Goal: Task Accomplishment & Management: Complete application form

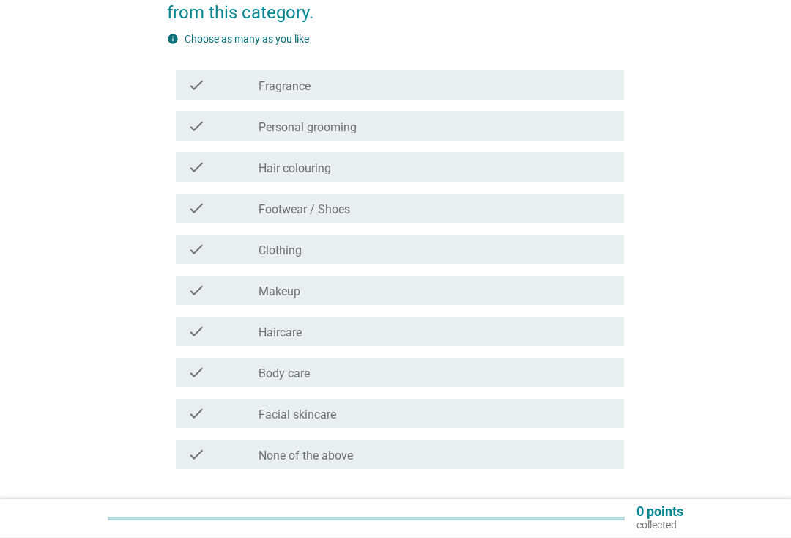
scroll to position [237, 0]
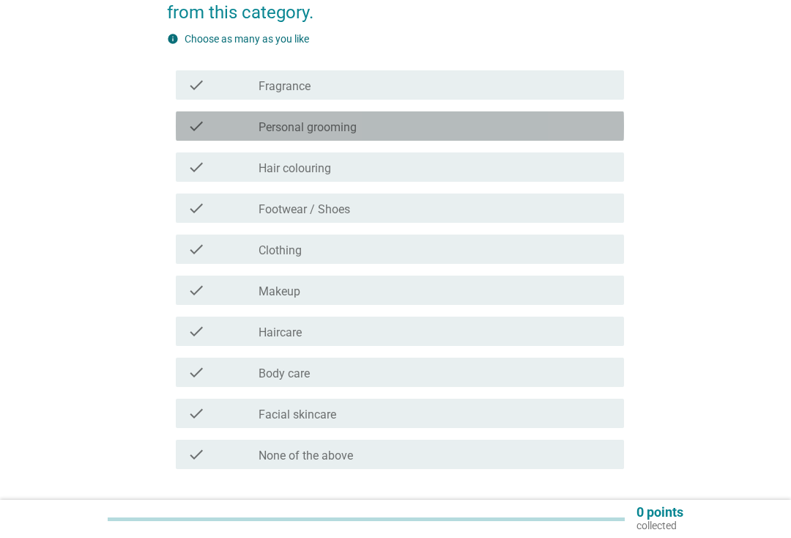
click at [314, 129] on label "Personal grooming" at bounding box center [308, 127] width 98 height 15
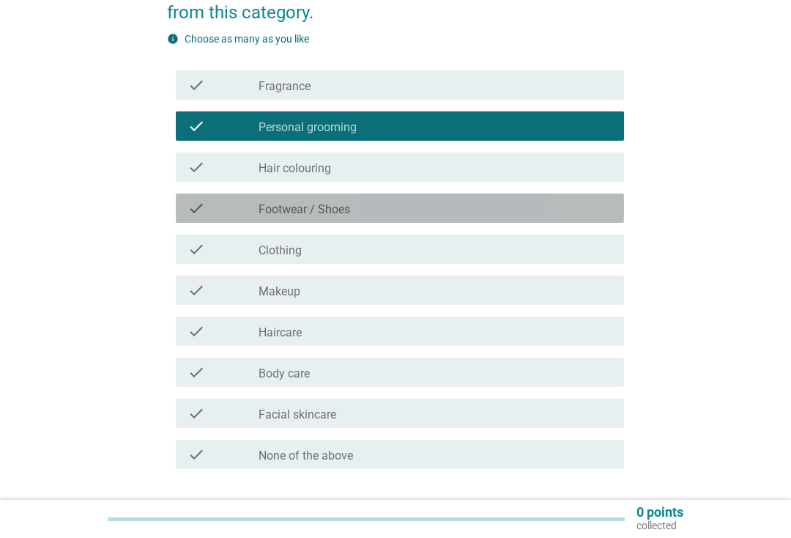
click at [450, 202] on div "check_box_outline_blank Footwear / Shoes" at bounding box center [436, 208] width 354 height 18
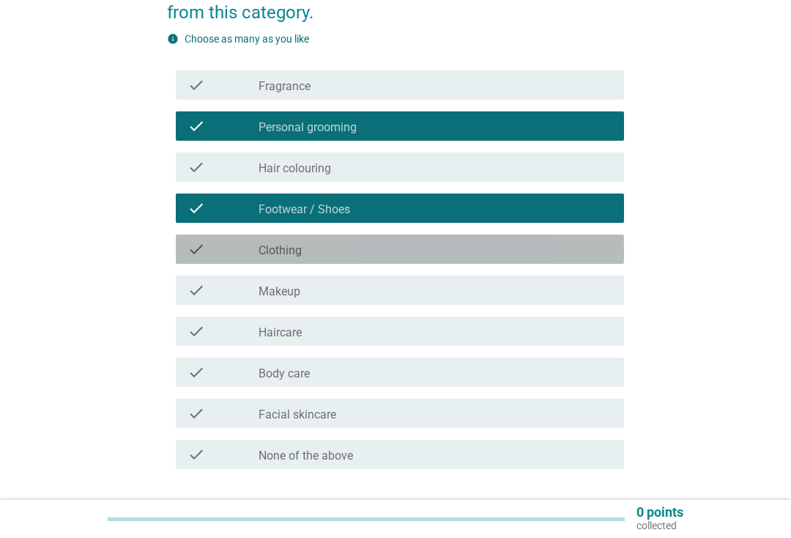
click at [435, 248] on div "check_box_outline_blank Clothing" at bounding box center [436, 249] width 354 height 18
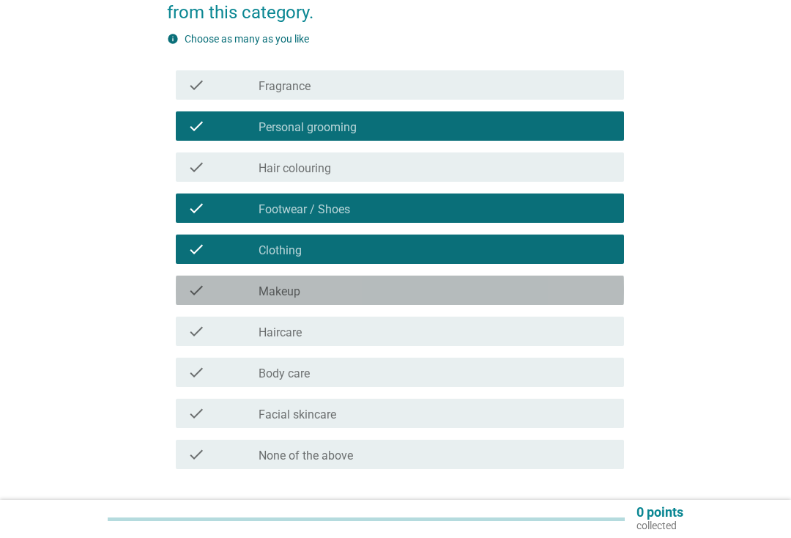
click at [405, 299] on div "check check_box_outline_blank Makeup" at bounding box center [400, 289] width 448 height 29
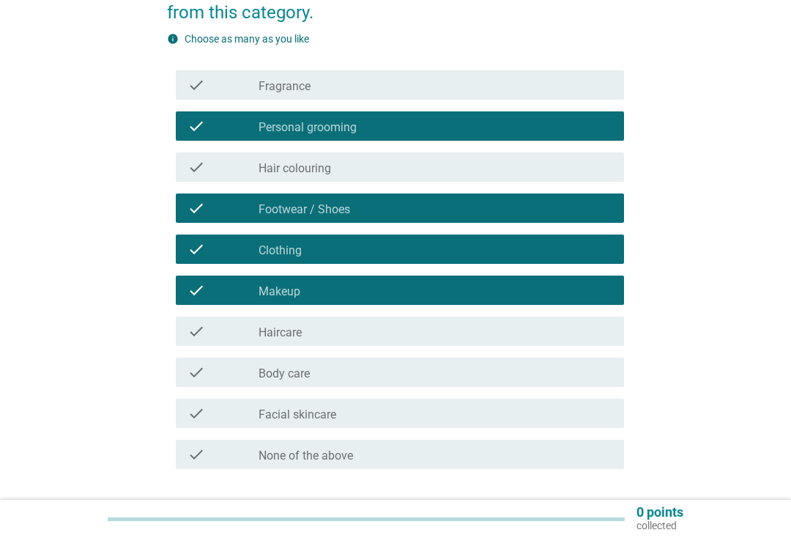
click at [408, 333] on div "check_box_outline_blank Haircare" at bounding box center [436, 331] width 354 height 18
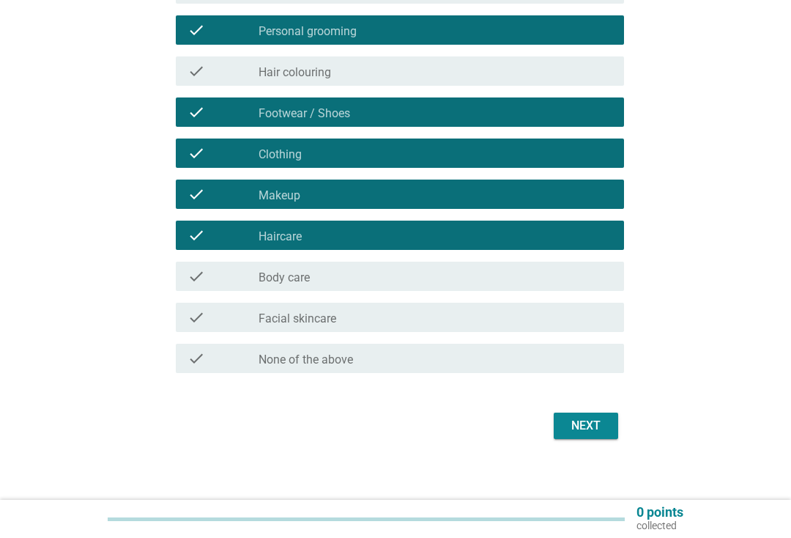
scroll to position [342, 0]
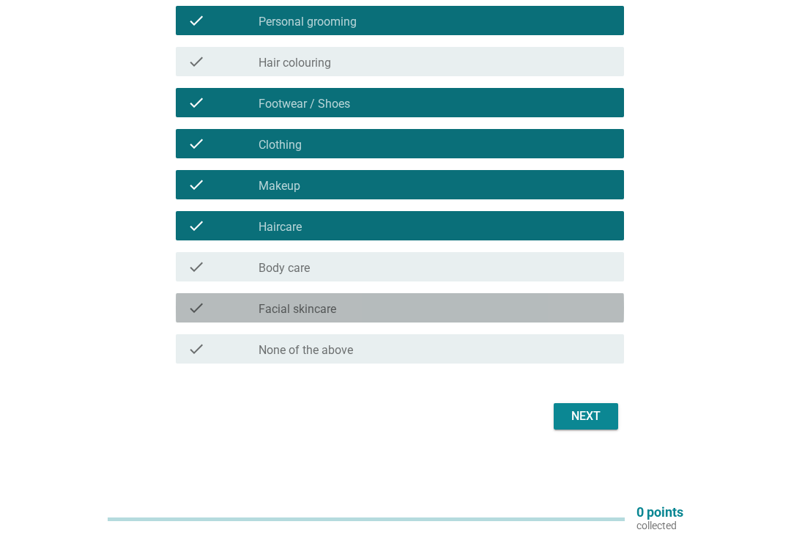
click at [429, 313] on div "check_box_outline_blank Facial skincare" at bounding box center [436, 308] width 354 height 18
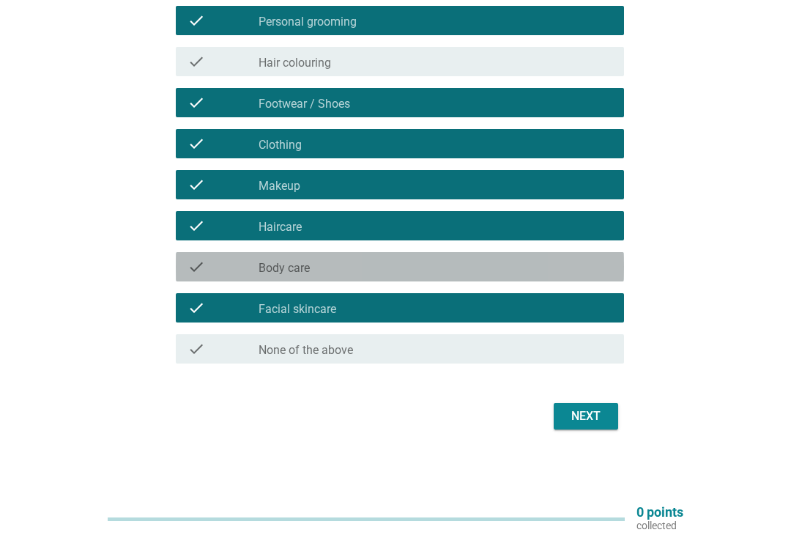
click at [490, 261] on div "check_box_outline_blank Body care" at bounding box center [436, 267] width 354 height 18
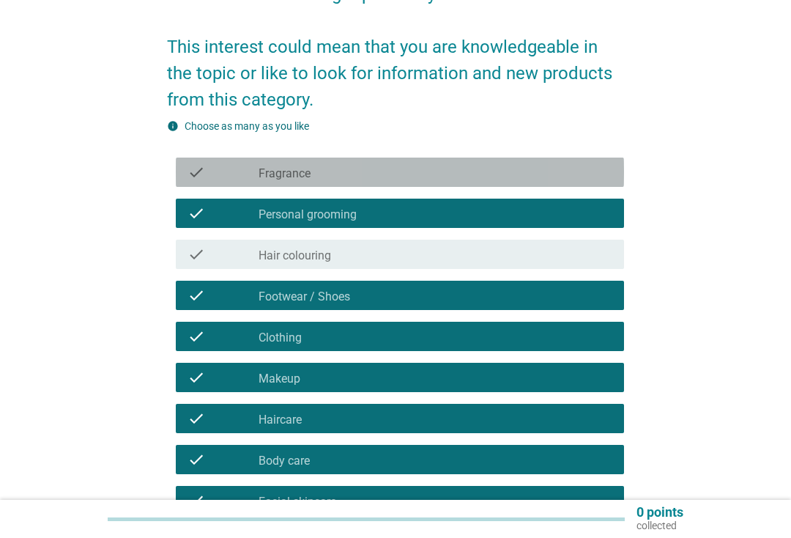
click at [277, 176] on label "Fragrance" at bounding box center [285, 173] width 52 height 15
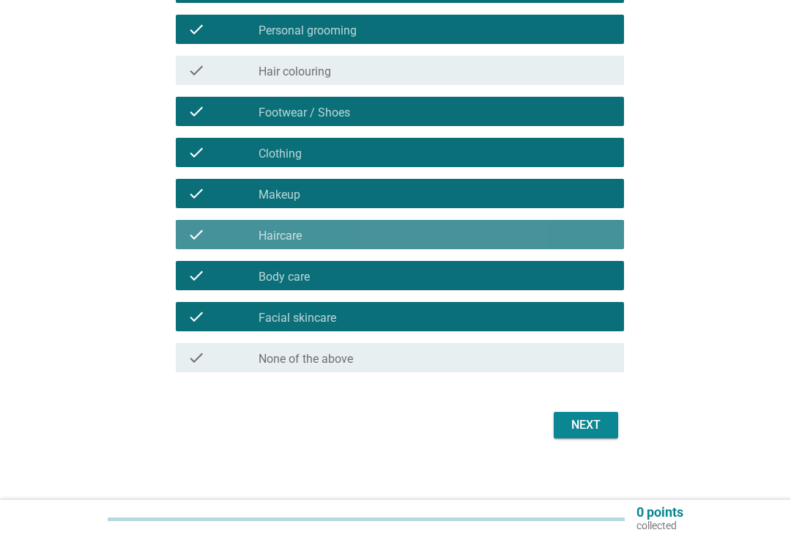
scroll to position [333, 0]
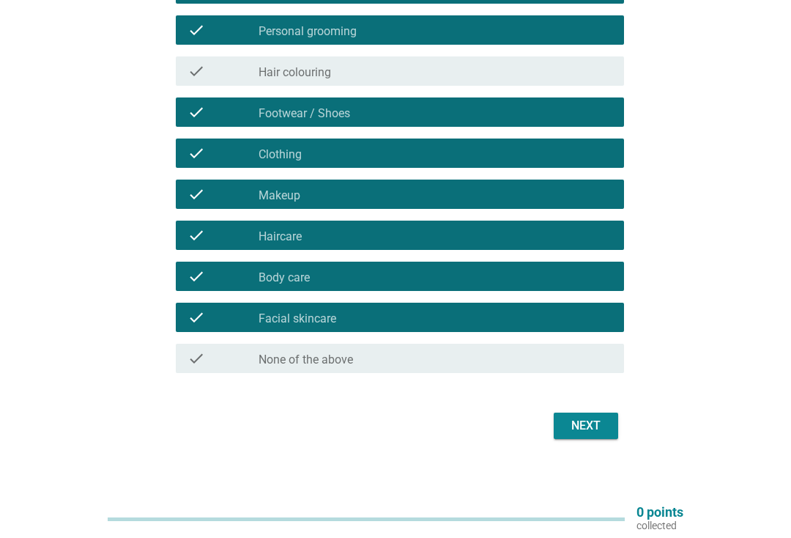
click at [325, 78] on label "Hair colouring" at bounding box center [295, 72] width 73 height 15
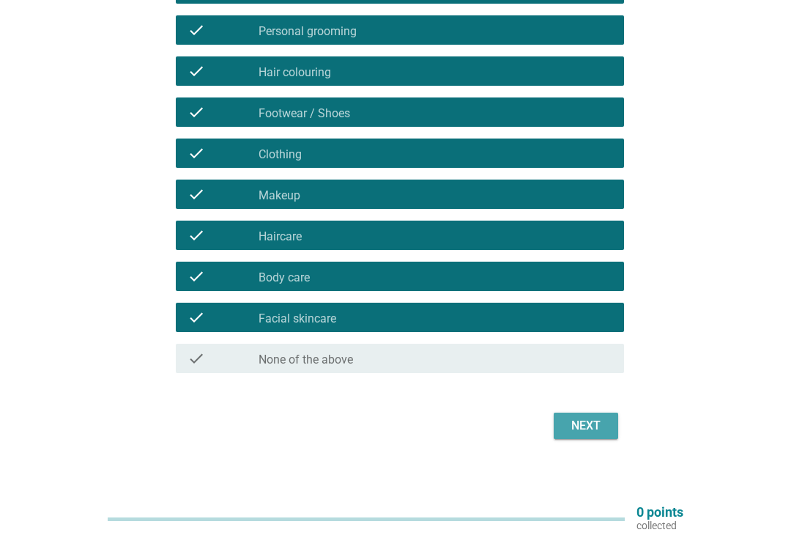
click at [597, 431] on div "Next" at bounding box center [586, 426] width 41 height 18
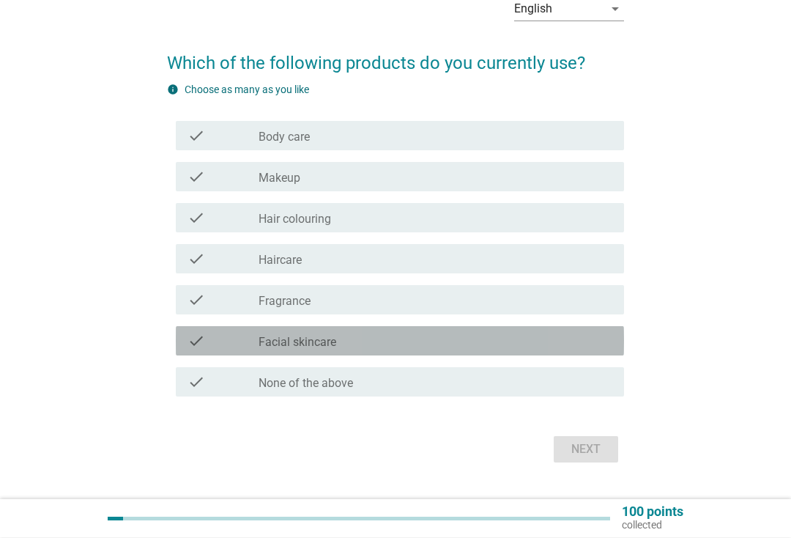
scroll to position [114, 0]
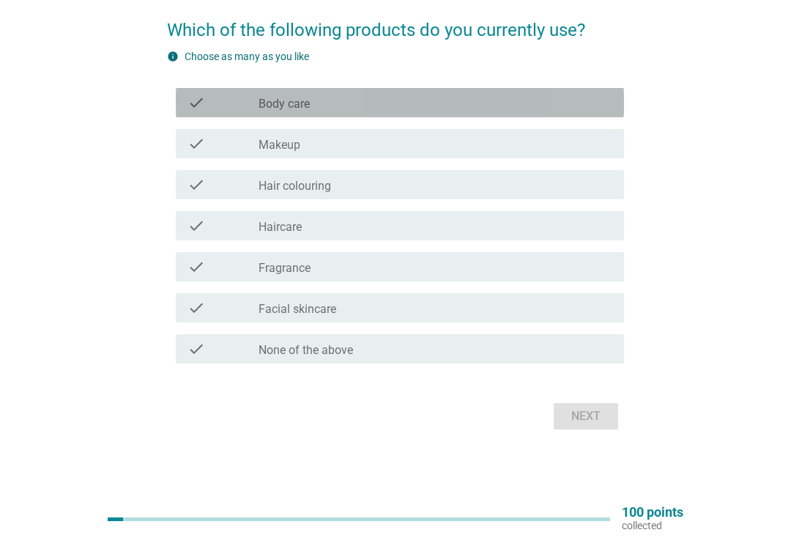
click at [485, 97] on div "check_box_outline_blank Body care" at bounding box center [436, 103] width 354 height 18
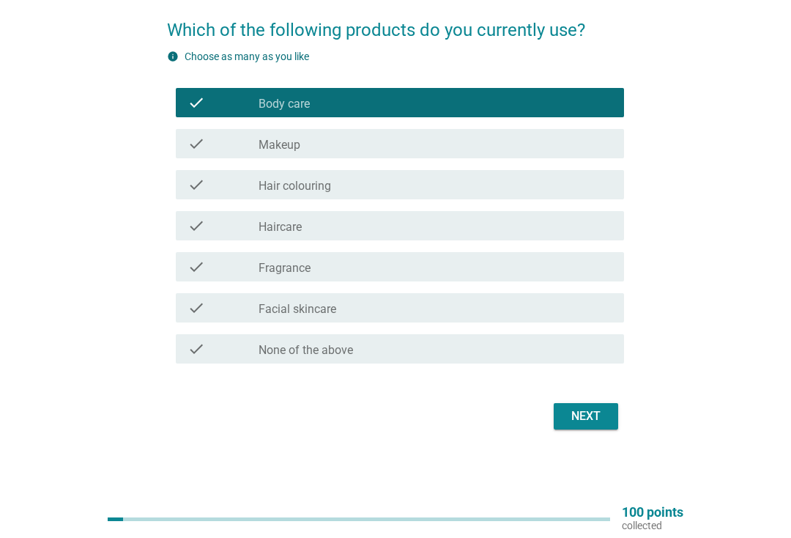
click at [385, 304] on div "check_box_outline_blank Facial skincare" at bounding box center [436, 308] width 354 height 18
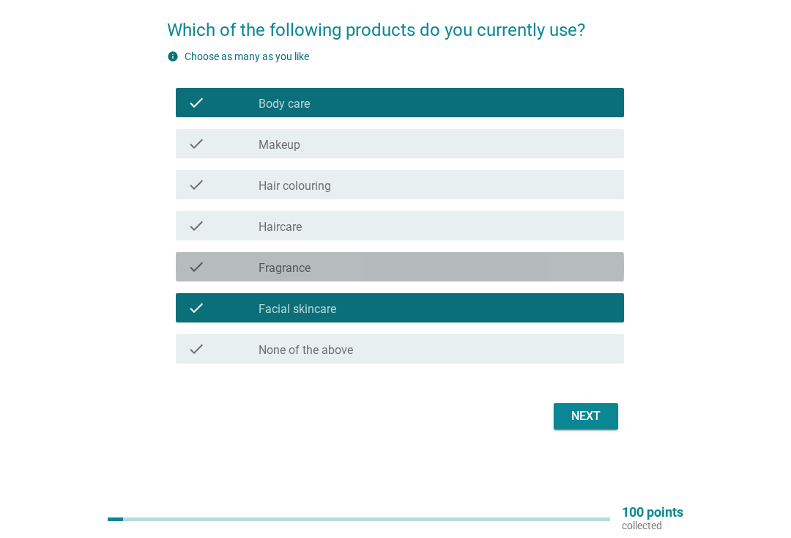
click at [409, 262] on div "check_box_outline_blank Fragrance" at bounding box center [436, 267] width 354 height 18
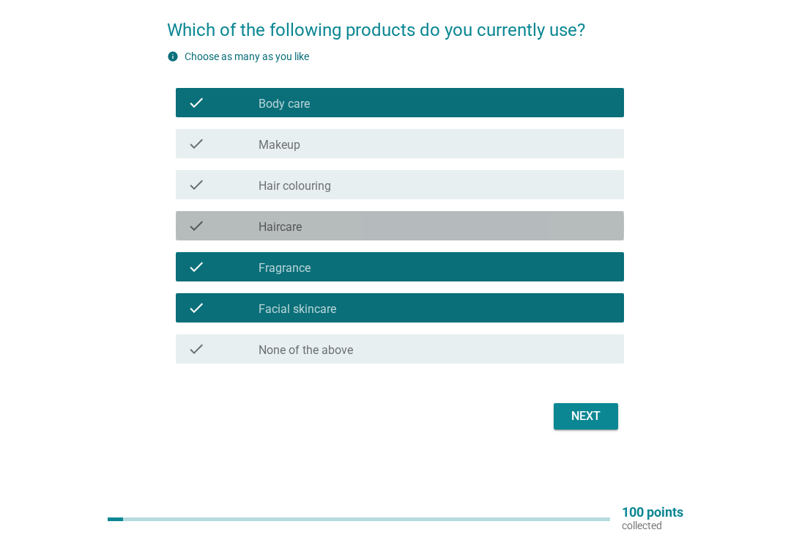
click at [423, 226] on div "check_box_outline_blank Haircare" at bounding box center [436, 226] width 354 height 18
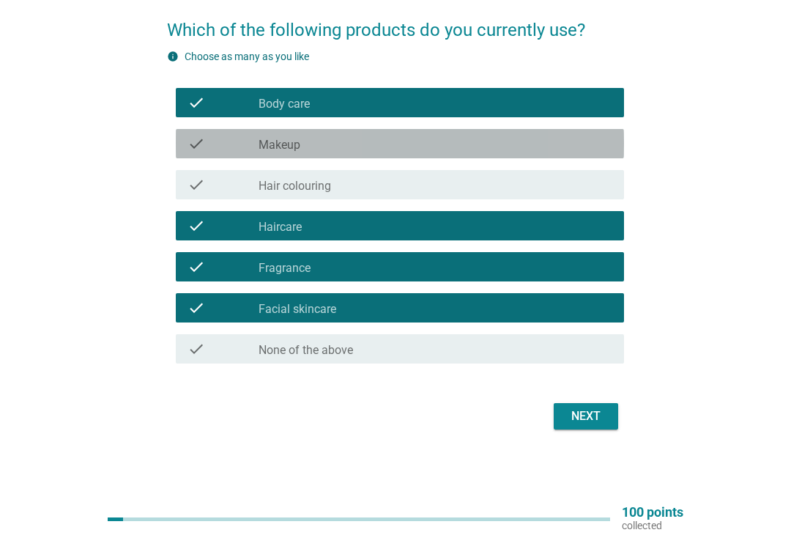
click at [316, 144] on div "check_box_outline_blank Makeup" at bounding box center [436, 144] width 354 height 18
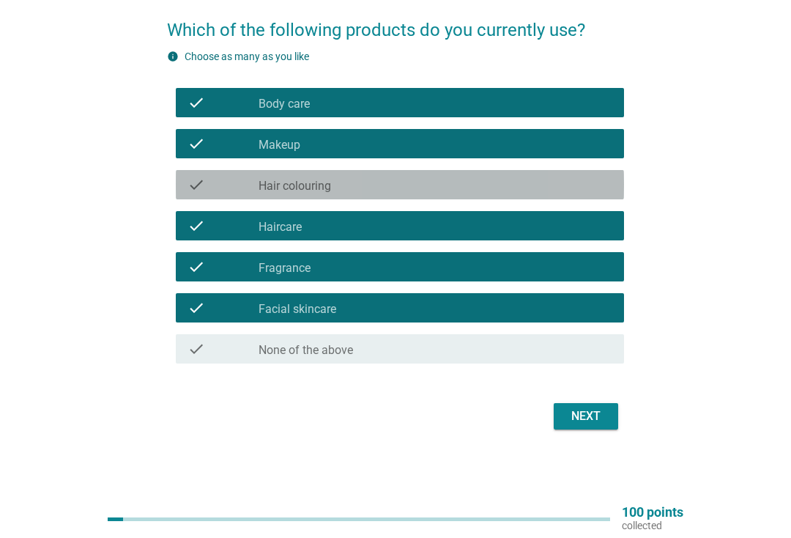
click at [281, 191] on label "Hair colouring" at bounding box center [295, 186] width 73 height 15
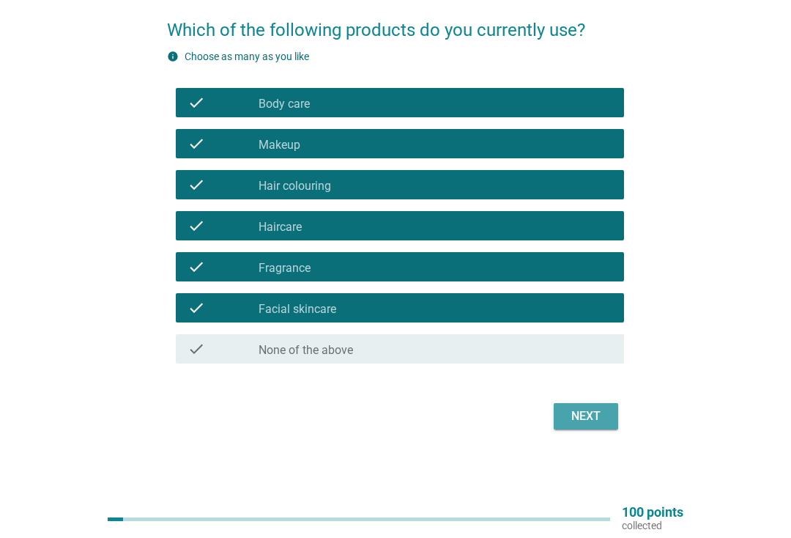
click at [590, 420] on div "Next" at bounding box center [586, 416] width 41 height 18
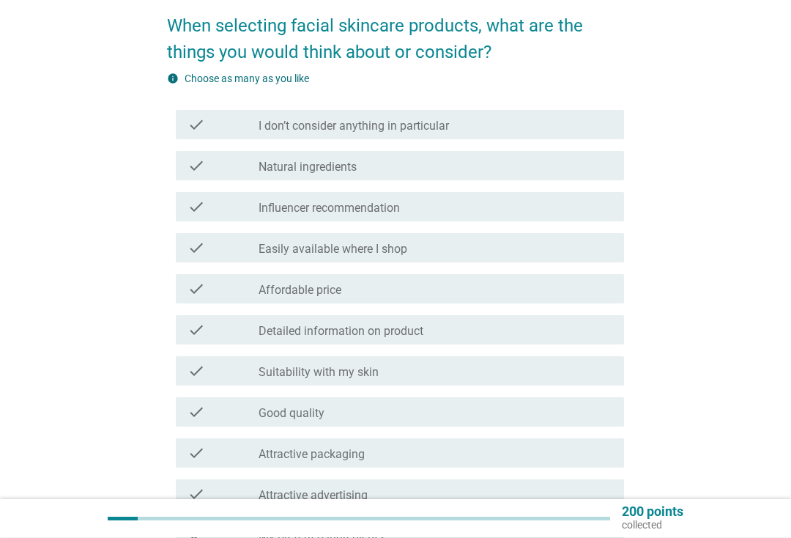
scroll to position [118, 0]
click at [502, 170] on div "check_box_outline_blank Natural ingredients" at bounding box center [436, 166] width 354 height 18
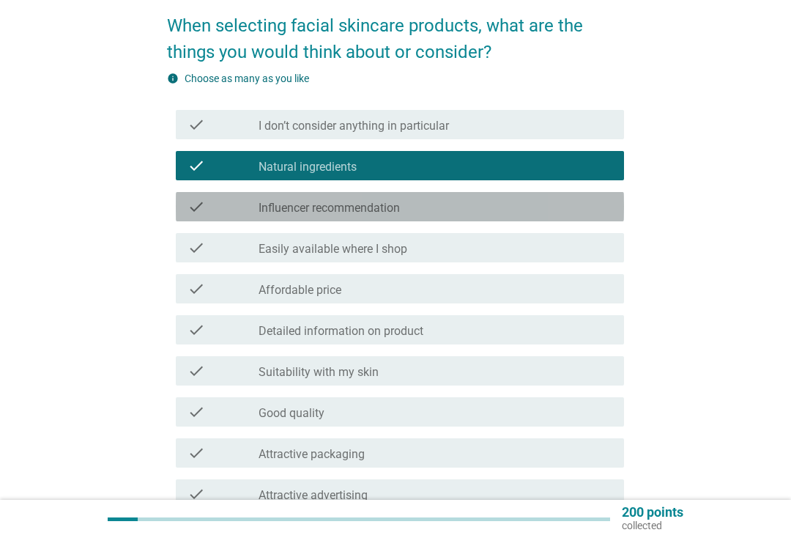
click at [519, 211] on div "check_box_outline_blank Influencer recommendation" at bounding box center [436, 207] width 354 height 18
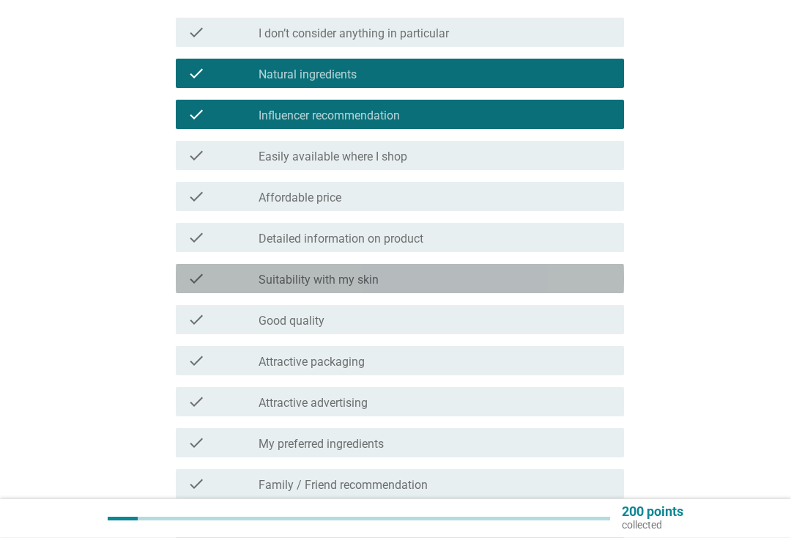
scroll to position [210, 0]
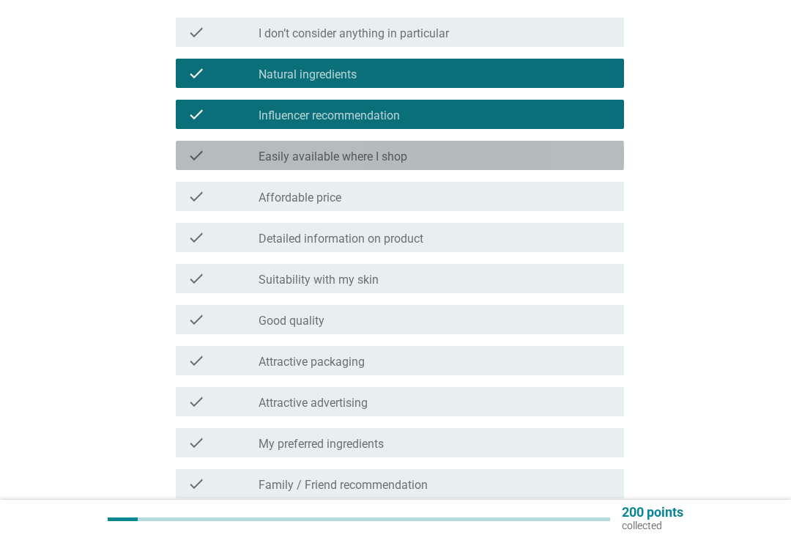
click at [492, 159] on div "check_box_outline_blank Easily available where I shop" at bounding box center [436, 156] width 354 height 18
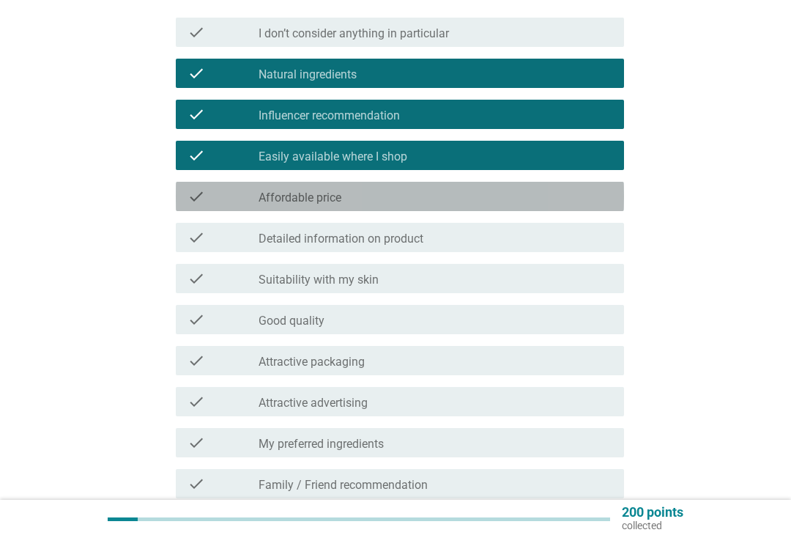
click at [505, 190] on div "check_box_outline_blank Affordable price" at bounding box center [436, 197] width 354 height 18
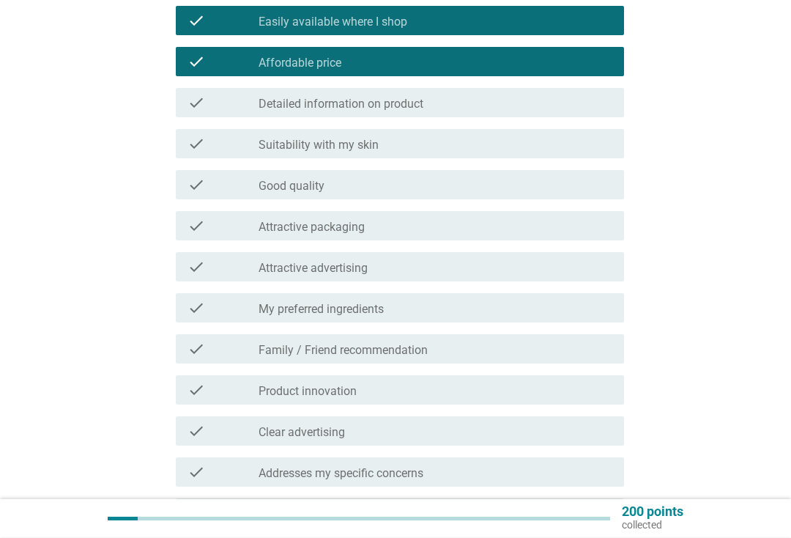
scroll to position [345, 0]
click at [553, 140] on div "check_box_outline_blank Suitability with my skin" at bounding box center [436, 144] width 354 height 18
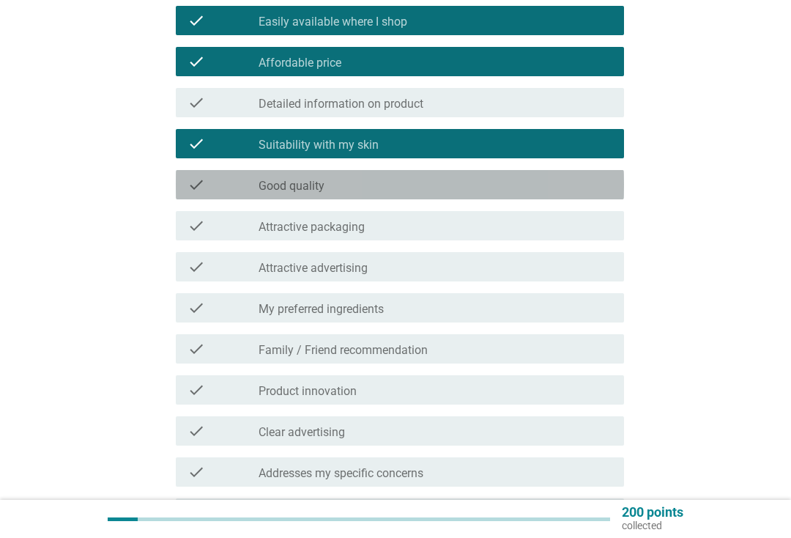
click at [467, 187] on div "check_box_outline_blank Good quality" at bounding box center [436, 185] width 354 height 18
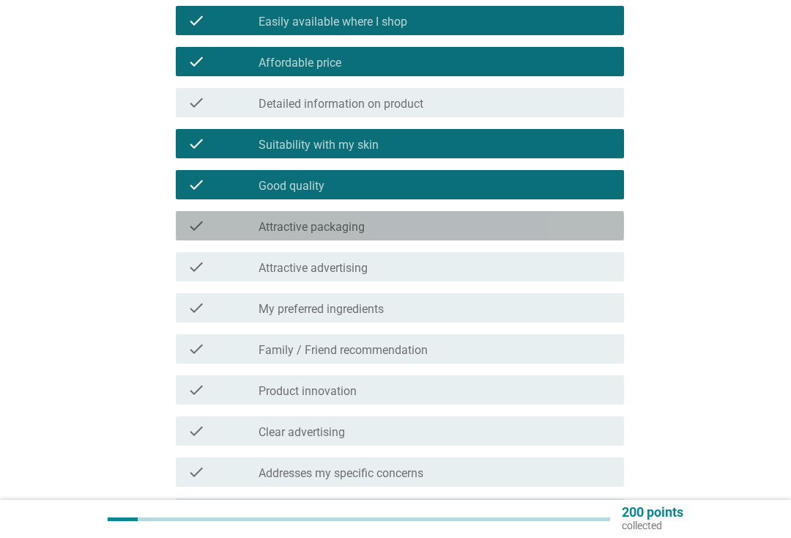
click at [492, 226] on div "check_box_outline_blank Attractive packaging" at bounding box center [436, 226] width 354 height 18
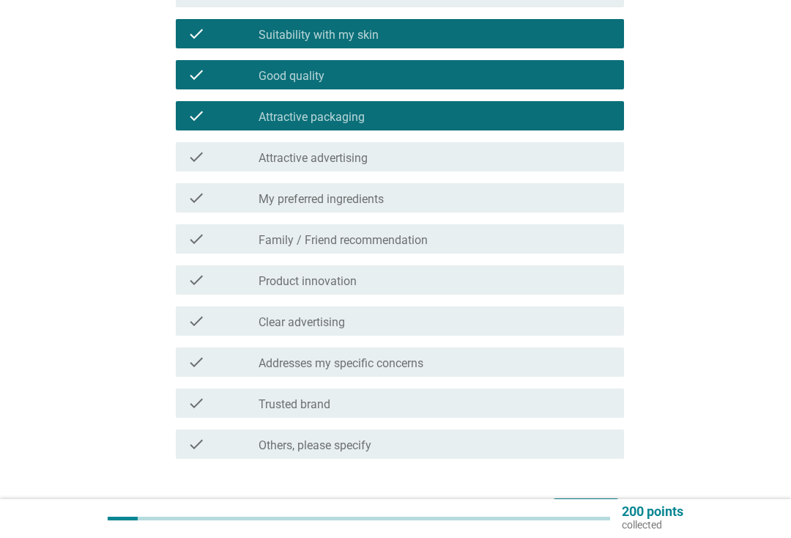
scroll to position [455, 0]
click at [511, 119] on div "check_box_outline_blank Attractive packaging" at bounding box center [436, 116] width 354 height 18
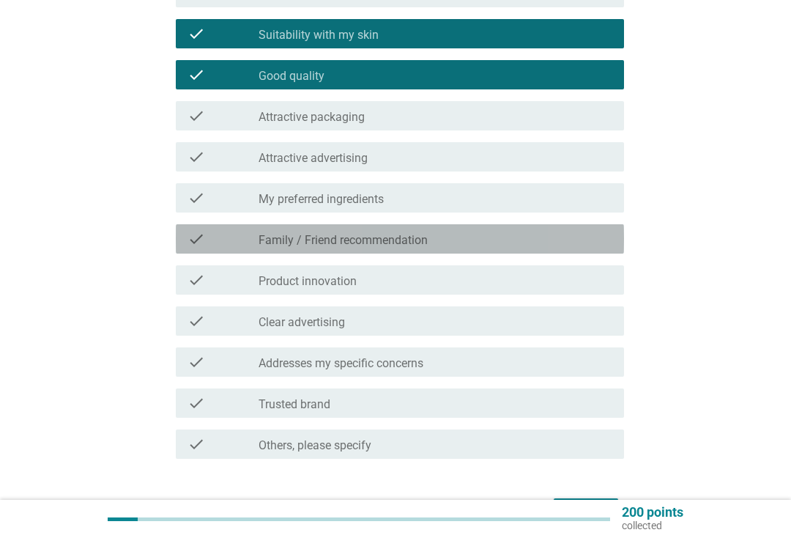
click at [501, 238] on div "check_box_outline_blank Family / Friend recommendation" at bounding box center [436, 239] width 354 height 18
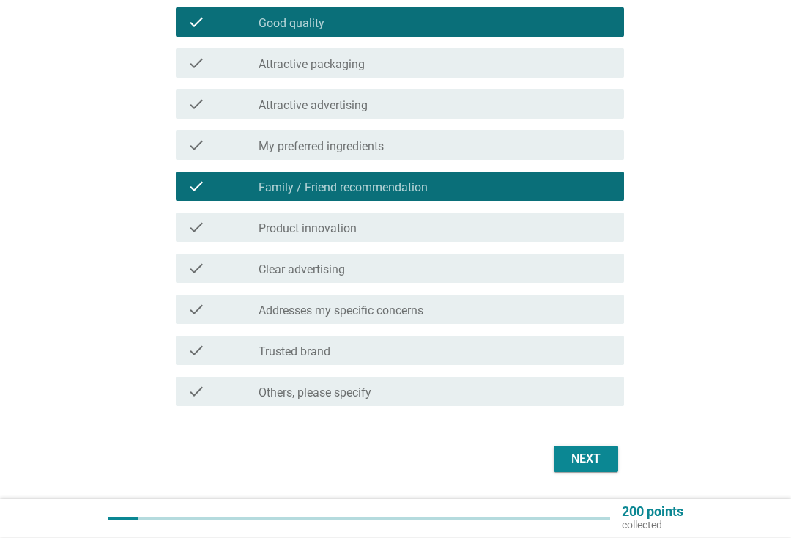
scroll to position [508, 0]
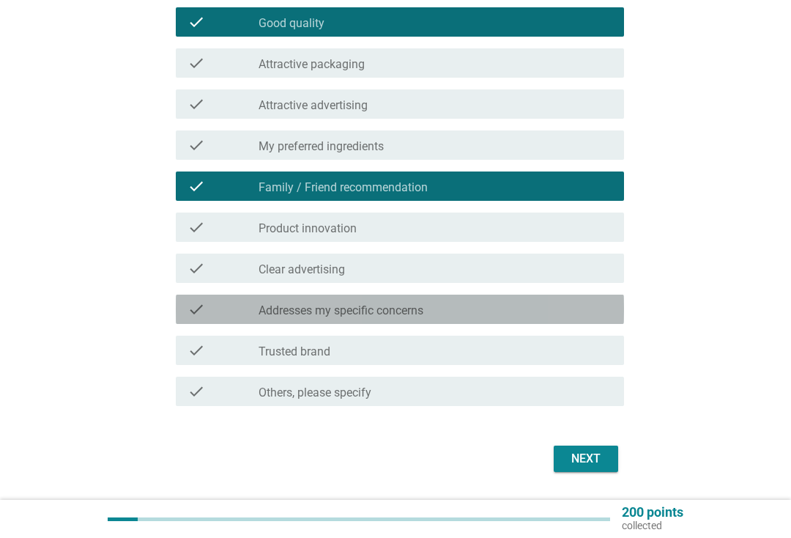
click at [488, 302] on div "check_box_outline_blank Addresses my specific concerns" at bounding box center [436, 309] width 354 height 18
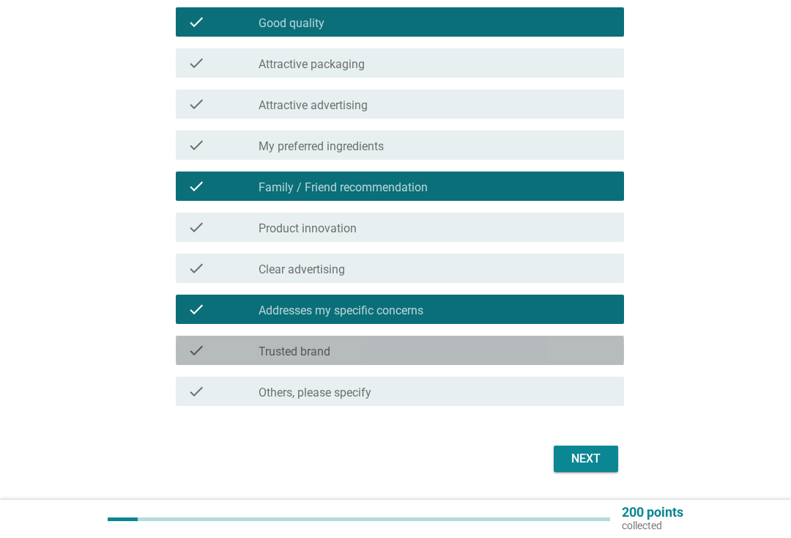
click at [460, 343] on div "check_box_outline_blank Trusted brand" at bounding box center [436, 350] width 354 height 18
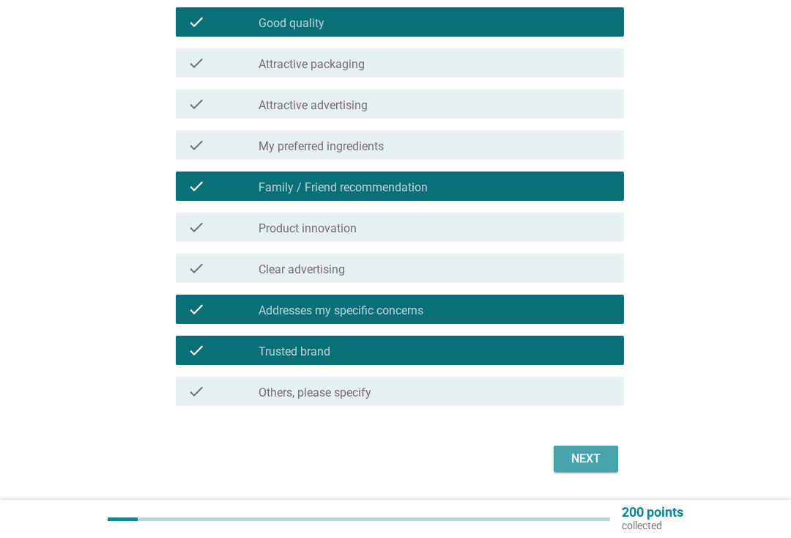
click at [598, 460] on div "Next" at bounding box center [586, 459] width 41 height 18
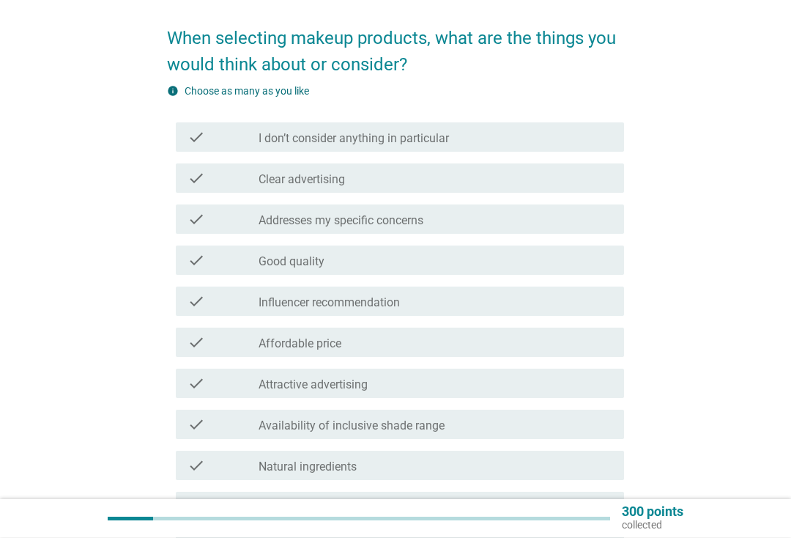
scroll to position [105, 0]
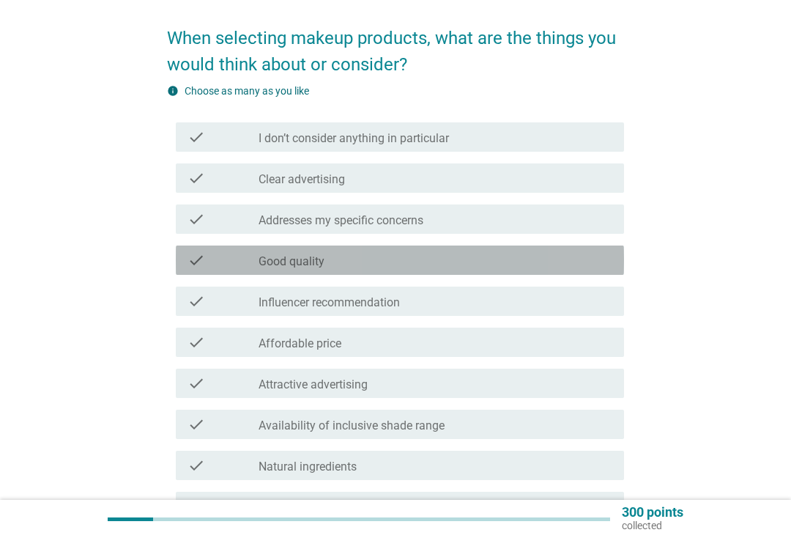
click at [442, 268] on div "check_box_outline_blank Good quality" at bounding box center [436, 260] width 354 height 18
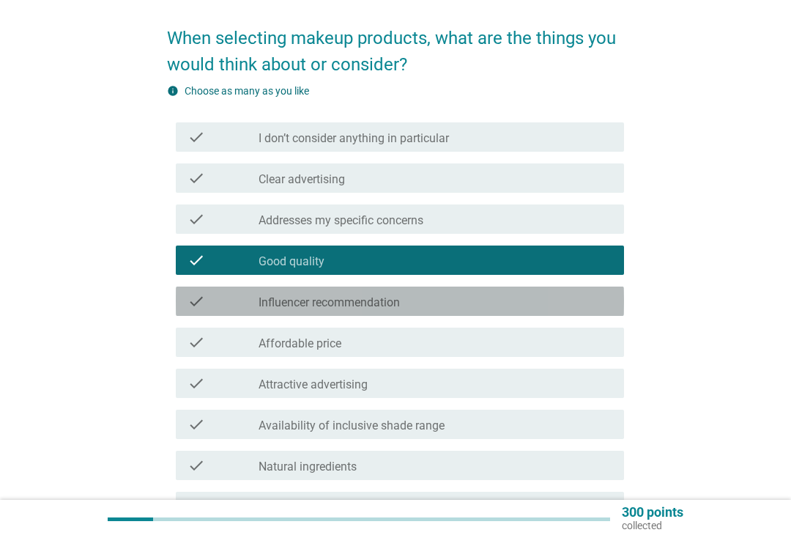
click at [477, 303] on div "check_box_outline_blank Influencer recommendation" at bounding box center [436, 301] width 354 height 18
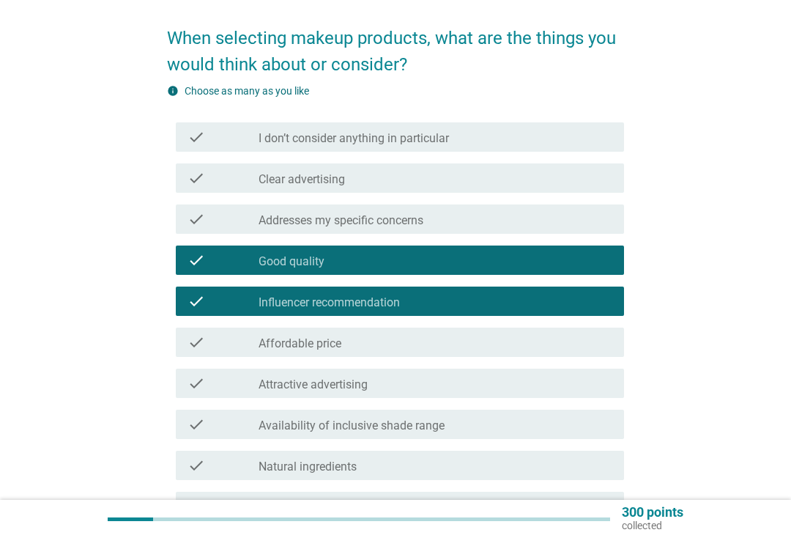
click at [462, 343] on div "check_box_outline_blank Affordable price" at bounding box center [436, 342] width 354 height 18
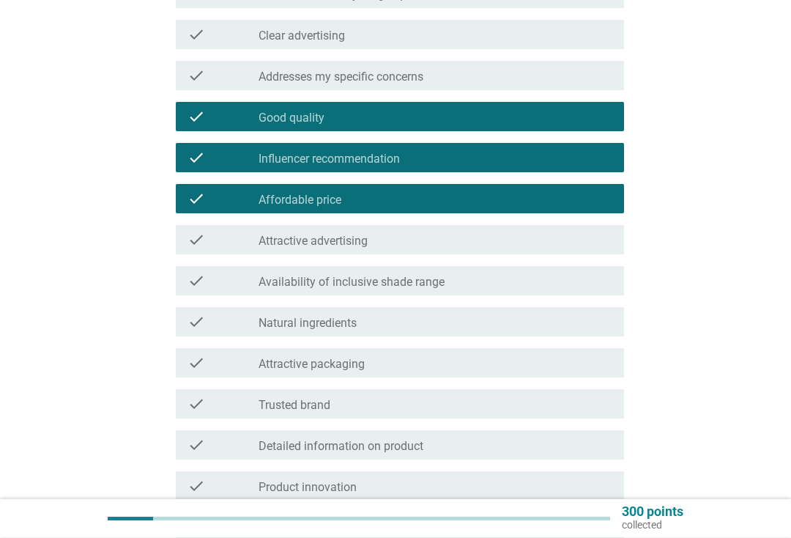
scroll to position [249, 0]
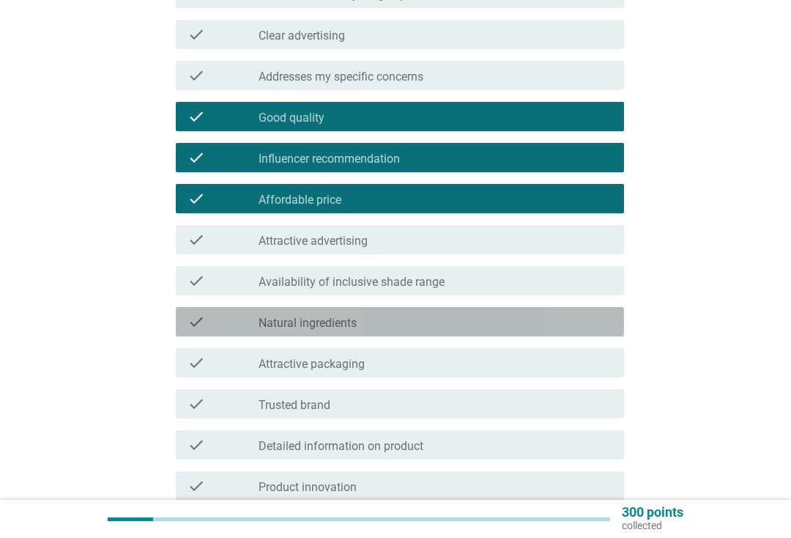
click at [495, 324] on div "check_box_outline_blank Natural ingredients" at bounding box center [436, 322] width 354 height 18
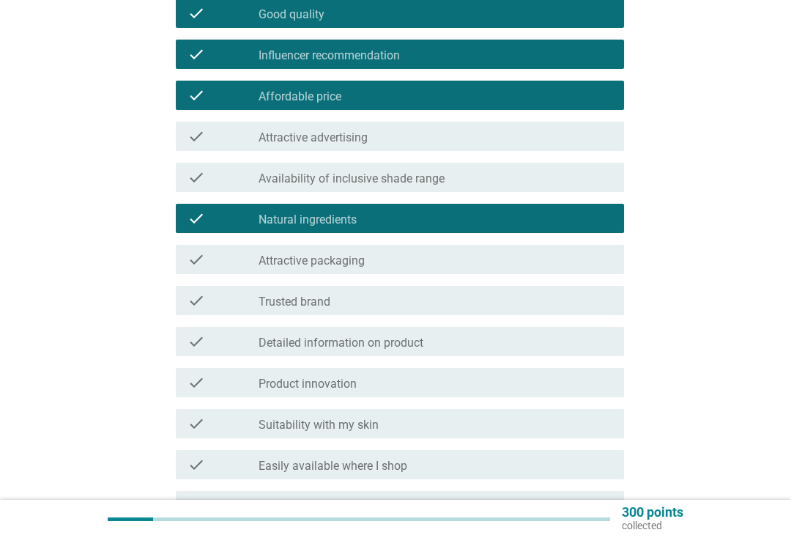
click at [514, 291] on div "check check_box_outline_blank Trusted brand" at bounding box center [400, 300] width 448 height 29
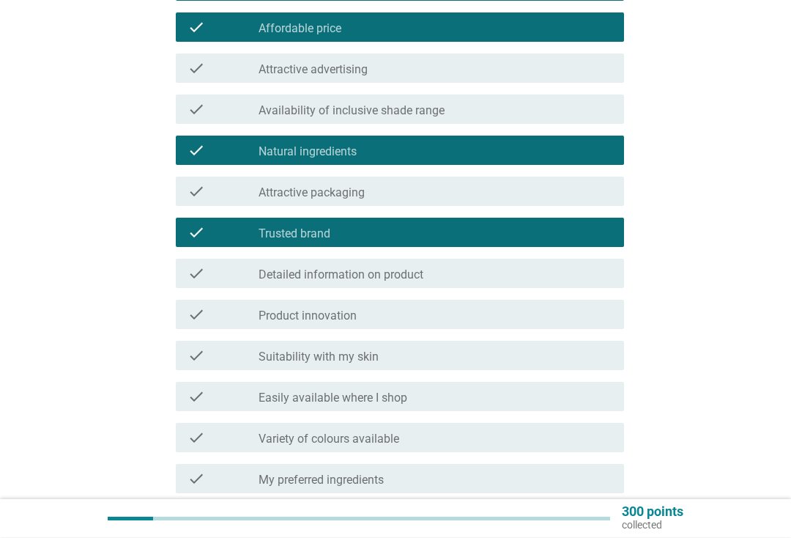
scroll to position [420, 0]
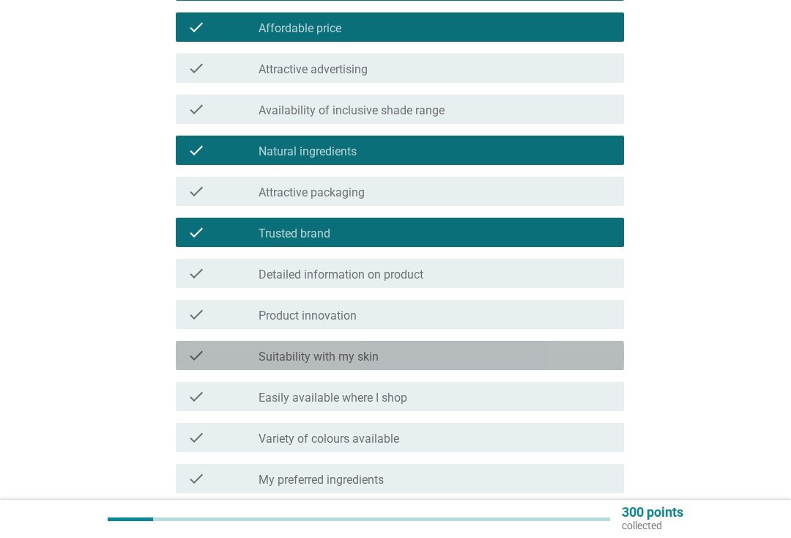
click at [487, 357] on div "check_box_outline_blank Suitability with my skin" at bounding box center [436, 356] width 354 height 18
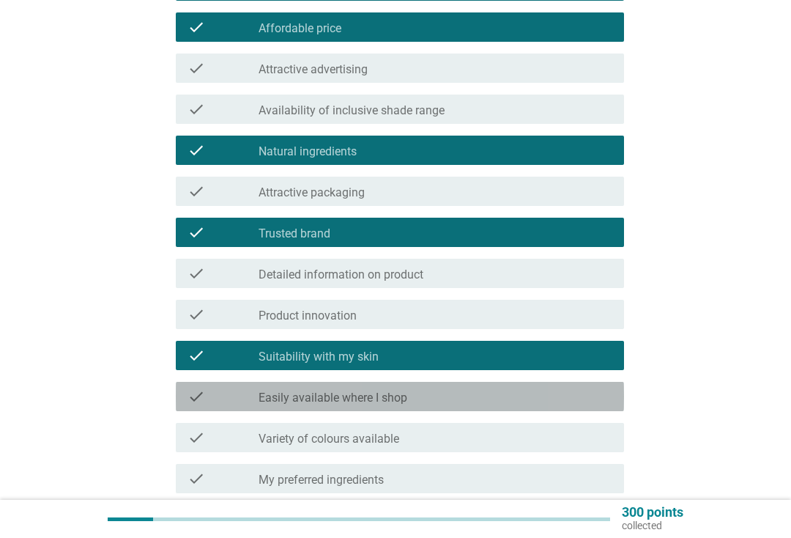
click at [464, 395] on div "check_box_outline_blank Easily available where I shop" at bounding box center [436, 397] width 354 height 18
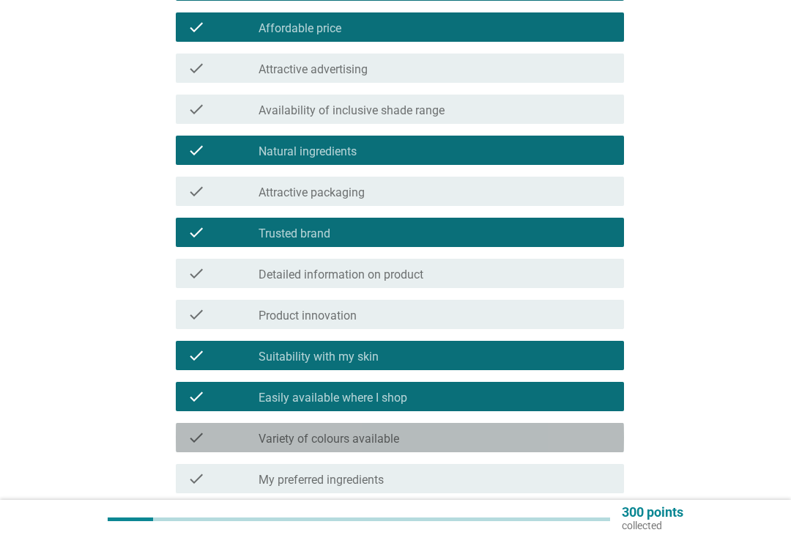
click at [432, 440] on div "check_box_outline_blank Variety of colours available" at bounding box center [436, 438] width 354 height 18
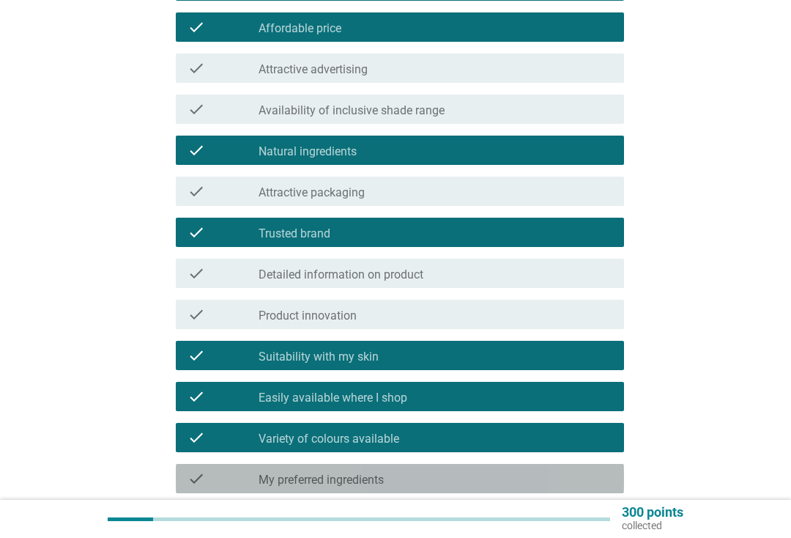
click at [399, 483] on div "check_box_outline_blank My preferred ingredients" at bounding box center [436, 479] width 354 height 18
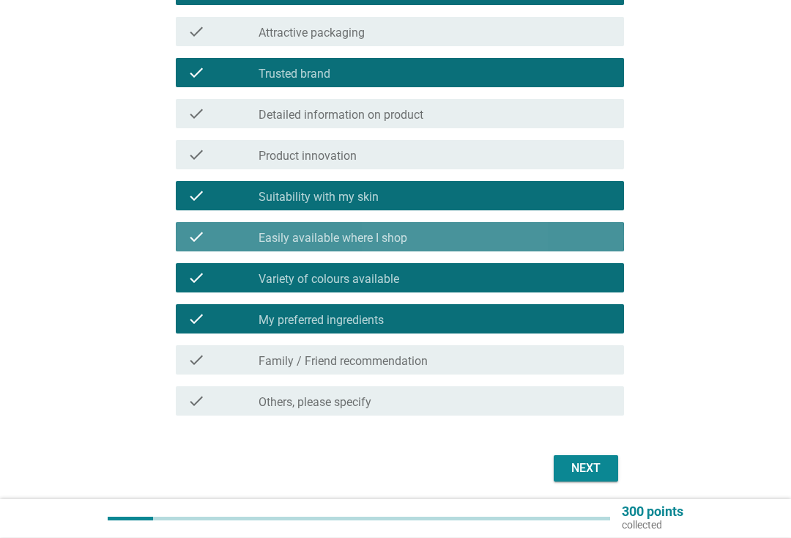
scroll to position [593, 0]
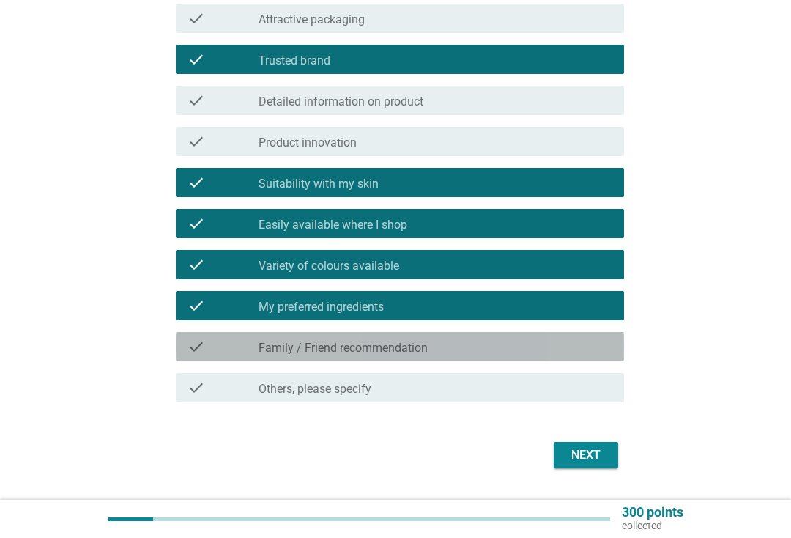
click at [478, 349] on div "check_box_outline_blank Family / Friend recommendation" at bounding box center [436, 347] width 354 height 18
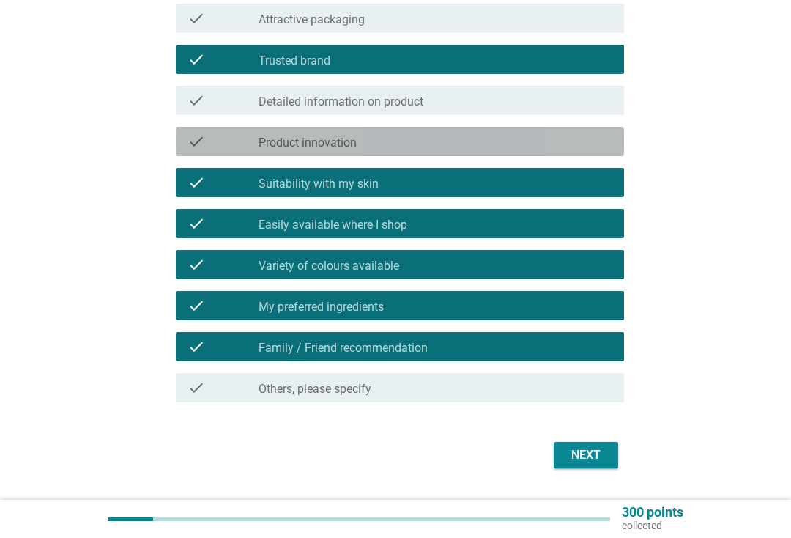
click at [305, 149] on label "Product innovation" at bounding box center [308, 143] width 98 height 15
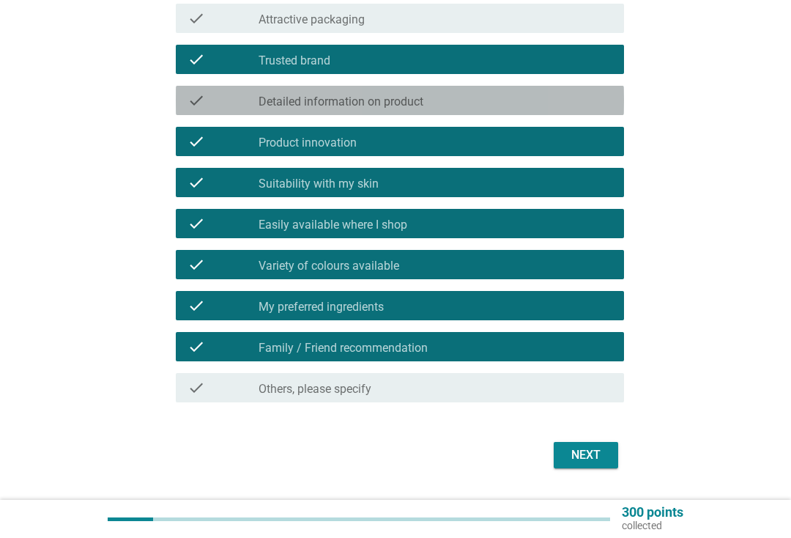
click at [327, 108] on label "Detailed information on product" at bounding box center [341, 102] width 165 height 15
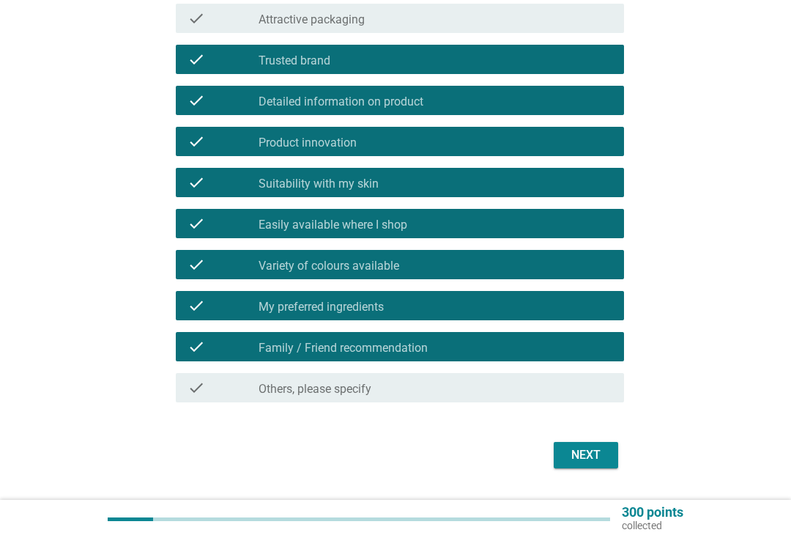
click at [600, 456] on div "Next" at bounding box center [586, 455] width 41 height 18
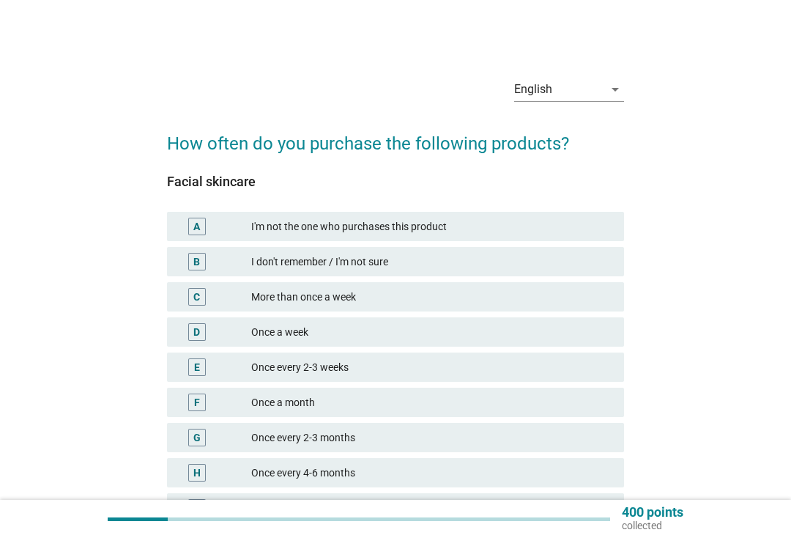
click at [503, 229] on div "I'm not the one who purchases this product" at bounding box center [431, 227] width 361 height 18
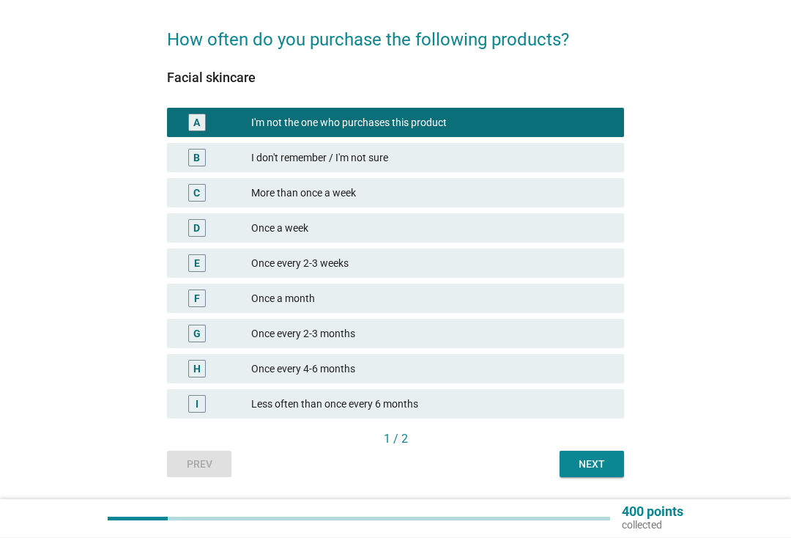
scroll to position [104, 0]
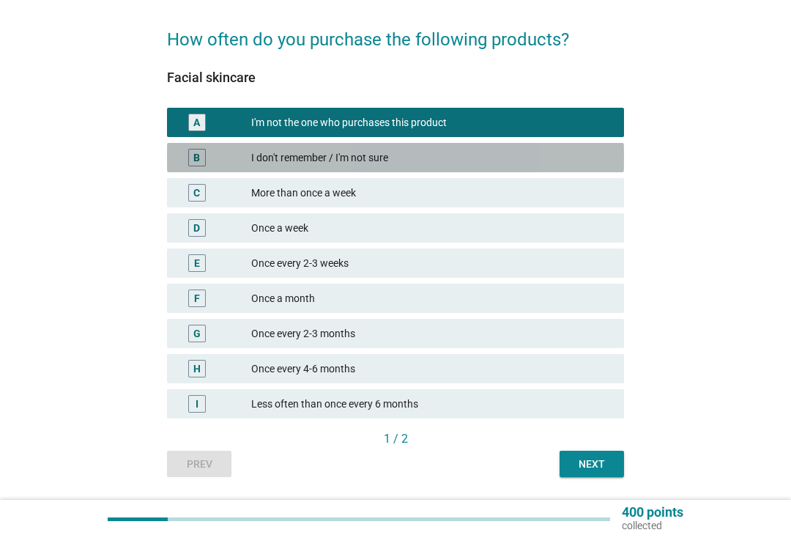
click at [505, 152] on div "I don't remember / I'm not sure" at bounding box center [431, 158] width 361 height 18
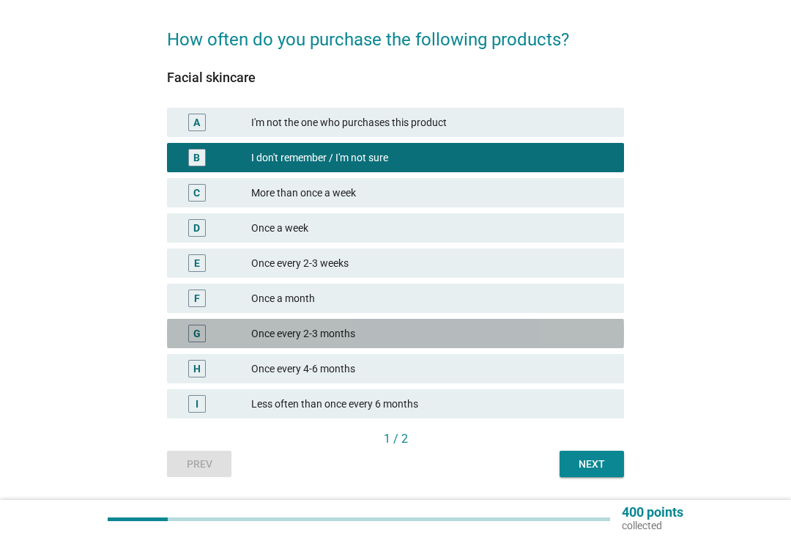
click at [446, 328] on div "Once every 2-3 months" at bounding box center [431, 334] width 361 height 18
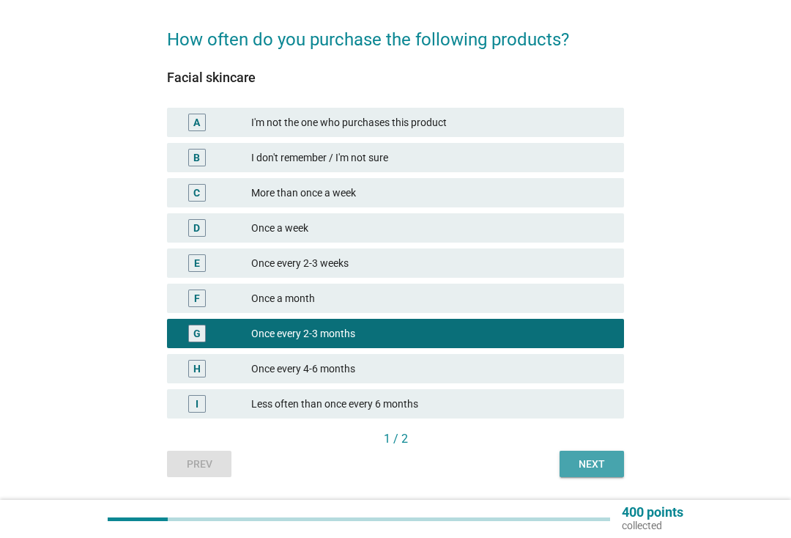
click at [603, 462] on div "Next" at bounding box center [591, 463] width 41 height 15
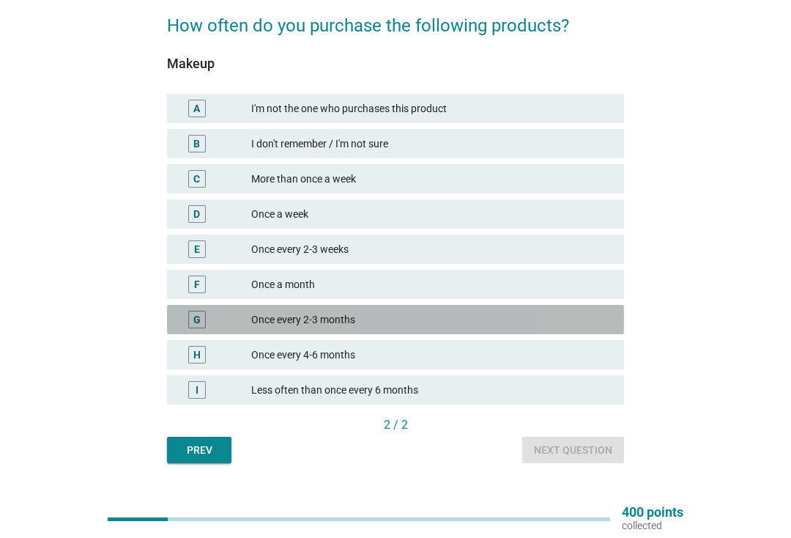
scroll to position [117, 0]
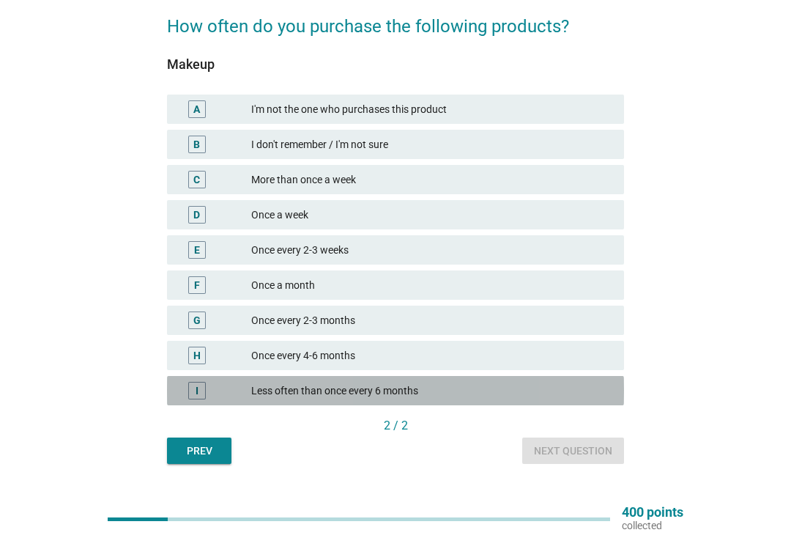
click at [425, 388] on div "Less often than once every 6 months" at bounding box center [431, 391] width 361 height 18
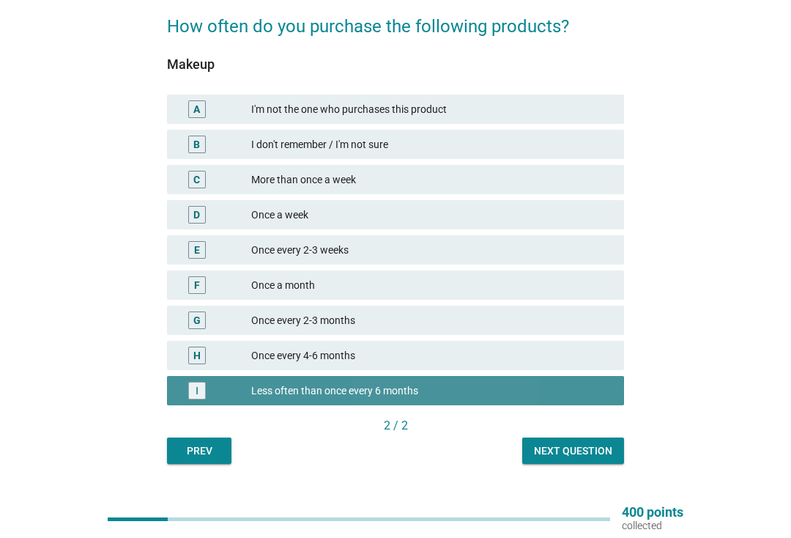
click at [609, 462] on button "Next question" at bounding box center [573, 450] width 102 height 26
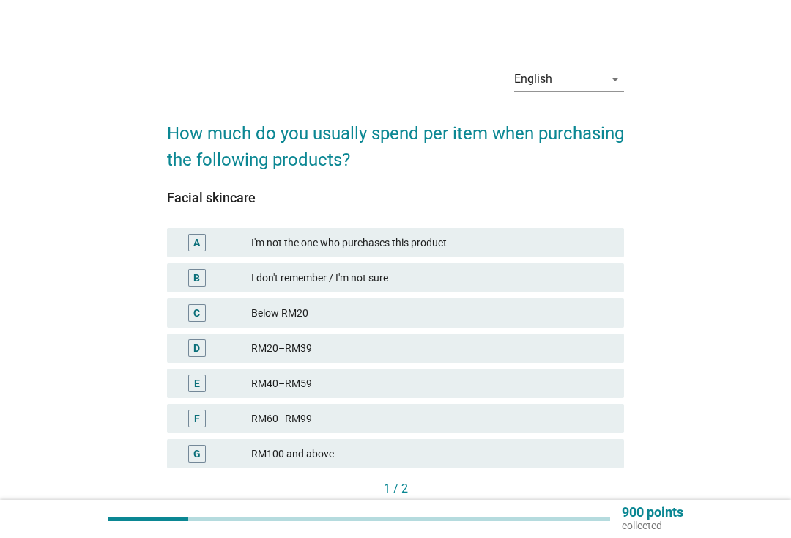
scroll to position [103, 0]
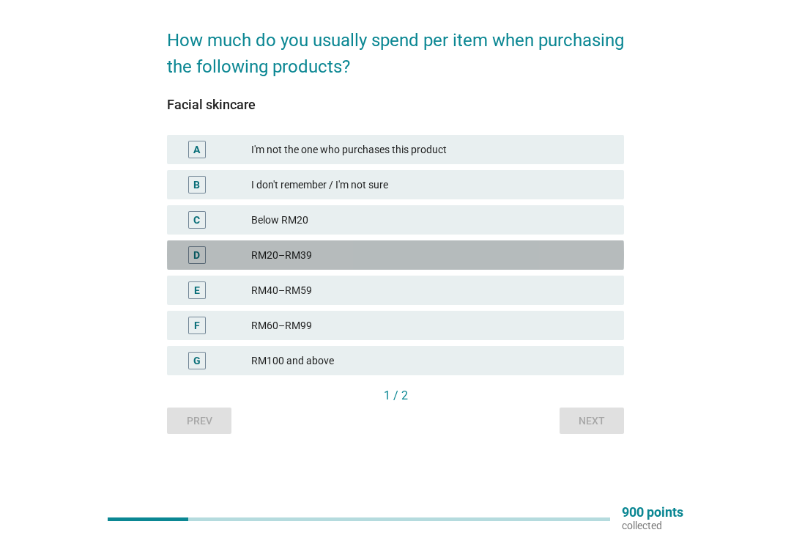
click at [231, 256] on div "D" at bounding box center [215, 255] width 73 height 18
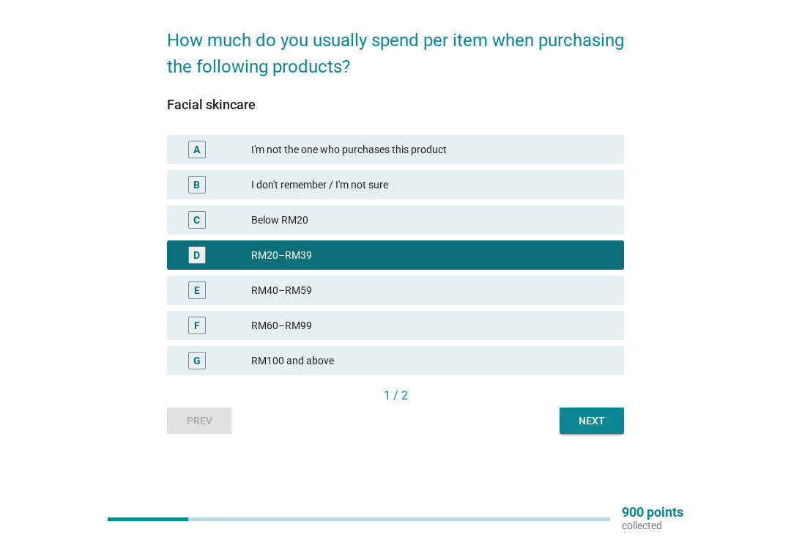
click at [567, 292] on div "RM40–RM59" at bounding box center [431, 290] width 361 height 18
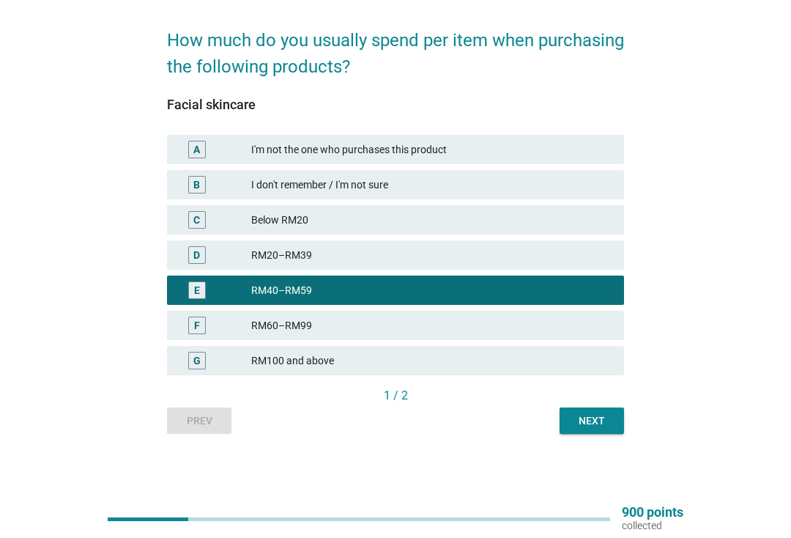
click at [598, 423] on div "Next" at bounding box center [591, 420] width 41 height 15
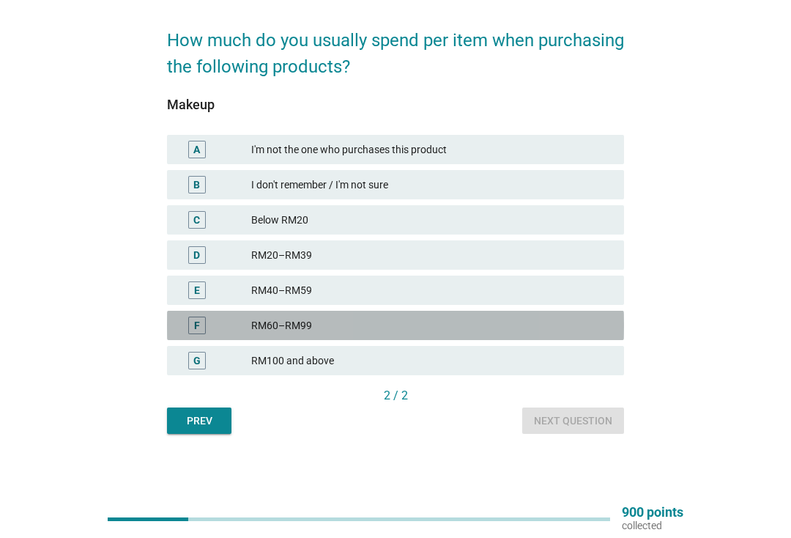
click at [488, 320] on div "RM60–RM99" at bounding box center [431, 325] width 361 height 18
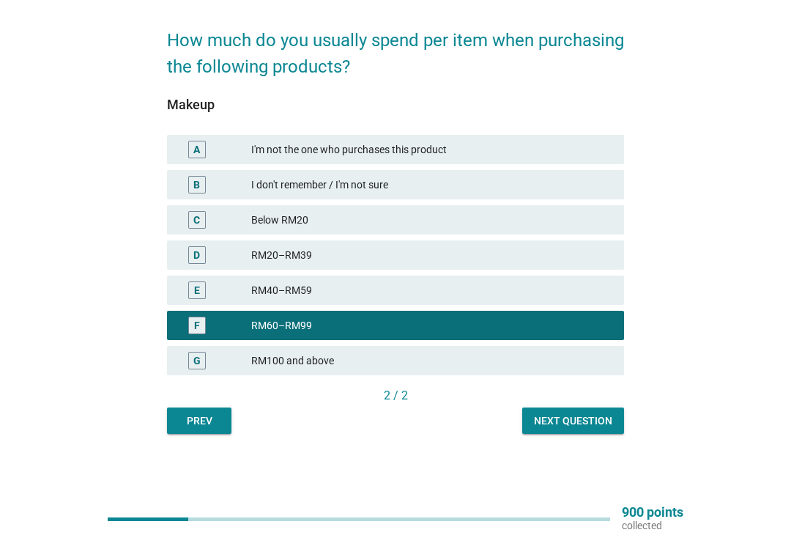
click at [589, 427] on div "Next question" at bounding box center [573, 420] width 78 height 15
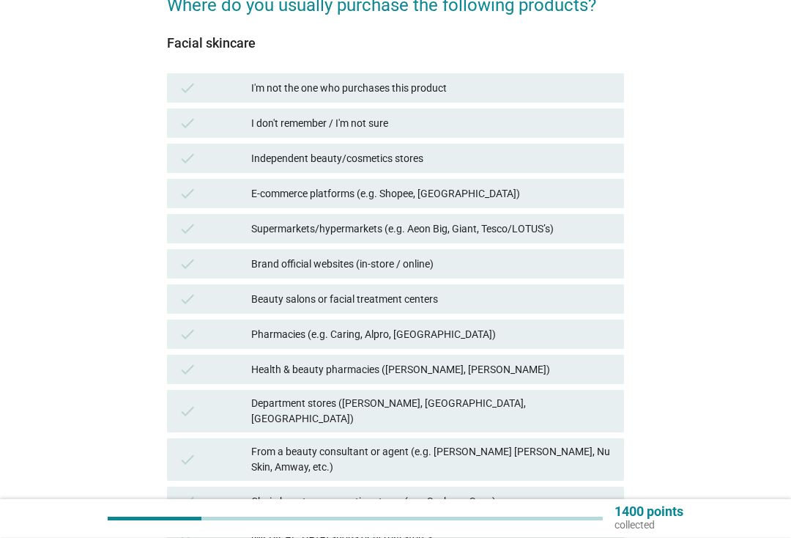
scroll to position [139, 0]
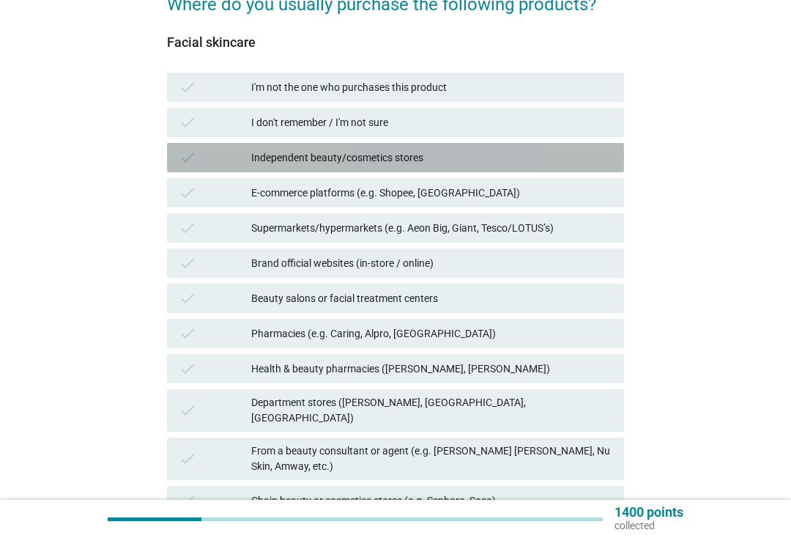
click at [515, 153] on div "Independent beauty/cosmetics stores" at bounding box center [431, 158] width 361 height 18
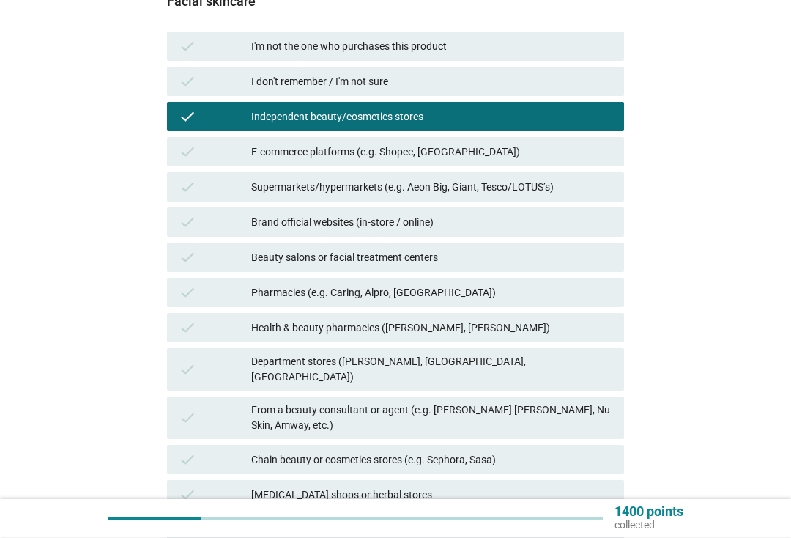
scroll to position [180, 0]
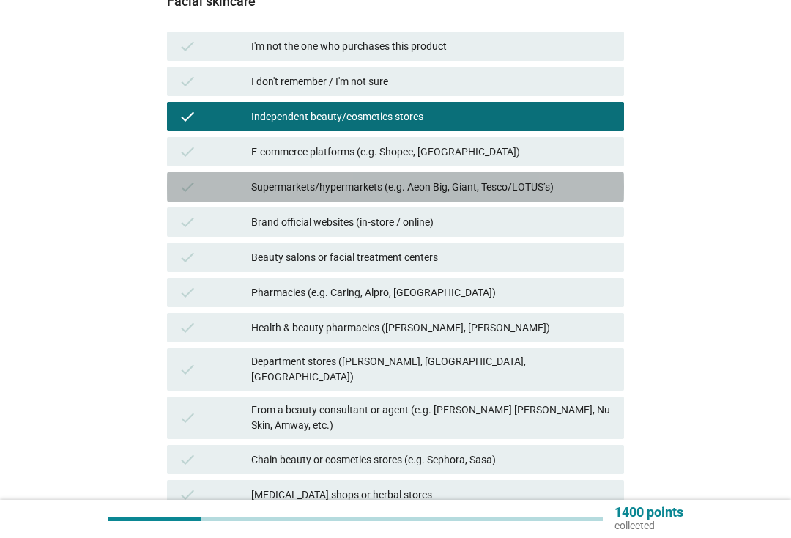
click at [544, 180] on div "Supermarkets/hypermarkets (e.g. Aeon Big, Giant, Tesco/LOTUS’s)" at bounding box center [431, 187] width 361 height 18
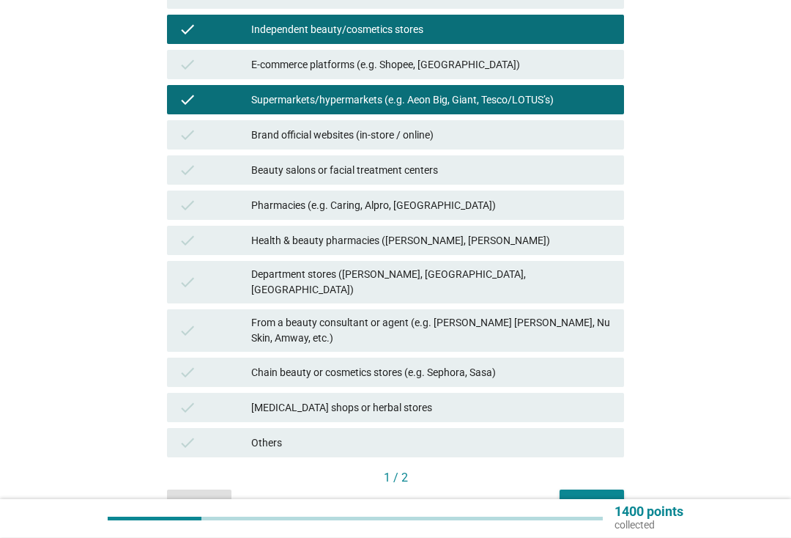
scroll to position [267, 0]
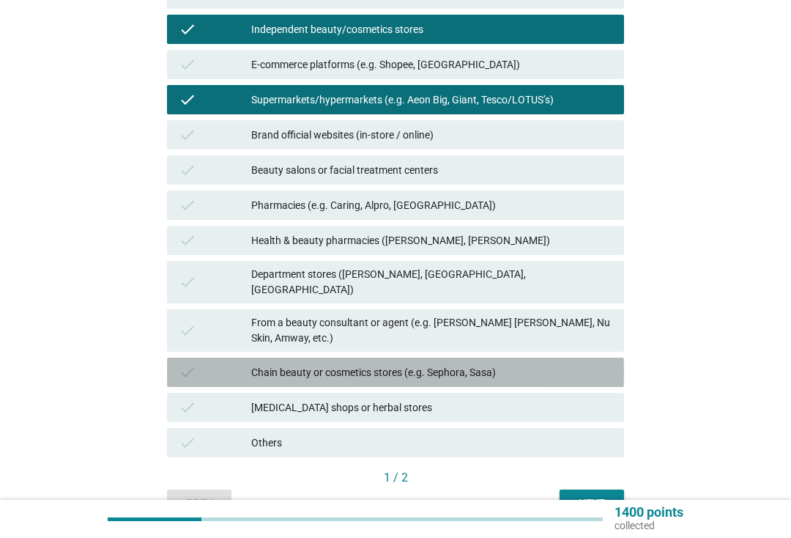
click at [566, 363] on div "Chain beauty or cosmetics stores (e.g. Sephora, Sasa)" at bounding box center [431, 372] width 361 height 18
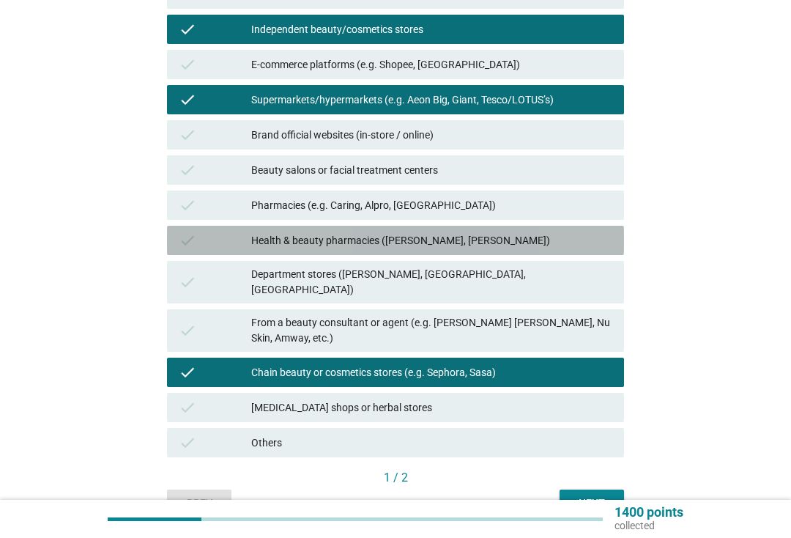
click at [557, 238] on div "Health & beauty pharmacies ([PERSON_NAME], [PERSON_NAME])" at bounding box center [431, 240] width 361 height 18
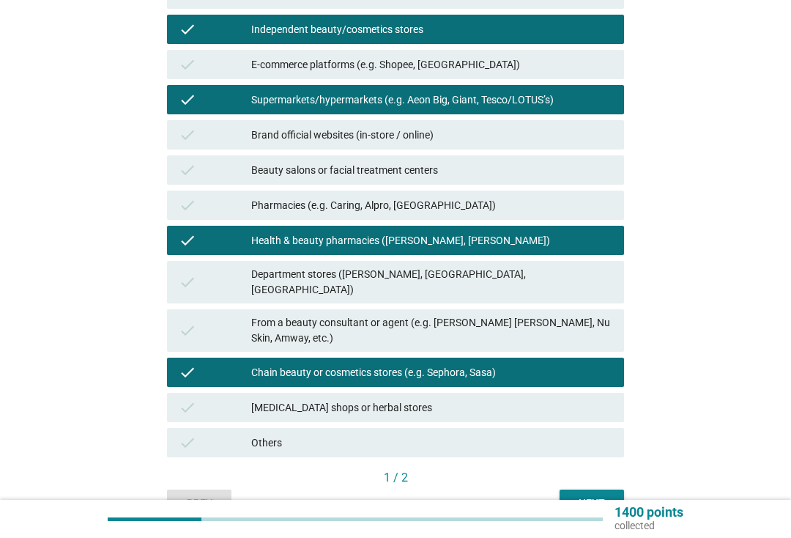
click at [590, 495] on div "Next" at bounding box center [591, 502] width 41 height 15
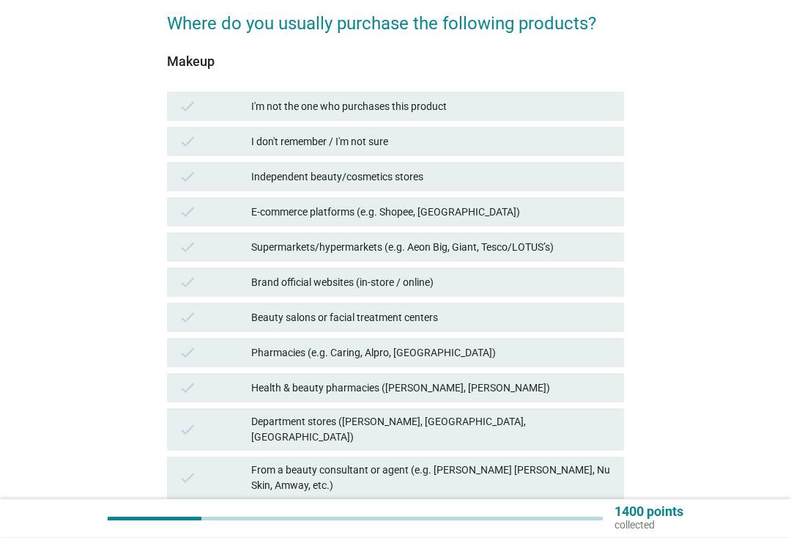
scroll to position [120, 0]
click at [535, 393] on div "Health & beauty pharmacies ([PERSON_NAME], [PERSON_NAME])" at bounding box center [431, 388] width 361 height 18
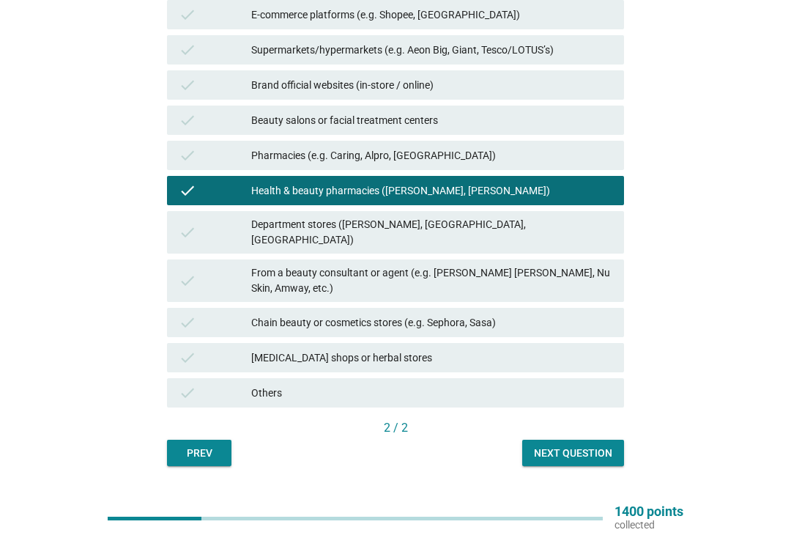
scroll to position [317, 0]
click at [587, 265] on div "From a beauty consultant or agent (e.g. [PERSON_NAME] [PERSON_NAME], Nu Skin, A…" at bounding box center [431, 280] width 361 height 31
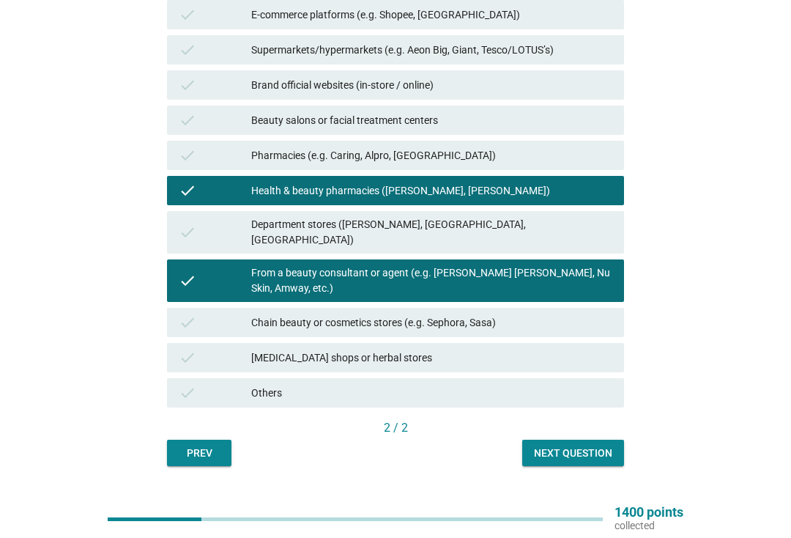
click at [571, 308] on div "check Chain beauty or cosmetics stores (e.g. Sephora, Sasa)" at bounding box center [395, 322] width 457 height 29
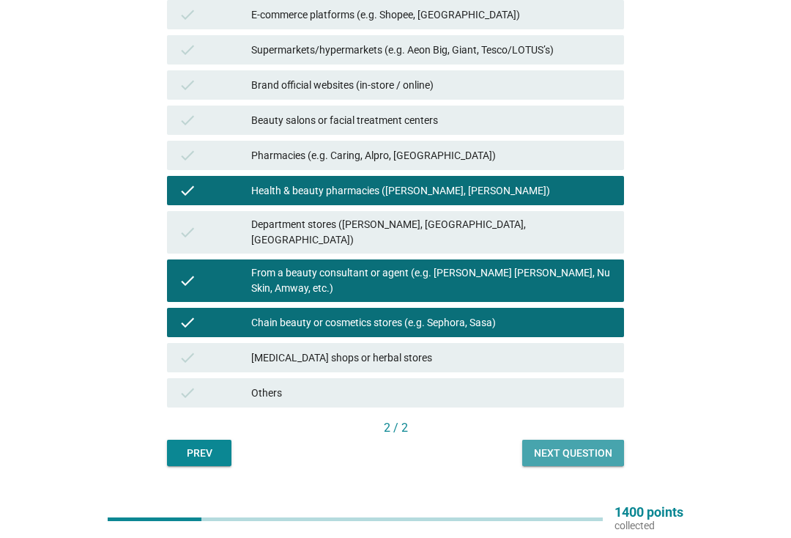
click at [588, 445] on div "Next question" at bounding box center [573, 452] width 78 height 15
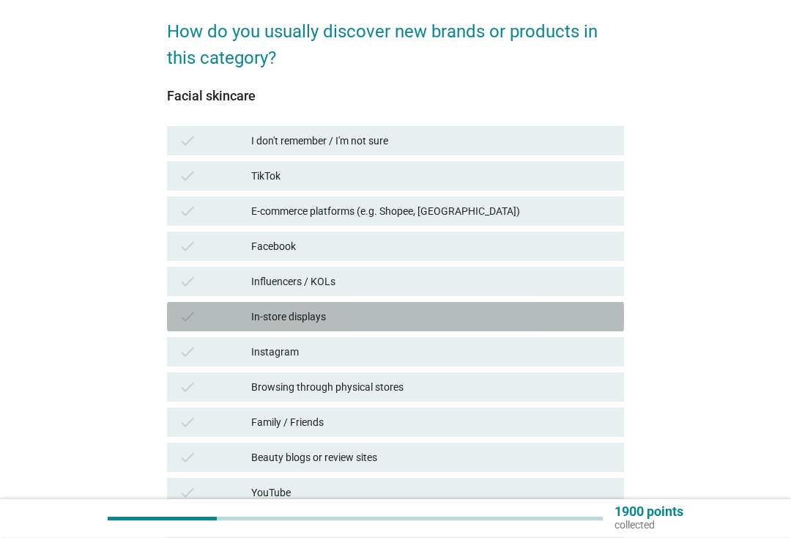
scroll to position [111, 0]
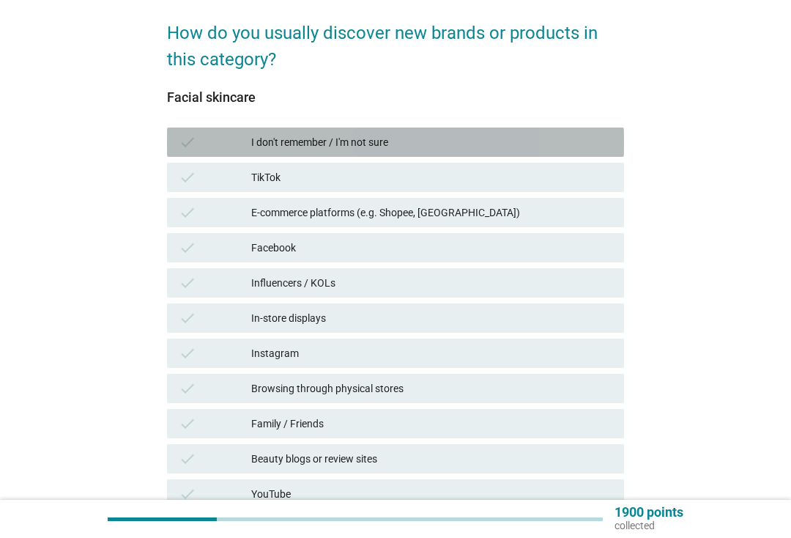
click at [520, 138] on div "I don't remember / I'm not sure" at bounding box center [431, 142] width 361 height 18
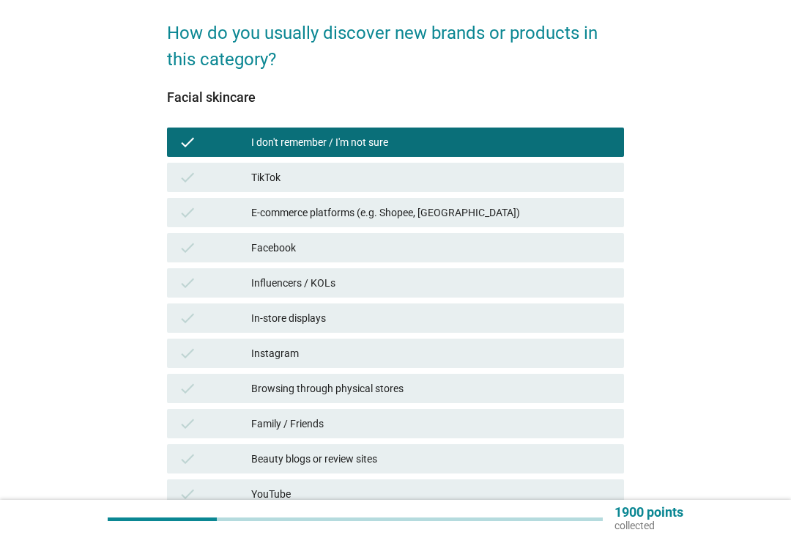
click at [526, 174] on div "TikTok" at bounding box center [431, 177] width 361 height 18
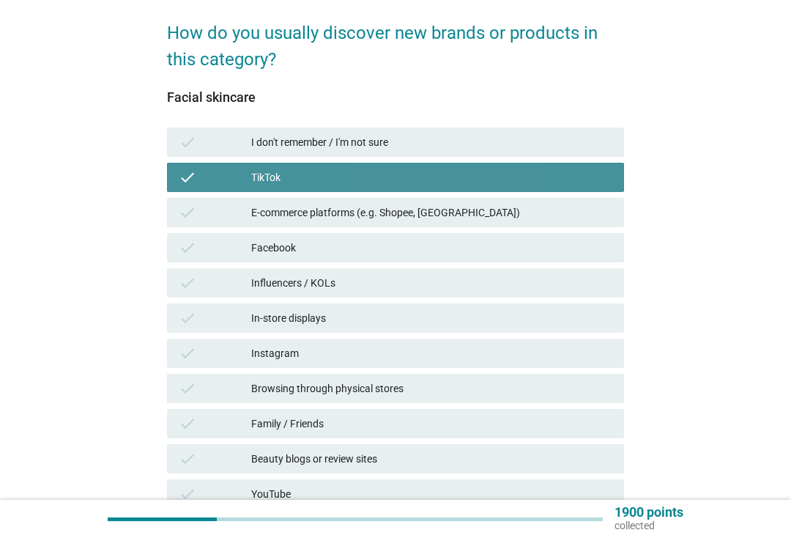
click at [527, 184] on div "TikTok" at bounding box center [431, 177] width 361 height 18
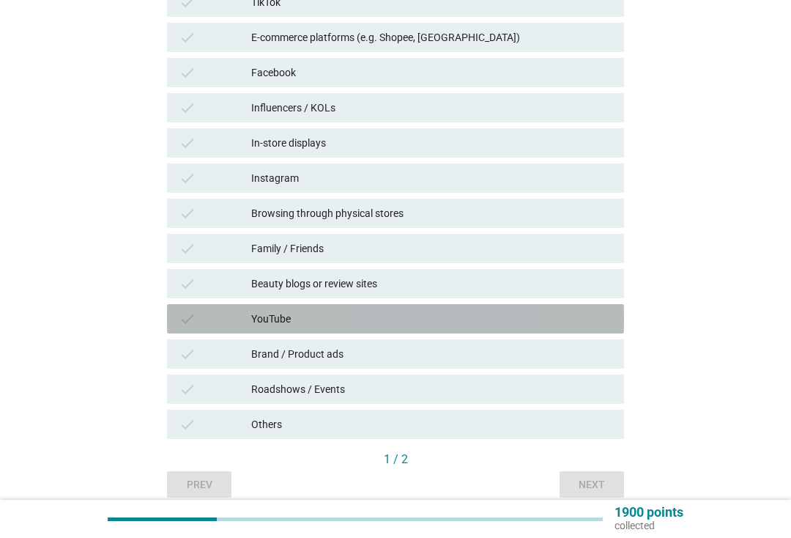
scroll to position [292, 0]
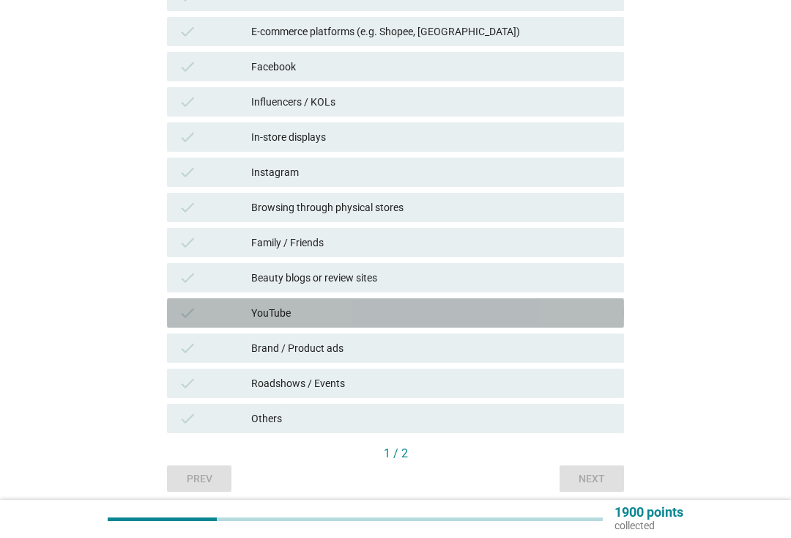
click at [458, 314] on div "YouTube" at bounding box center [431, 313] width 361 height 18
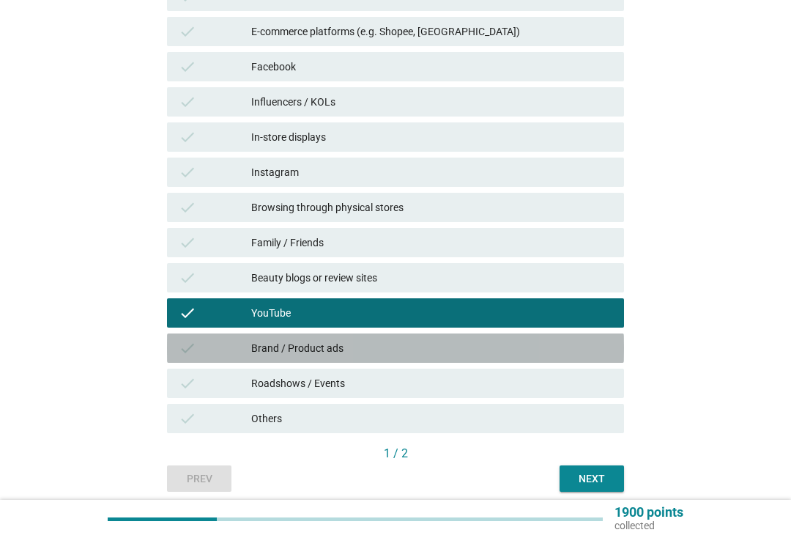
click at [469, 346] on div "Brand / Product ads" at bounding box center [431, 348] width 361 height 18
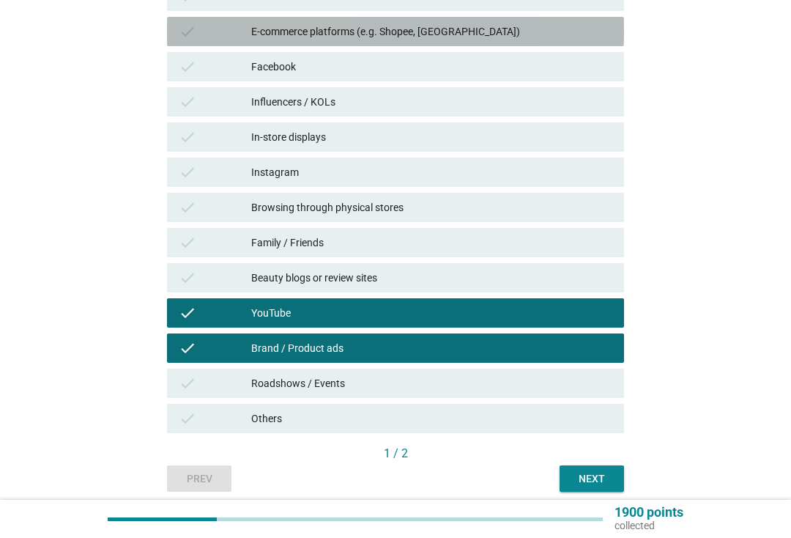
click at [326, 32] on div "E-commerce platforms (e.g. Shopee, [GEOGRAPHIC_DATA])" at bounding box center [431, 32] width 361 height 18
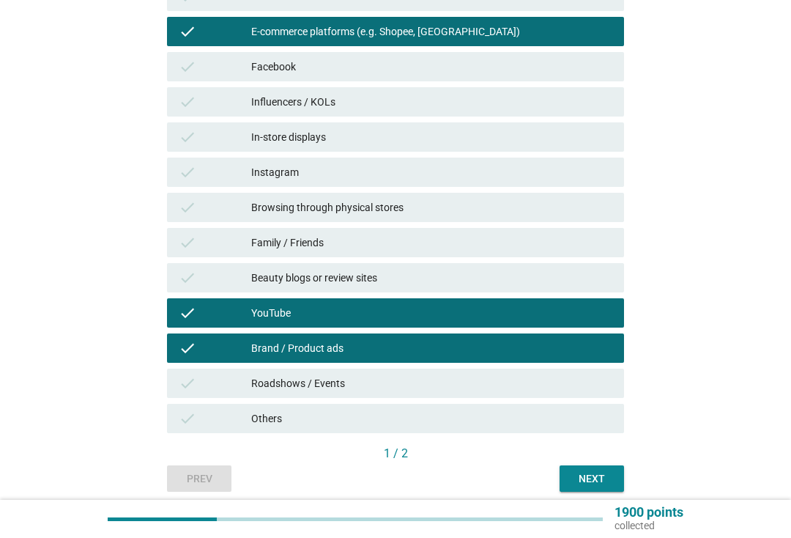
click at [586, 483] on div "Next" at bounding box center [591, 478] width 41 height 15
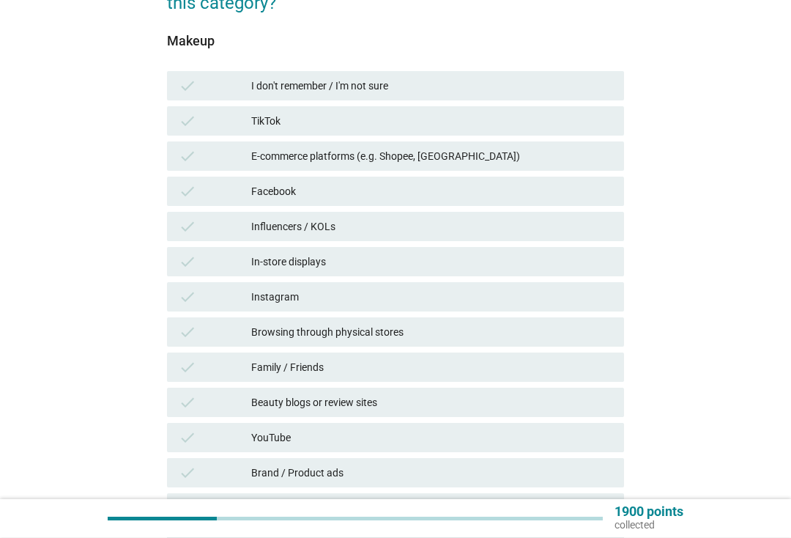
scroll to position [167, 0]
click at [430, 231] on div "Influencers / KOLs" at bounding box center [431, 227] width 361 height 18
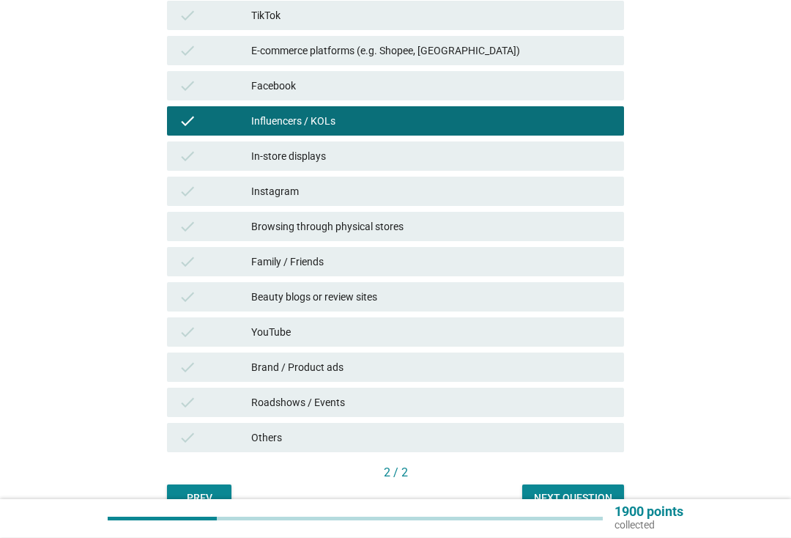
scroll to position [273, 0]
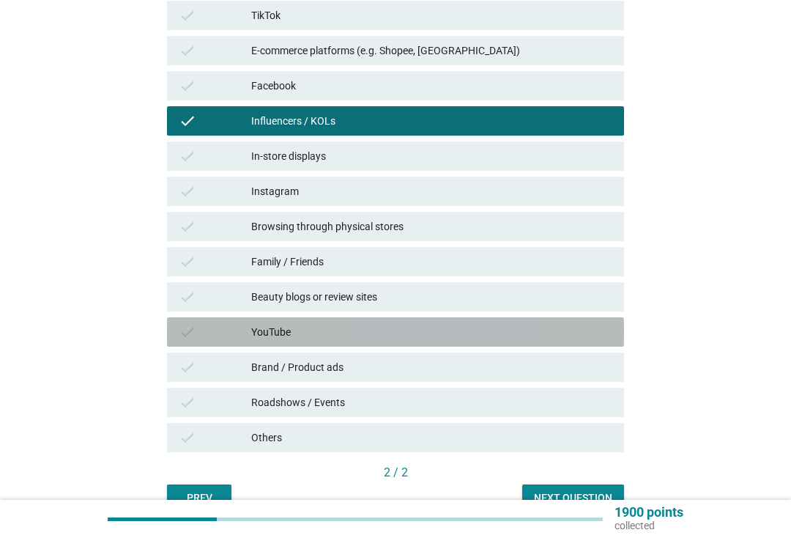
click at [438, 335] on div "YouTube" at bounding box center [431, 332] width 361 height 18
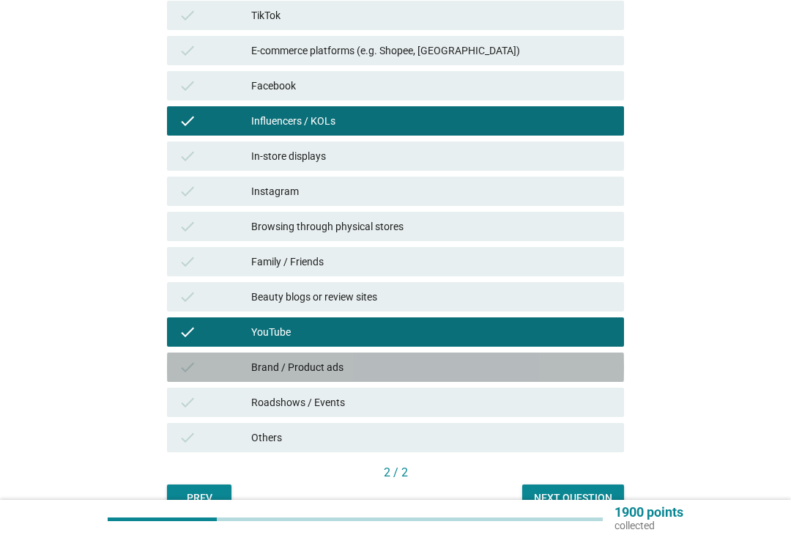
click at [451, 361] on div "Brand / Product ads" at bounding box center [431, 367] width 361 height 18
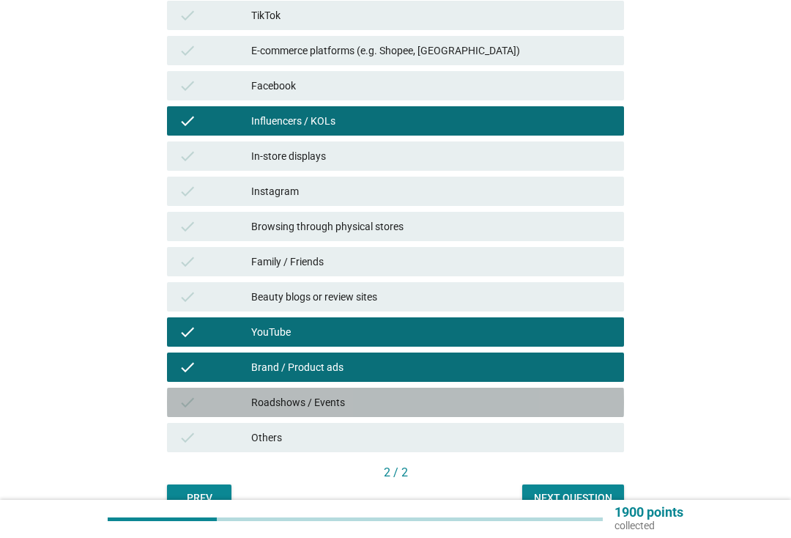
click at [448, 400] on div "Roadshows / Events" at bounding box center [431, 402] width 361 height 18
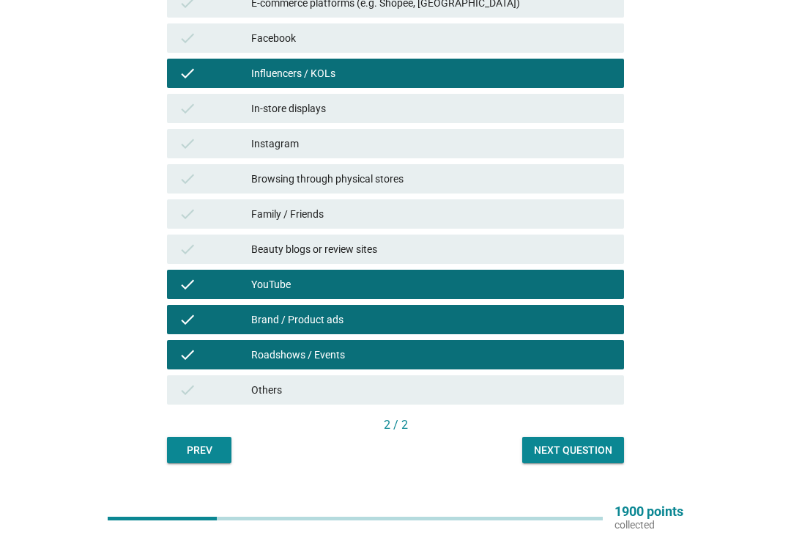
scroll to position [320, 0]
click at [541, 182] on div "Browsing through physical stores" at bounding box center [431, 179] width 361 height 18
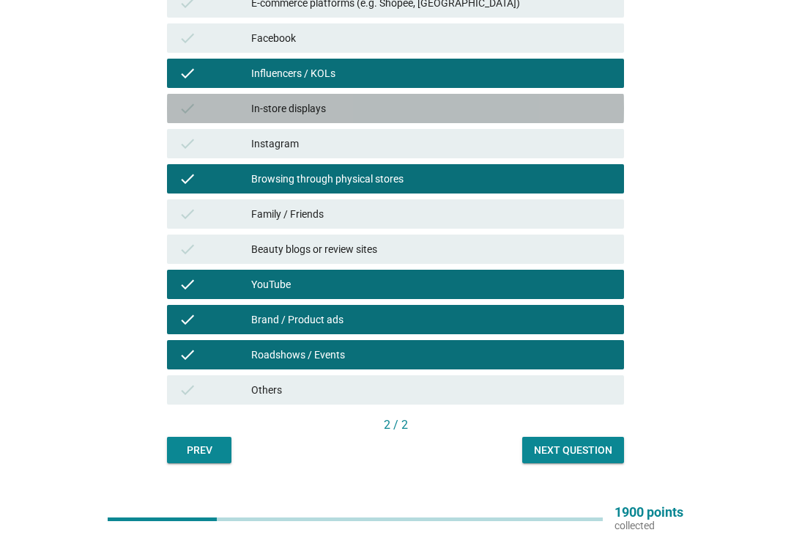
click at [319, 105] on div "In-store displays" at bounding box center [431, 109] width 361 height 18
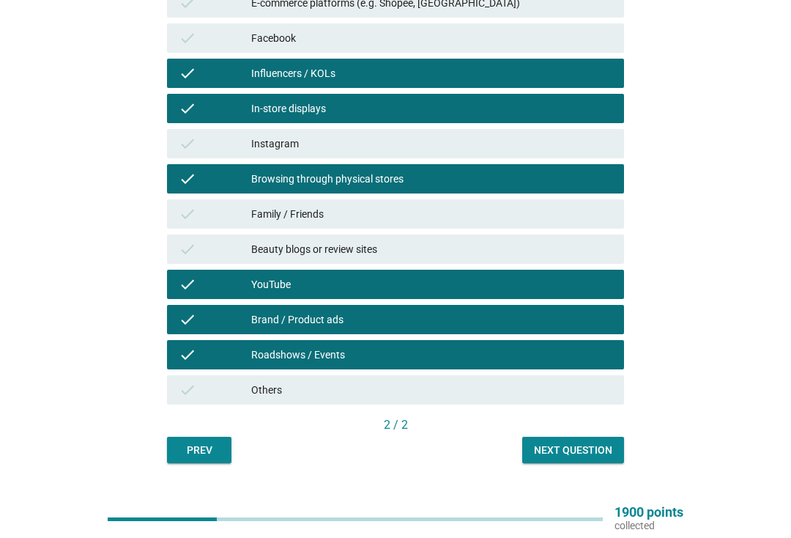
click at [584, 447] on div "Next question" at bounding box center [573, 449] width 78 height 15
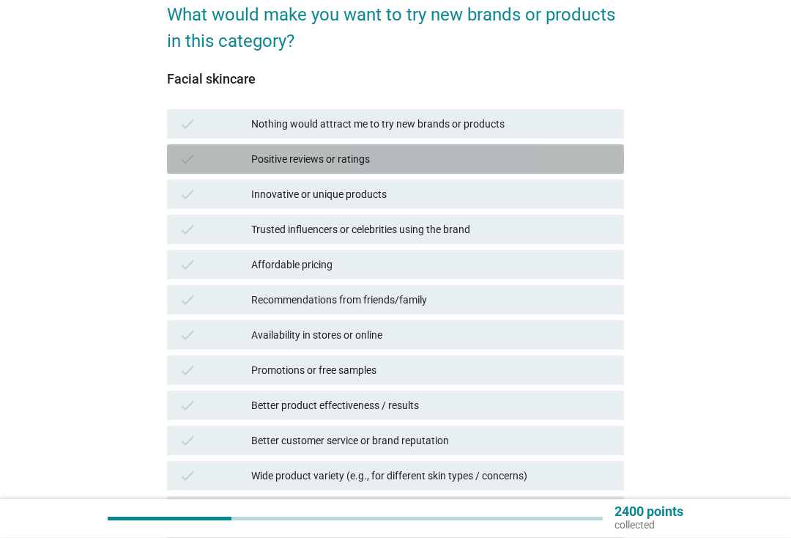
scroll to position [129, 0]
click at [497, 159] on div "Positive reviews or ratings" at bounding box center [431, 159] width 361 height 18
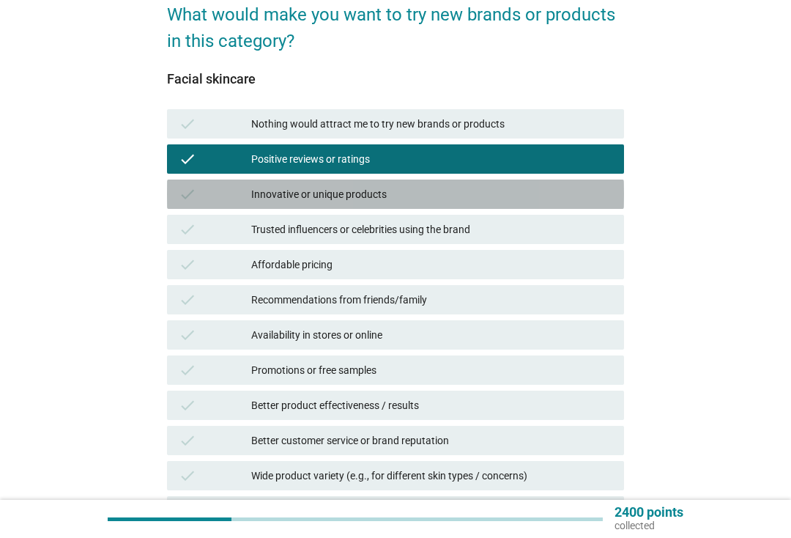
click at [507, 192] on div "Innovative or unique products" at bounding box center [431, 194] width 361 height 18
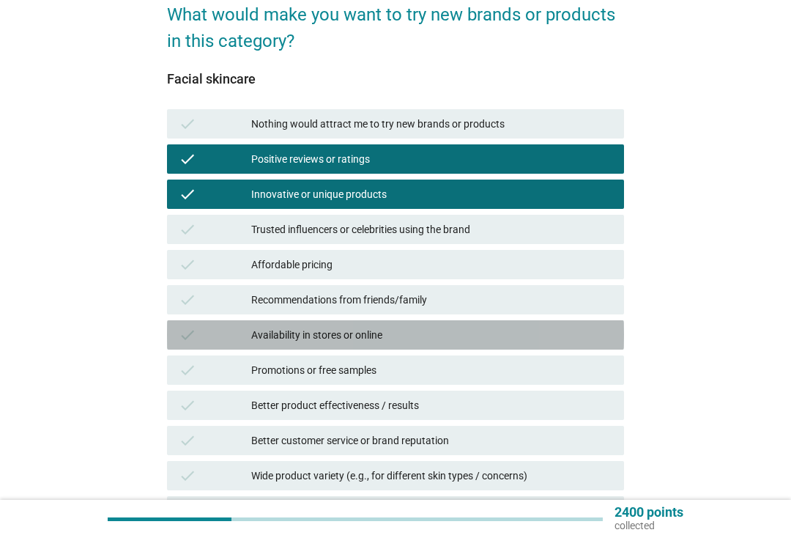
click at [465, 333] on div "Availability in stores or online" at bounding box center [431, 335] width 361 height 18
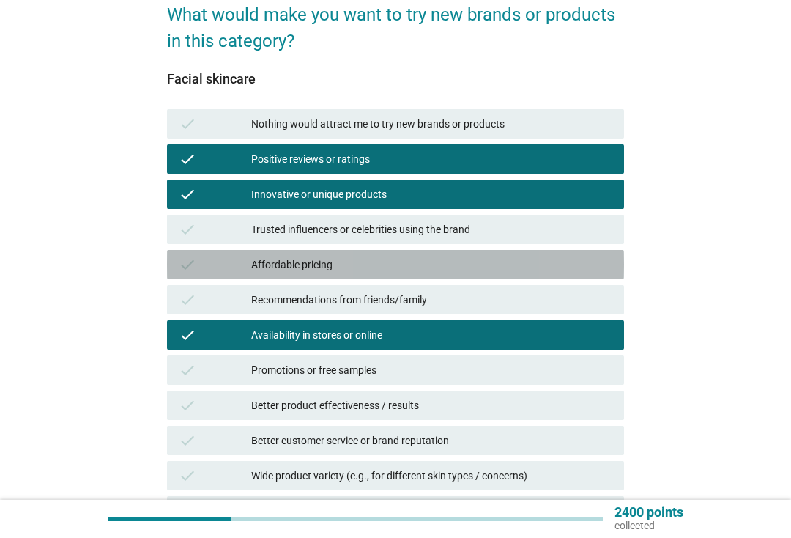
click at [485, 255] on div "check Affordable pricing" at bounding box center [395, 264] width 457 height 29
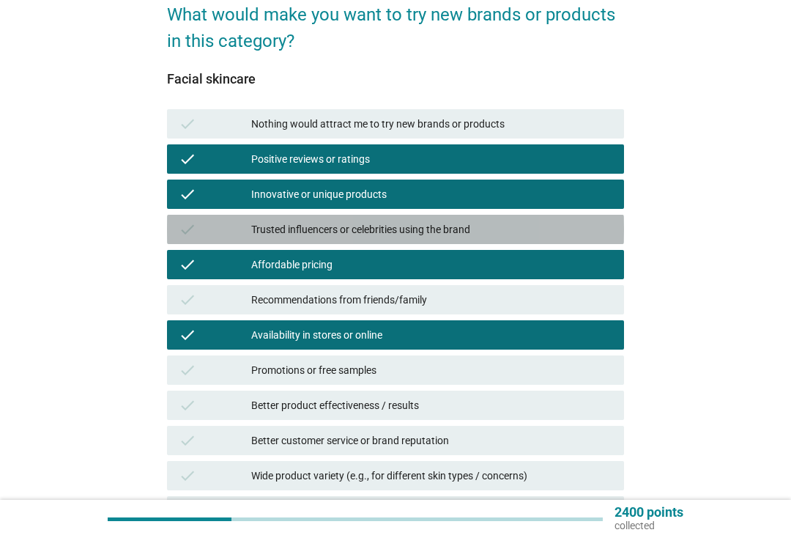
click at [519, 227] on div "Trusted influencers or celebrities using the brand" at bounding box center [431, 230] width 361 height 18
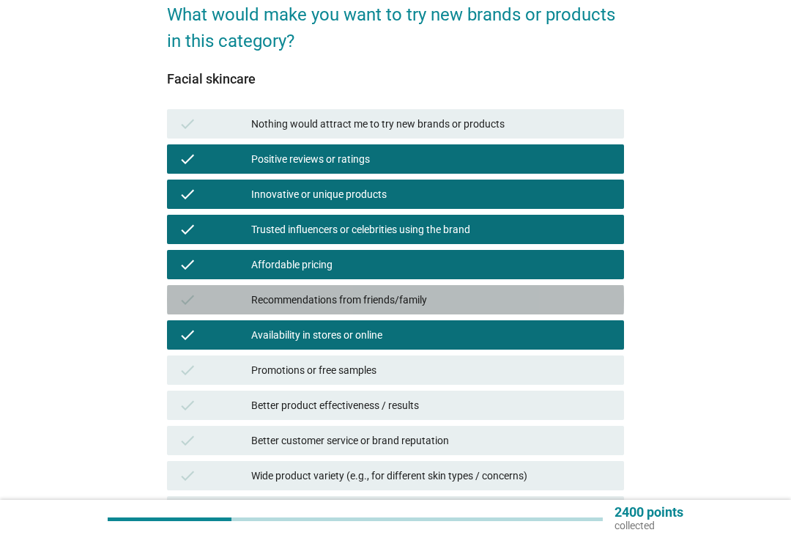
click at [492, 297] on div "Recommendations from friends/family" at bounding box center [431, 300] width 361 height 18
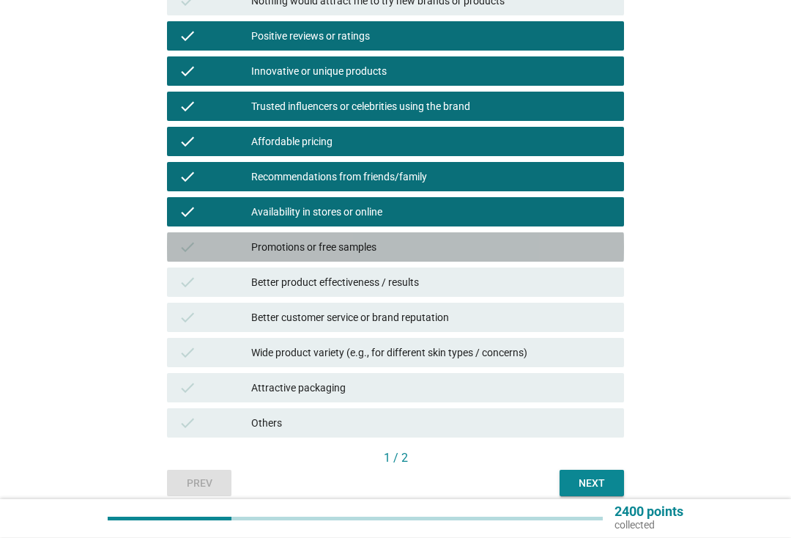
scroll to position [252, 0]
click at [494, 243] on div "Promotions or free samples" at bounding box center [431, 247] width 361 height 18
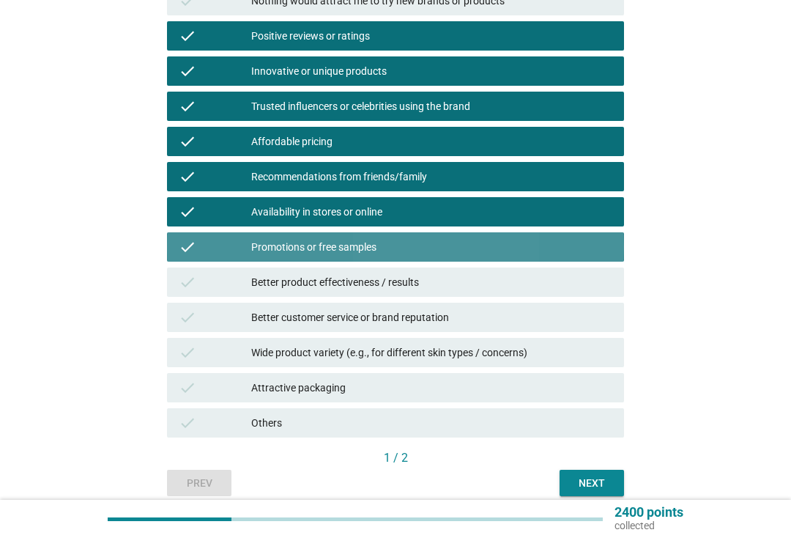
click at [514, 242] on div "Promotions or free samples" at bounding box center [431, 247] width 361 height 18
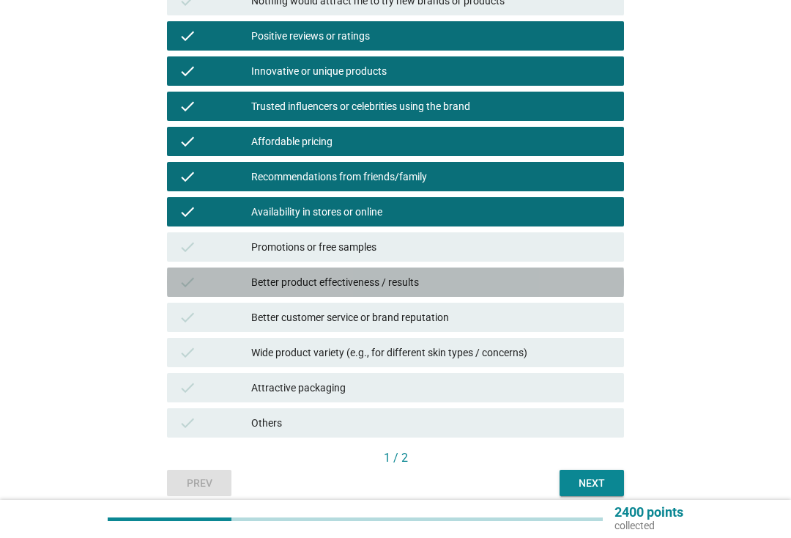
click at [497, 286] on div "Better product effectiveness / results" at bounding box center [431, 282] width 361 height 18
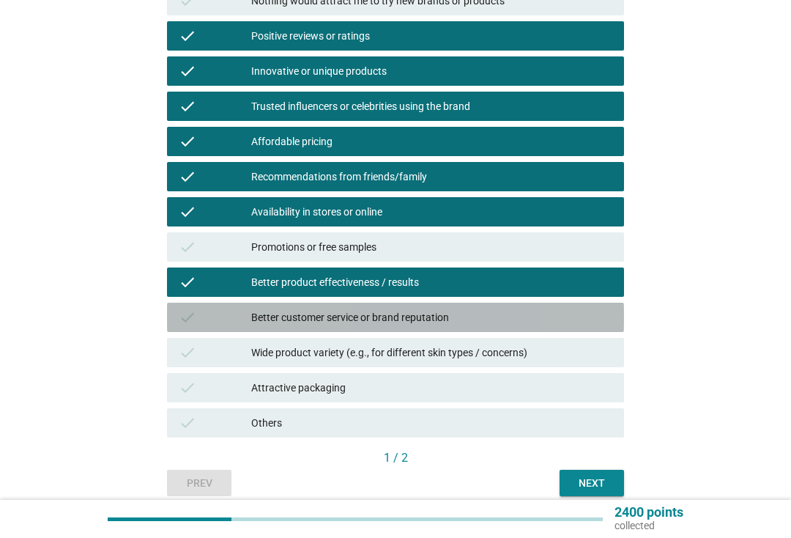
click at [518, 316] on div "Better customer service or brand reputation" at bounding box center [431, 317] width 361 height 18
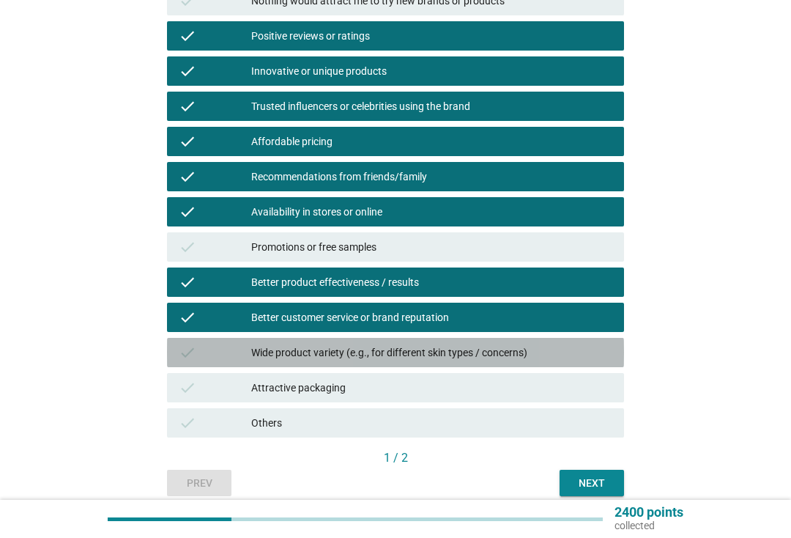
click at [533, 357] on div "Wide product variety (e.g., for different skin types / concerns)" at bounding box center [431, 353] width 361 height 18
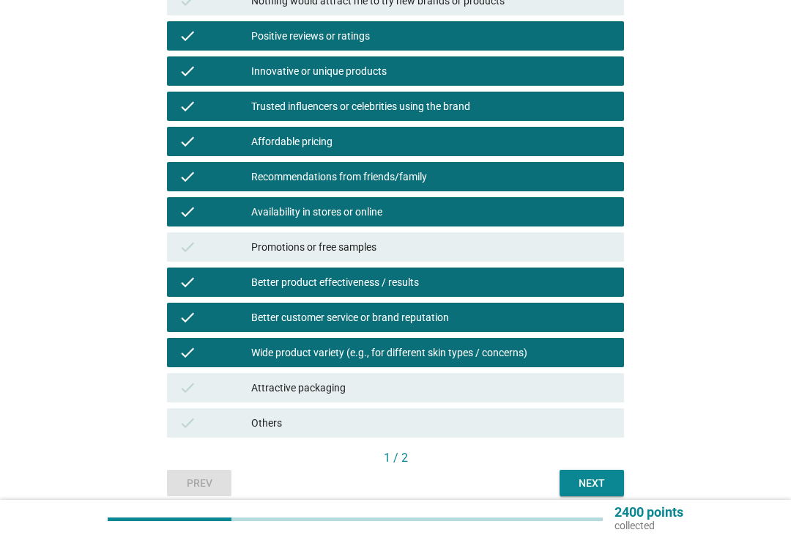
click at [571, 390] on div "Attractive packaging" at bounding box center [431, 388] width 361 height 18
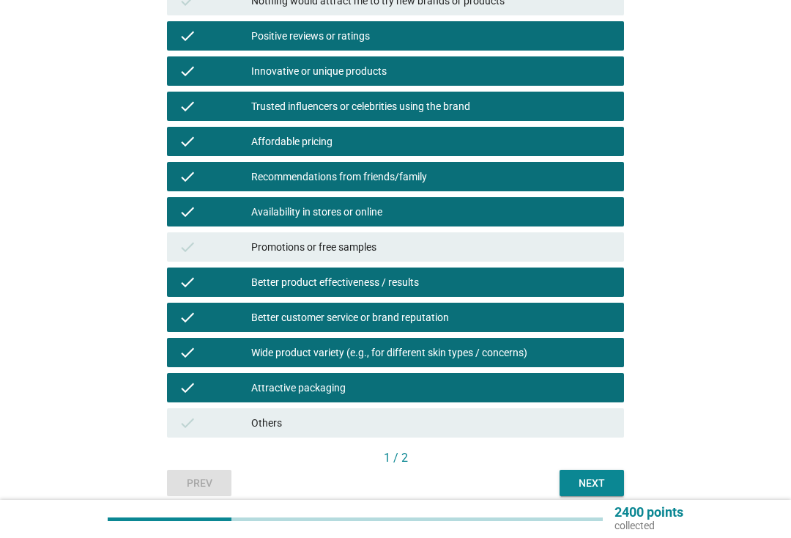
click at [597, 482] on div "Next" at bounding box center [591, 482] width 41 height 15
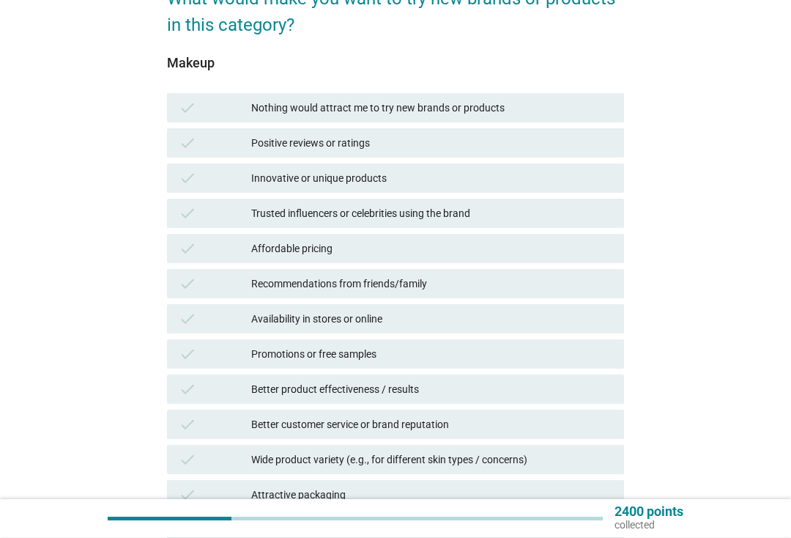
scroll to position [145, 0]
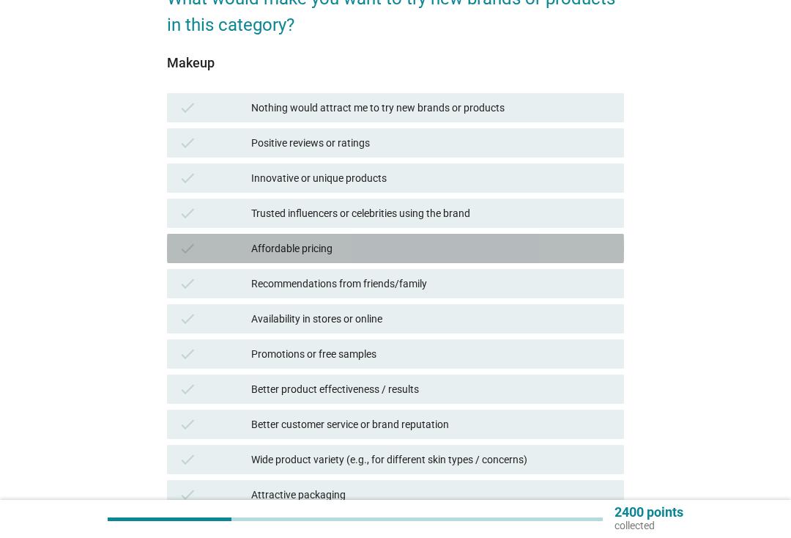
click at [422, 247] on div "Affordable pricing" at bounding box center [431, 249] width 361 height 18
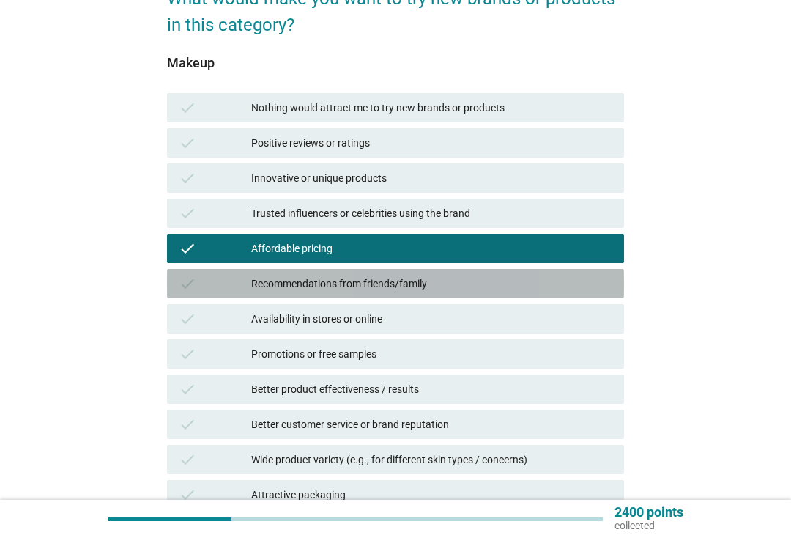
click at [499, 278] on div "Recommendations from friends/family" at bounding box center [431, 284] width 361 height 18
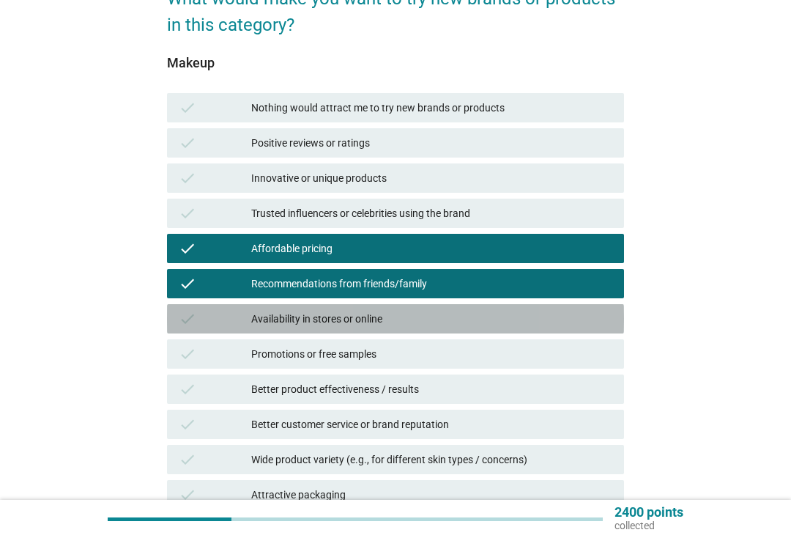
click at [476, 323] on div "Availability in stores or online" at bounding box center [431, 319] width 361 height 18
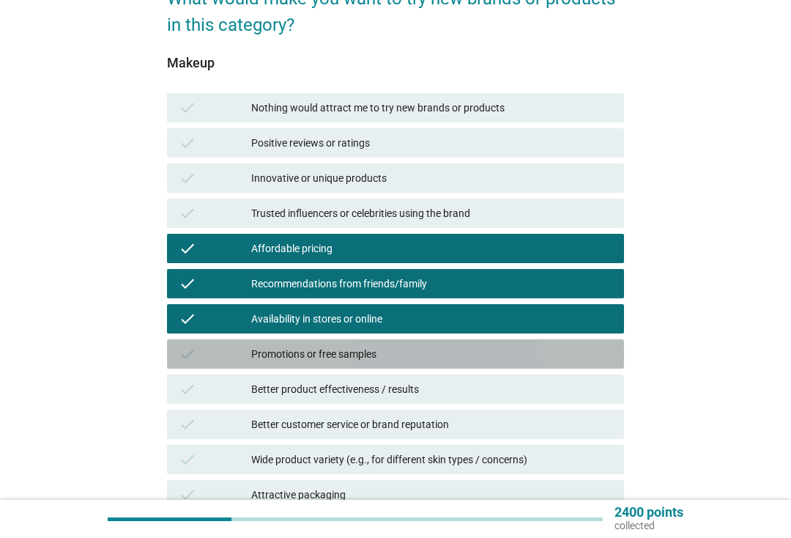
click at [468, 358] on div "Promotions or free samples" at bounding box center [431, 354] width 361 height 18
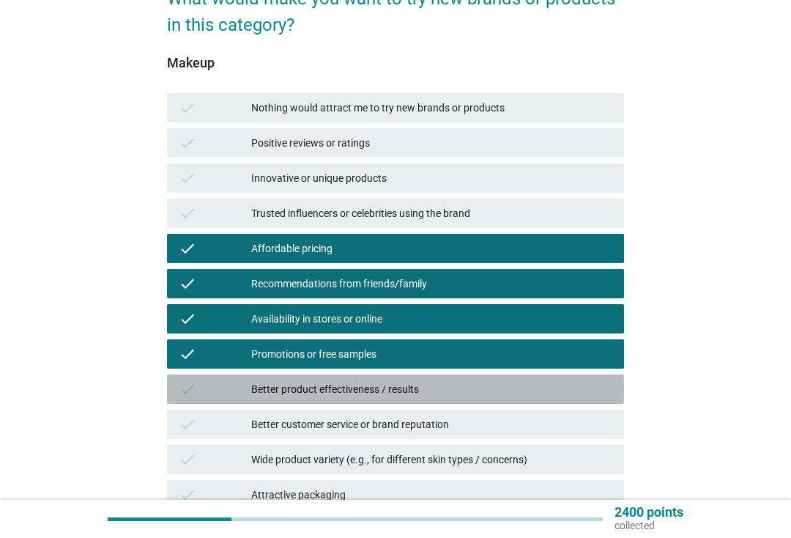
click at [476, 397] on div "Better product effectiveness / results" at bounding box center [431, 389] width 361 height 18
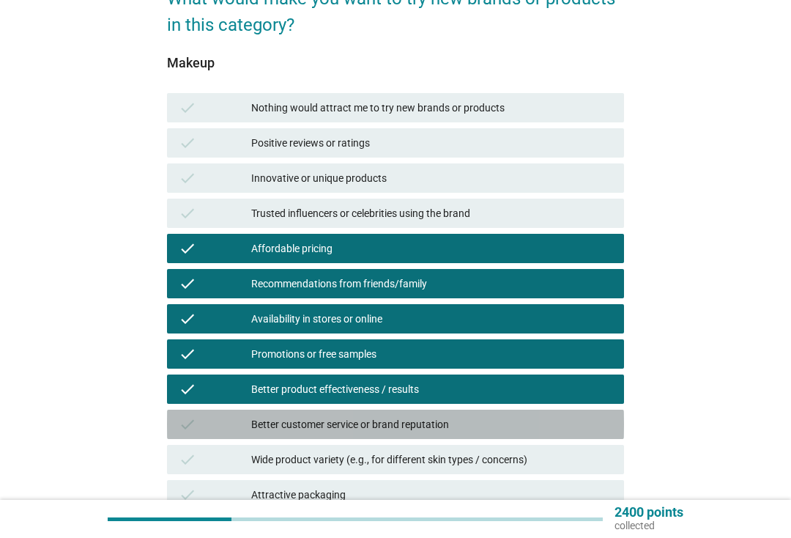
click at [470, 433] on div "check Better customer service or brand reputation" at bounding box center [395, 424] width 457 height 29
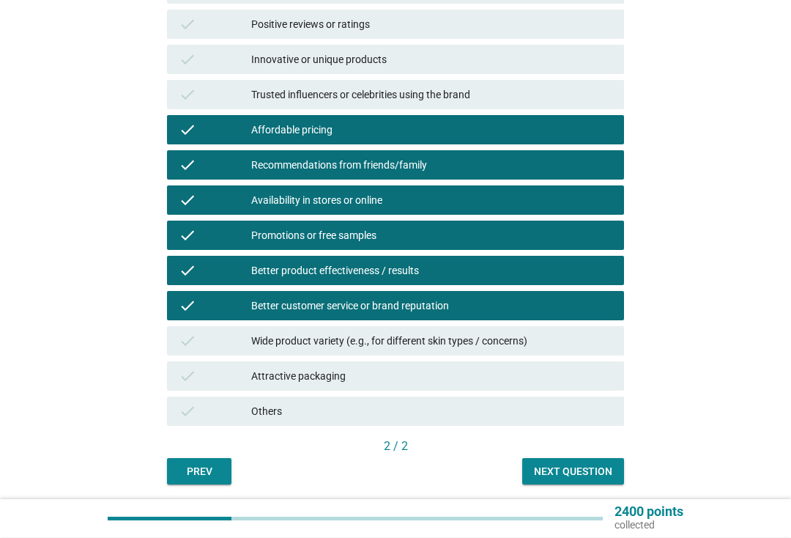
scroll to position [264, 0]
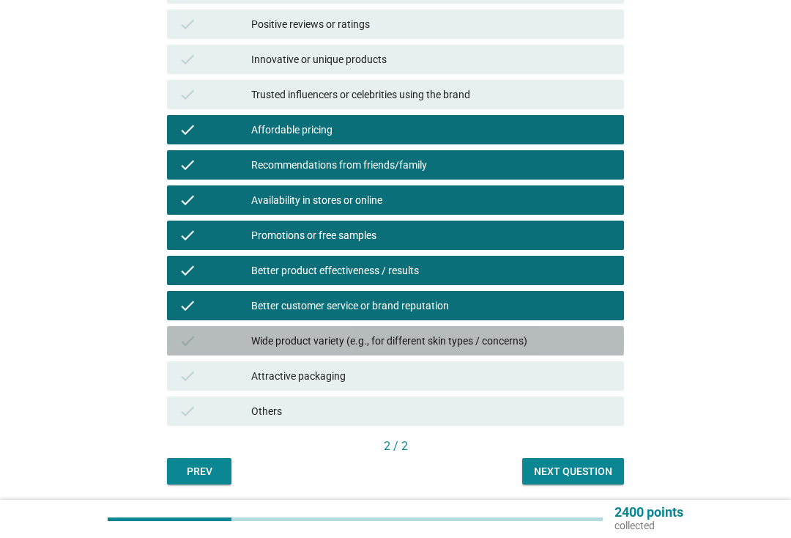
click at [526, 339] on div "Wide product variety (e.g., for different skin types / concerns)" at bounding box center [431, 341] width 361 height 18
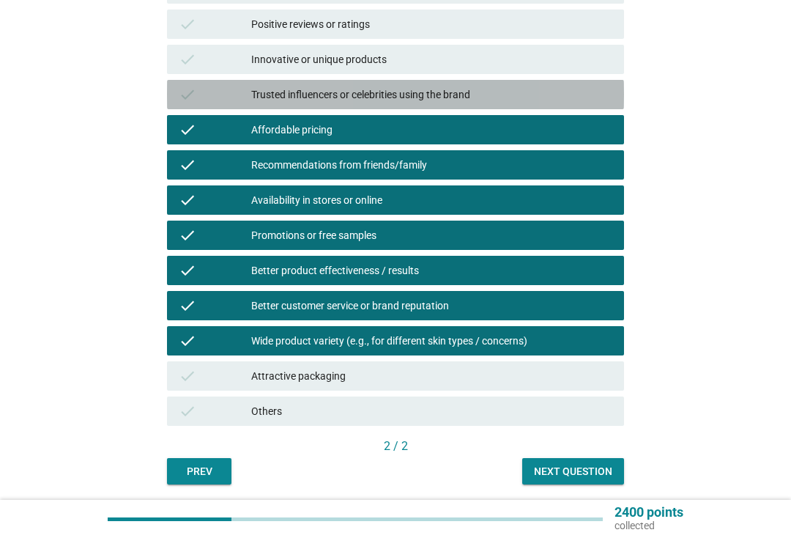
click at [494, 102] on div "Trusted influencers or celebrities using the brand" at bounding box center [431, 95] width 361 height 18
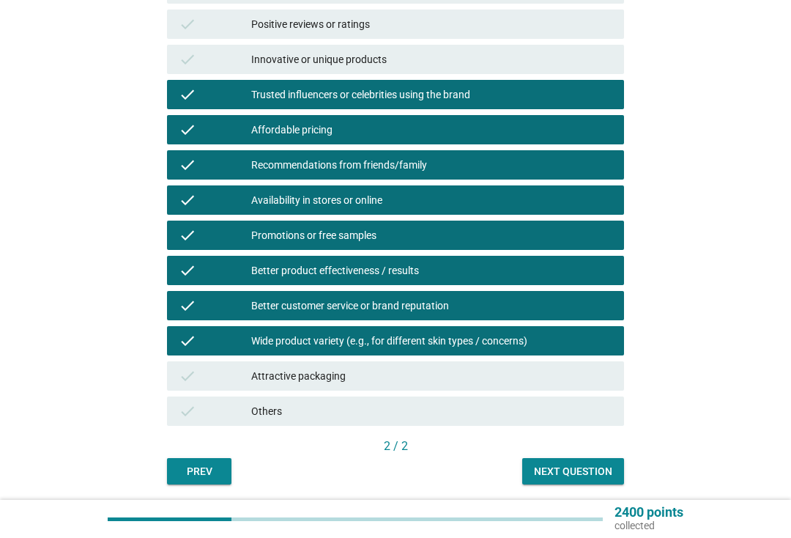
click at [486, 15] on div "Positive reviews or ratings" at bounding box center [431, 24] width 361 height 18
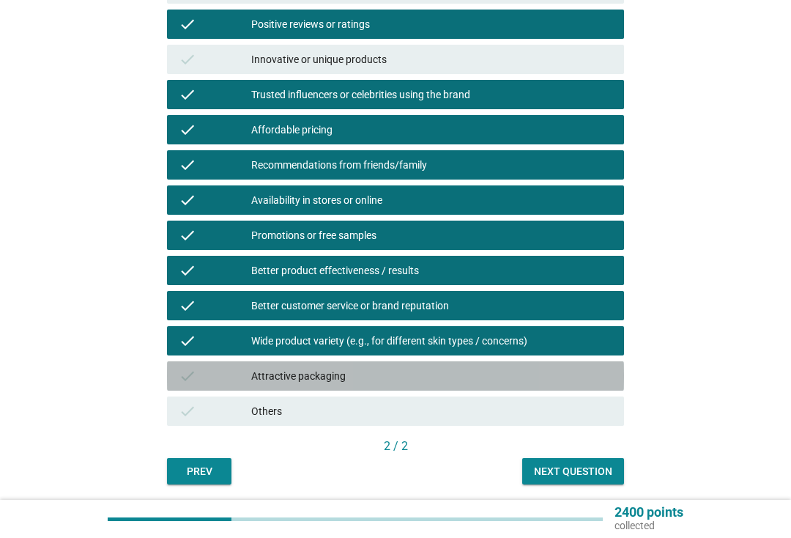
click at [423, 382] on div "Attractive packaging" at bounding box center [431, 376] width 361 height 18
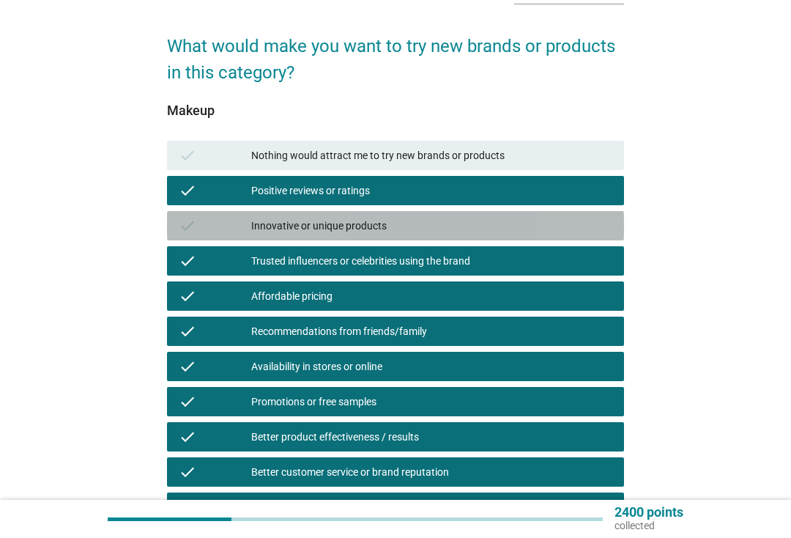
click at [477, 233] on div "Innovative or unique products" at bounding box center [431, 226] width 361 height 18
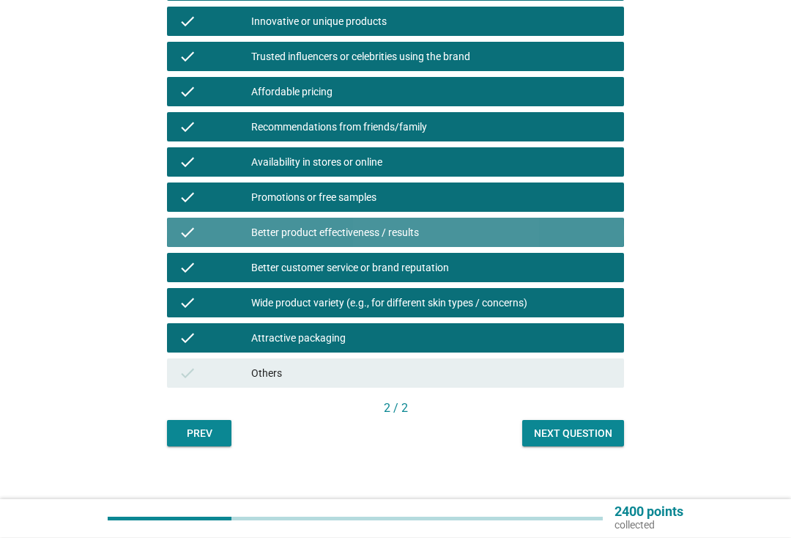
scroll to position [296, 0]
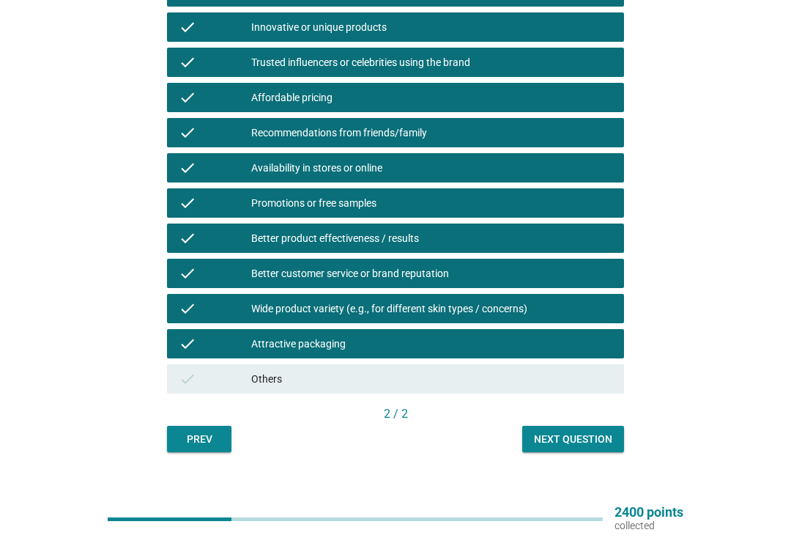
click at [579, 442] on div "Next question" at bounding box center [573, 438] width 78 height 15
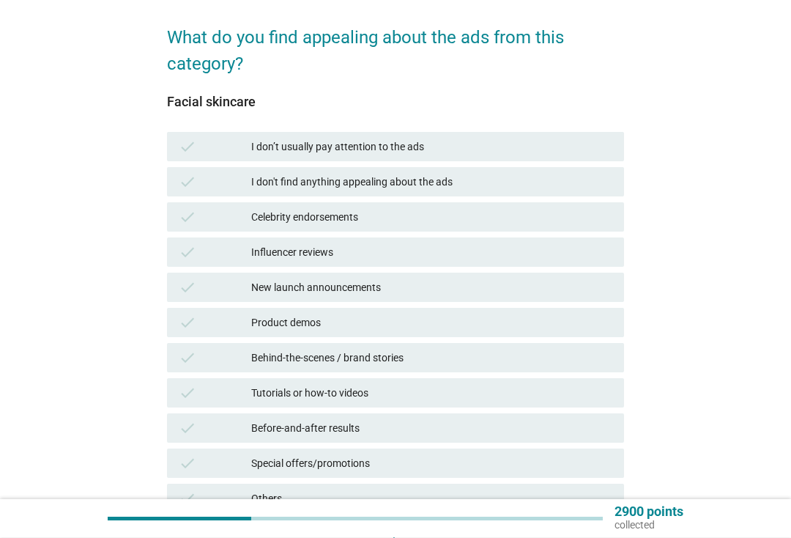
scroll to position [106, 0]
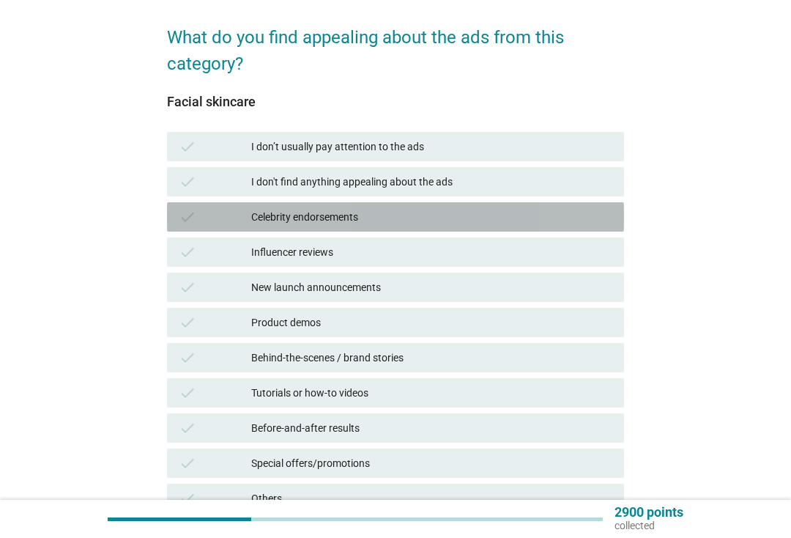
click at [450, 215] on div "Celebrity endorsements" at bounding box center [431, 217] width 361 height 18
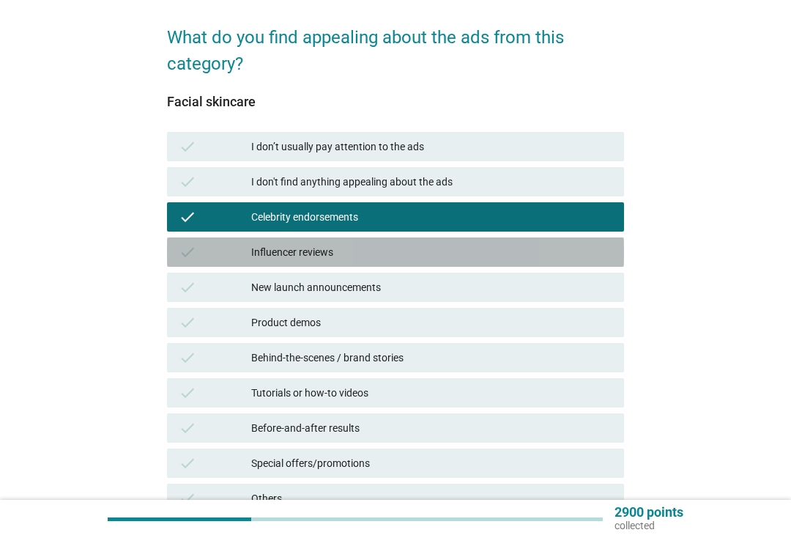
click at [444, 251] on div "Influencer reviews" at bounding box center [431, 252] width 361 height 18
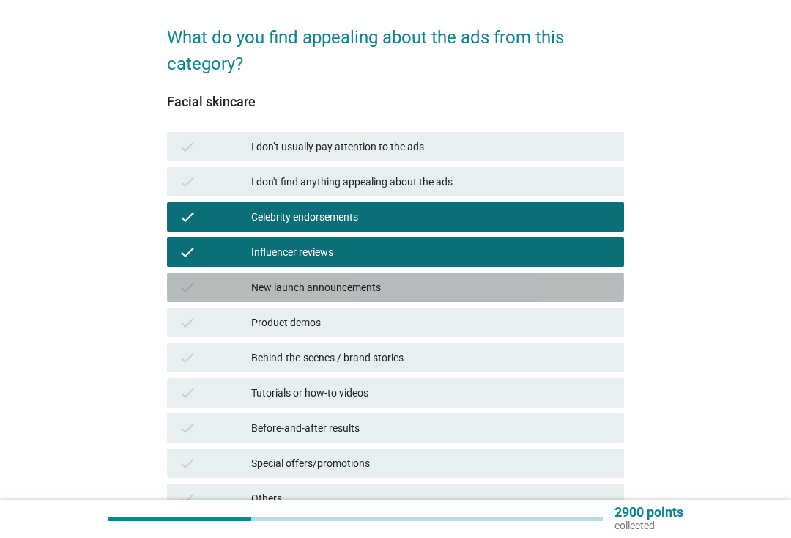
click at [485, 292] on div "New launch announcements" at bounding box center [431, 287] width 361 height 18
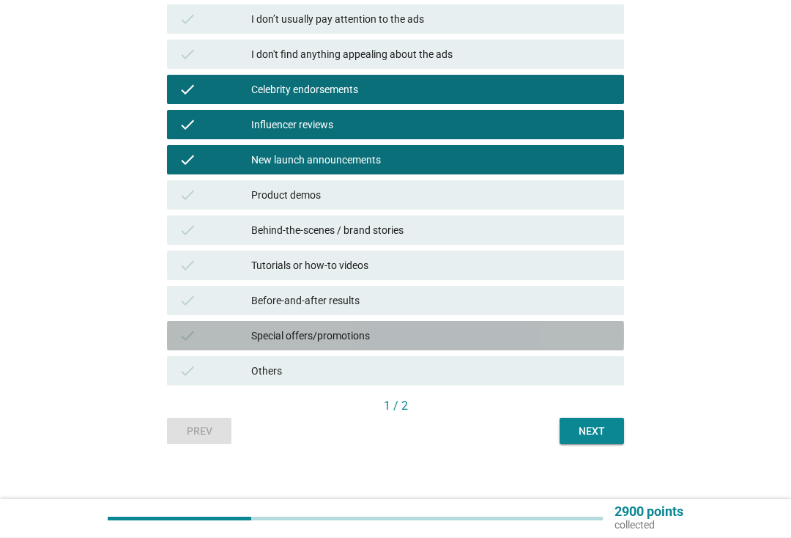
scroll to position [234, 0]
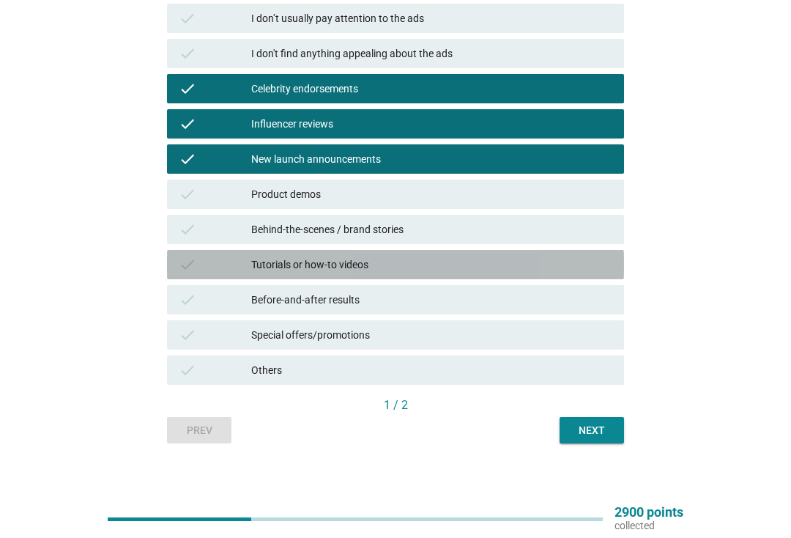
click at [535, 259] on div "Tutorials or how-to videos" at bounding box center [431, 265] width 361 height 18
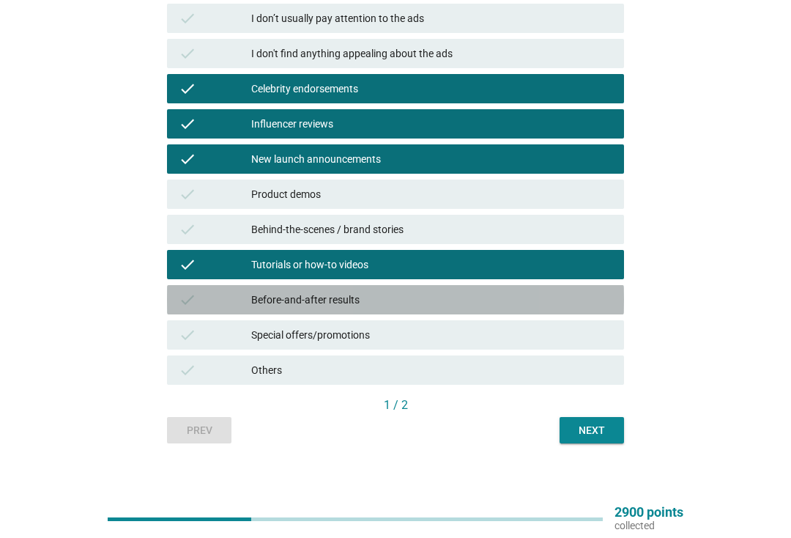
click at [531, 292] on div "Before-and-after results" at bounding box center [431, 300] width 361 height 18
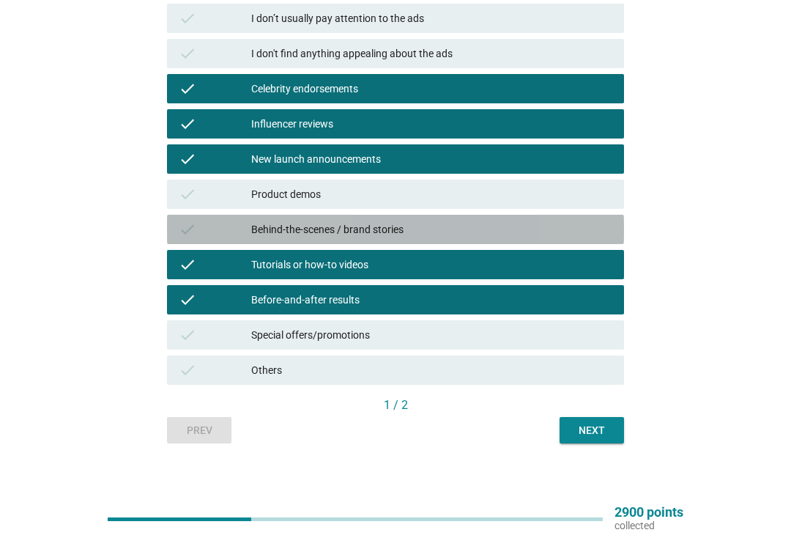
click at [534, 233] on div "Behind-the-scenes / brand stories" at bounding box center [431, 230] width 361 height 18
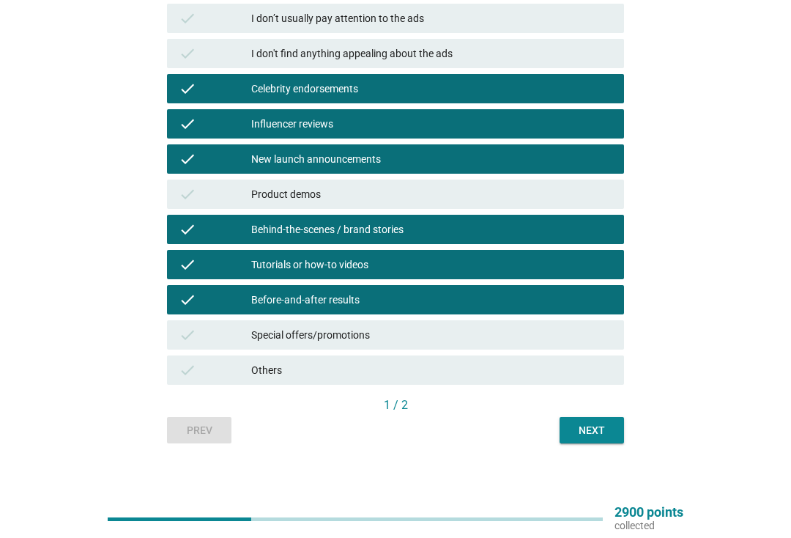
click at [541, 188] on div "Product demos" at bounding box center [431, 194] width 361 height 18
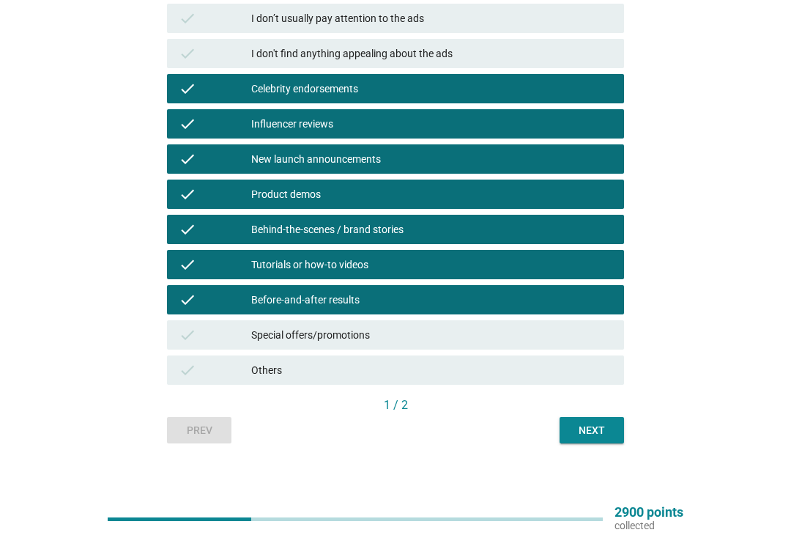
click at [462, 312] on div "check Before-and-after results" at bounding box center [395, 299] width 457 height 29
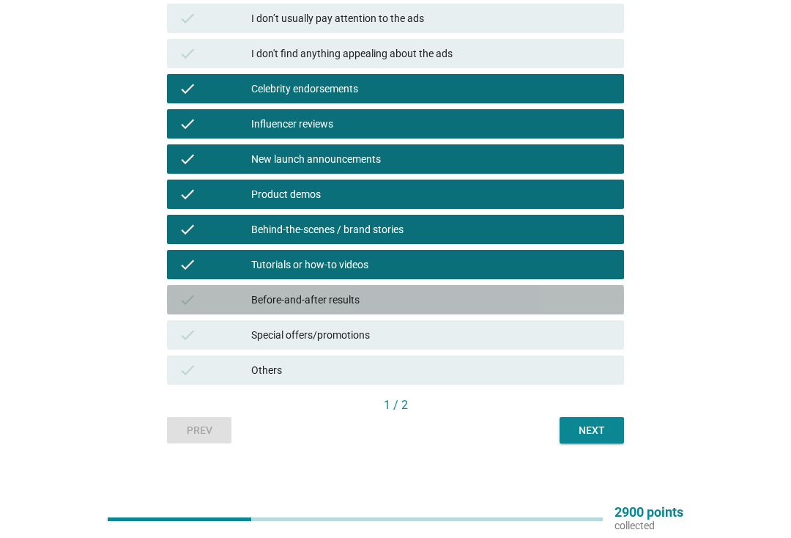
click at [492, 312] on div "check Before-and-after results" at bounding box center [395, 299] width 457 height 29
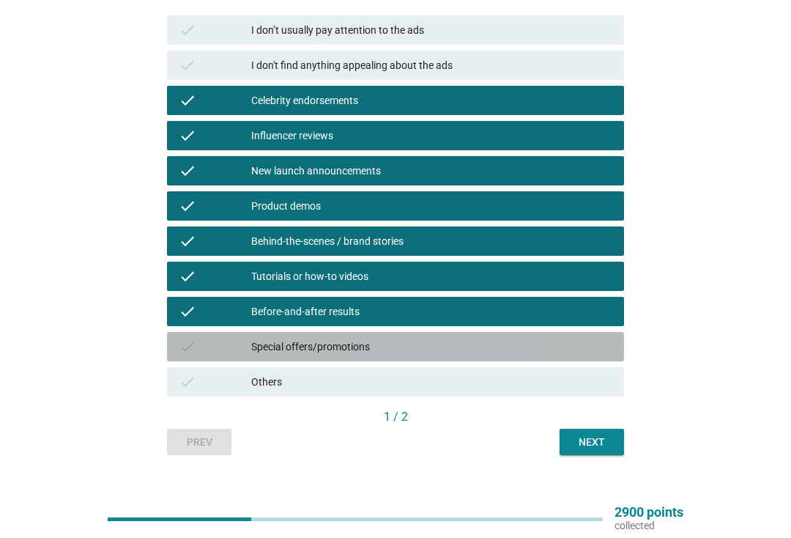
click at [482, 348] on div "Special offers/promotions" at bounding box center [431, 347] width 361 height 18
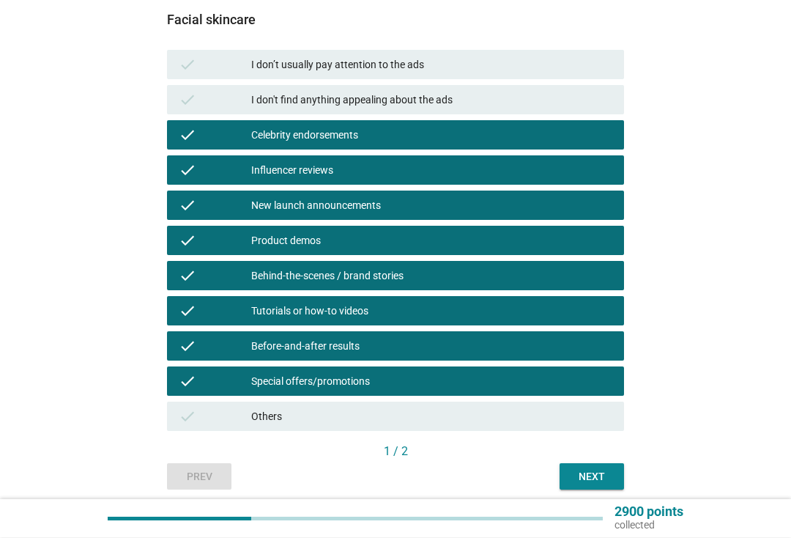
scroll to position [188, 0]
click at [588, 479] on div "Next" at bounding box center [591, 476] width 41 height 15
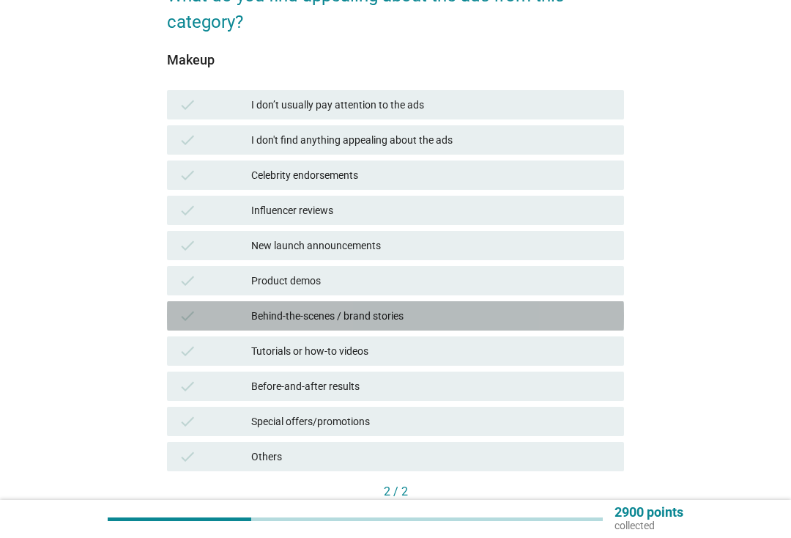
scroll to position [158, 0]
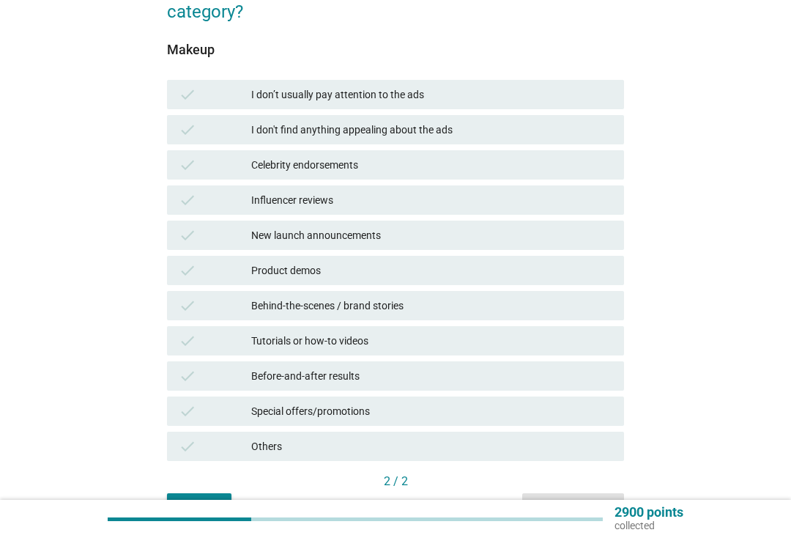
click at [497, 164] on div "Celebrity endorsements" at bounding box center [431, 165] width 361 height 18
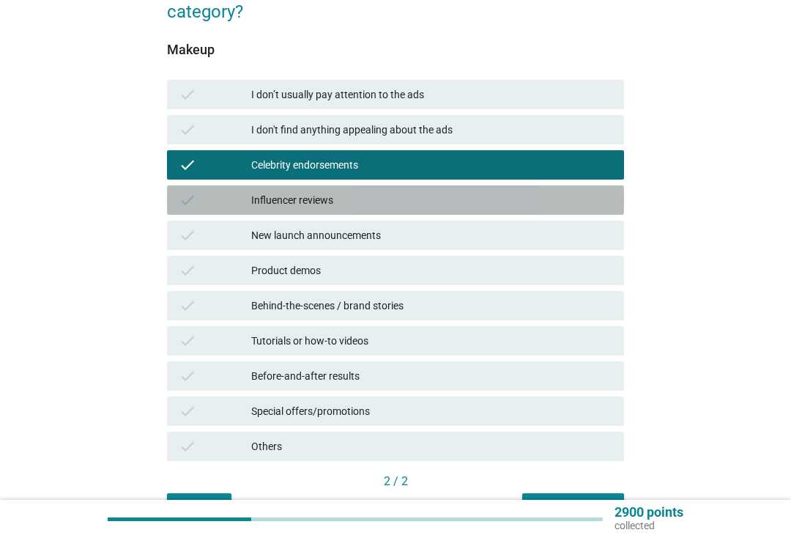
click at [492, 190] on div "check Influencer reviews" at bounding box center [395, 199] width 457 height 29
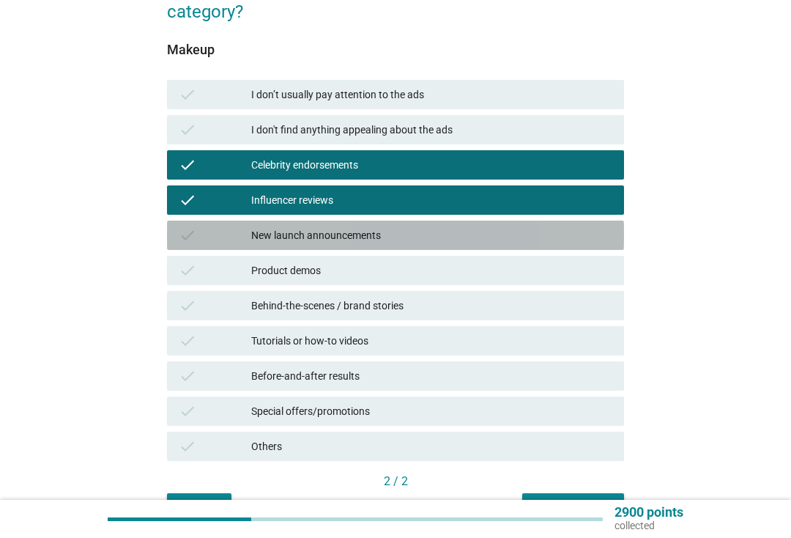
click at [475, 231] on div "New launch announcements" at bounding box center [431, 235] width 361 height 18
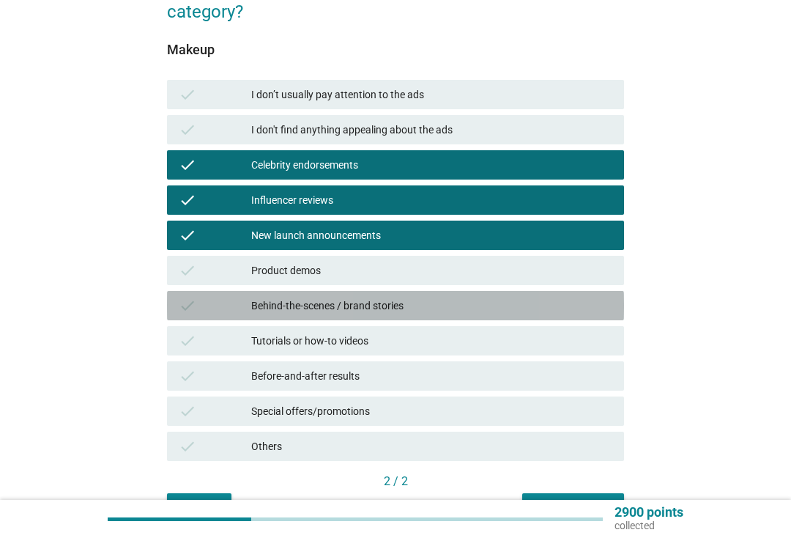
click at [495, 297] on div "Behind-the-scenes / brand stories" at bounding box center [431, 306] width 361 height 18
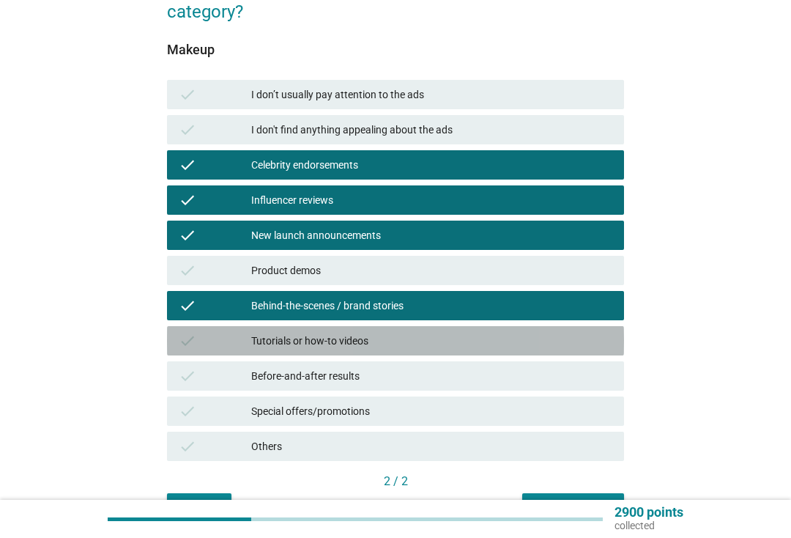
click at [478, 352] on div "check Tutorials or how-to videos" at bounding box center [395, 340] width 457 height 29
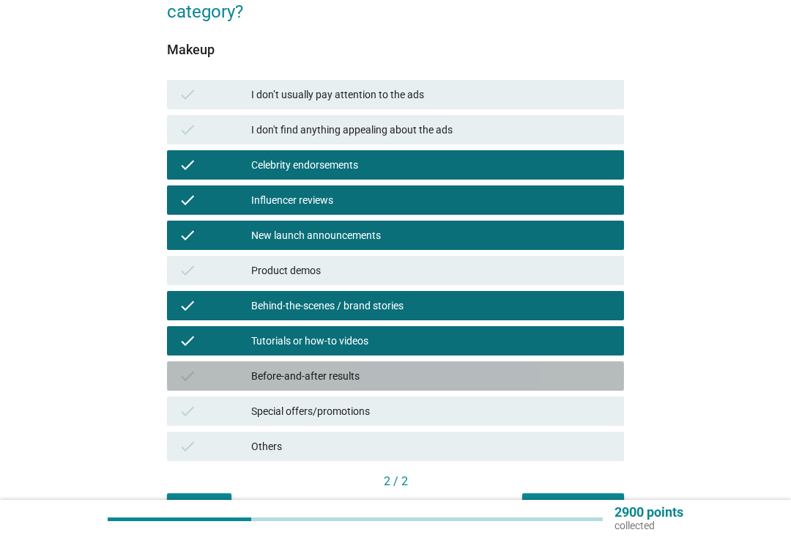
click at [484, 377] on div "Before-and-after results" at bounding box center [431, 376] width 361 height 18
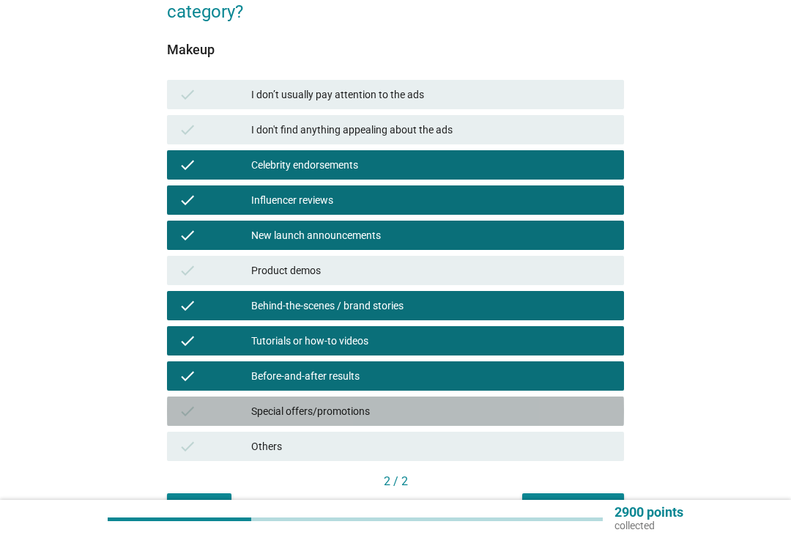
click at [501, 406] on div "Special offers/promotions" at bounding box center [431, 411] width 361 height 18
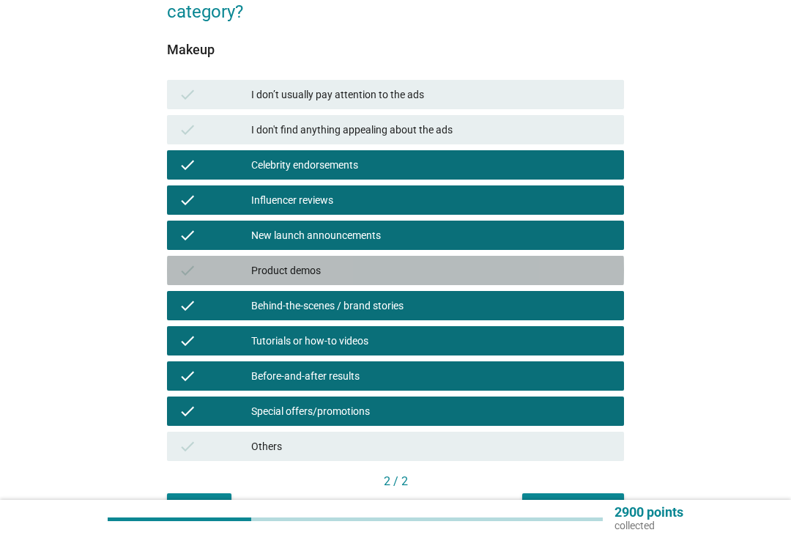
click at [553, 269] on div "Product demos" at bounding box center [431, 271] width 361 height 18
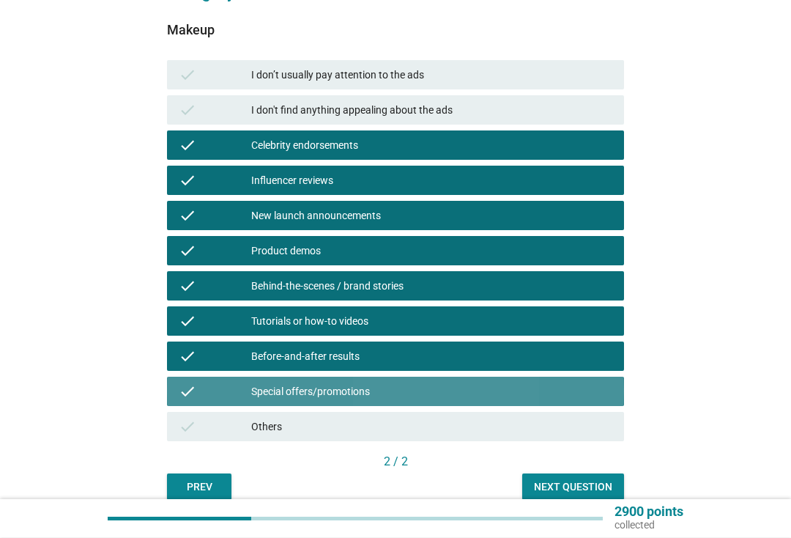
scroll to position [244, 0]
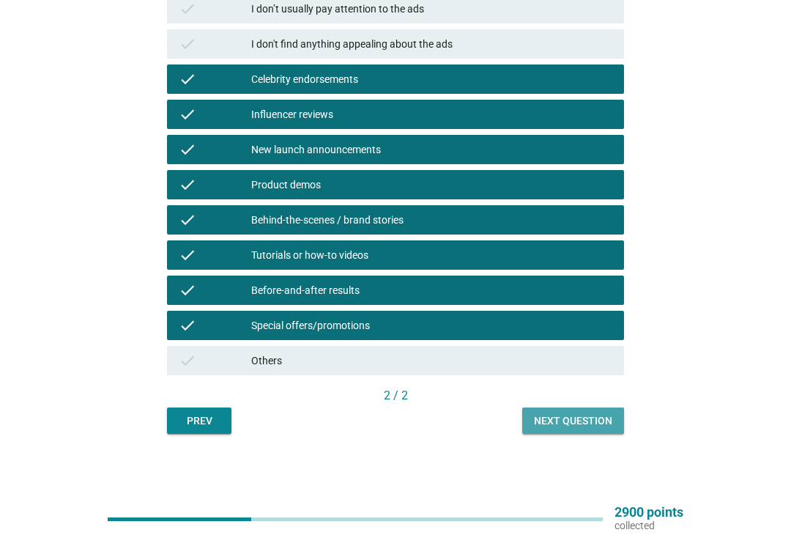
click at [607, 418] on div "Next question" at bounding box center [573, 420] width 78 height 15
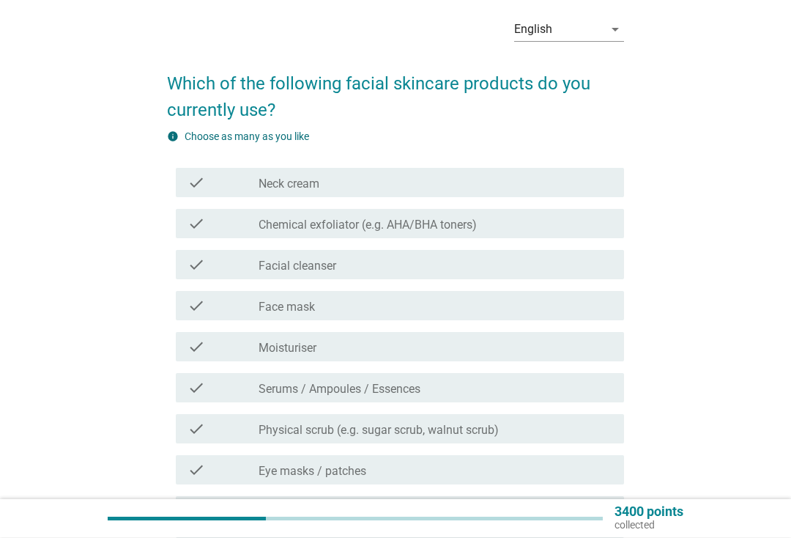
scroll to position [60, 0]
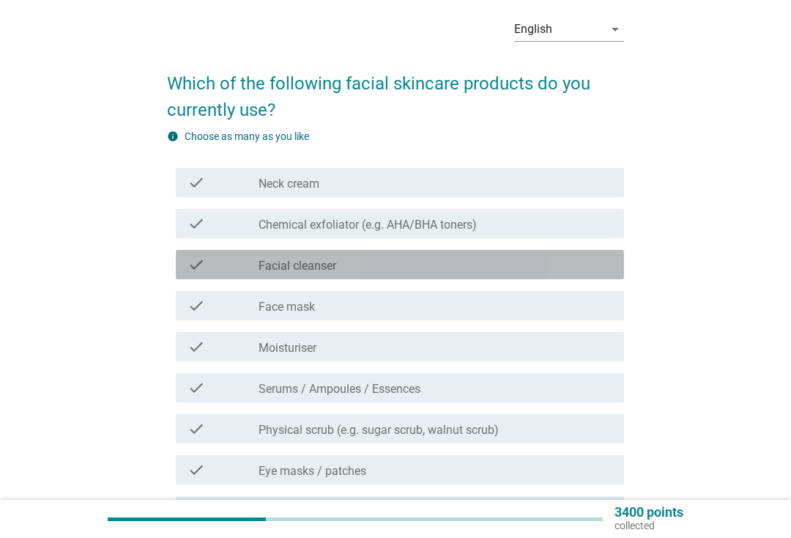
click at [435, 265] on div "check_box_outline_blank Facial cleanser" at bounding box center [436, 265] width 354 height 18
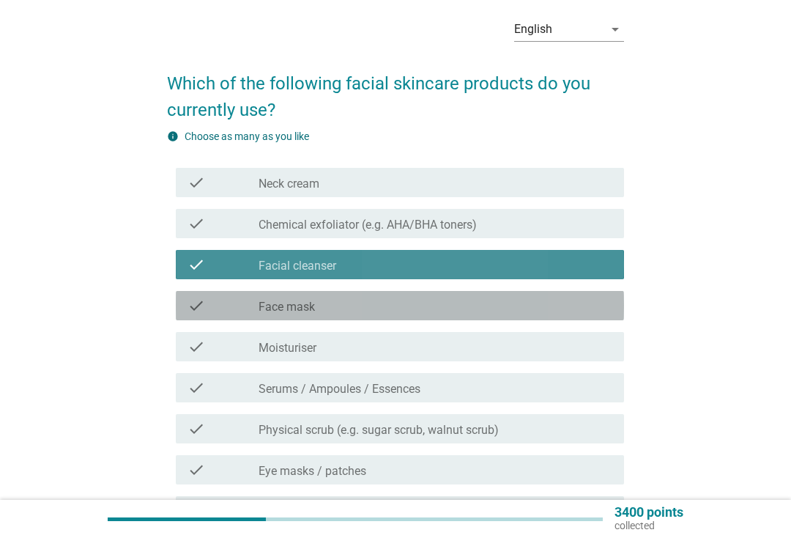
click at [407, 308] on div "check_box_outline_blank Face mask" at bounding box center [436, 306] width 354 height 18
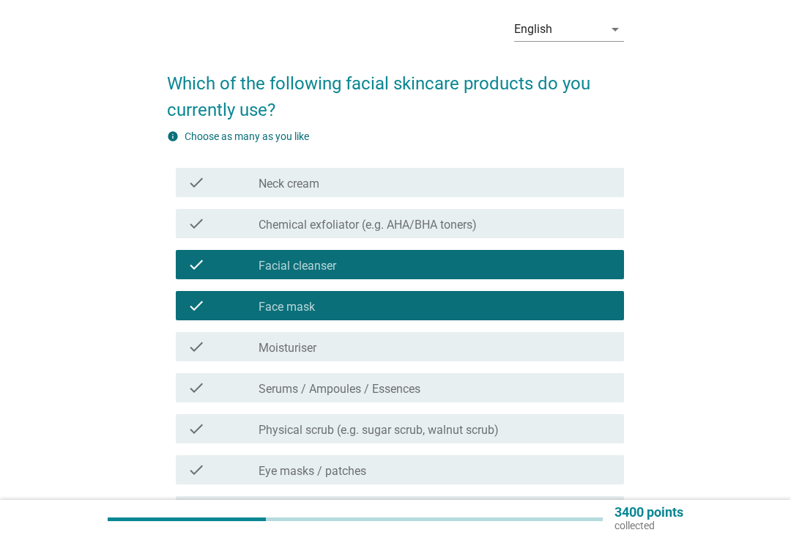
click at [415, 342] on div "check_box_outline_blank Moisturiser" at bounding box center [436, 347] width 354 height 18
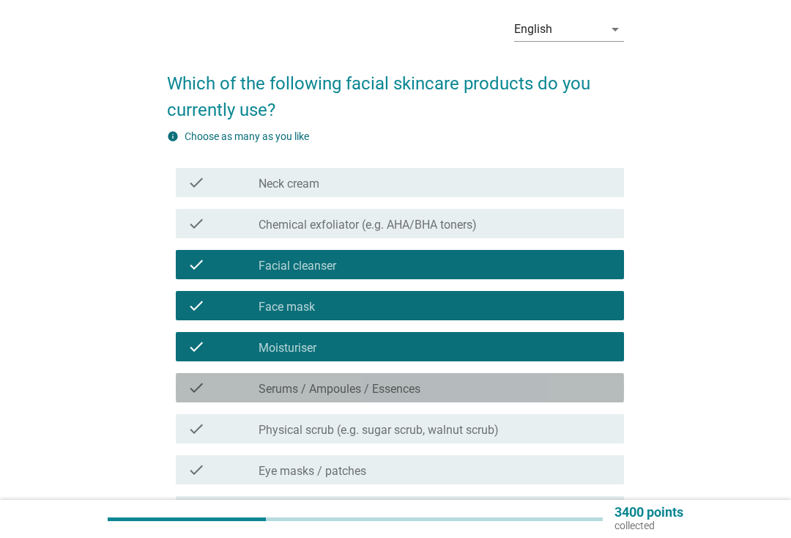
click at [461, 395] on div "check_box_outline_blank Serums / Ampoules / Essences" at bounding box center [436, 388] width 354 height 18
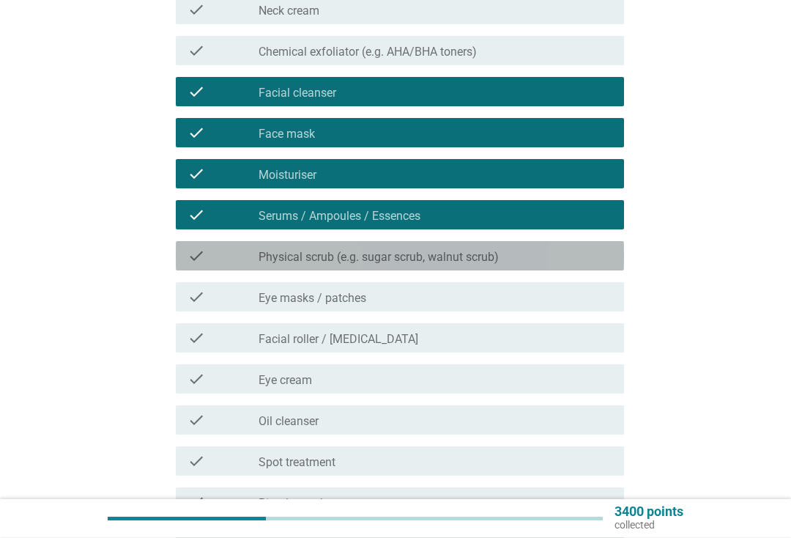
scroll to position [242, 0]
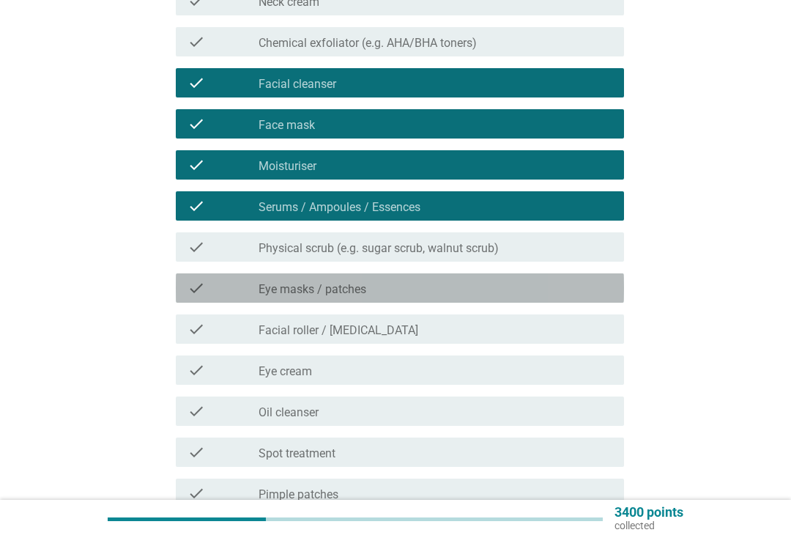
click at [479, 291] on div "check_box_outline_blank Eye masks / patches" at bounding box center [436, 288] width 354 height 18
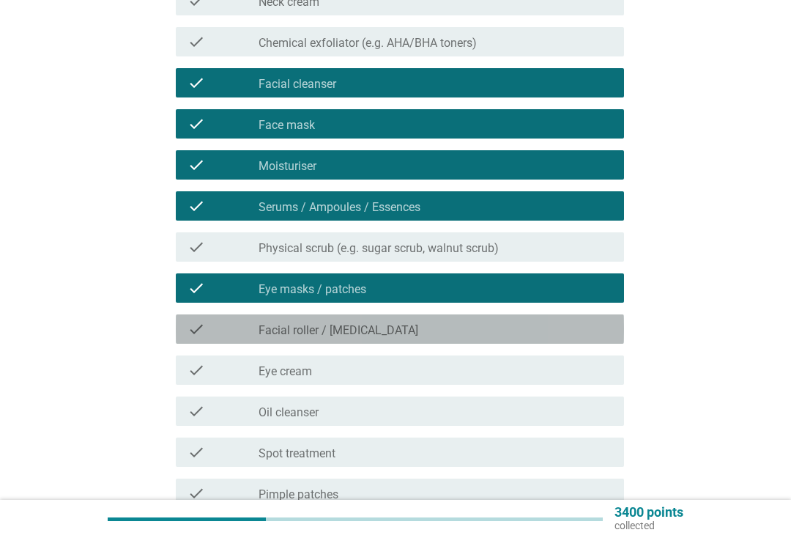
click at [399, 333] on div "check_box_outline_blank Facial roller / [MEDICAL_DATA]" at bounding box center [436, 329] width 354 height 18
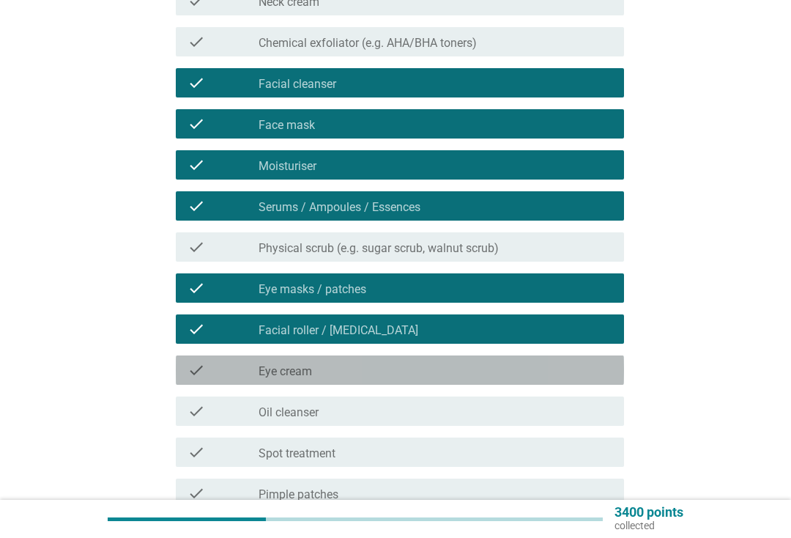
click at [377, 371] on div "check_box_outline_blank Eye cream" at bounding box center [436, 370] width 354 height 18
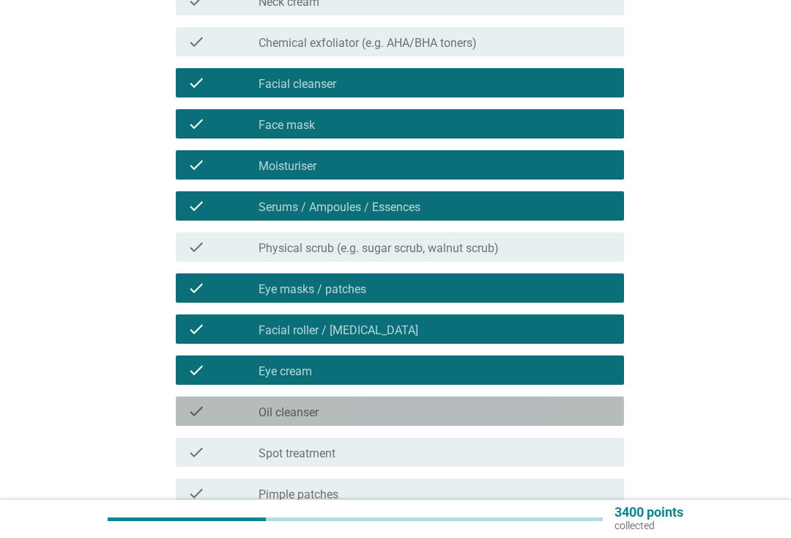
click at [364, 412] on div "check_box_outline_blank Oil cleanser" at bounding box center [436, 411] width 354 height 18
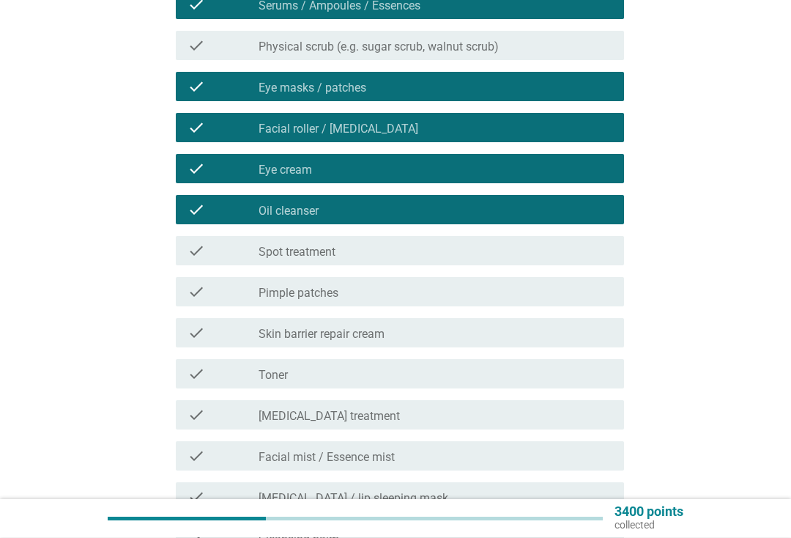
scroll to position [443, 0]
click at [429, 217] on div "check_box_outline_blank Oil cleanser" at bounding box center [436, 210] width 354 height 18
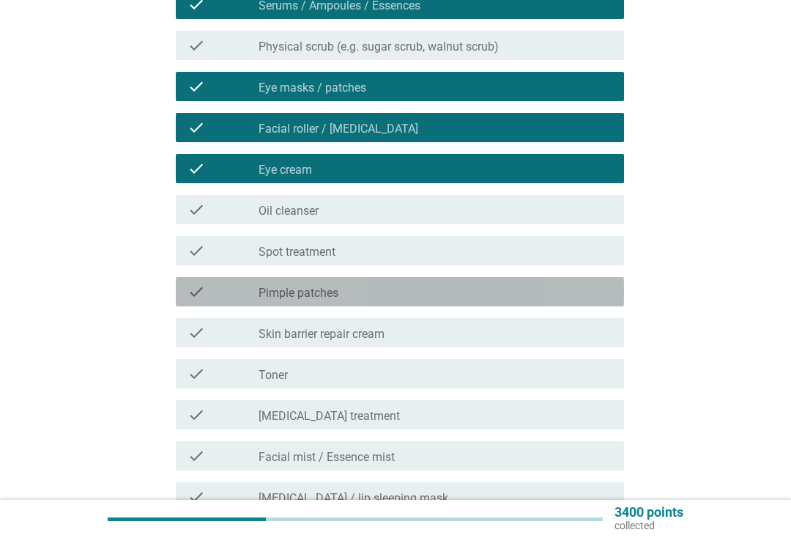
click at [406, 292] on div "check_box_outline_blank Pimple patches" at bounding box center [436, 292] width 354 height 18
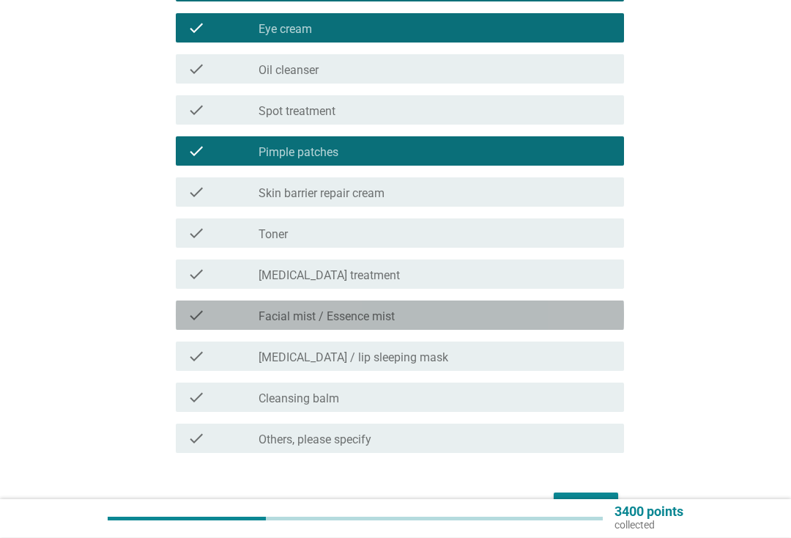
scroll to position [588, 0]
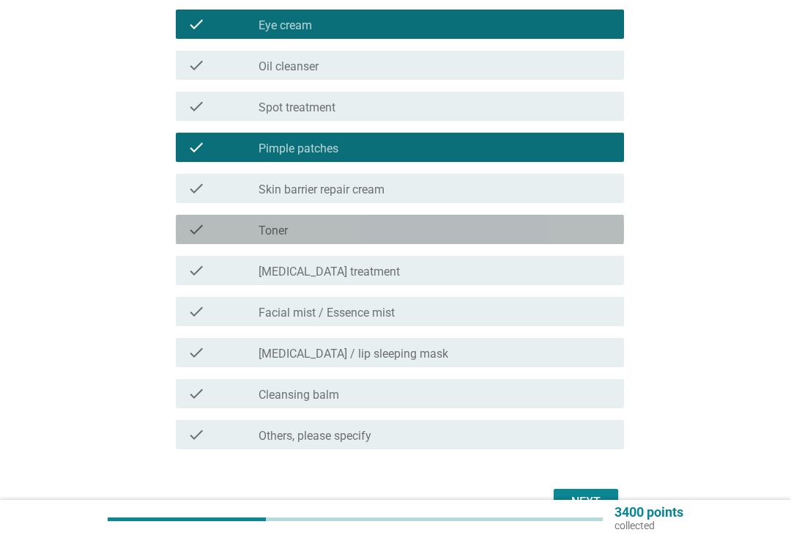
click at [420, 238] on div "check check_box_outline_blank Toner" at bounding box center [400, 229] width 448 height 29
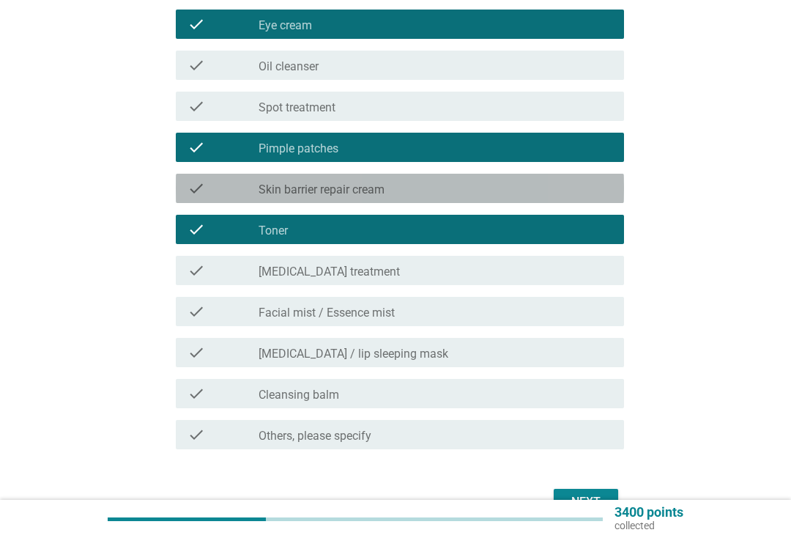
click at [452, 189] on div "check_box_outline_blank Skin barrier repair cream" at bounding box center [436, 188] width 354 height 18
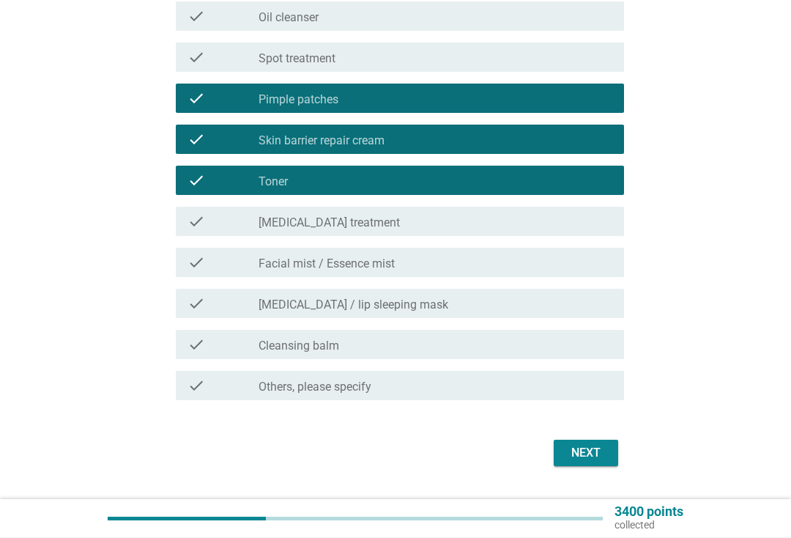
scroll to position [637, 0]
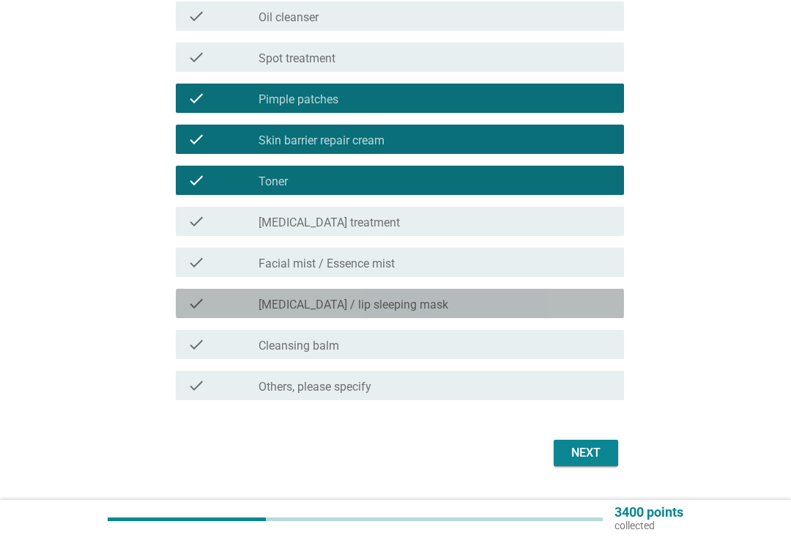
click at [355, 311] on label "[MEDICAL_DATA] / lip sleeping mask" at bounding box center [354, 304] width 190 height 15
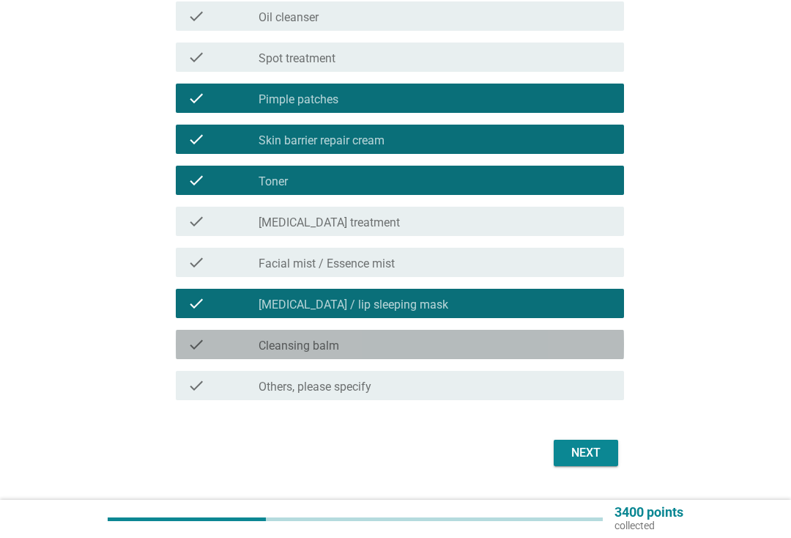
click at [325, 344] on label "Cleansing balm" at bounding box center [299, 345] width 81 height 15
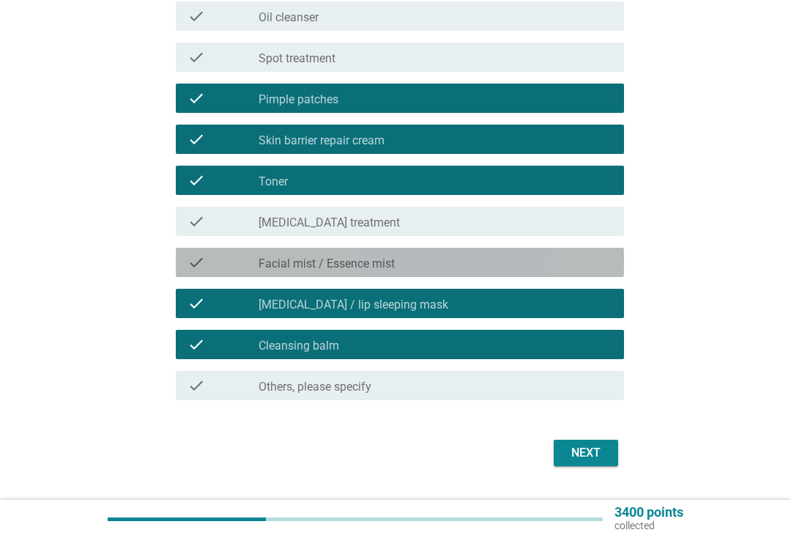
click at [395, 259] on label "Facial mist / Essence mist" at bounding box center [327, 263] width 136 height 15
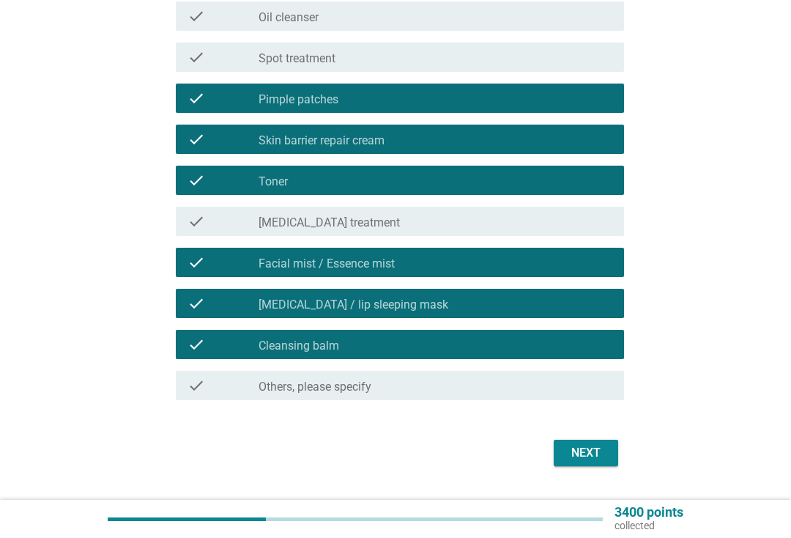
click at [585, 446] on div "Next" at bounding box center [586, 453] width 41 height 18
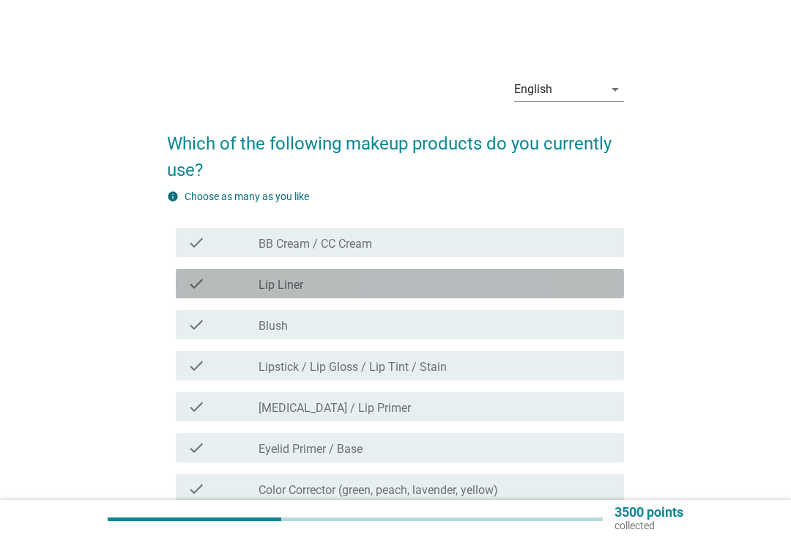
click at [379, 289] on div "check_box_outline_blank Lip Liner" at bounding box center [436, 284] width 354 height 18
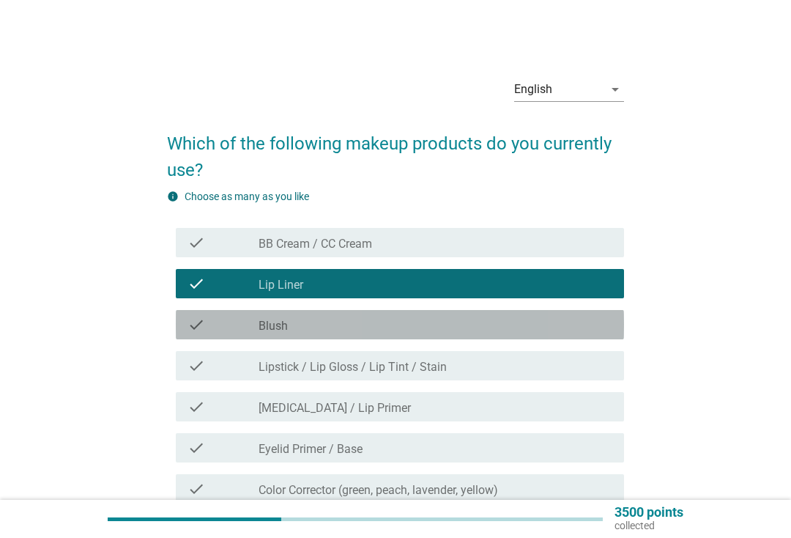
click at [374, 324] on div "check_box_outline_blank Blush" at bounding box center [436, 325] width 354 height 18
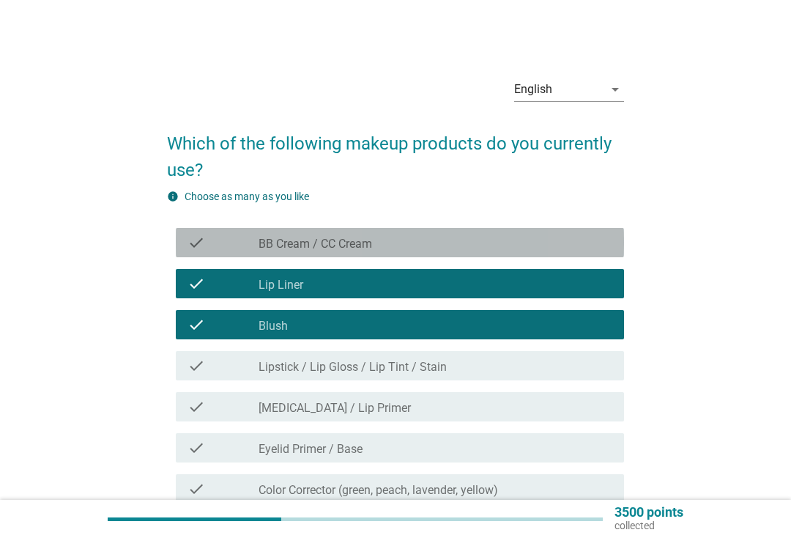
click at [448, 245] on div "check_box_outline_blank BB Cream / CC Cream" at bounding box center [436, 243] width 354 height 18
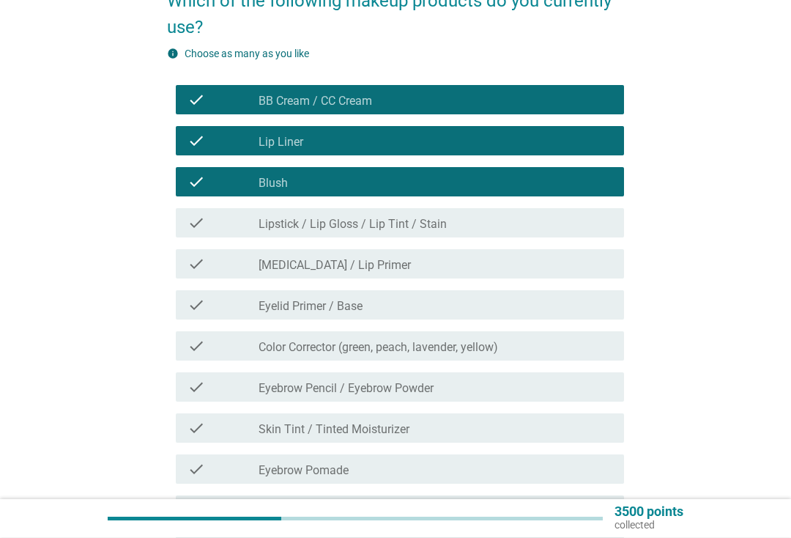
scroll to position [143, 0]
click at [435, 269] on div "check_box_outline_blank [MEDICAL_DATA] / Lip Primer" at bounding box center [436, 264] width 354 height 18
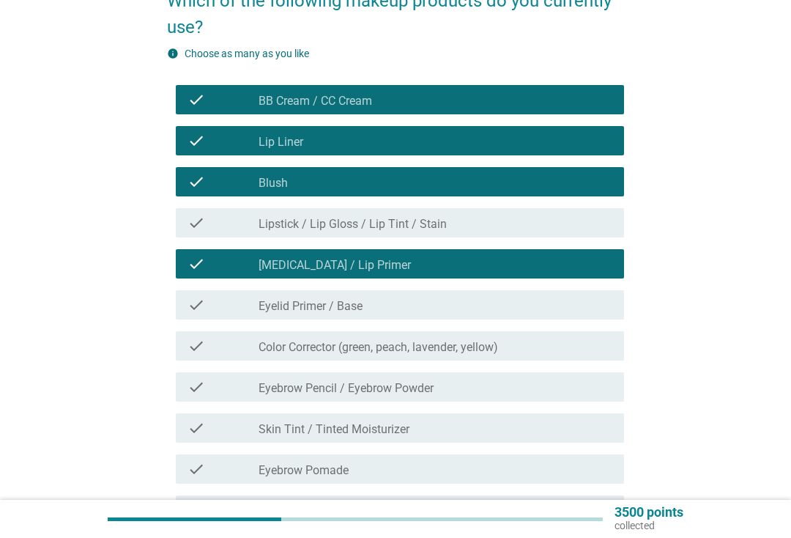
click at [367, 221] on label "Lipstick / Lip Gloss / Lip Tint / Stain" at bounding box center [353, 224] width 188 height 15
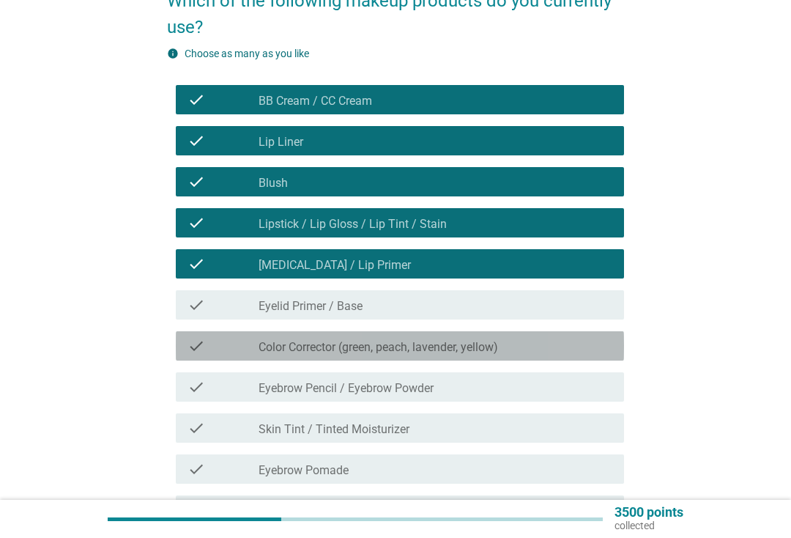
click at [318, 352] on label "Color Corrector (green, peach, lavender, yellow)" at bounding box center [379, 347] width 240 height 15
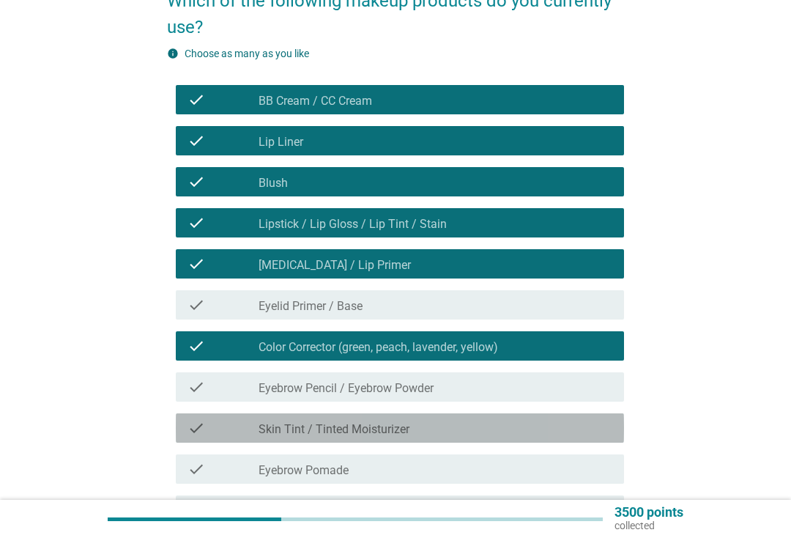
click at [319, 430] on label "Skin Tint / Tinted Moisturizer" at bounding box center [334, 429] width 151 height 15
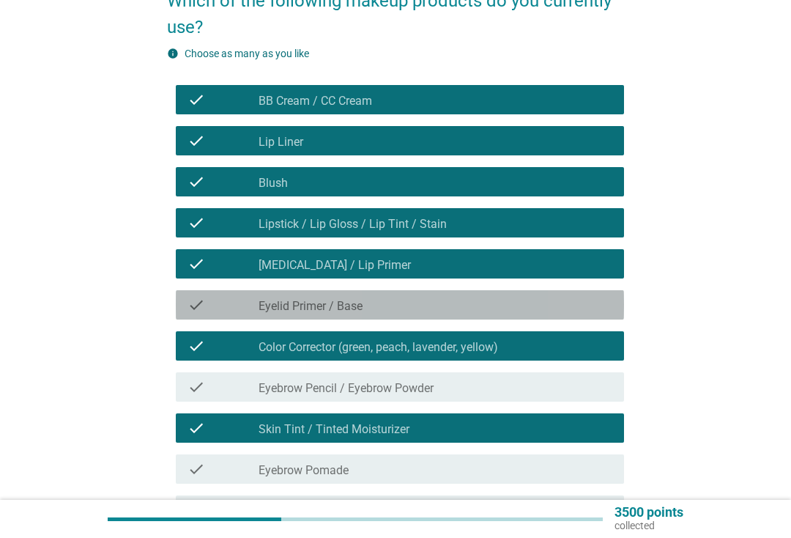
click at [377, 305] on div "check_box_outline_blank Eyelid Primer / Base" at bounding box center [436, 305] width 354 height 18
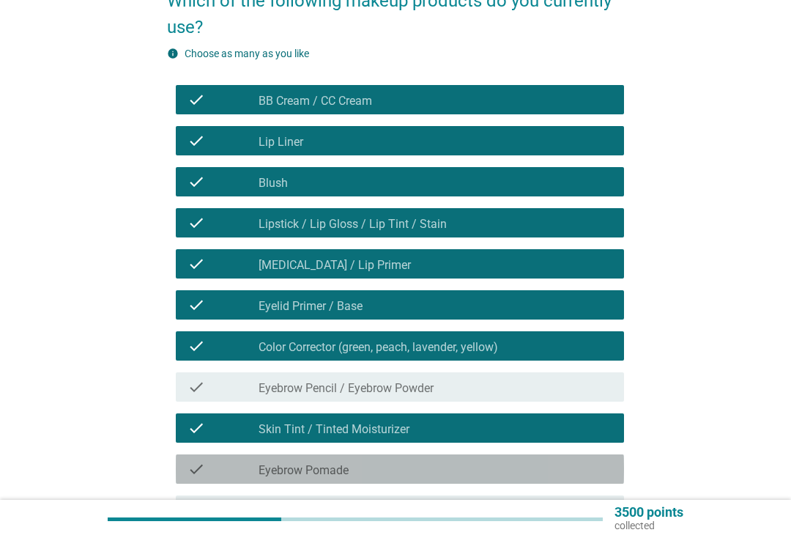
click at [342, 474] on label "Eyebrow Pomade" at bounding box center [304, 470] width 90 height 15
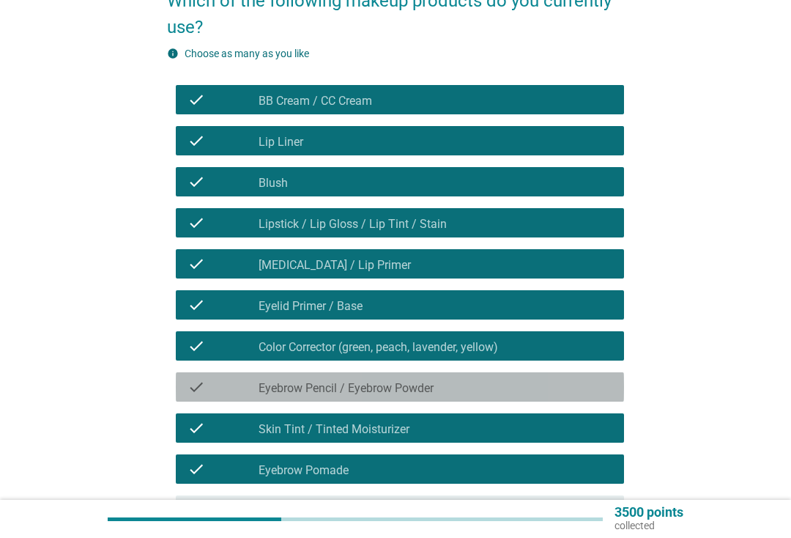
click at [462, 392] on div "check_box_outline_blank Eyebrow Pencil / Eyebrow Powder" at bounding box center [436, 387] width 354 height 18
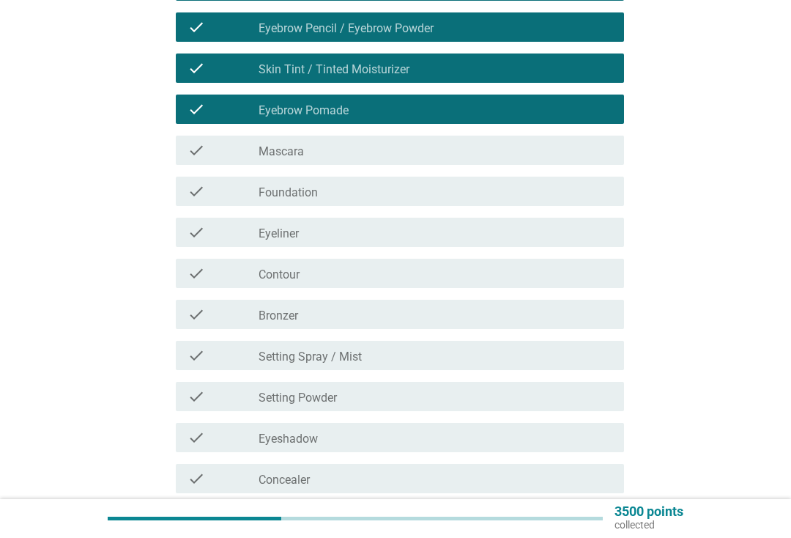
scroll to position [503, 0]
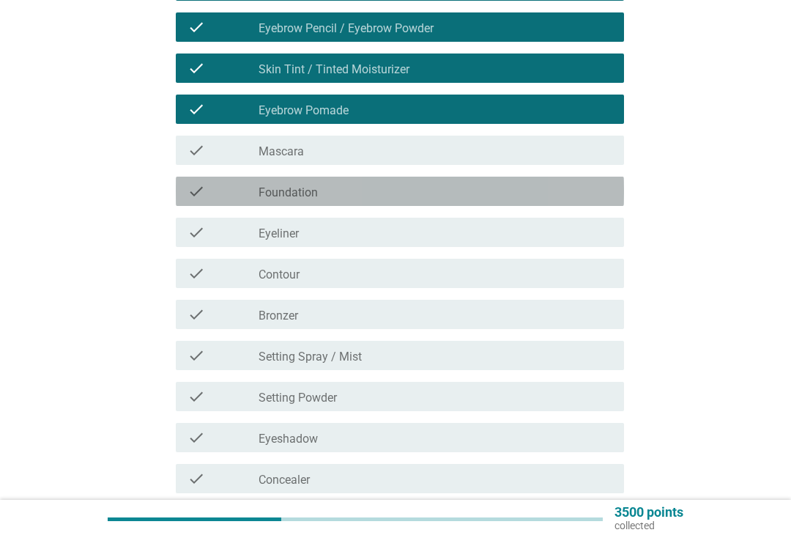
click at [315, 193] on label "Foundation" at bounding box center [288, 192] width 59 height 15
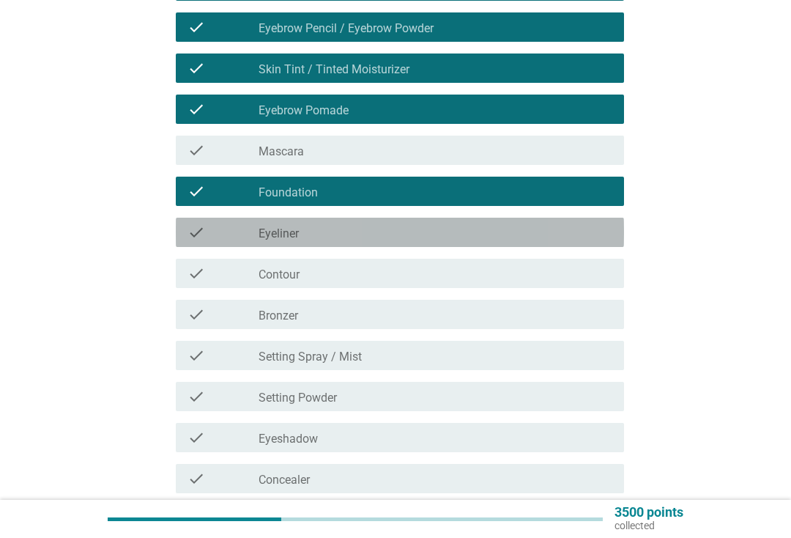
click at [317, 229] on div "check_box_outline_blank Eyeliner" at bounding box center [436, 232] width 354 height 18
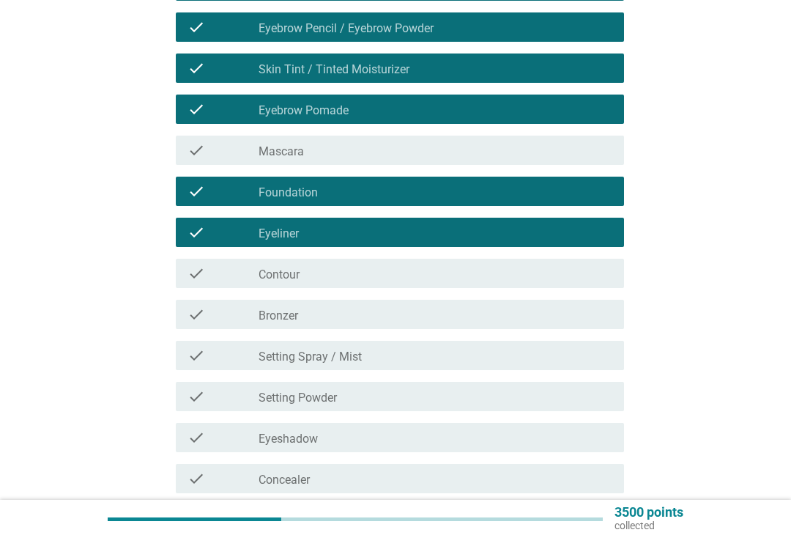
click at [297, 270] on label "Contour" at bounding box center [279, 274] width 41 height 15
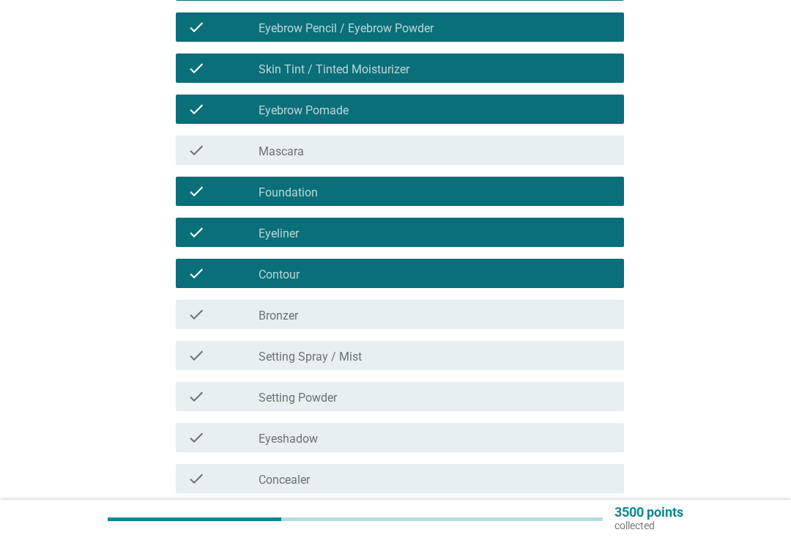
click at [294, 322] on label "Bronzer" at bounding box center [279, 315] width 40 height 15
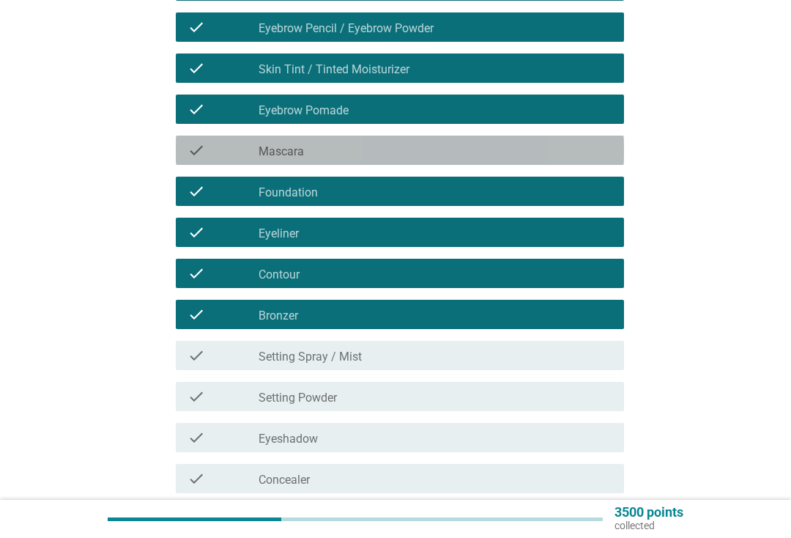
click at [361, 156] on div "check_box_outline_blank Mascara" at bounding box center [436, 150] width 354 height 18
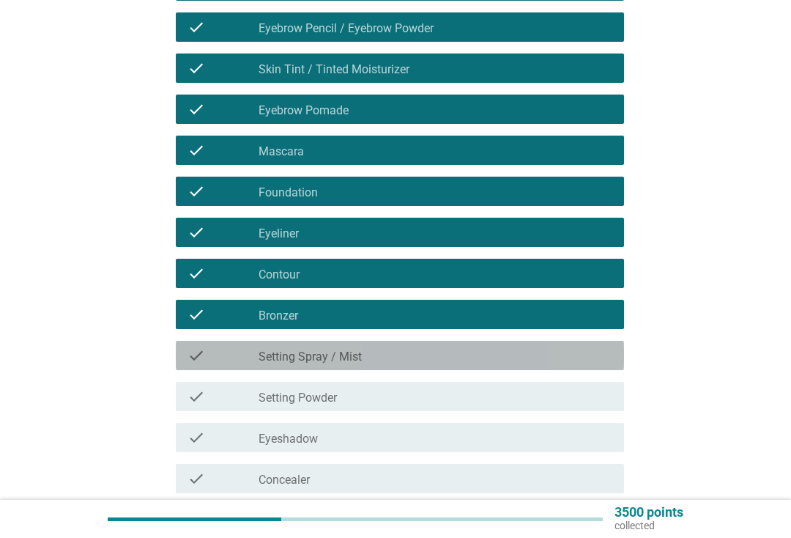
click at [352, 362] on label "Setting Spray / Mist" at bounding box center [310, 356] width 103 height 15
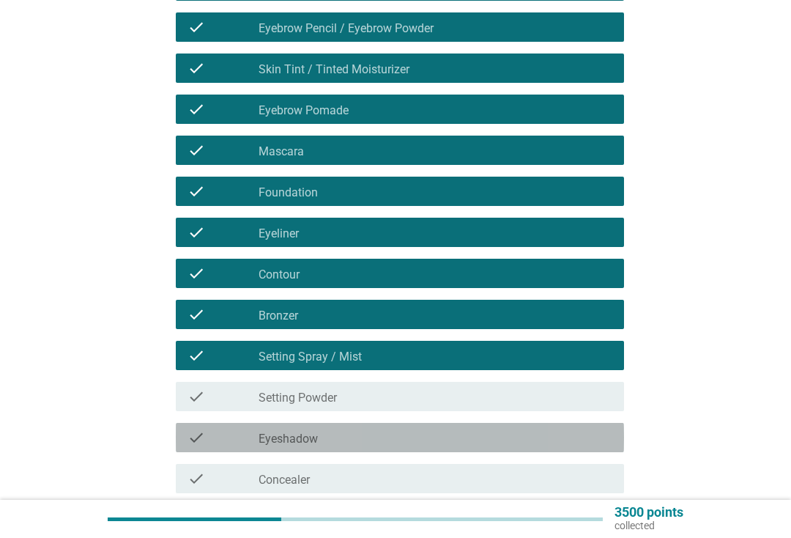
click at [313, 445] on label "Eyeshadow" at bounding box center [288, 438] width 59 height 15
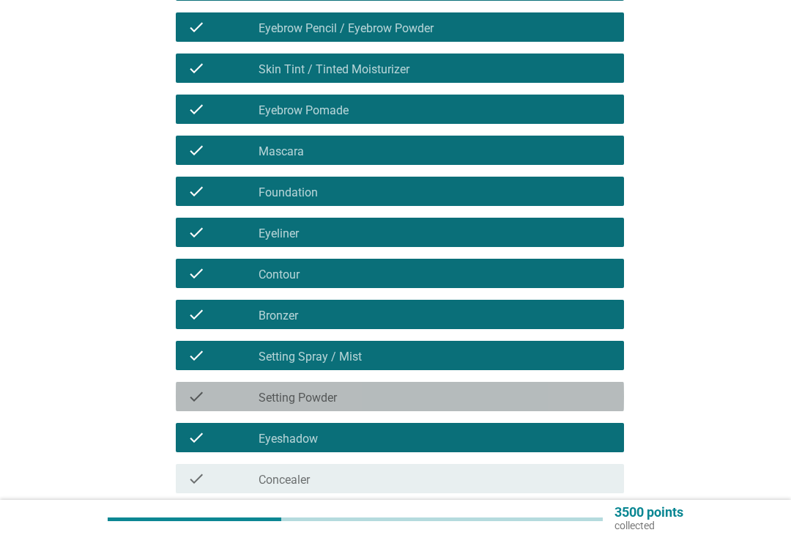
click at [380, 404] on div "check_box_outline_blank Setting Powder" at bounding box center [436, 397] width 354 height 18
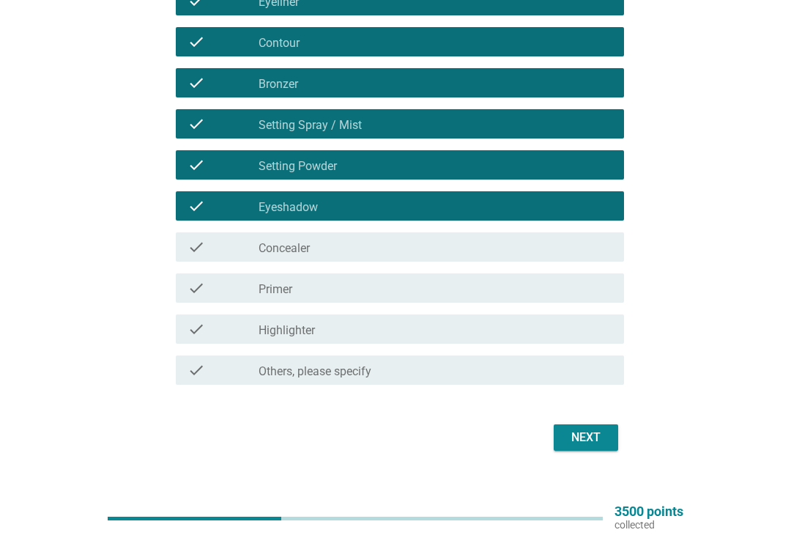
scroll to position [734, 0]
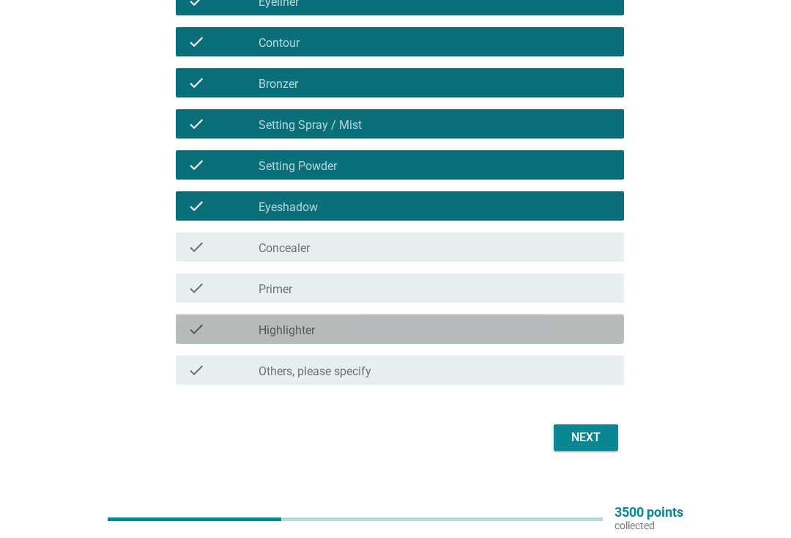
click at [382, 333] on div "check_box_outline_blank Highlighter" at bounding box center [436, 329] width 354 height 18
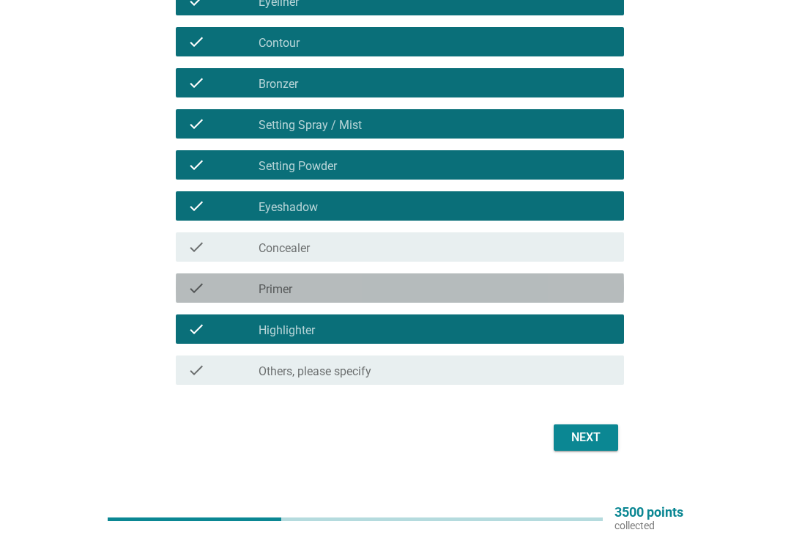
click at [376, 294] on div "check_box_outline_blank Primer" at bounding box center [436, 288] width 354 height 18
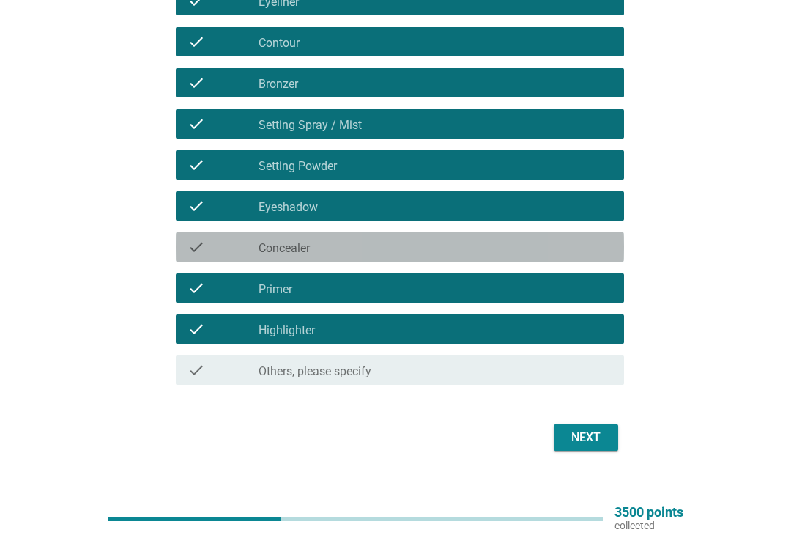
click at [375, 248] on div "check_box_outline_blank Concealer" at bounding box center [436, 247] width 354 height 18
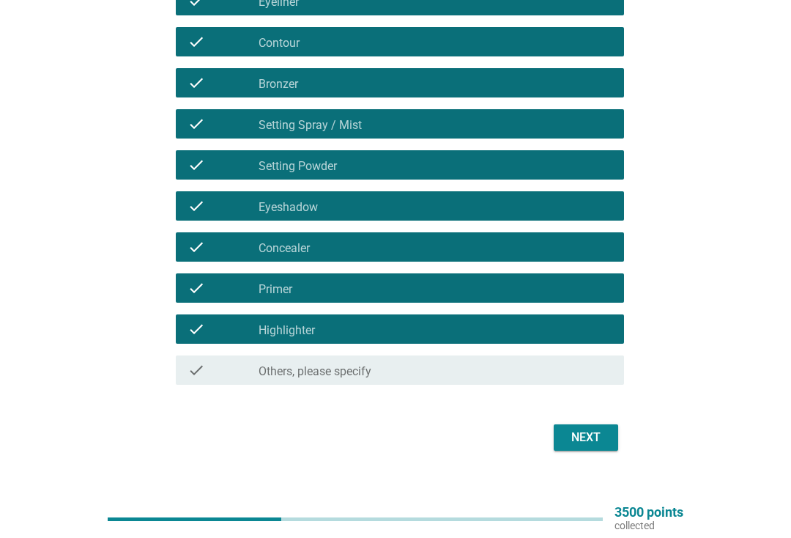
click at [599, 445] on div "Next" at bounding box center [586, 438] width 41 height 18
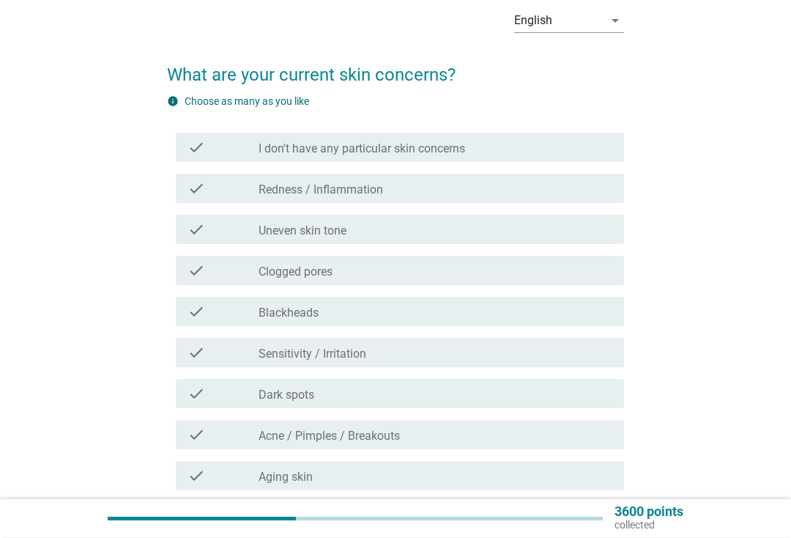
scroll to position [69, 0]
click at [424, 194] on div "check_box_outline_blank Redness / Inflammation" at bounding box center [436, 188] width 354 height 18
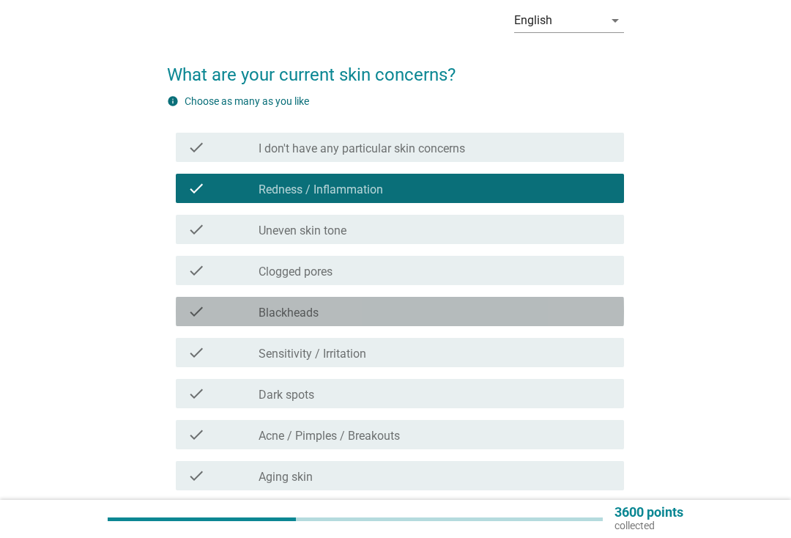
click at [401, 314] on div "check_box_outline_blank Blackheads" at bounding box center [436, 312] width 354 height 18
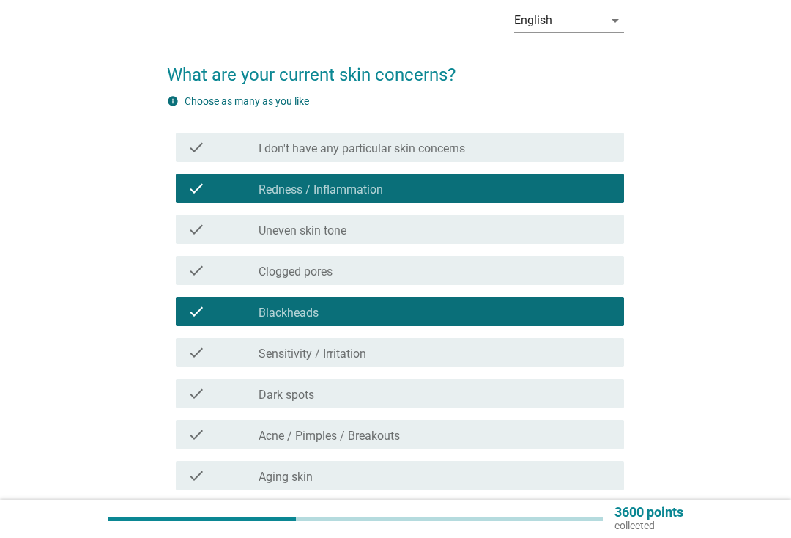
click at [478, 186] on div "check_box_outline_blank Redness / Inflammation" at bounding box center [436, 188] width 354 height 18
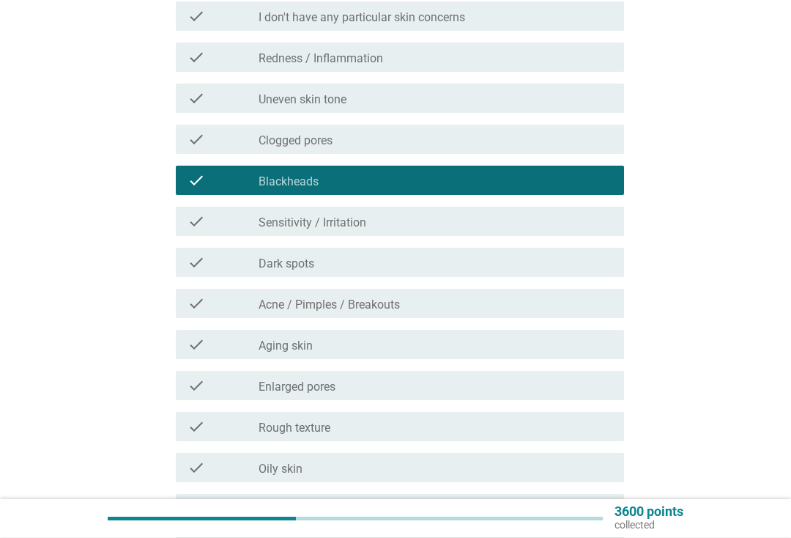
scroll to position [200, 0]
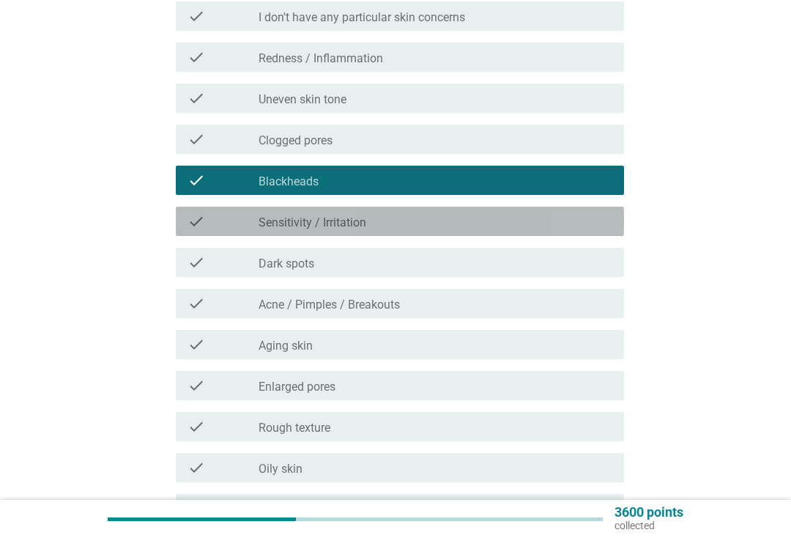
click at [493, 220] on div "check_box_outline_blank Sensitivity / Irritation" at bounding box center [436, 221] width 354 height 18
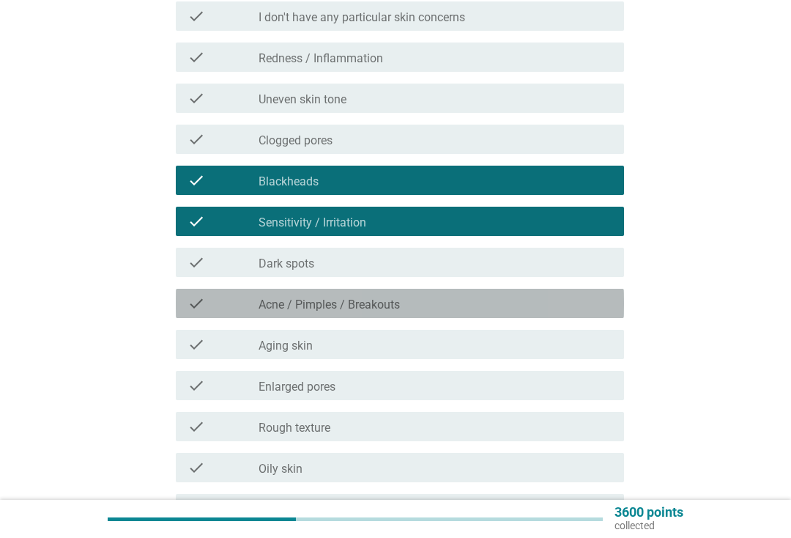
click at [460, 304] on div "check_box_outline_blank Acne / Pimples / Breakouts" at bounding box center [436, 303] width 354 height 18
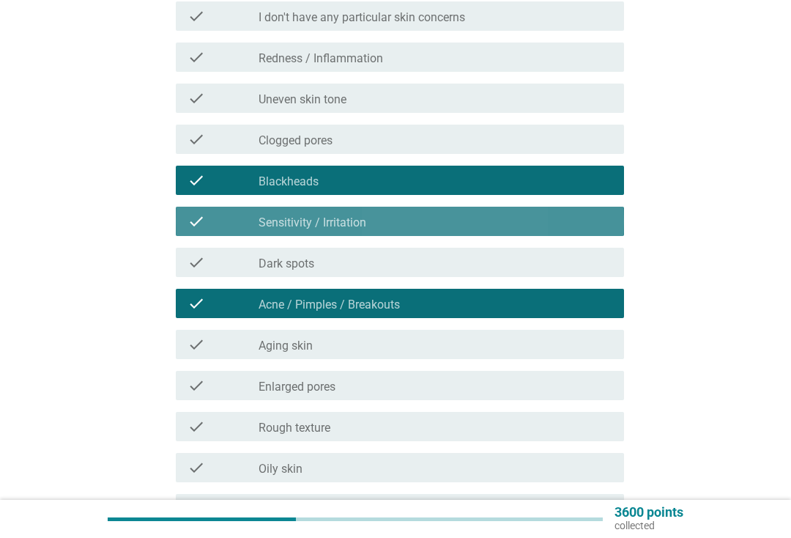
click at [477, 213] on div "check_box_outline_blank Sensitivity / Irritation" at bounding box center [436, 221] width 354 height 18
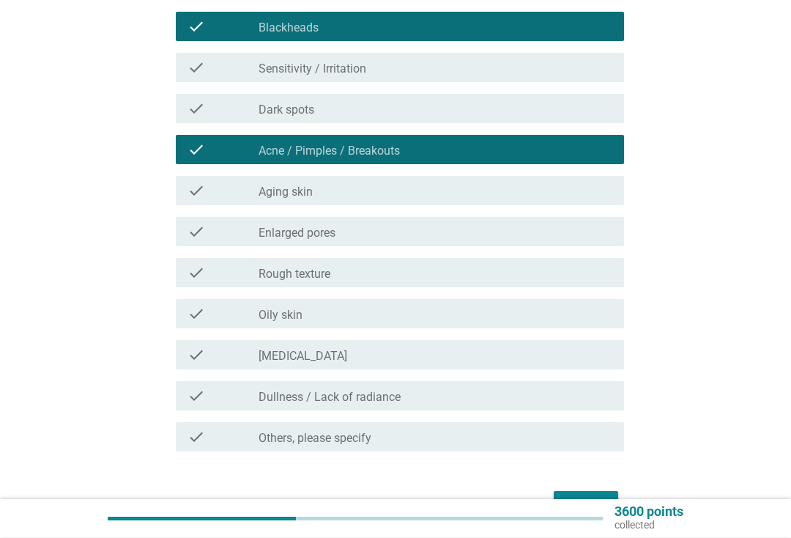
scroll to position [442, 0]
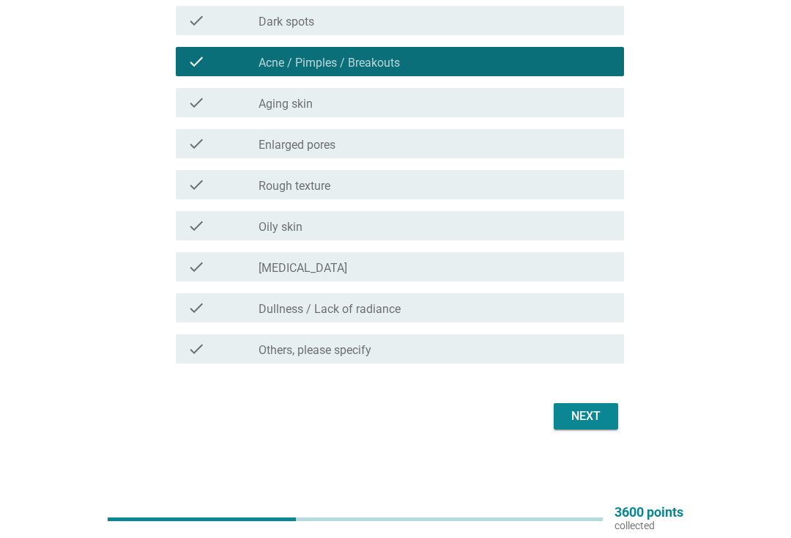
click at [478, 226] on div "check_box_outline_blank Oily skin" at bounding box center [436, 226] width 354 height 18
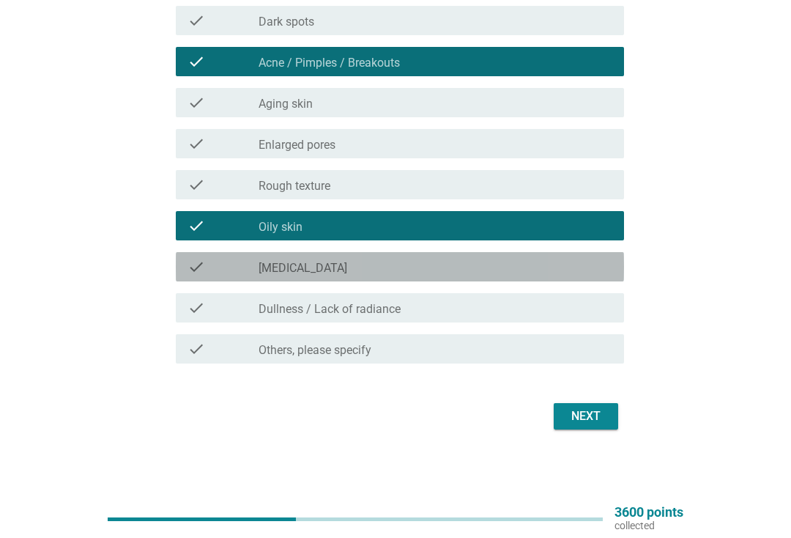
click at [475, 274] on div "check_box_outline_blank [MEDICAL_DATA]" at bounding box center [436, 267] width 354 height 18
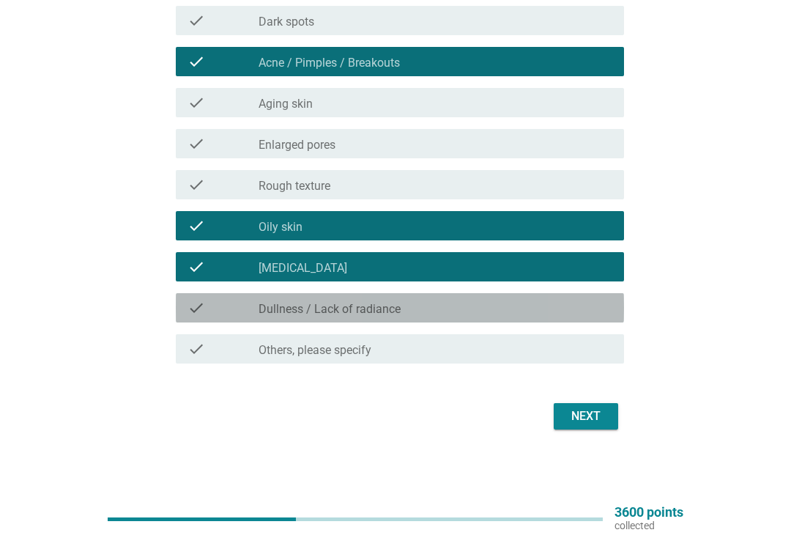
click at [544, 300] on div "check_box_outline_blank Dullness / Lack of radiance" at bounding box center [436, 308] width 354 height 18
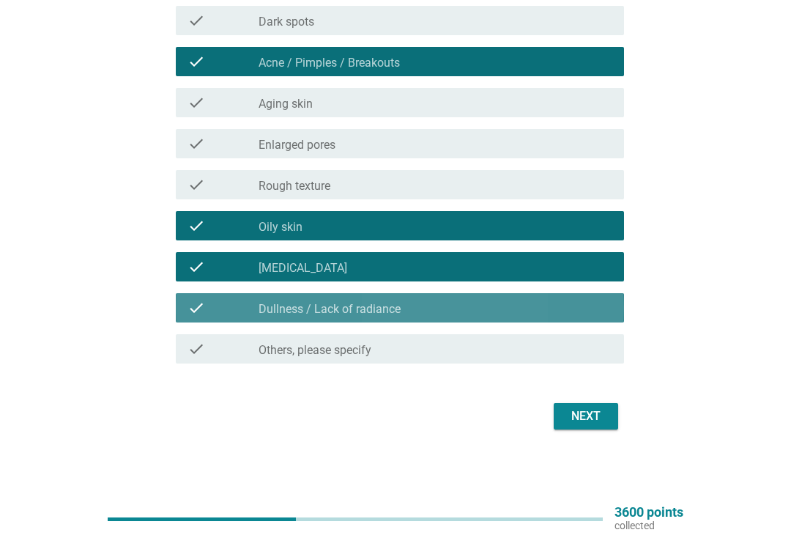
click at [546, 305] on div "check_box_outline_blank Dullness / Lack of radiance" at bounding box center [436, 308] width 354 height 18
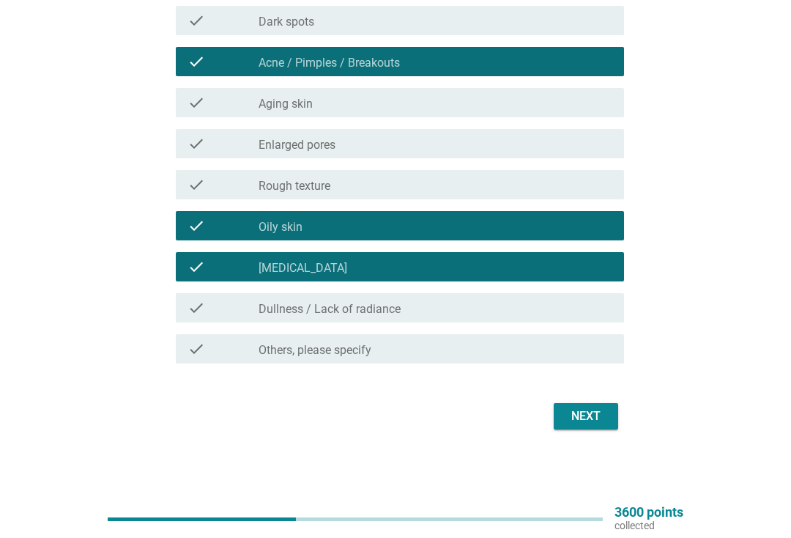
click at [584, 419] on div "Next" at bounding box center [586, 416] width 41 height 18
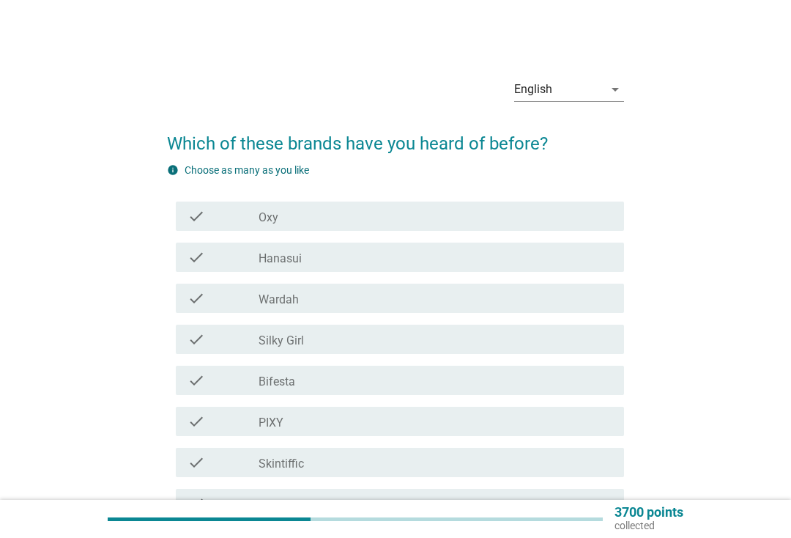
click at [399, 210] on div "check_box_outline_blank Oxy" at bounding box center [436, 216] width 354 height 18
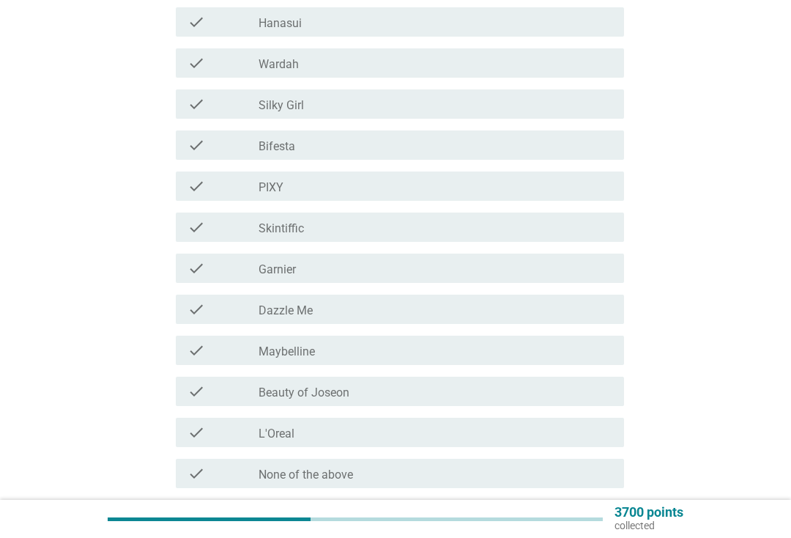
scroll to position [236, 0]
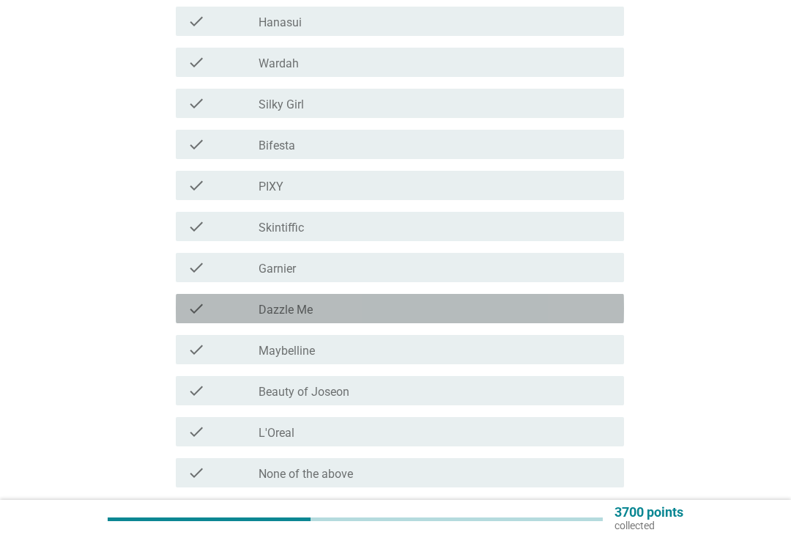
click at [379, 300] on div "check_box_outline_blank Dazzle Me" at bounding box center [436, 309] width 354 height 18
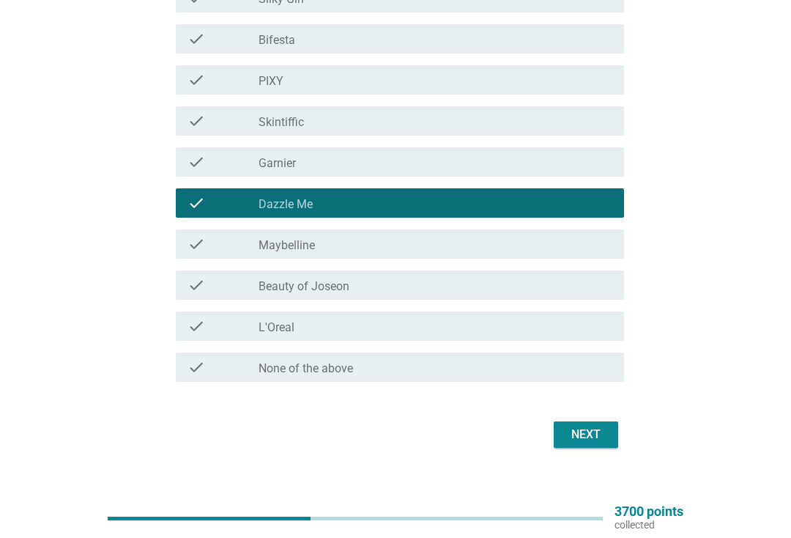
scroll to position [341, 0]
click at [531, 327] on div "check_box_outline_blank L'Oreal" at bounding box center [436, 326] width 354 height 18
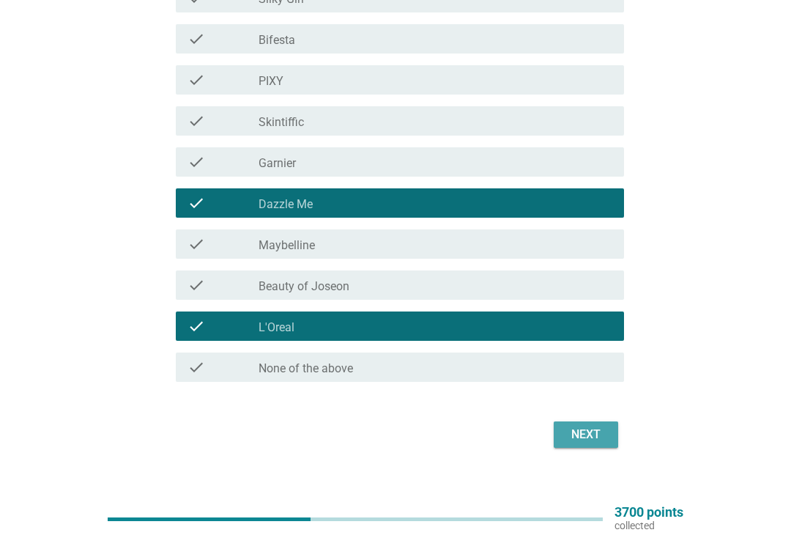
click at [577, 442] on div "Next" at bounding box center [586, 435] width 41 height 18
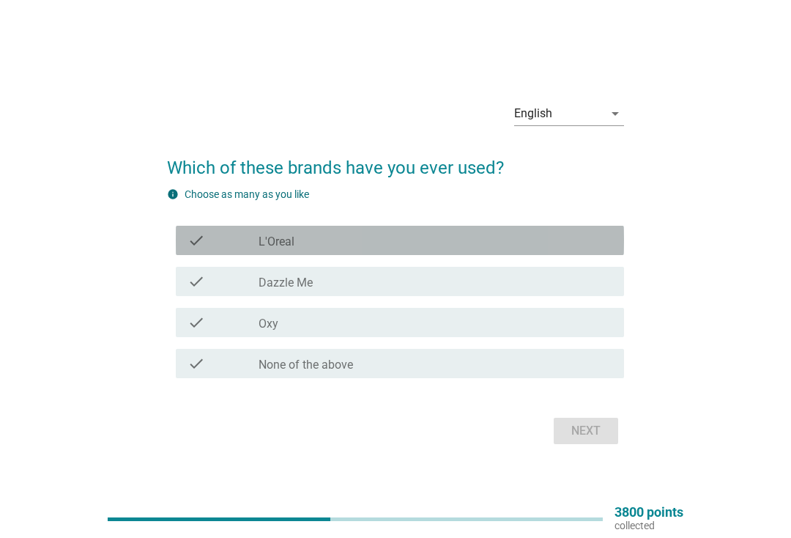
click at [452, 245] on div "check_box_outline_blank L'Oreal" at bounding box center [436, 240] width 354 height 18
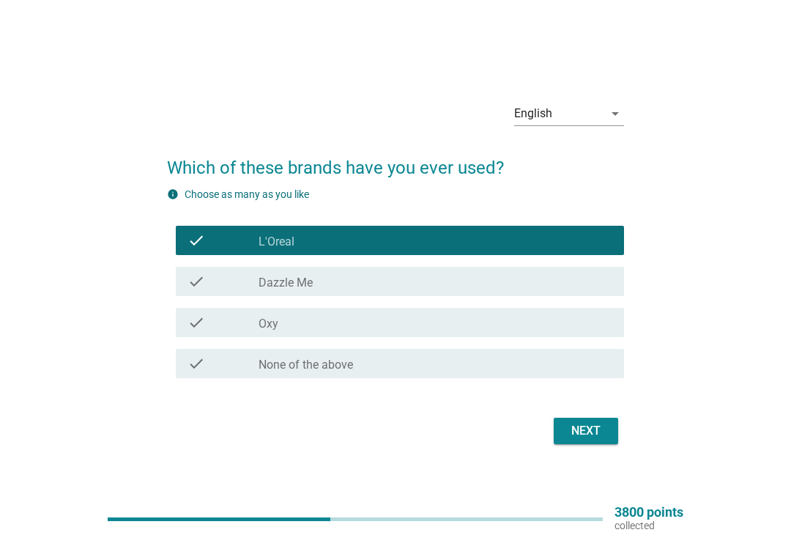
click at [444, 270] on div "check check_box_outline_blank Dazzle Me" at bounding box center [400, 281] width 448 height 29
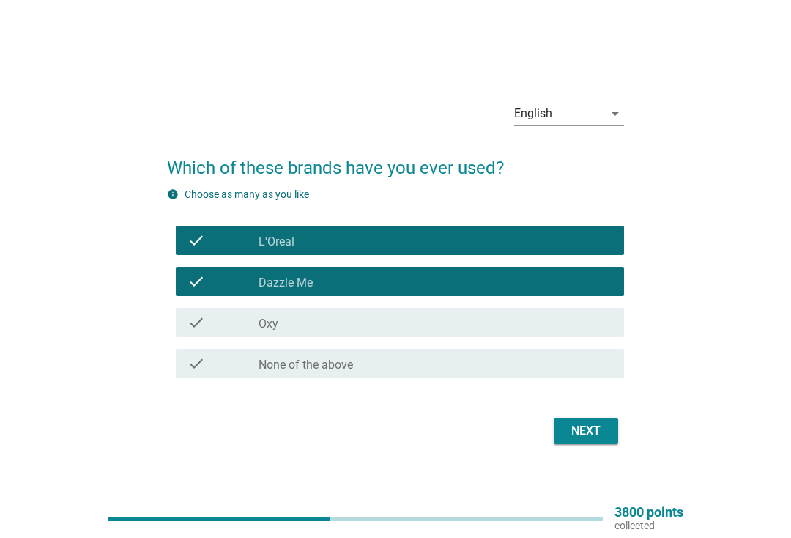
click at [347, 321] on div "check_box_outline_blank Oxy" at bounding box center [436, 323] width 354 height 18
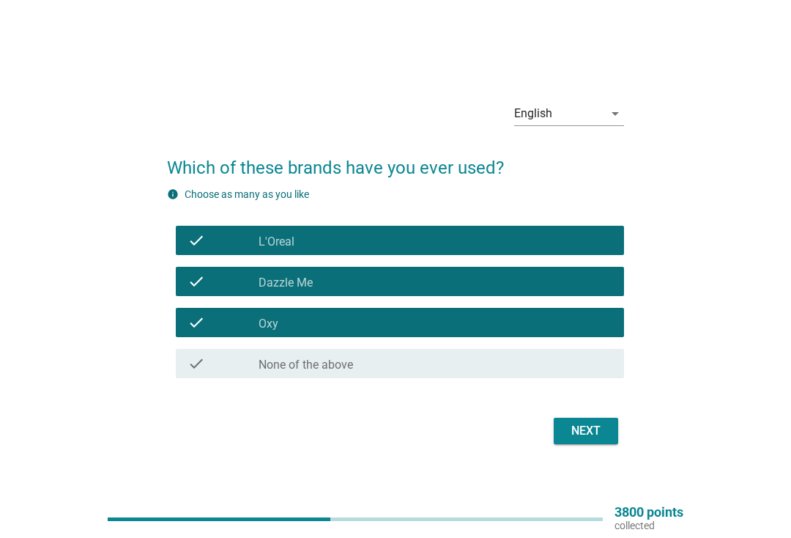
click at [589, 429] on div "Next" at bounding box center [586, 431] width 41 height 18
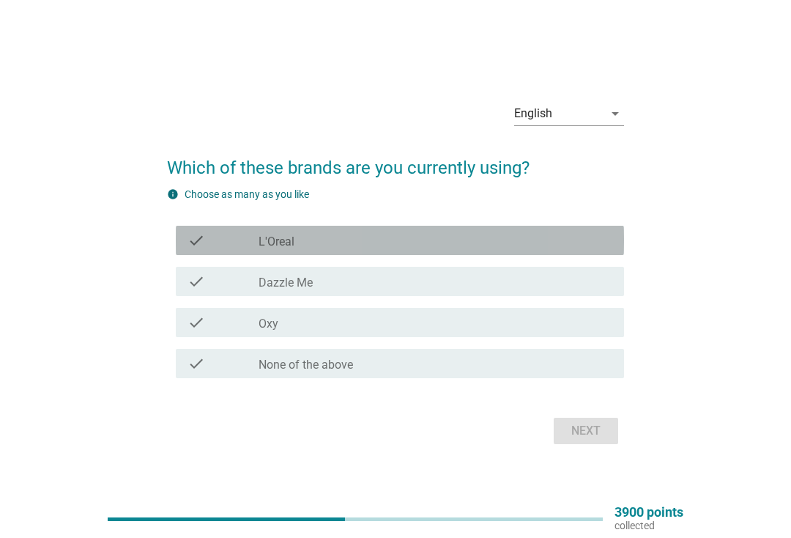
click at [385, 234] on div "check_box_outline_blank L'Oreal" at bounding box center [436, 240] width 354 height 18
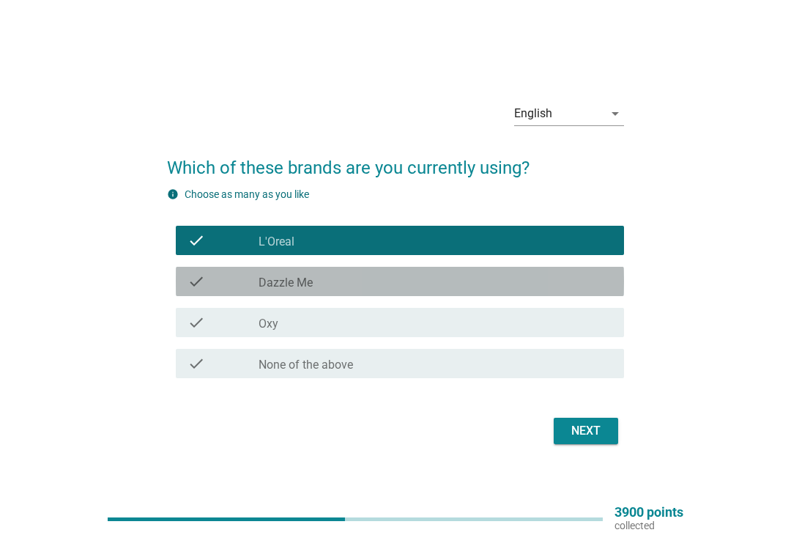
click at [341, 281] on div "check_box_outline_blank Dazzle Me" at bounding box center [436, 282] width 354 height 18
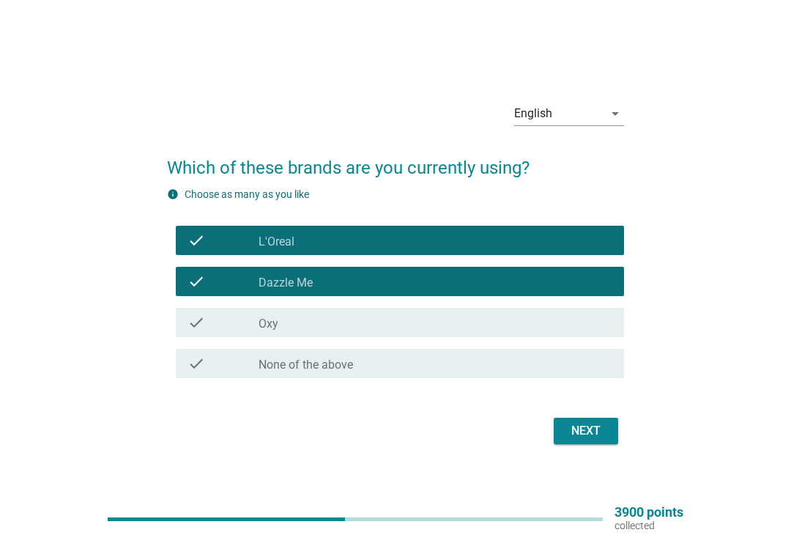
click at [485, 327] on div "check_box_outline_blank Oxy" at bounding box center [436, 323] width 354 height 18
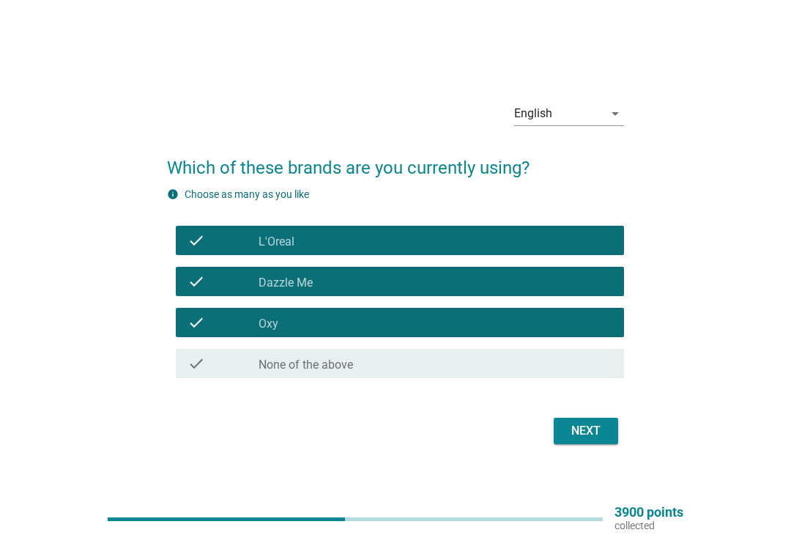
click at [588, 429] on div "Next" at bounding box center [586, 431] width 41 height 18
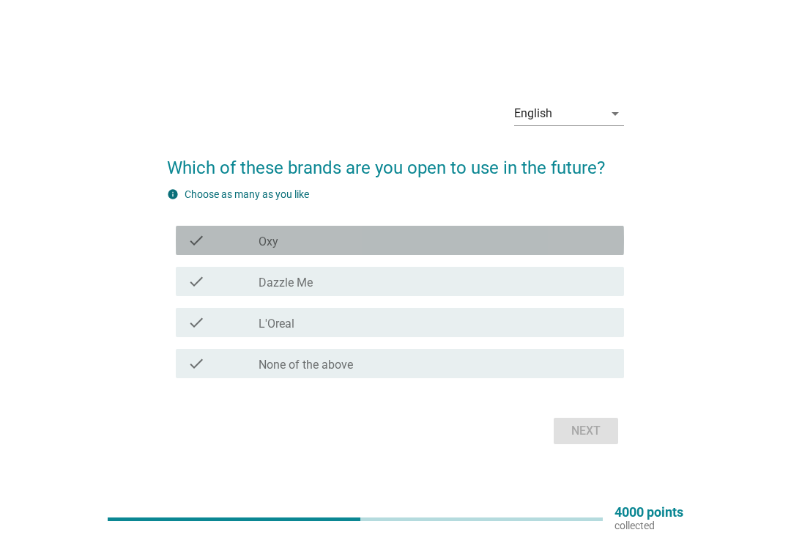
click at [467, 233] on div "check_box Oxy" at bounding box center [436, 240] width 354 height 18
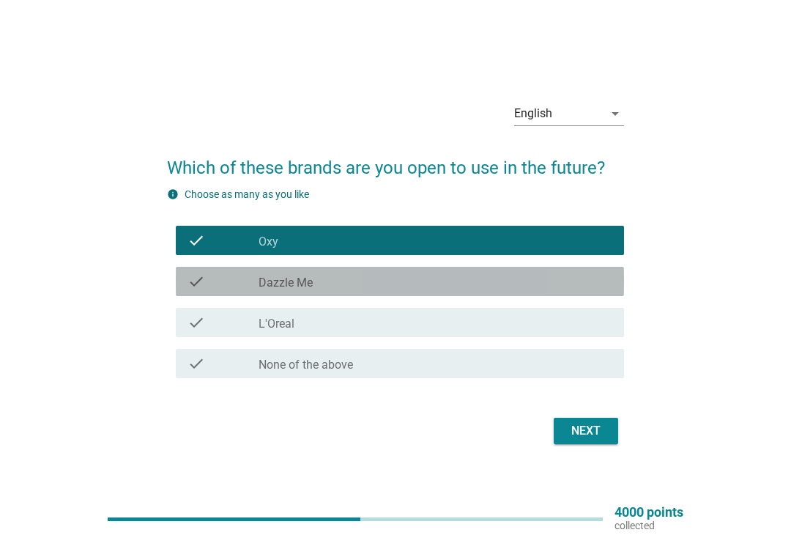
click at [449, 278] on div "check_box_outline_blank Dazzle Me" at bounding box center [436, 282] width 354 height 18
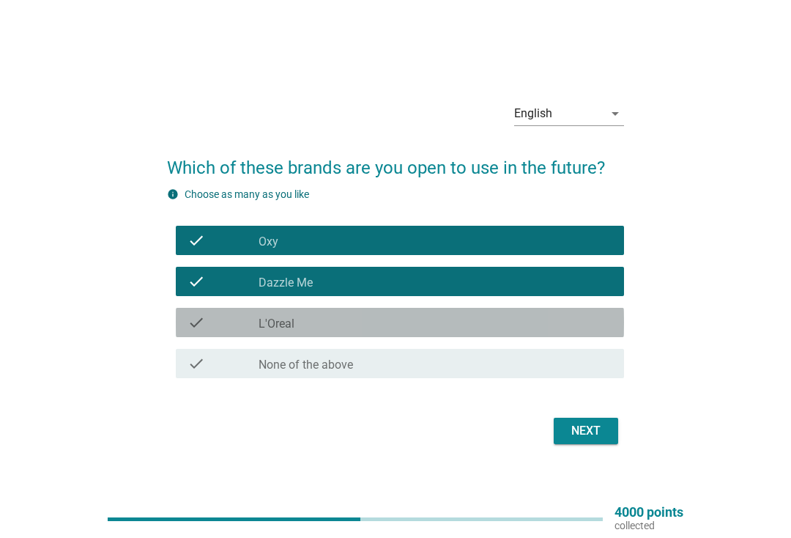
click at [441, 329] on div "check_box L'Oreal" at bounding box center [436, 323] width 354 height 18
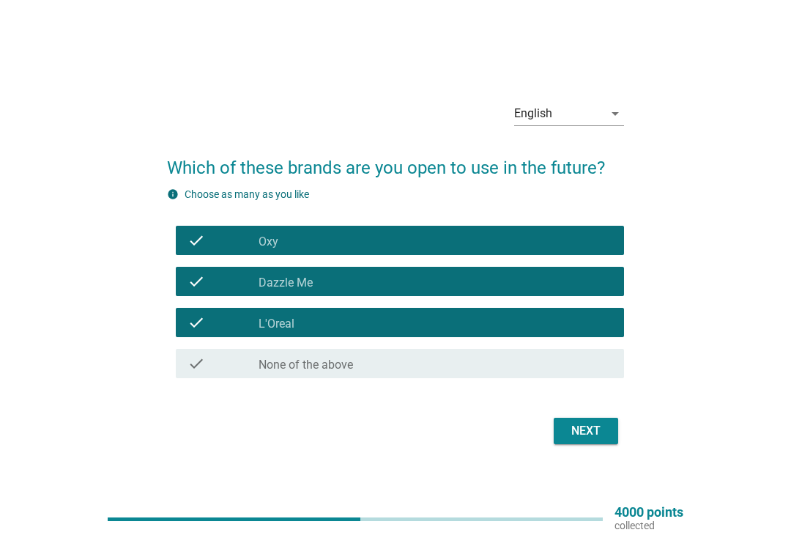
click at [588, 431] on div "Next" at bounding box center [586, 431] width 41 height 18
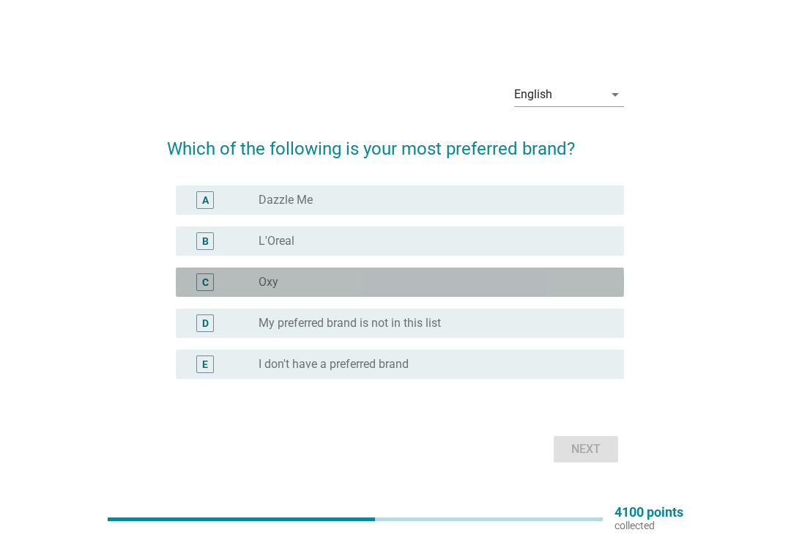
click at [508, 279] on div "radio_button_unchecked Oxy" at bounding box center [430, 282] width 342 height 15
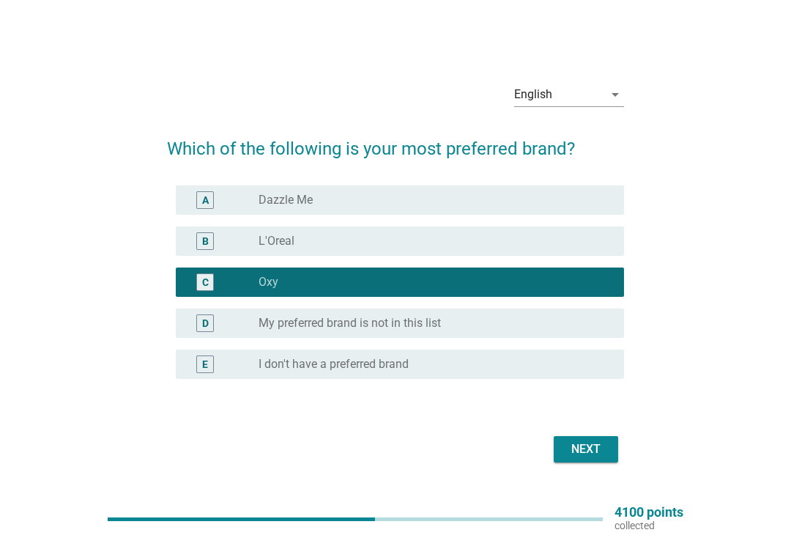
click at [591, 450] on div "Next" at bounding box center [586, 449] width 41 height 18
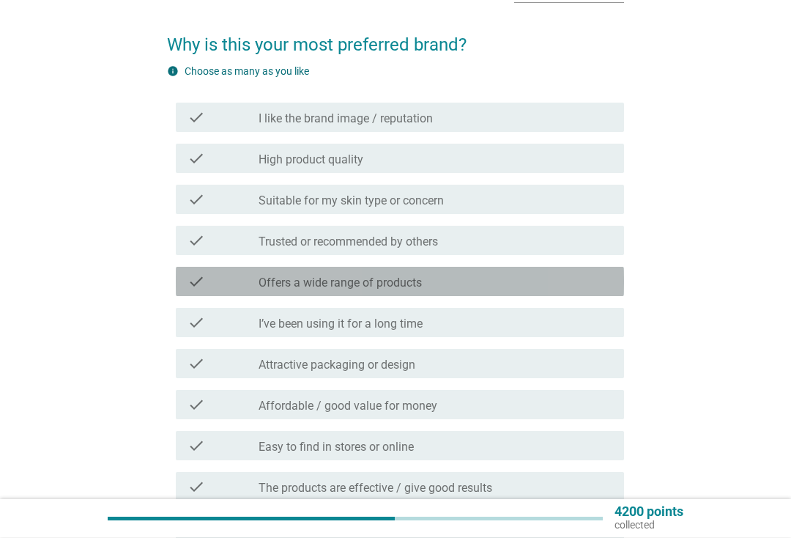
scroll to position [100, 0]
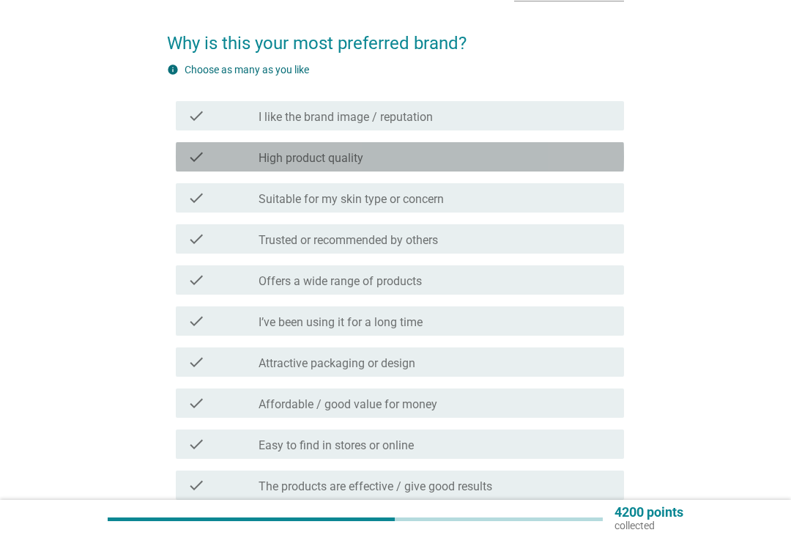
click at [519, 159] on div "check_box_outline_blank High product quality" at bounding box center [436, 157] width 354 height 18
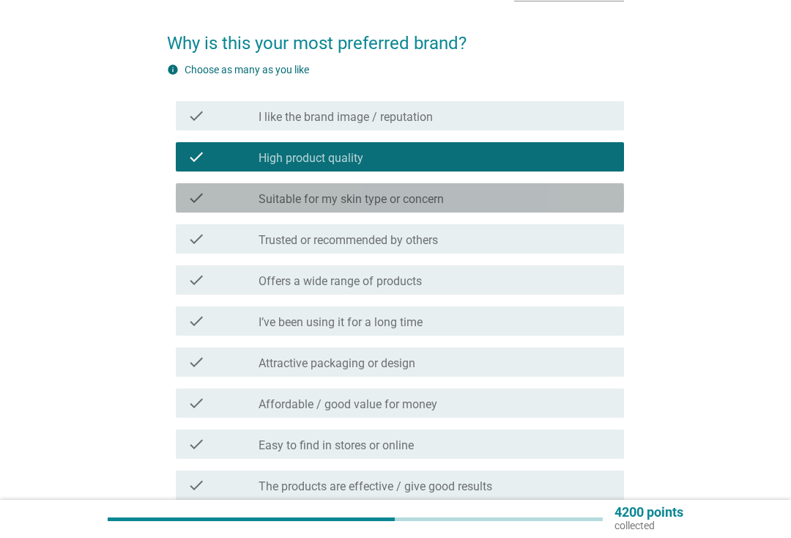
click at [514, 196] on div "check_box_outline_blank Suitable for my skin type or concern" at bounding box center [436, 198] width 354 height 18
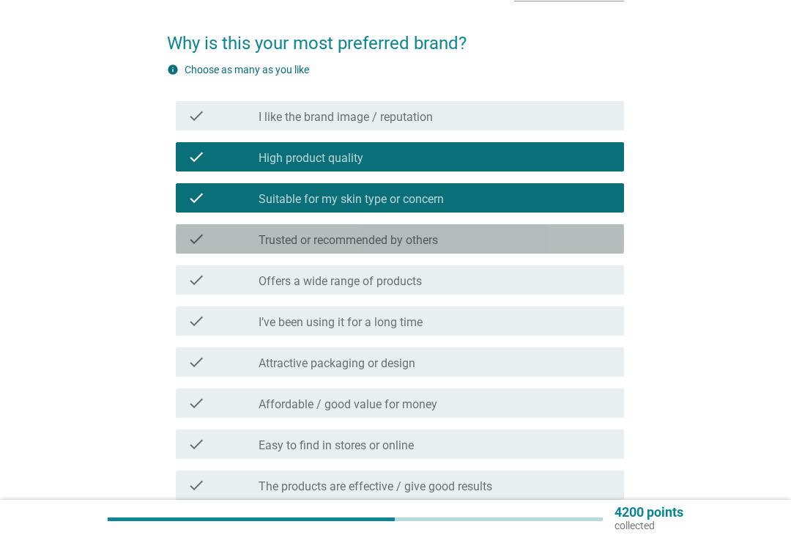
click at [508, 242] on div "check_box_outline_blank Trusted or recommended by others" at bounding box center [436, 239] width 354 height 18
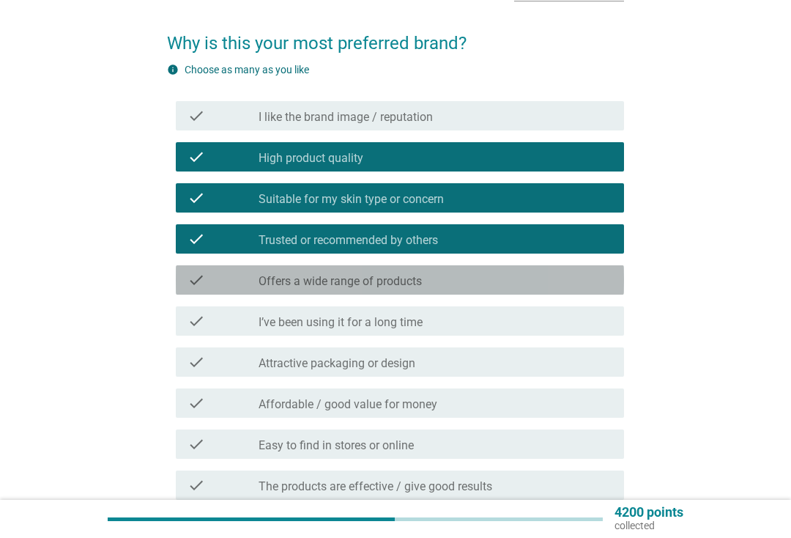
click at [519, 280] on div "check_box_outline_blank Offers a wide range of products" at bounding box center [436, 280] width 354 height 18
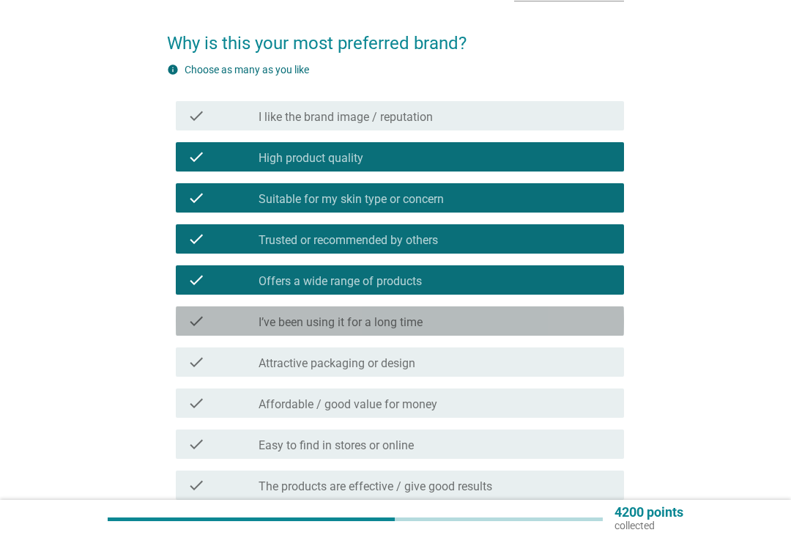
click at [505, 325] on div "check_box_outline_blank I’ve been using it for a long time" at bounding box center [436, 321] width 354 height 18
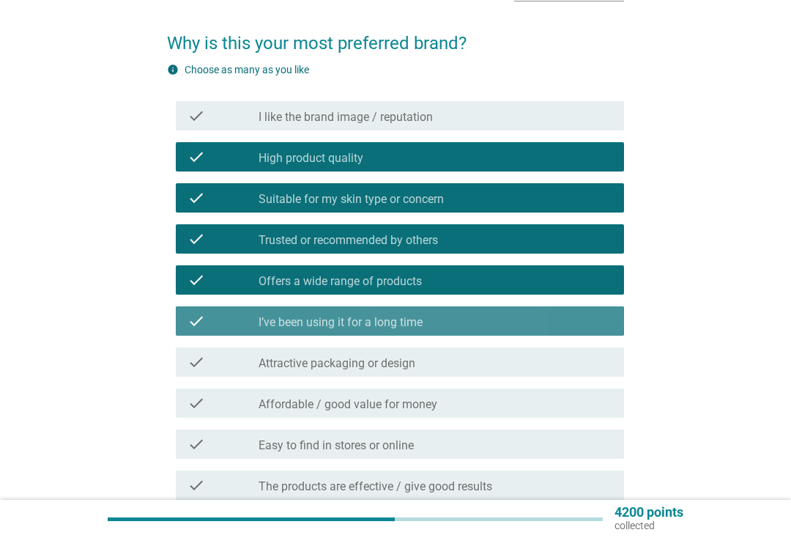
click at [497, 360] on div "check_box_outline_blank Attractive packaging or design" at bounding box center [436, 362] width 354 height 18
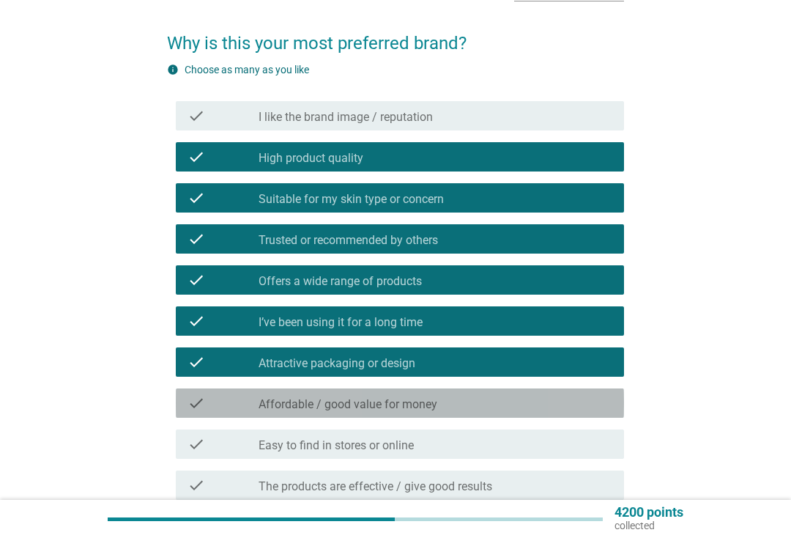
click at [486, 399] on div "check_box_outline_blank Affordable / good value for money" at bounding box center [436, 403] width 354 height 18
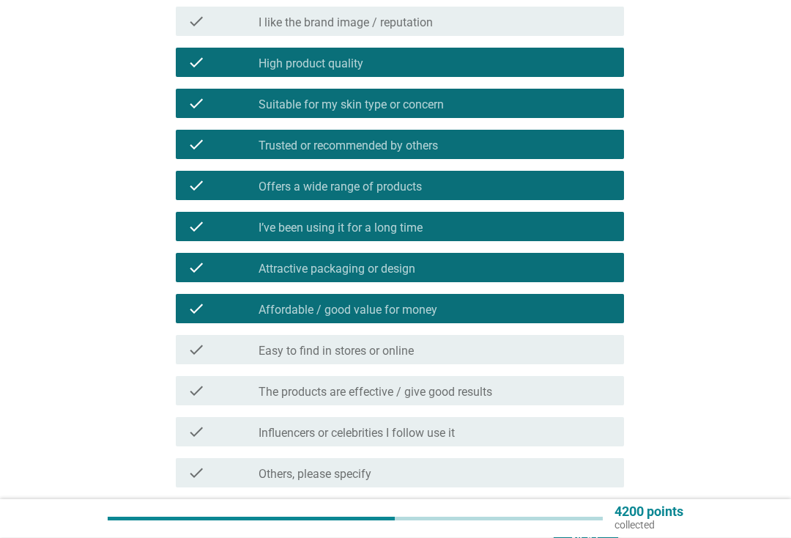
scroll to position [195, 0]
click at [505, 360] on div "check check_box_outline_blank Easy to find in stores or online" at bounding box center [400, 349] width 448 height 29
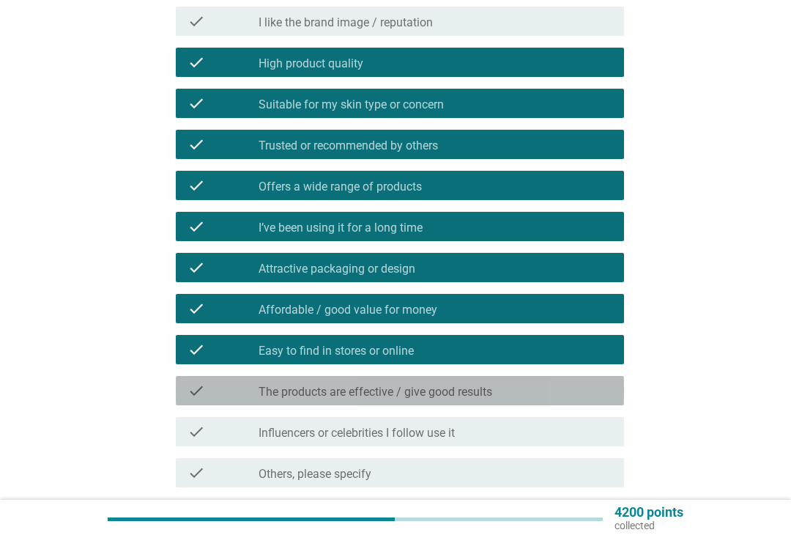
click at [505, 381] on div "check check_box_outline_blank The products are effective / give good results" at bounding box center [400, 390] width 448 height 29
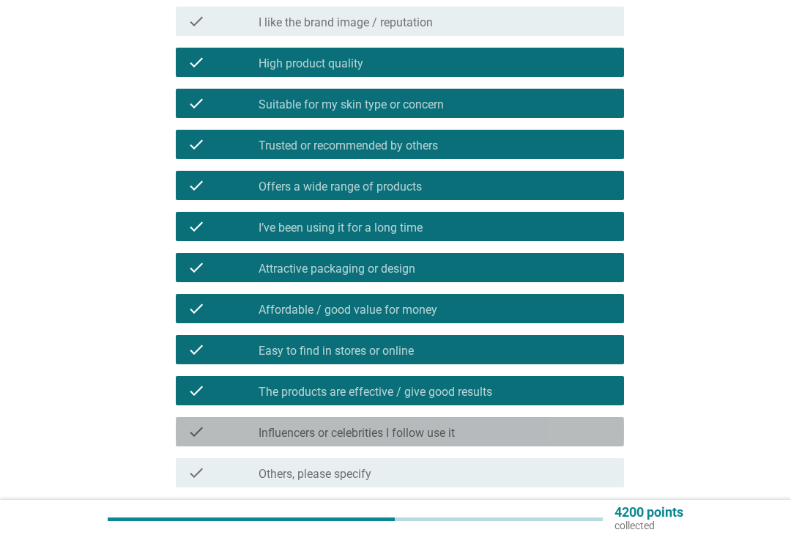
click at [451, 434] on label "Influencers or celebrities I follow use it" at bounding box center [357, 433] width 196 height 15
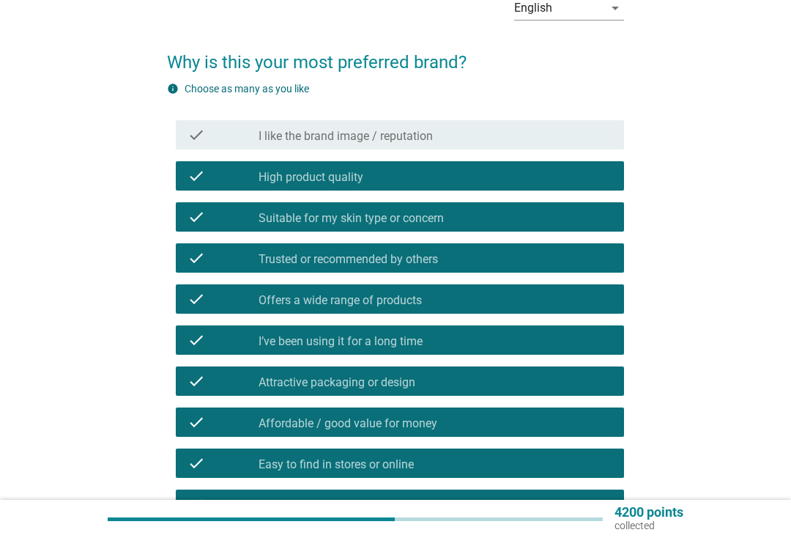
click at [478, 141] on div "check_box_outline_blank I like the brand image / reputation" at bounding box center [436, 135] width 354 height 18
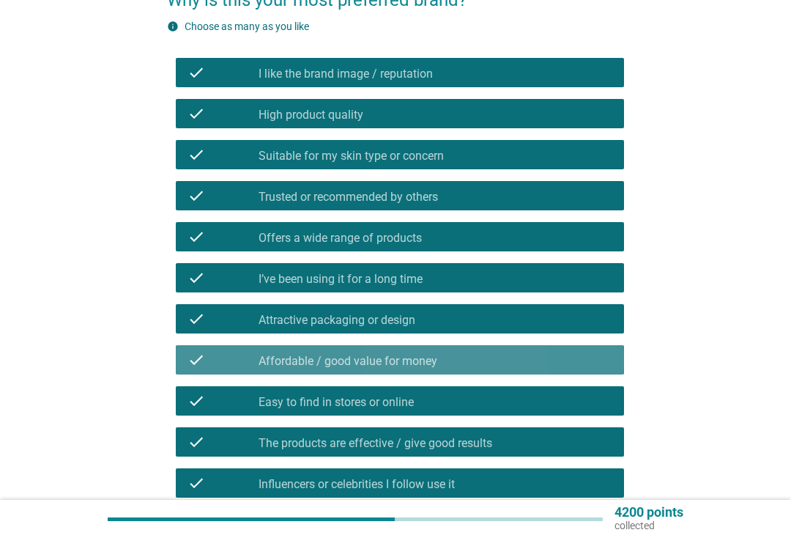
scroll to position [319, 0]
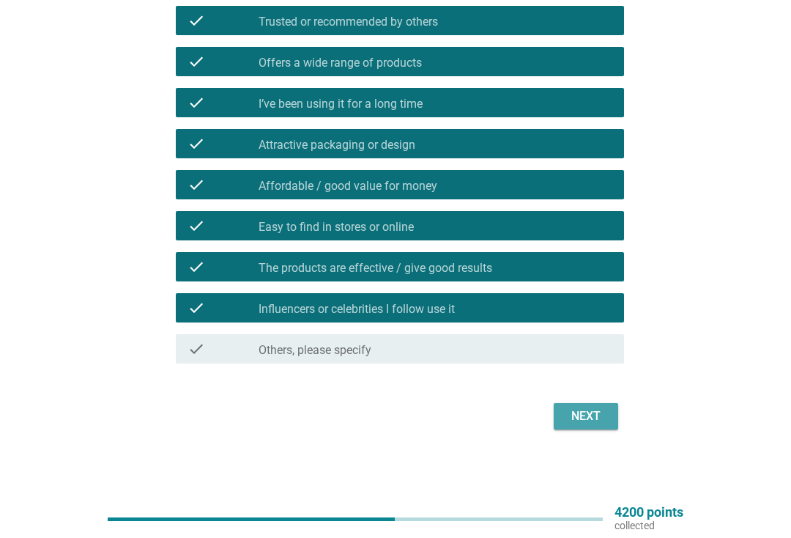
click at [599, 419] on div "Next" at bounding box center [586, 416] width 41 height 18
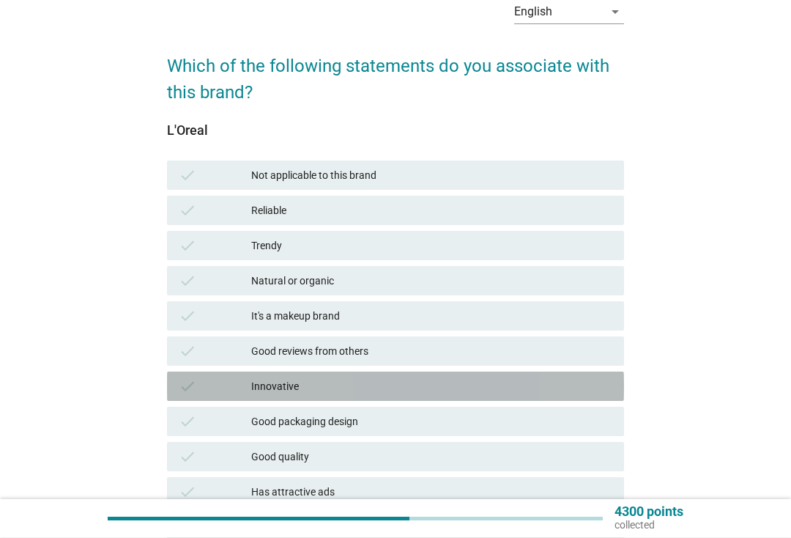
scroll to position [78, 0]
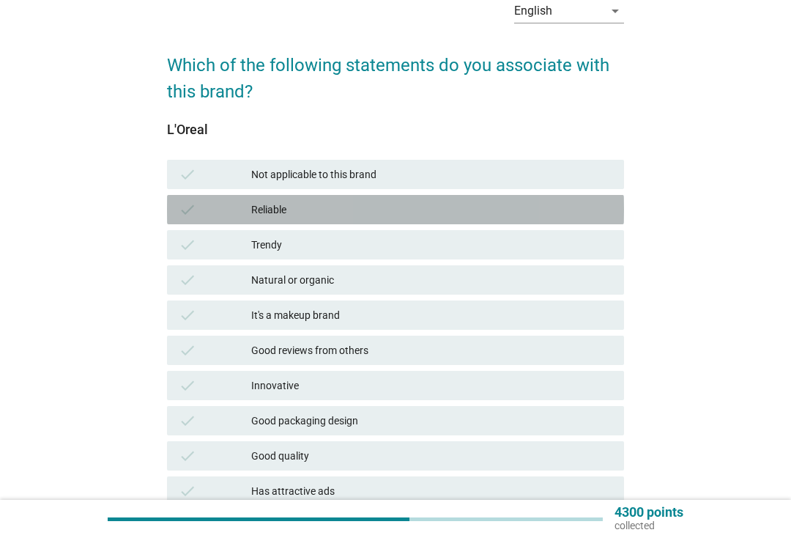
click at [310, 208] on div "Reliable" at bounding box center [431, 210] width 361 height 18
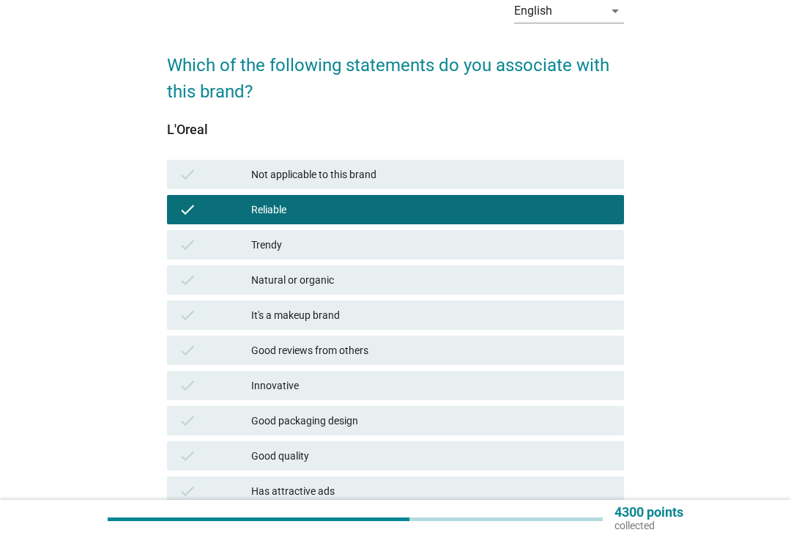
click at [352, 247] on div "Trendy" at bounding box center [431, 245] width 361 height 18
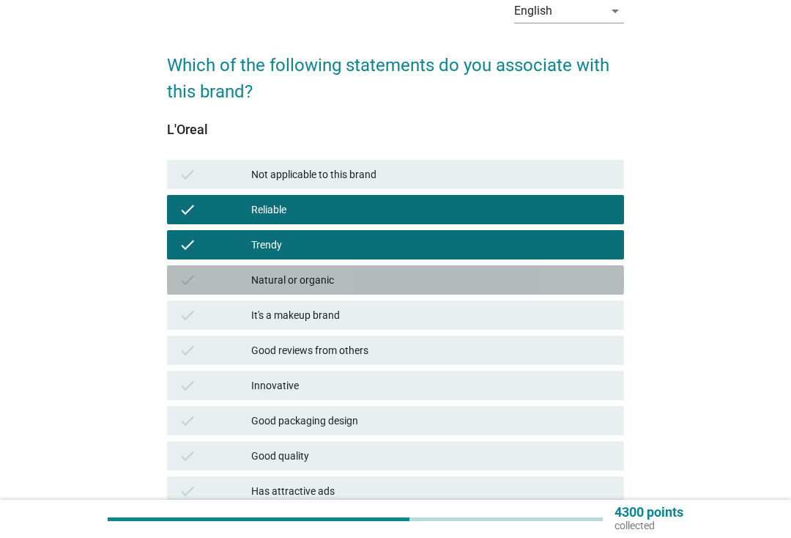
click at [350, 286] on div "Natural or organic" at bounding box center [431, 280] width 361 height 18
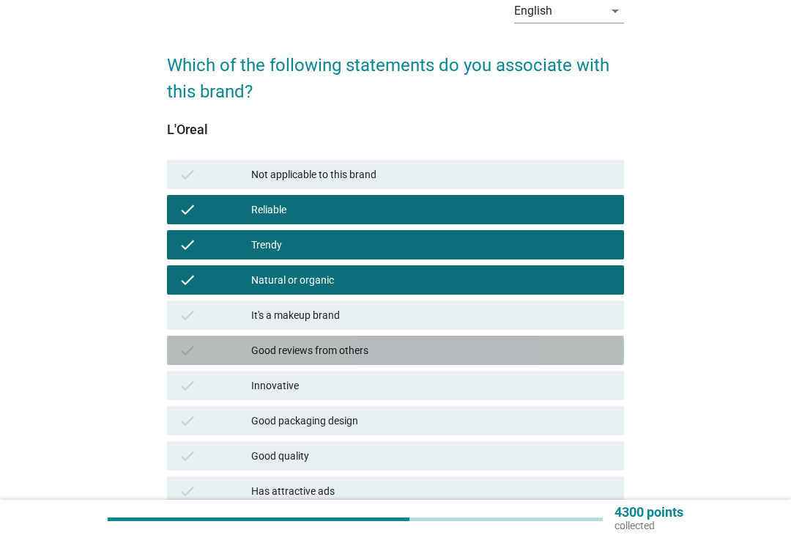
click at [342, 349] on div "Good reviews from others" at bounding box center [431, 350] width 361 height 18
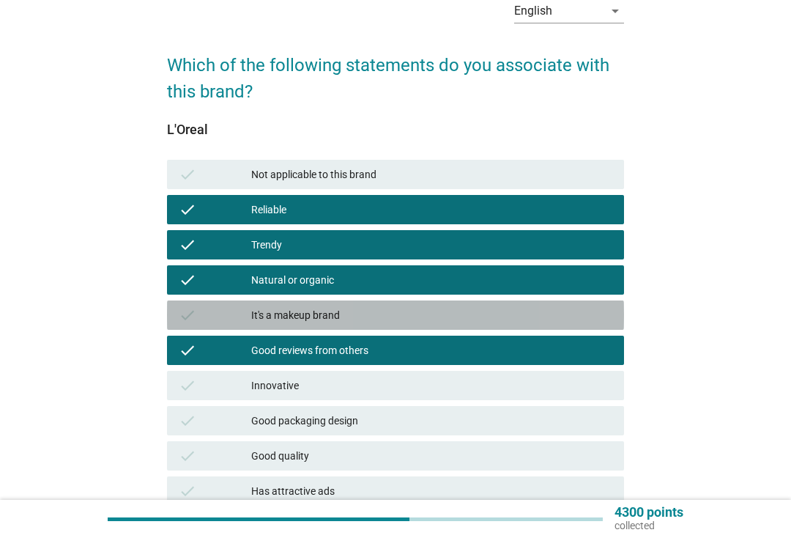
click at [363, 312] on div "It's a makeup brand" at bounding box center [431, 315] width 361 height 18
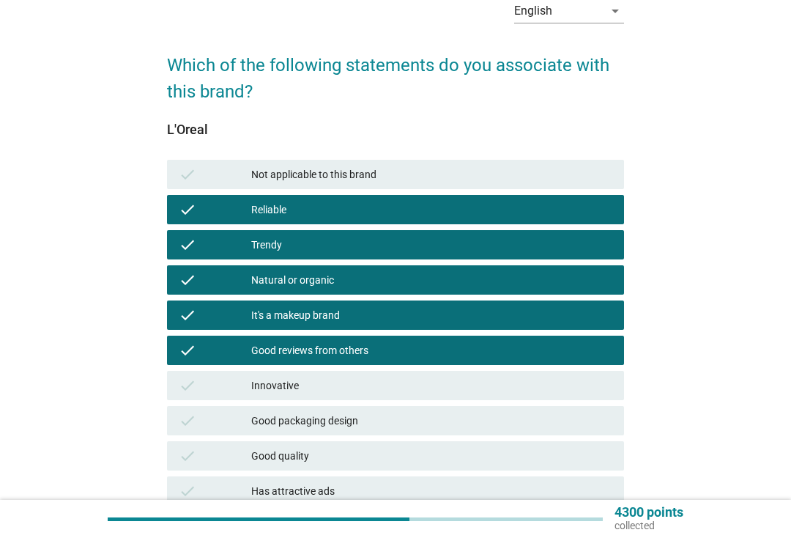
click at [372, 384] on div "Innovative" at bounding box center [431, 386] width 361 height 18
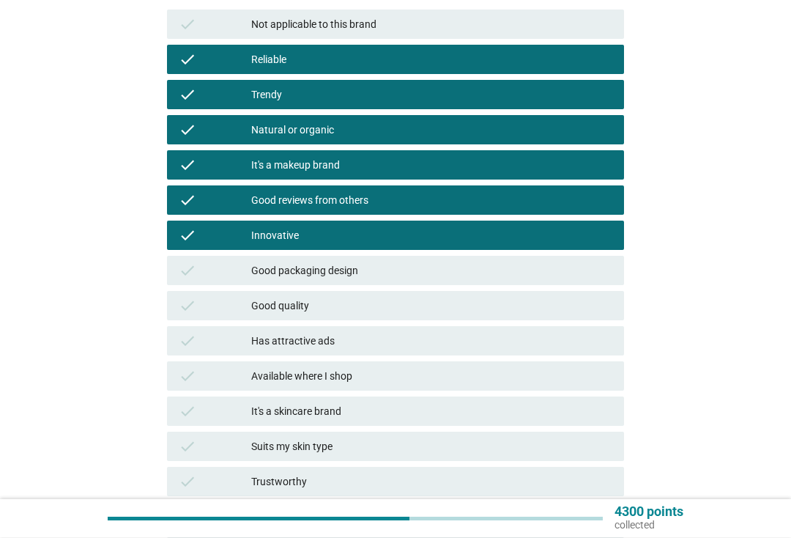
scroll to position [229, 0]
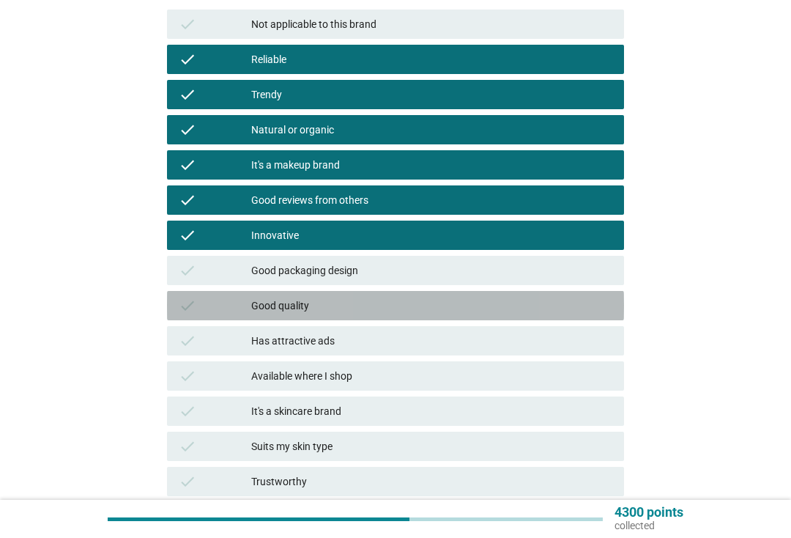
click at [381, 309] on div "Good quality" at bounding box center [431, 306] width 361 height 18
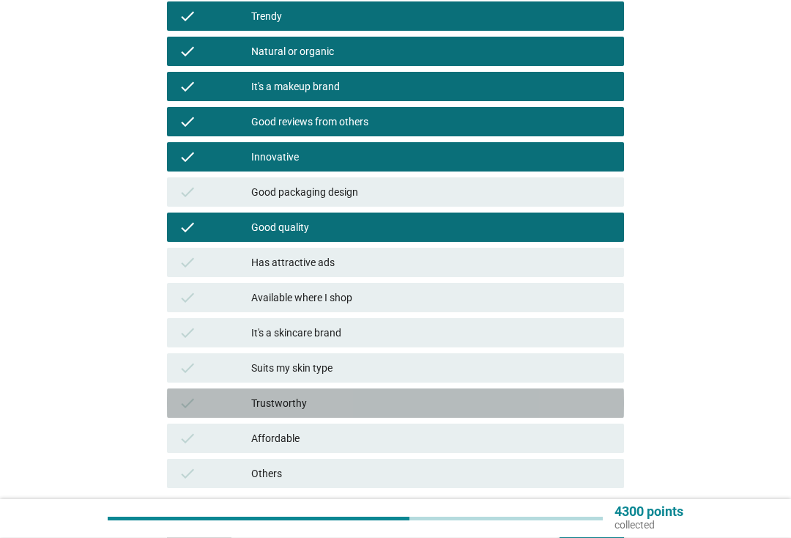
scroll to position [310, 0]
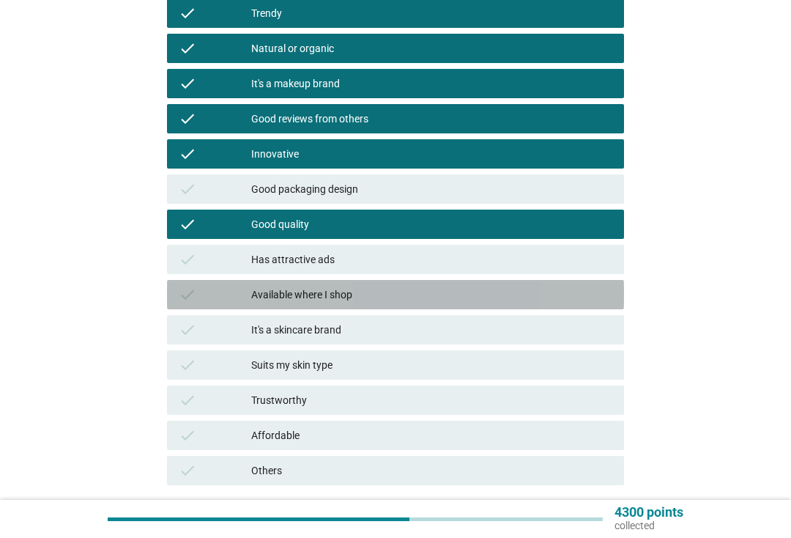
click at [377, 289] on div "Available where I shop" at bounding box center [431, 295] width 361 height 18
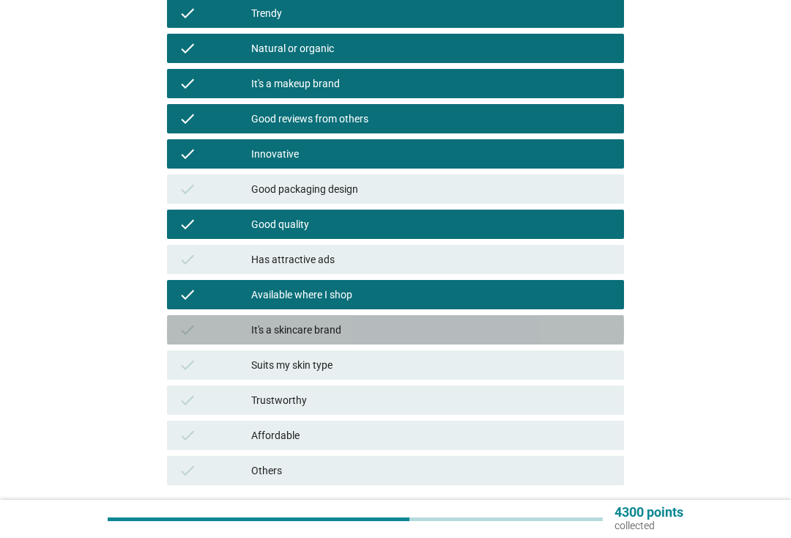
click at [358, 329] on div "It's a skincare brand" at bounding box center [431, 330] width 361 height 18
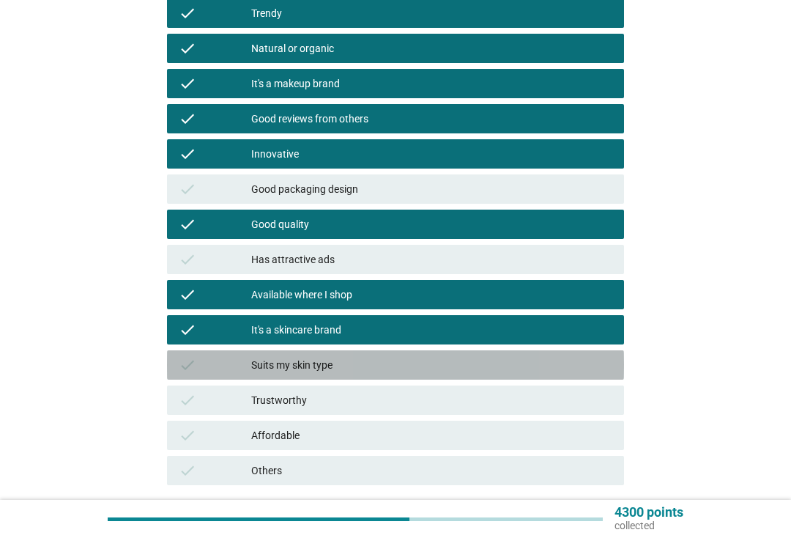
click at [357, 368] on div "Suits my skin type" at bounding box center [431, 365] width 361 height 18
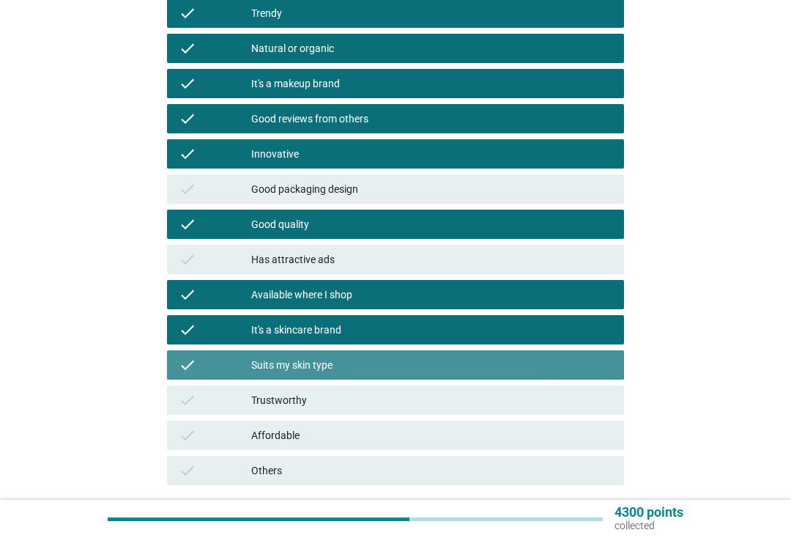
click at [360, 401] on div "Trustworthy" at bounding box center [431, 400] width 361 height 18
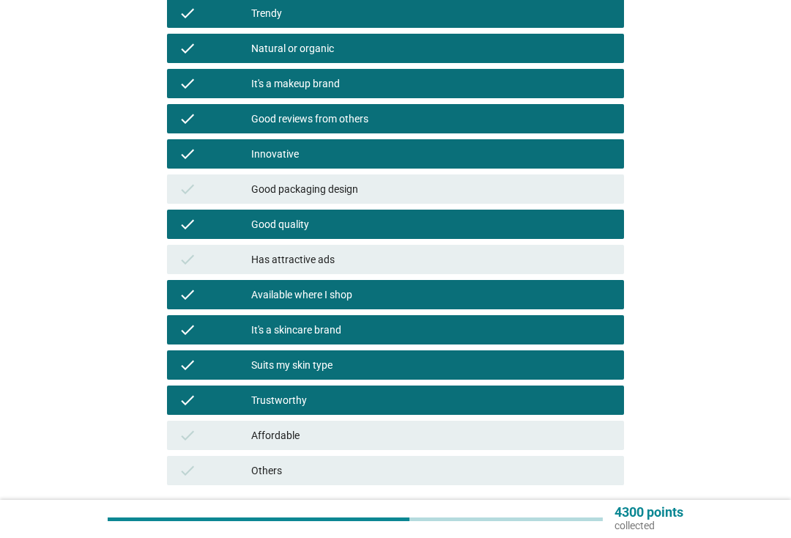
click at [373, 440] on div "Affordable" at bounding box center [431, 435] width 361 height 18
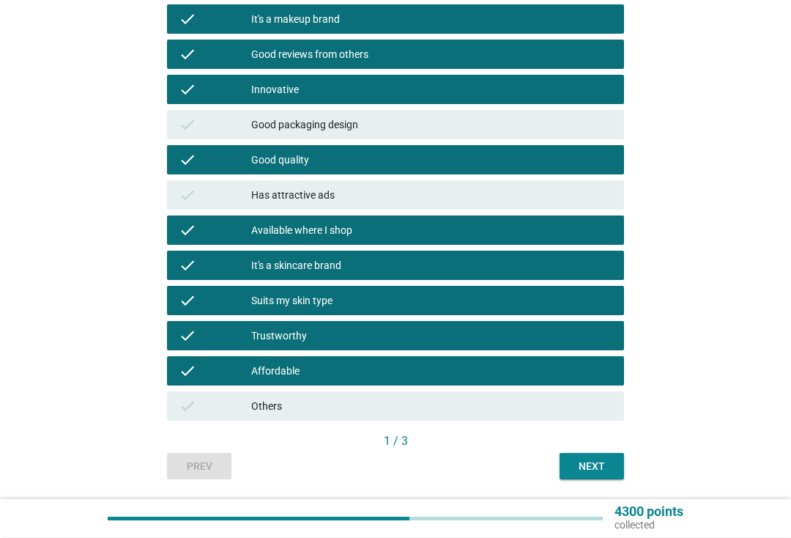
scroll to position [420, 0]
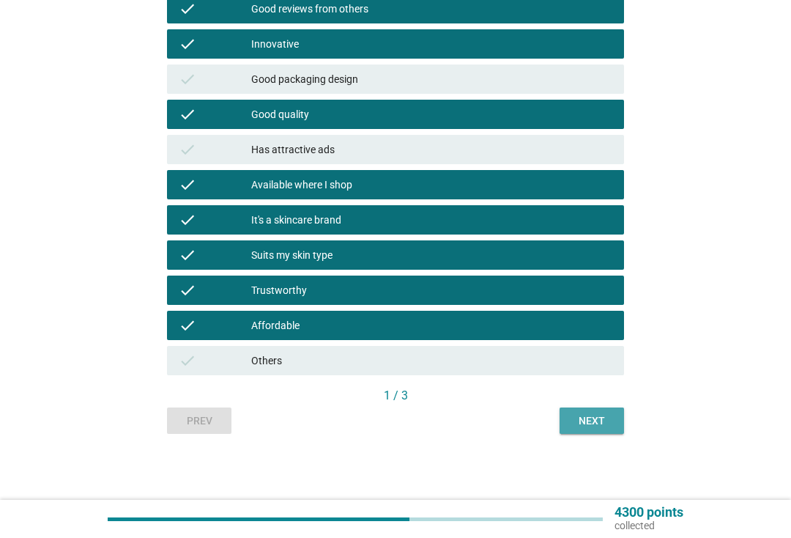
click at [584, 429] on button "Next" at bounding box center [592, 420] width 64 height 26
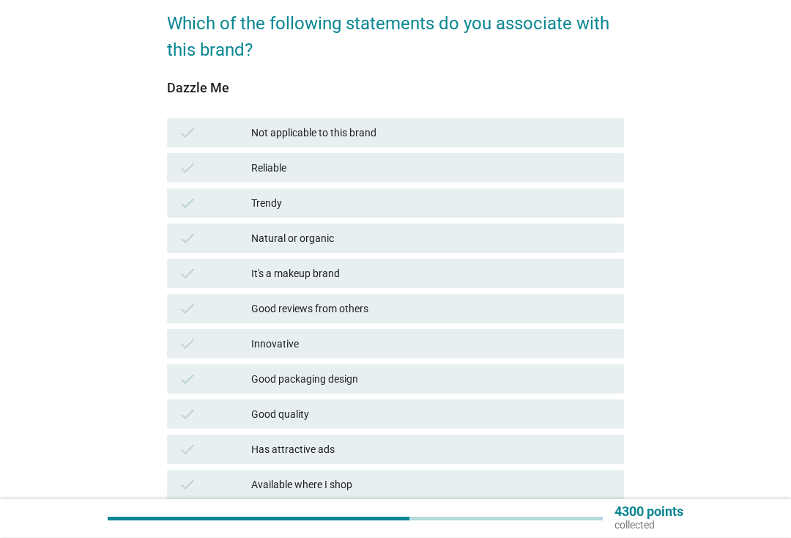
scroll to position [120, 0]
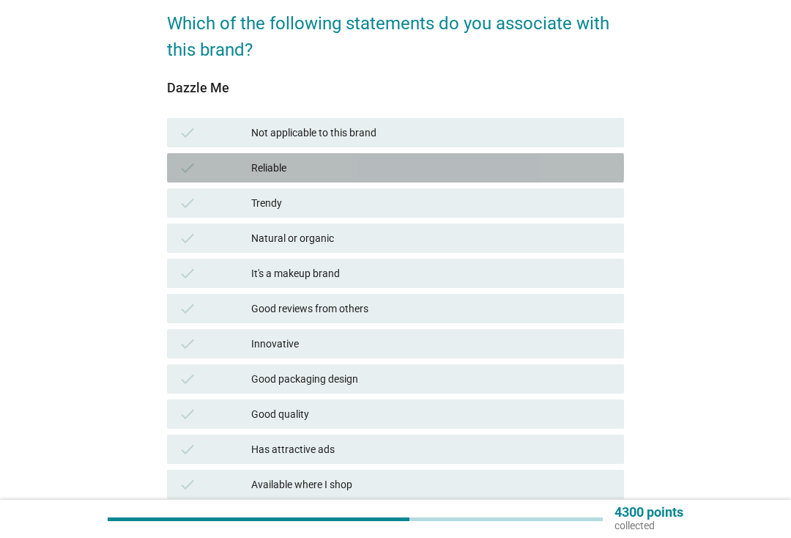
click at [370, 166] on div "Reliable" at bounding box center [431, 168] width 361 height 18
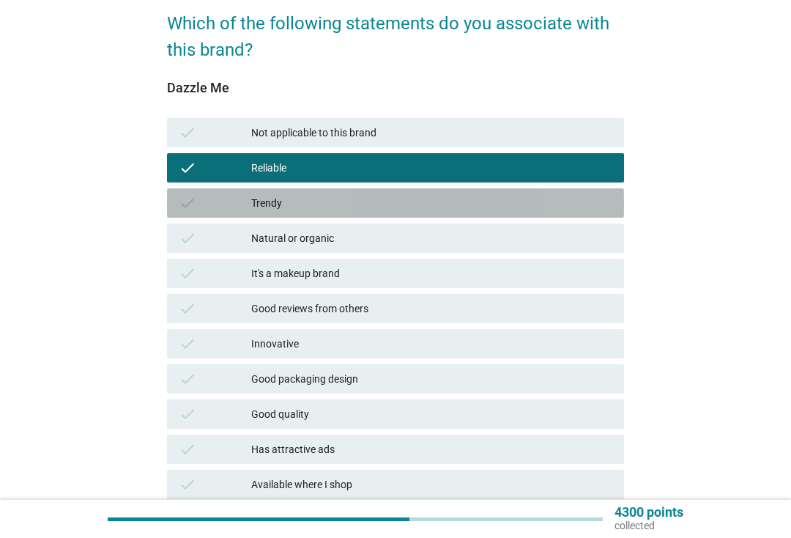
click at [381, 191] on div "check Trendy" at bounding box center [395, 202] width 457 height 29
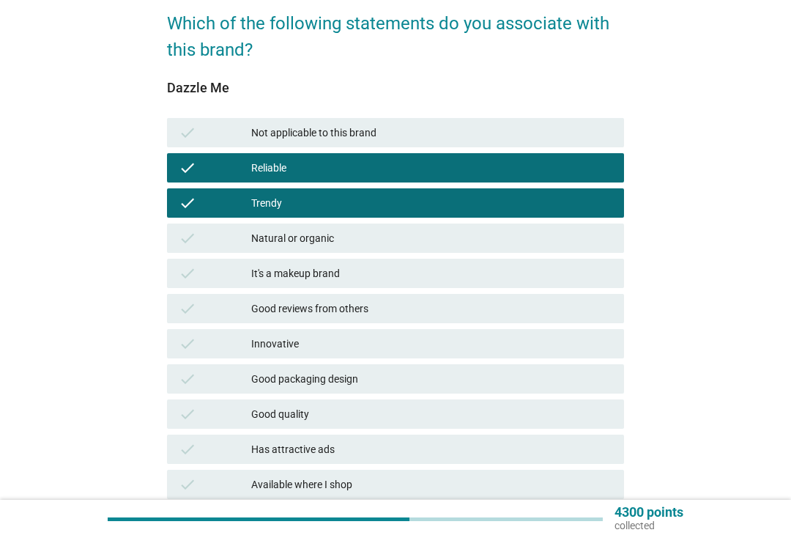
click at [404, 236] on div "Natural or organic" at bounding box center [431, 238] width 361 height 18
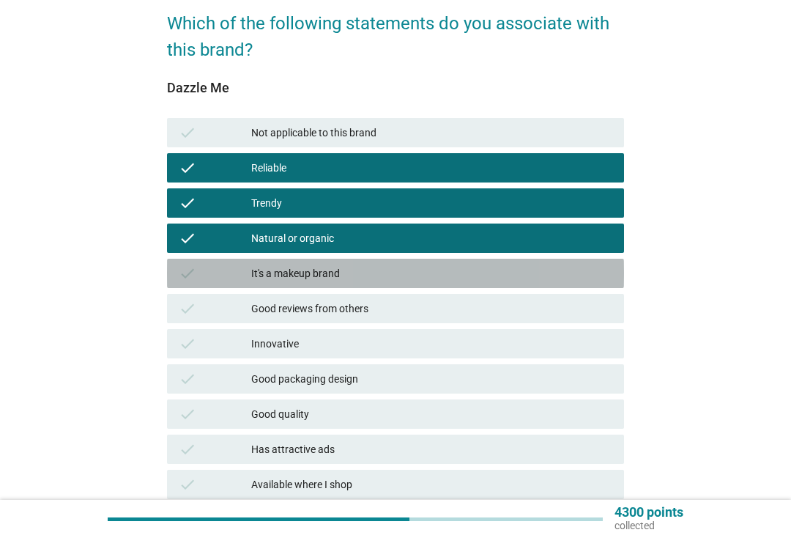
click at [393, 276] on div "It's a makeup brand" at bounding box center [431, 273] width 361 height 18
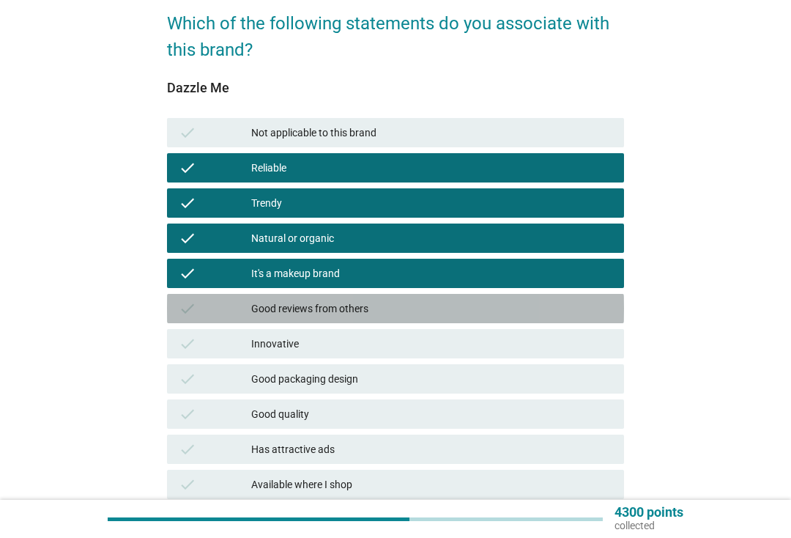
click at [402, 309] on div "Good reviews from others" at bounding box center [431, 309] width 361 height 18
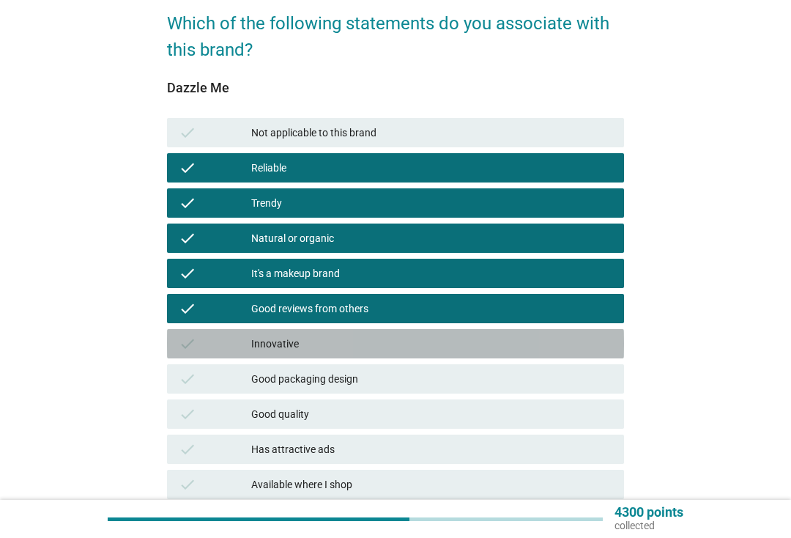
click at [397, 341] on div "Innovative" at bounding box center [431, 344] width 361 height 18
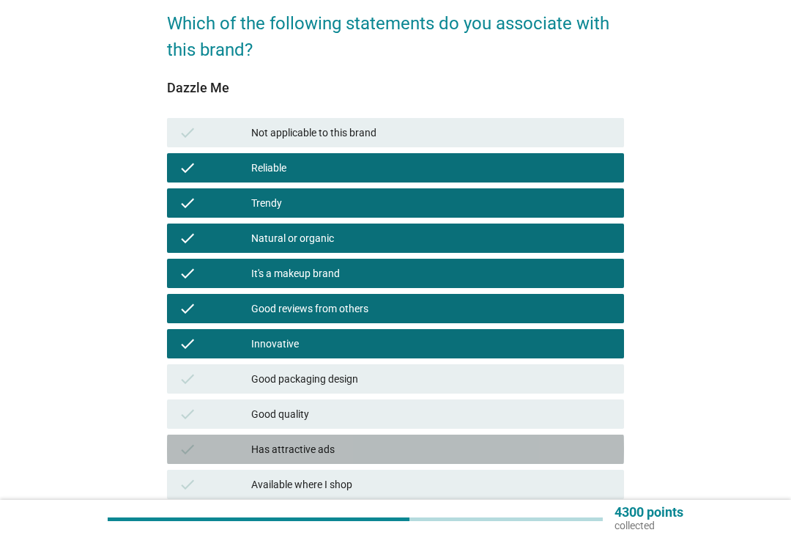
click at [372, 443] on div "Has attractive ads" at bounding box center [431, 449] width 361 height 18
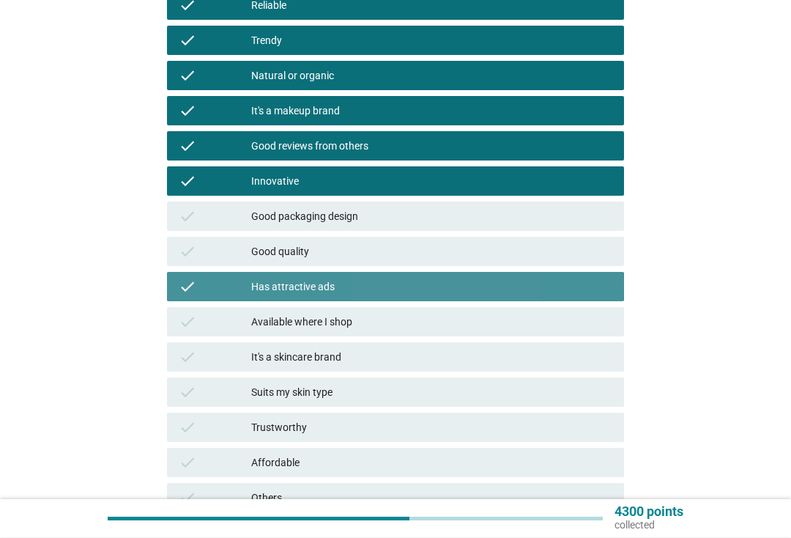
scroll to position [283, 0]
click at [453, 273] on div "check Has attractive ads" at bounding box center [395, 286] width 457 height 29
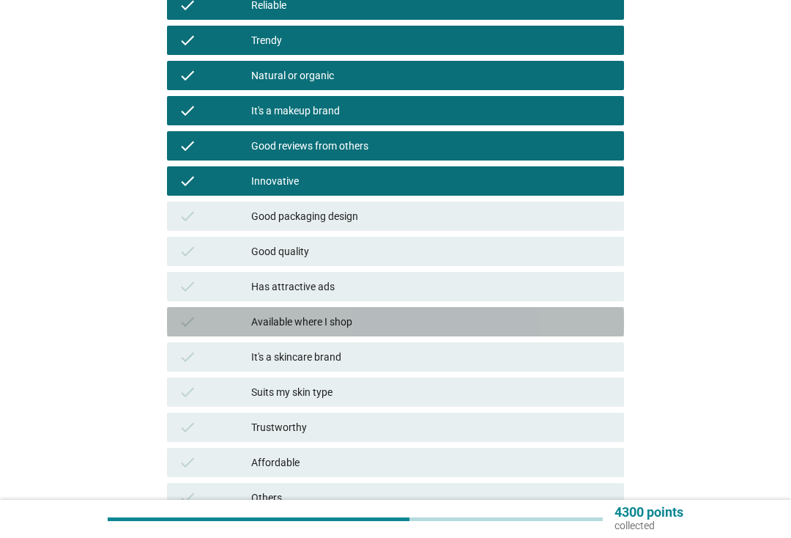
click at [398, 313] on div "Available where I shop" at bounding box center [431, 322] width 361 height 18
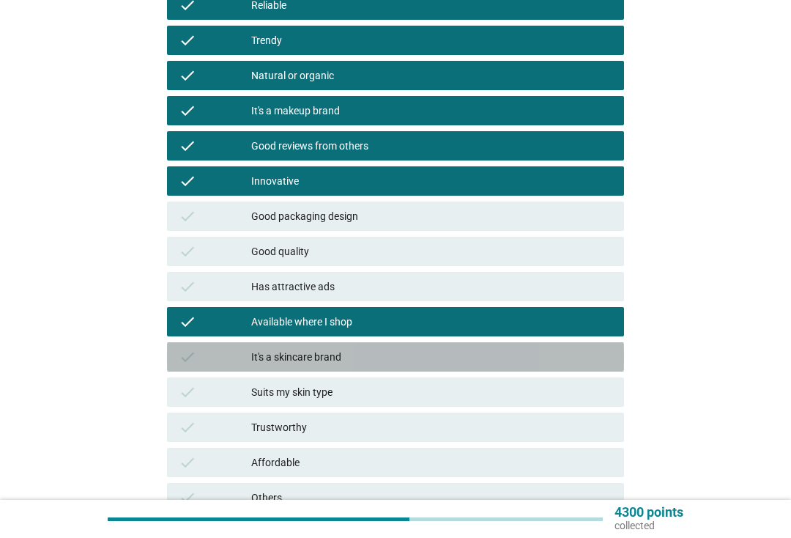
click at [377, 359] on div "It's a skincare brand" at bounding box center [431, 357] width 361 height 18
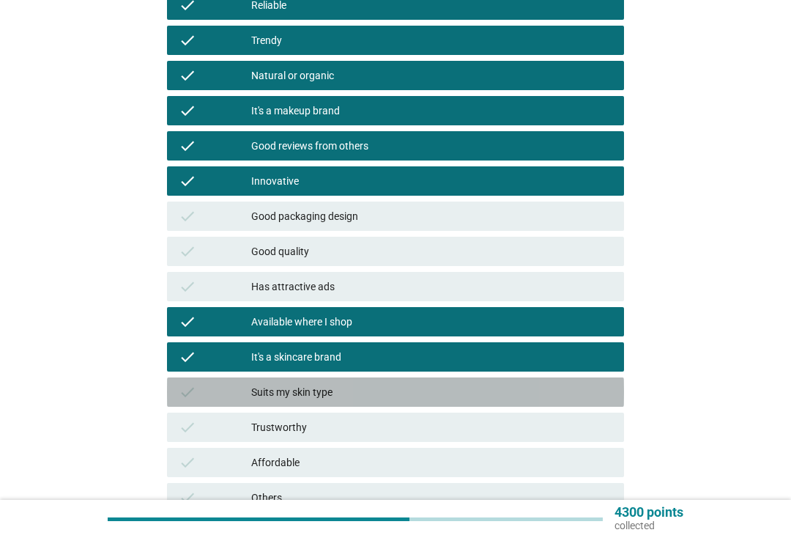
click at [352, 398] on div "Suits my skin type" at bounding box center [431, 392] width 361 height 18
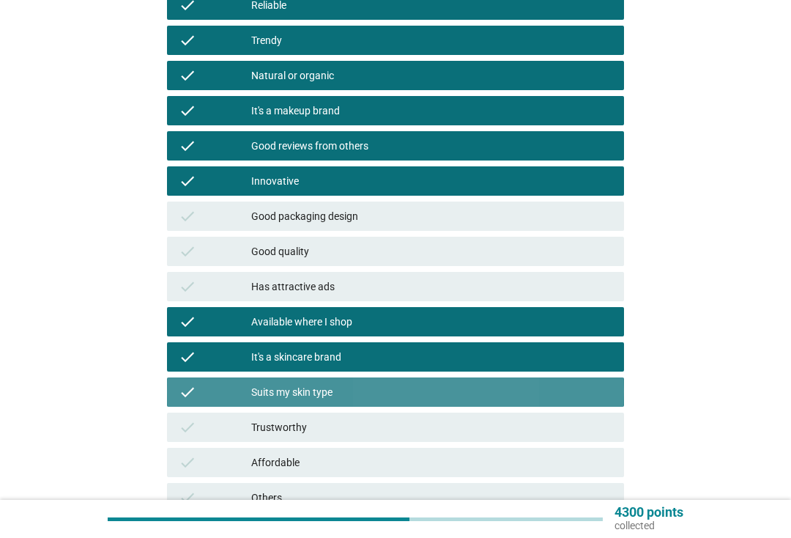
click at [311, 436] on div "check Trustworthy" at bounding box center [395, 426] width 457 height 29
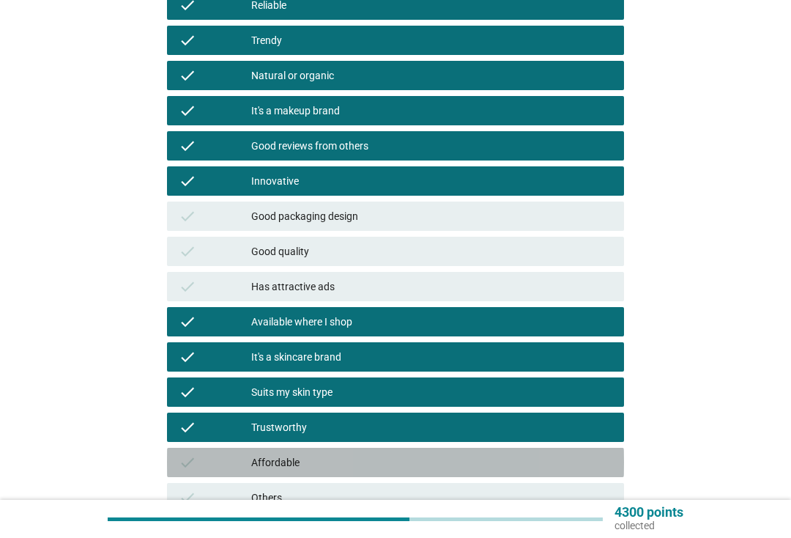
click at [338, 459] on div "Affordable" at bounding box center [431, 462] width 361 height 18
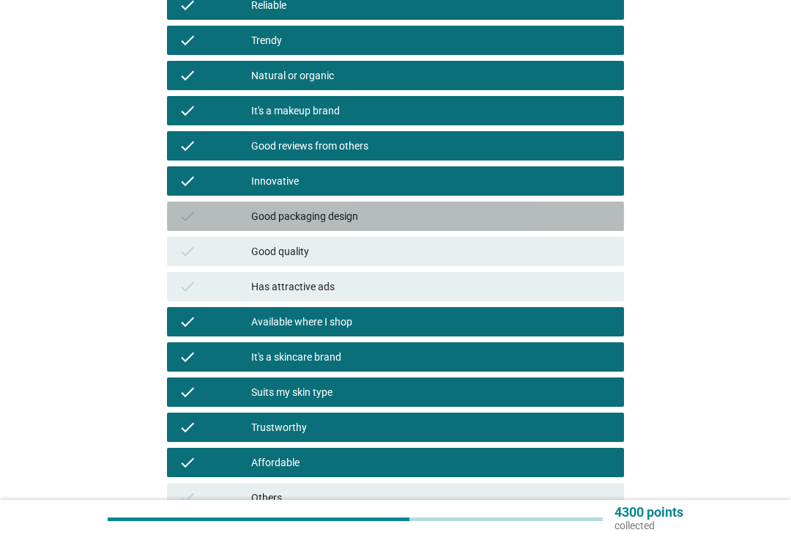
click at [486, 221] on div "Good packaging design" at bounding box center [431, 216] width 361 height 18
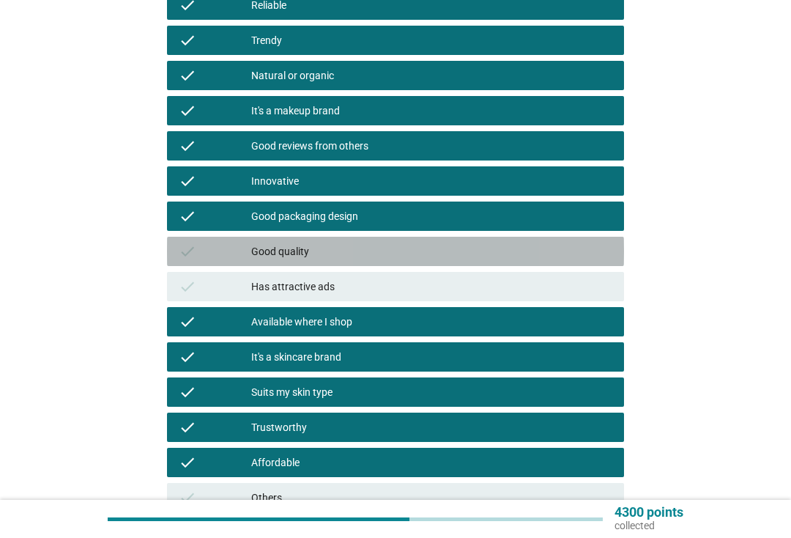
click at [499, 254] on div "Good quality" at bounding box center [431, 251] width 361 height 18
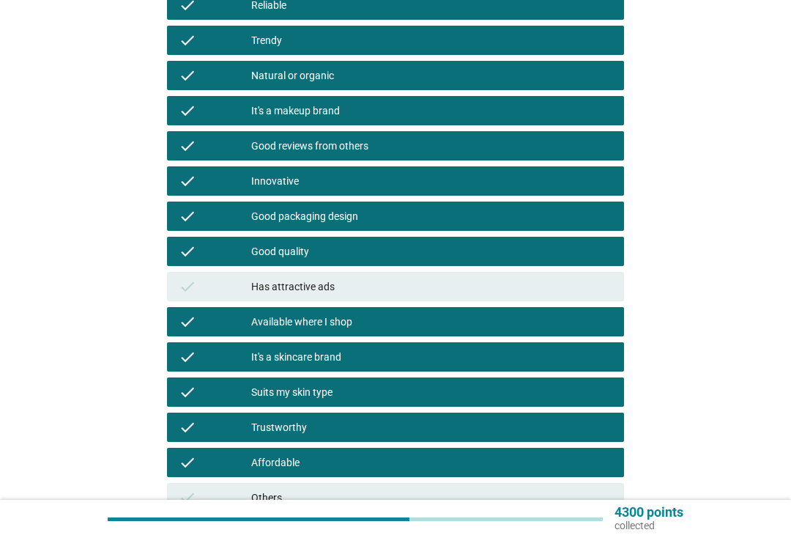
click at [482, 224] on div "Good packaging design" at bounding box center [431, 216] width 361 height 18
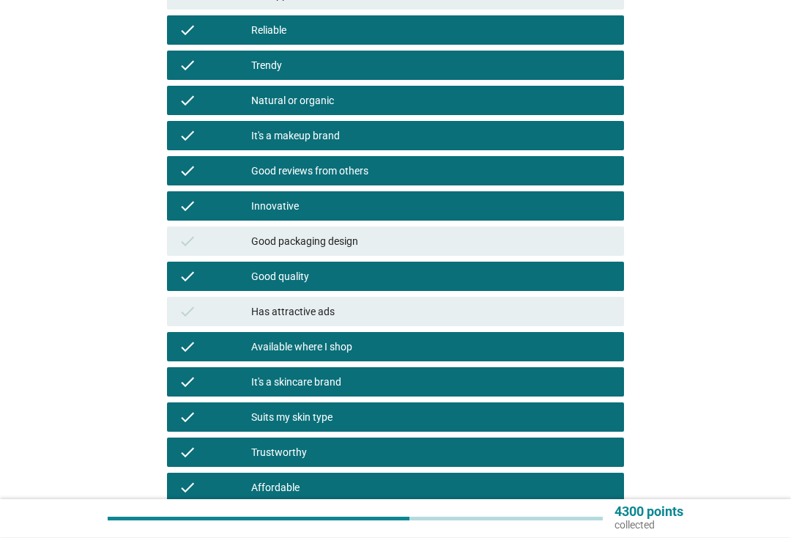
scroll to position [420, 0]
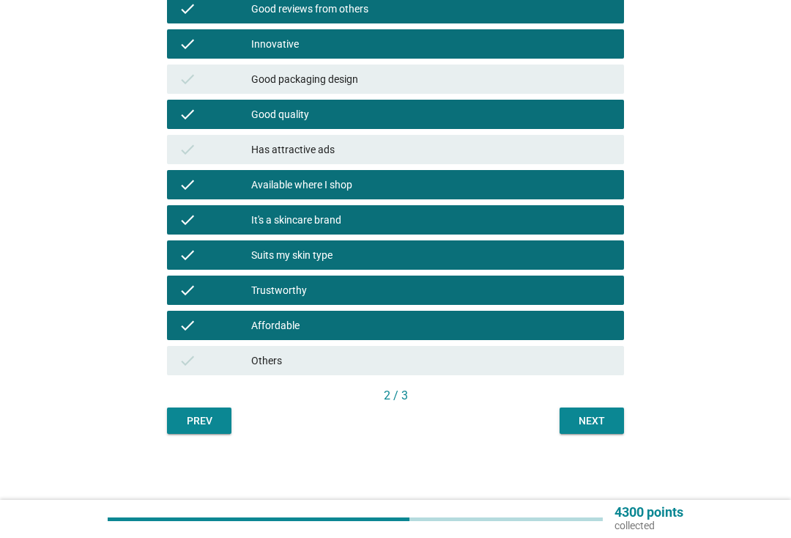
click at [596, 422] on div "Next" at bounding box center [591, 420] width 41 height 15
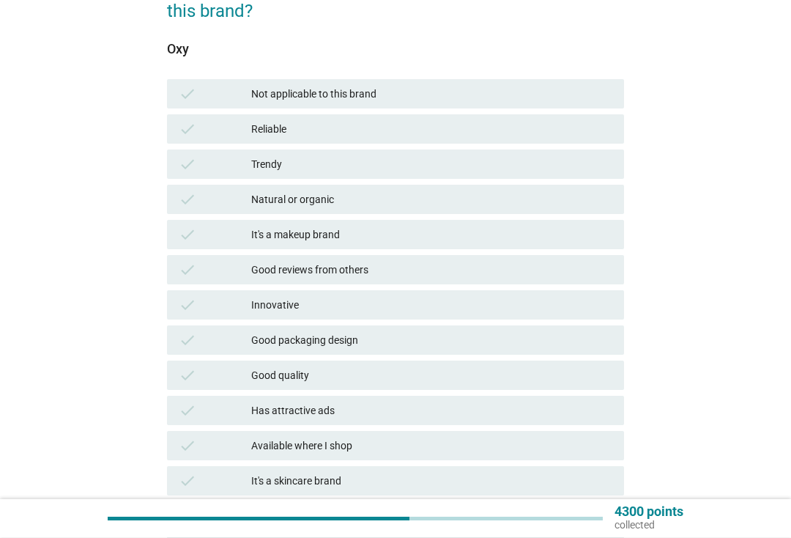
scroll to position [159, 0]
click at [427, 169] on div "Trendy" at bounding box center [431, 164] width 361 height 18
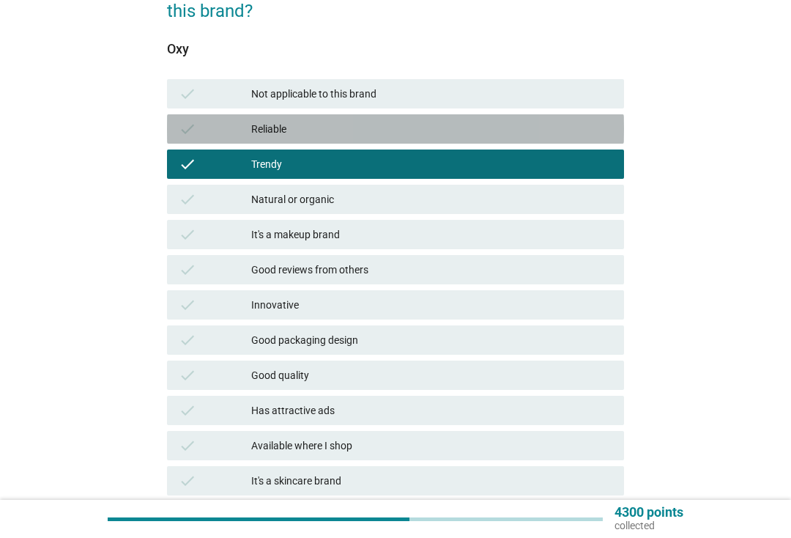
click at [432, 133] on div "Reliable" at bounding box center [431, 129] width 361 height 18
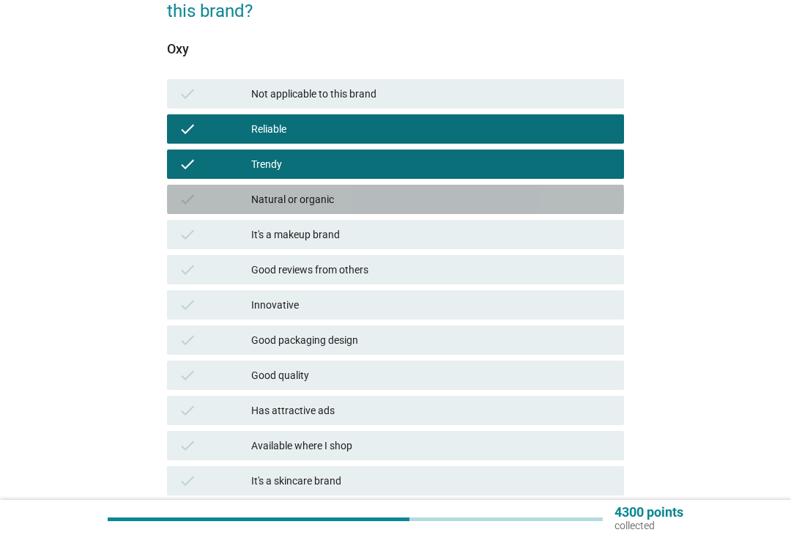
click at [420, 196] on div "Natural or organic" at bounding box center [431, 199] width 361 height 18
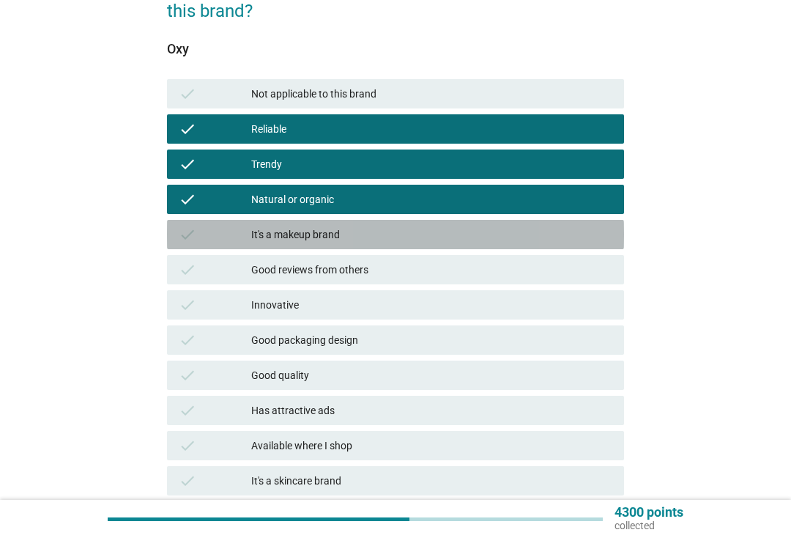
click at [434, 234] on div "It's a makeup brand" at bounding box center [431, 235] width 361 height 18
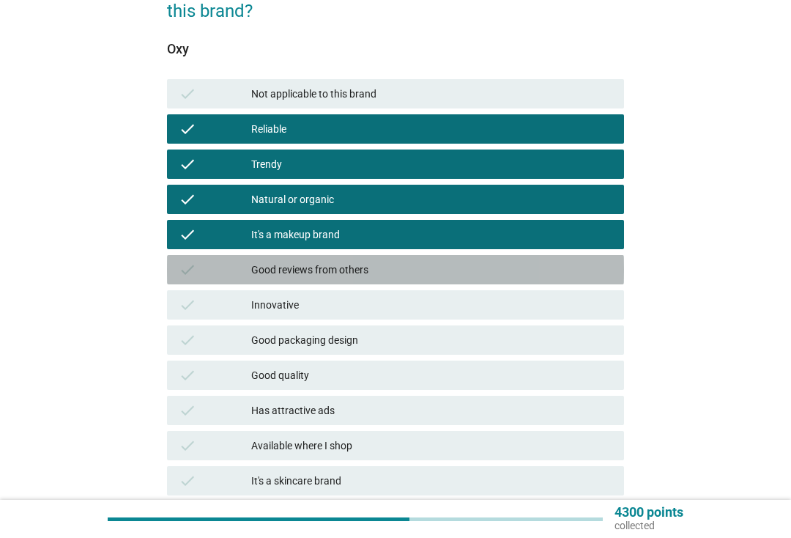
click at [478, 267] on div "Good reviews from others" at bounding box center [431, 270] width 361 height 18
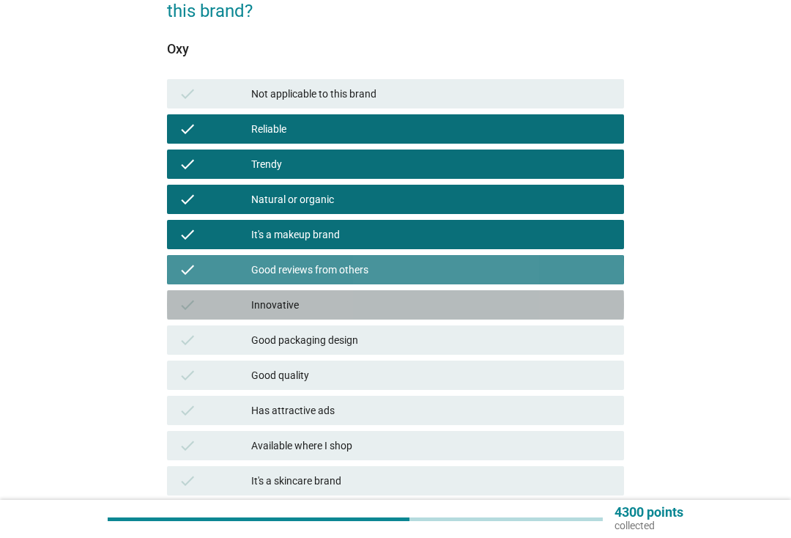
click at [415, 305] on div "Innovative" at bounding box center [431, 305] width 361 height 18
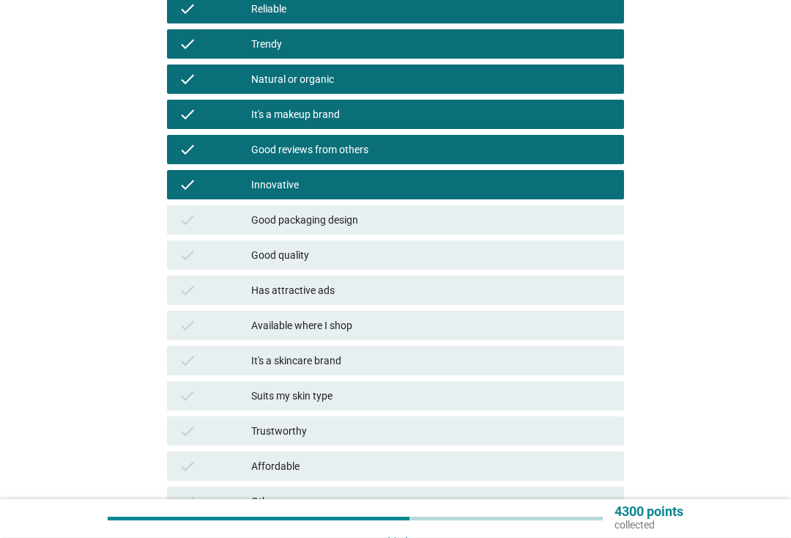
scroll to position [279, 0]
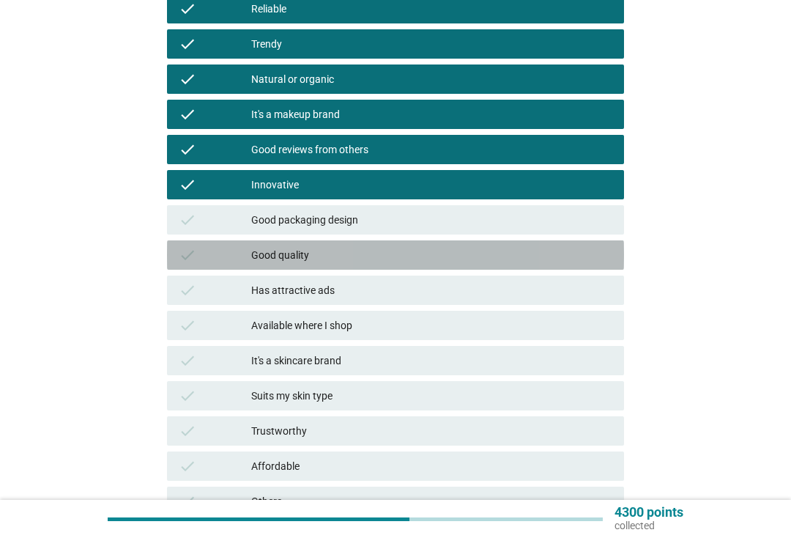
click at [445, 256] on div "Good quality" at bounding box center [431, 255] width 361 height 18
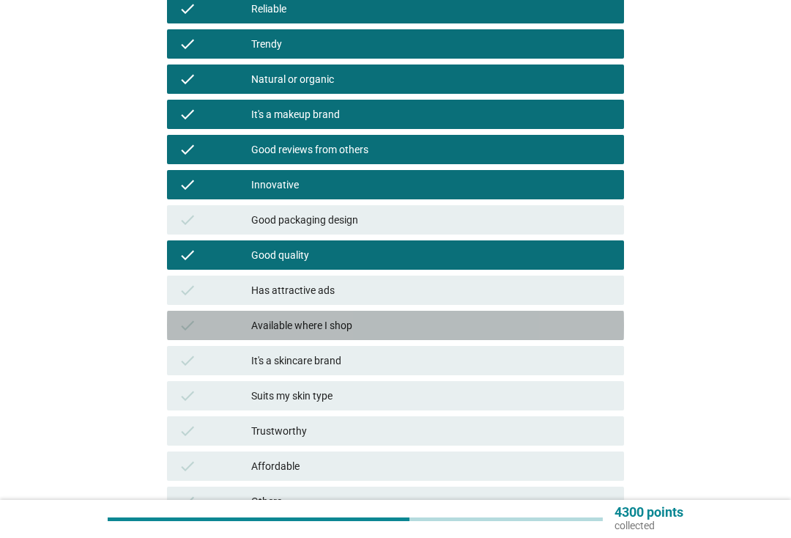
click at [432, 325] on div "Available where I shop" at bounding box center [431, 325] width 361 height 18
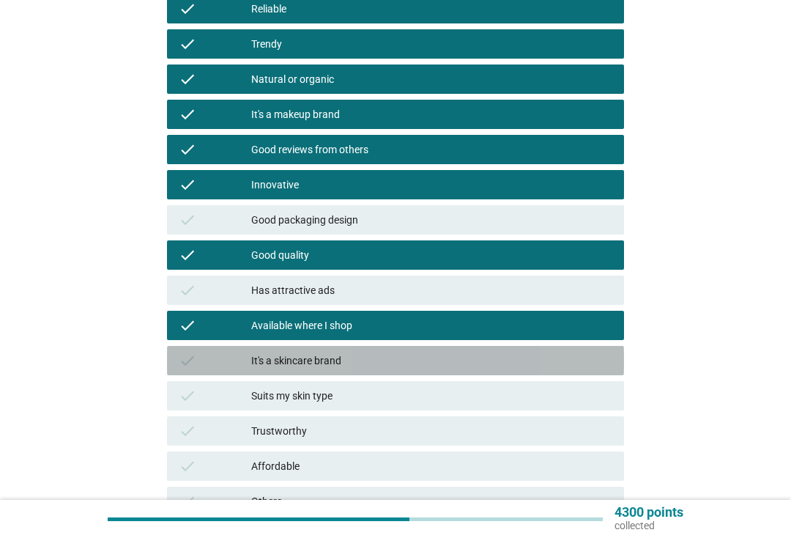
click at [410, 360] on div "It's a skincare brand" at bounding box center [431, 361] width 361 height 18
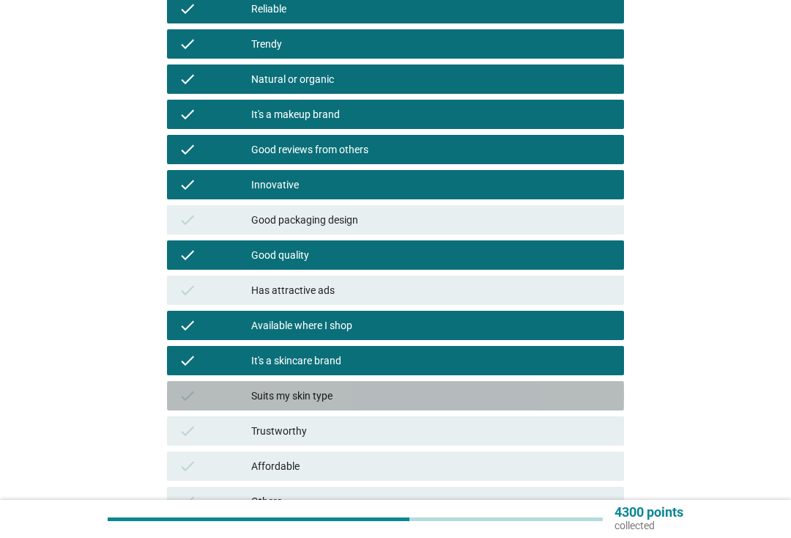
click at [392, 396] on div "Suits my skin type" at bounding box center [431, 396] width 361 height 18
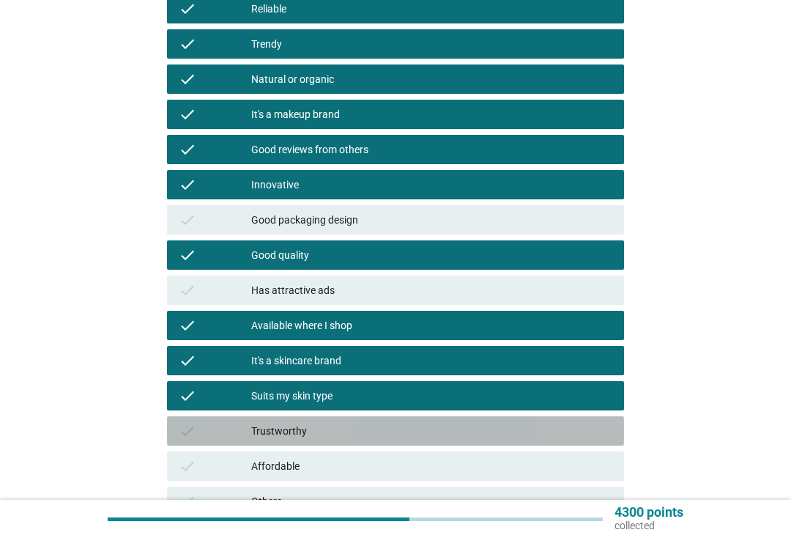
click at [391, 437] on div "Trustworthy" at bounding box center [431, 431] width 361 height 18
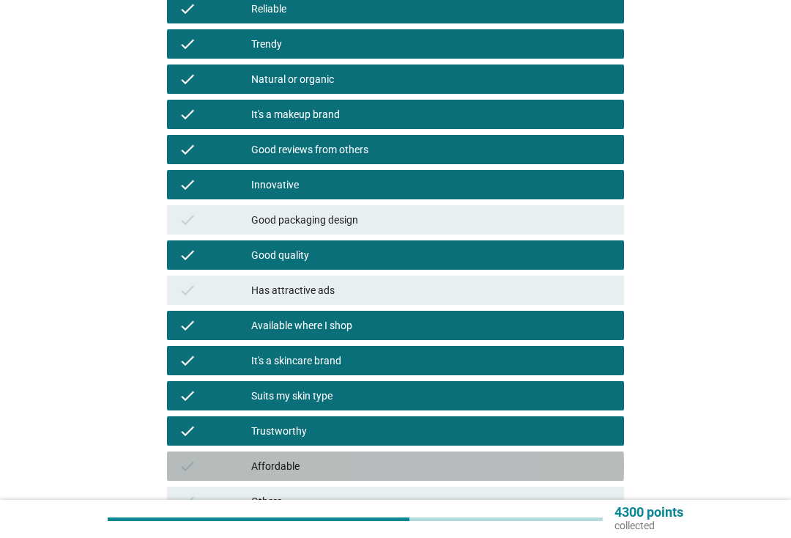
click at [437, 467] on div "Affordable" at bounding box center [431, 466] width 361 height 18
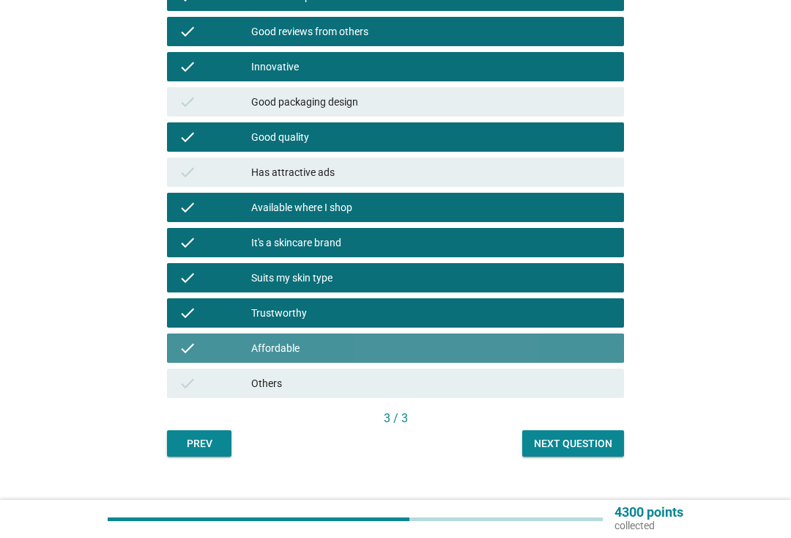
scroll to position [413, 0]
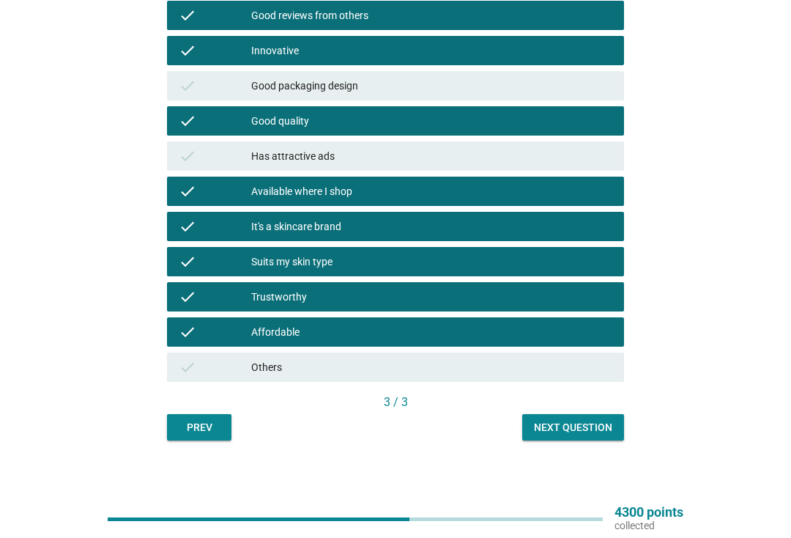
click at [582, 431] on div "Next question" at bounding box center [573, 427] width 78 height 15
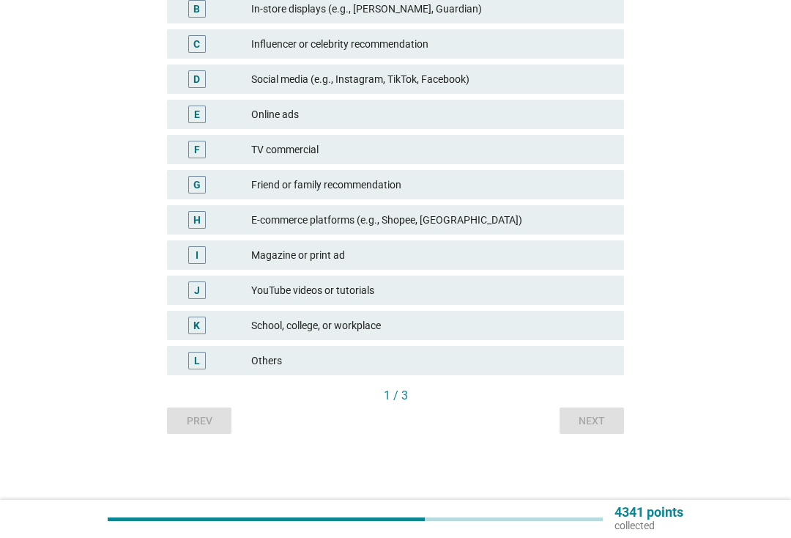
scroll to position [0, 0]
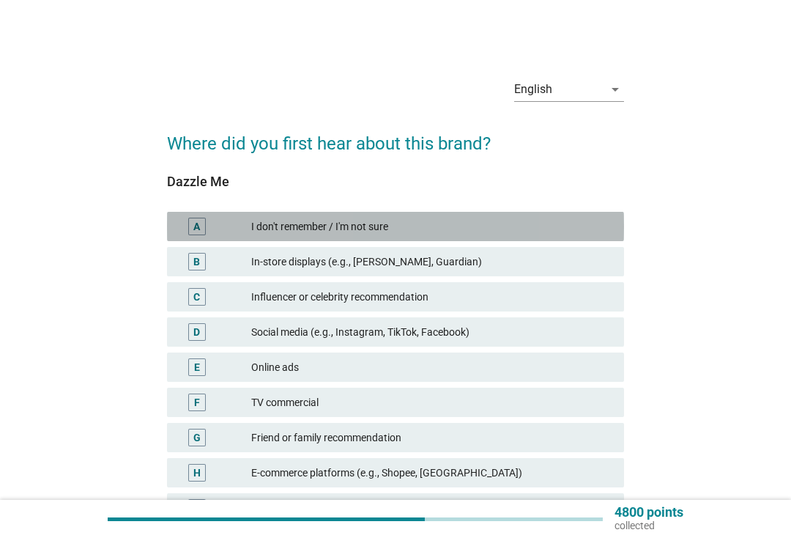
click at [440, 218] on div "I don't remember / I'm not sure" at bounding box center [431, 227] width 361 height 18
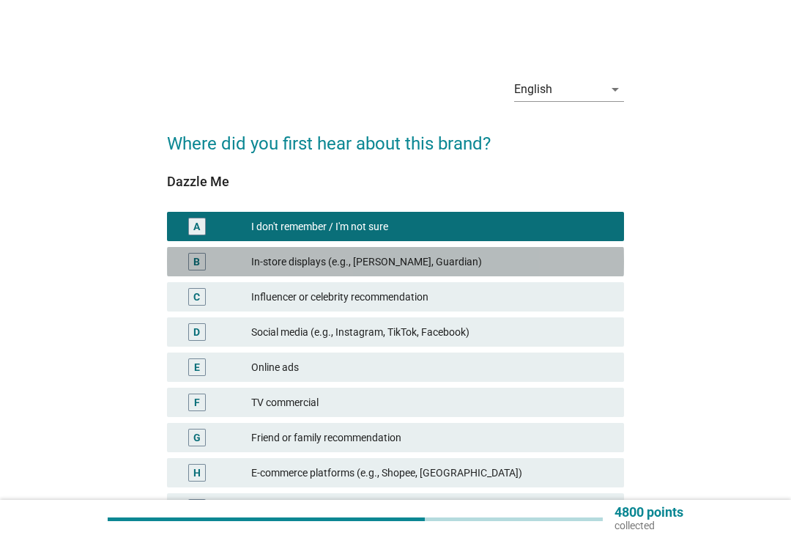
click at [477, 258] on div "In-store displays (e.g., [PERSON_NAME], Guardian)" at bounding box center [431, 262] width 361 height 18
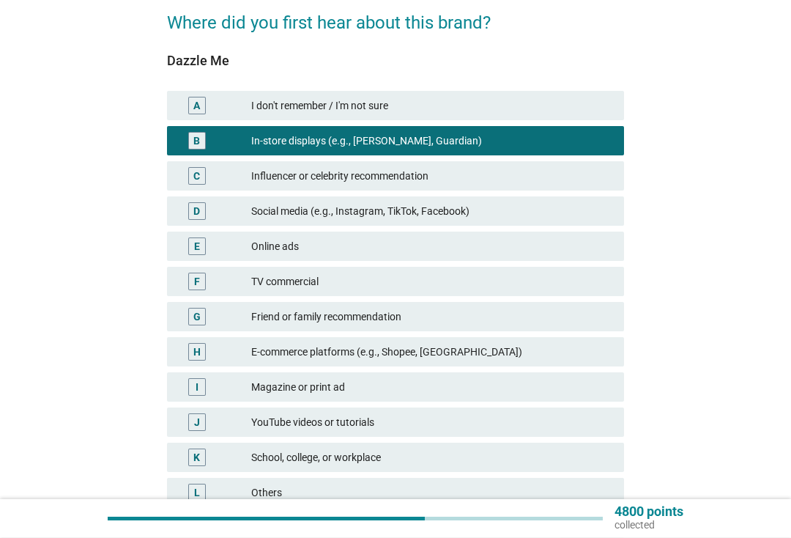
scroll to position [121, 0]
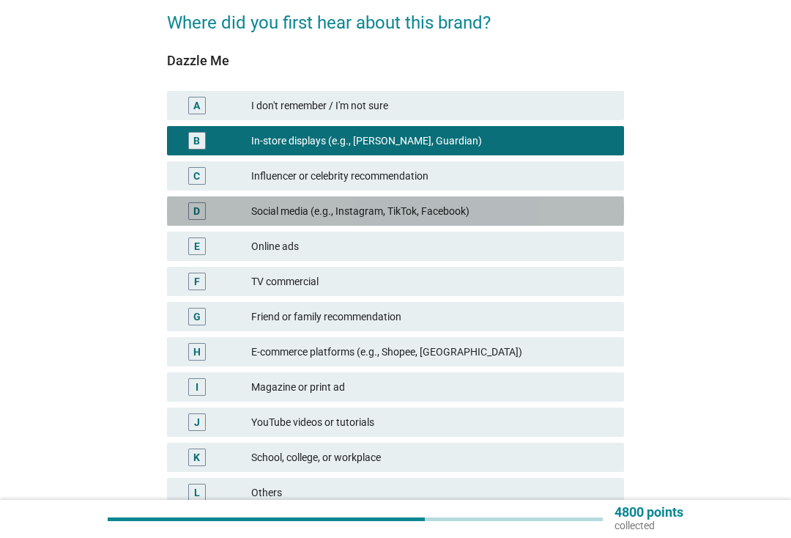
click at [506, 207] on div "Social media (e.g., Instagram, TikTok, Facebook)" at bounding box center [431, 211] width 361 height 18
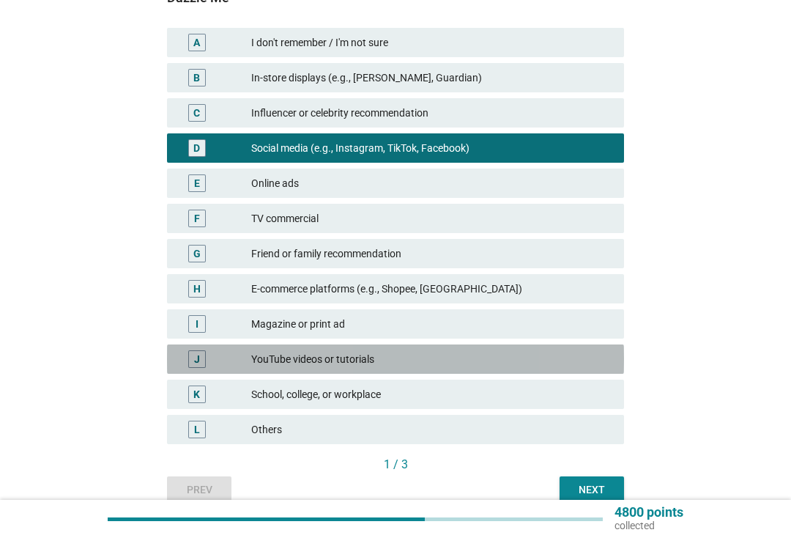
scroll to position [253, 0]
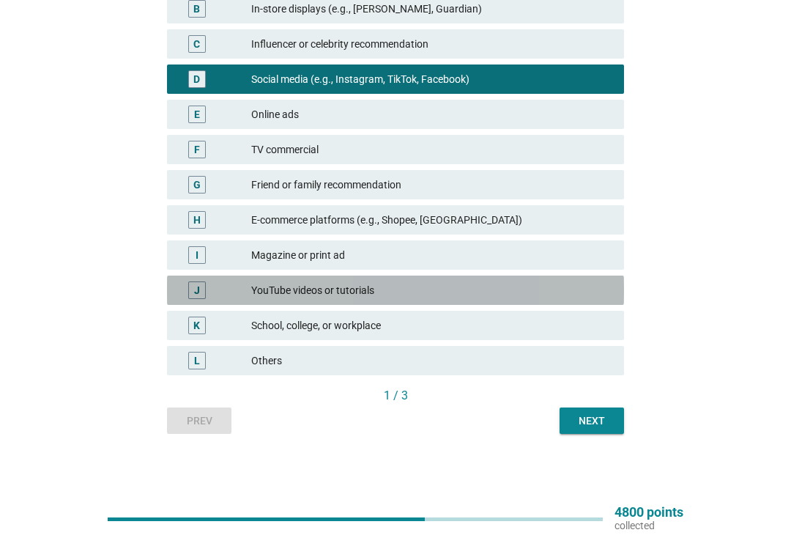
click at [470, 292] on div "YouTube videos or tutorials" at bounding box center [431, 290] width 361 height 18
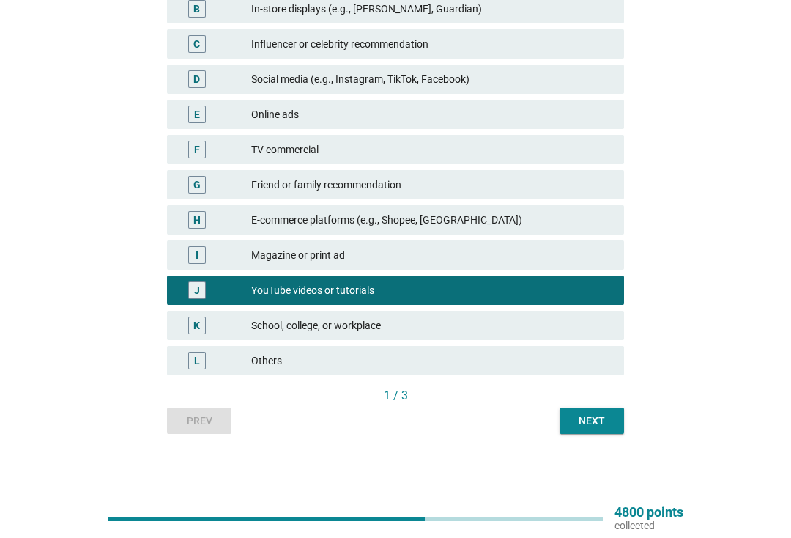
click at [599, 422] on div "Next" at bounding box center [591, 420] width 41 height 15
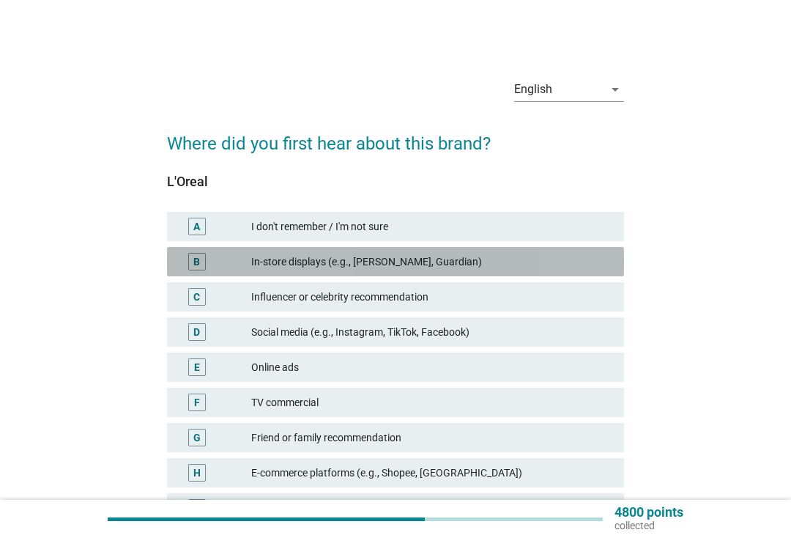
click at [483, 262] on div "In-store displays (e.g., [PERSON_NAME], Guardian)" at bounding box center [431, 262] width 361 height 18
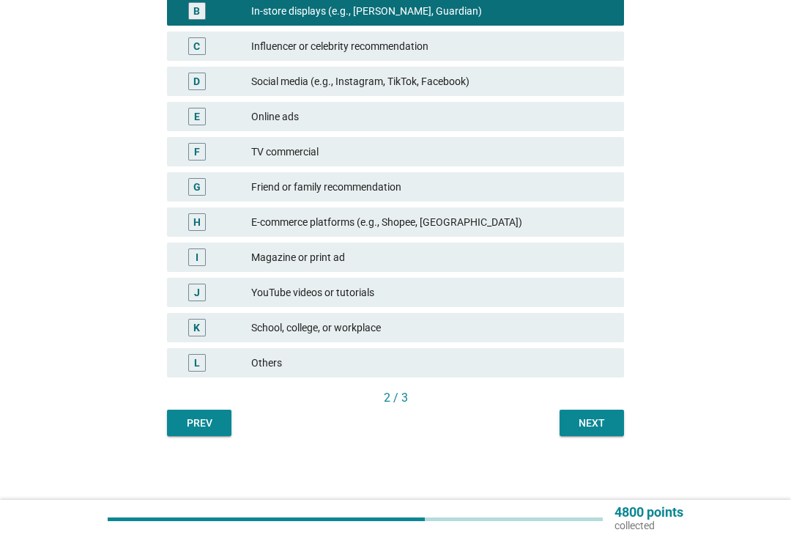
scroll to position [253, 0]
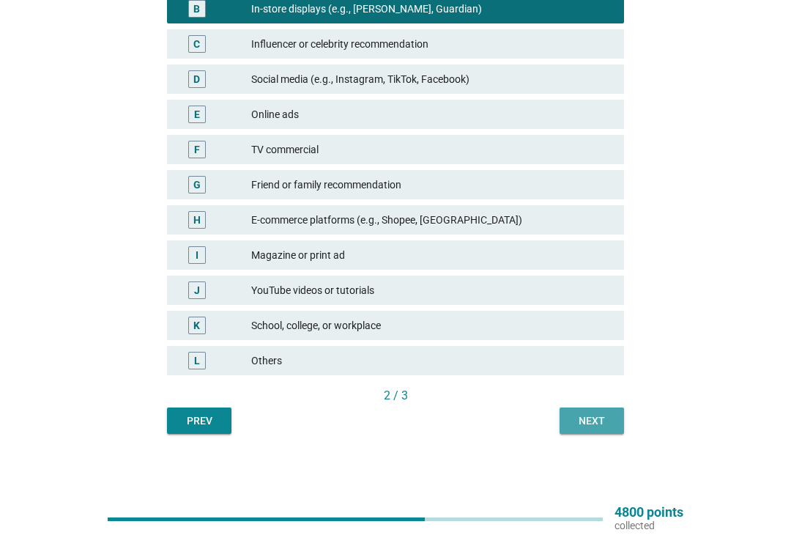
click at [595, 426] on div "Next" at bounding box center [591, 420] width 41 height 15
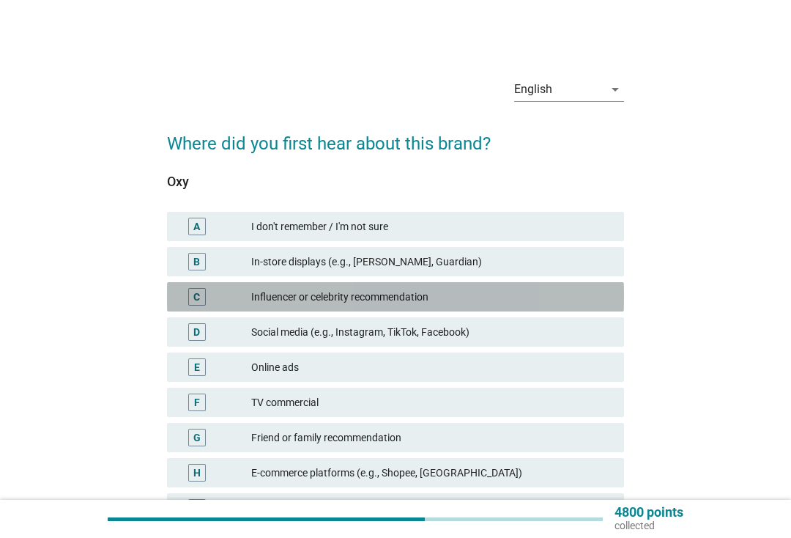
click at [520, 289] on div "Influencer or celebrity recommendation" at bounding box center [431, 297] width 361 height 18
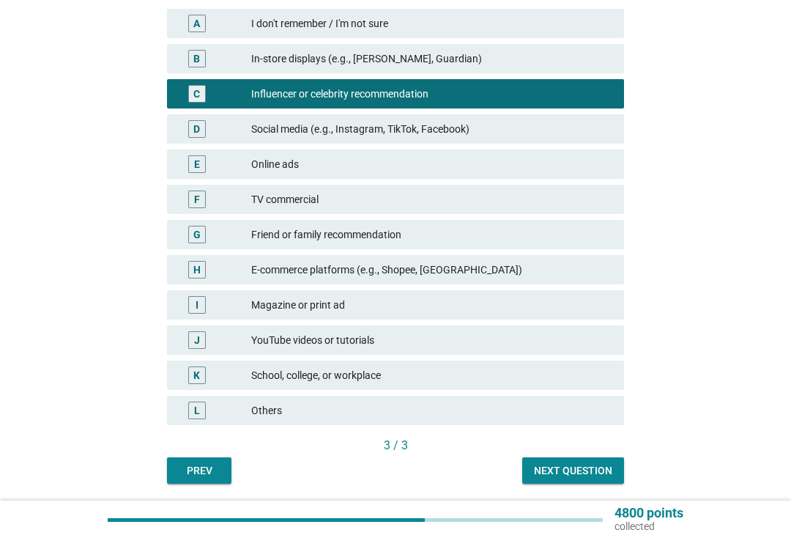
scroll to position [203, 0]
click at [571, 469] on div "Next question" at bounding box center [573, 470] width 78 height 15
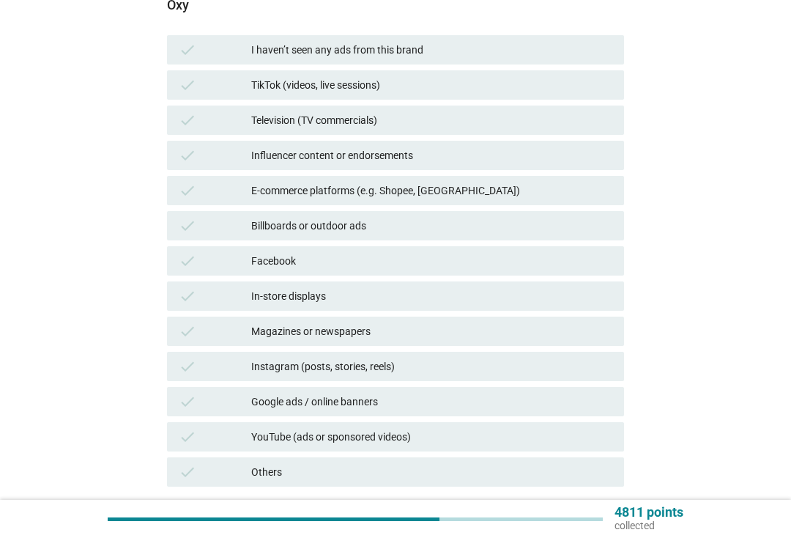
scroll to position [0, 0]
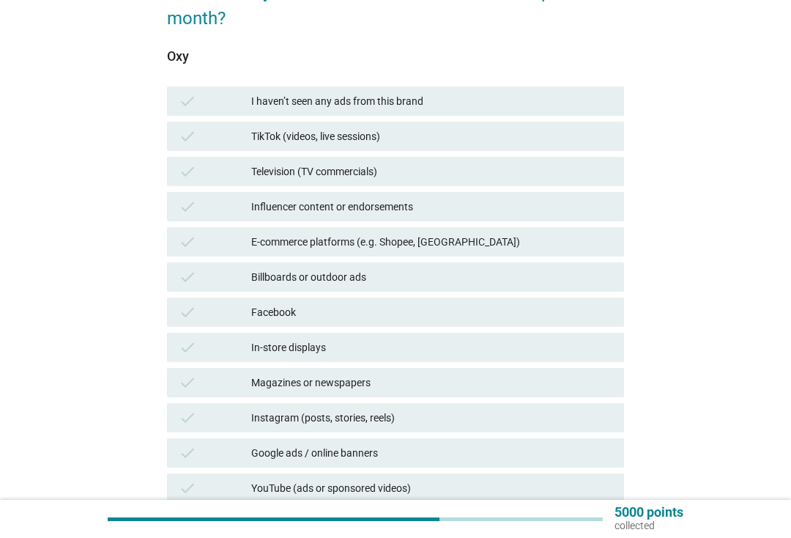
click at [493, 201] on div "Influencer content or endorsements" at bounding box center [431, 207] width 361 height 18
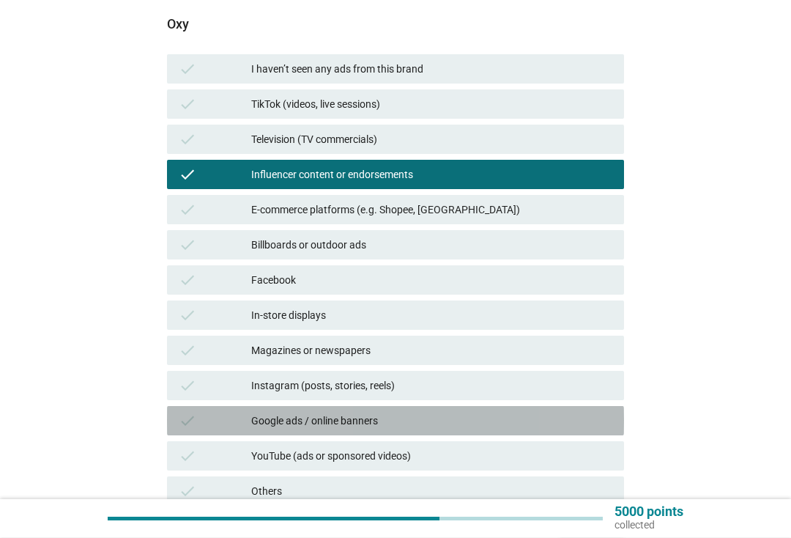
scroll to position [314, 0]
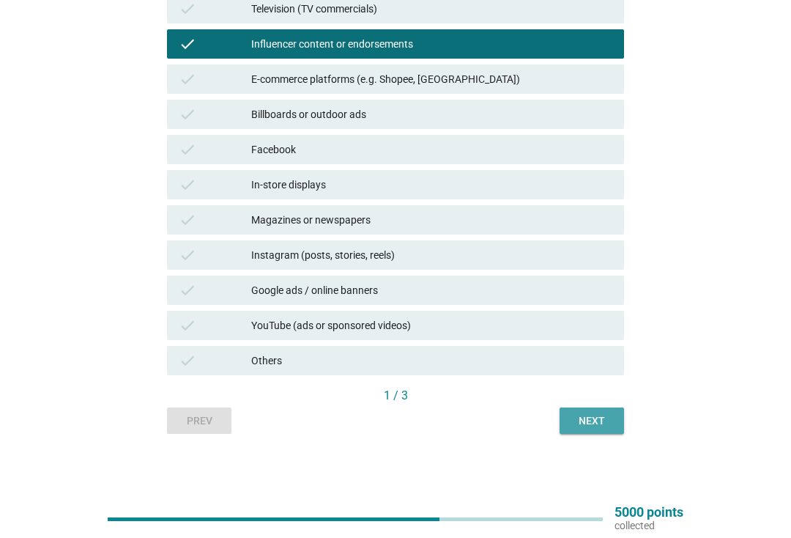
click at [584, 422] on div "Next" at bounding box center [591, 420] width 41 height 15
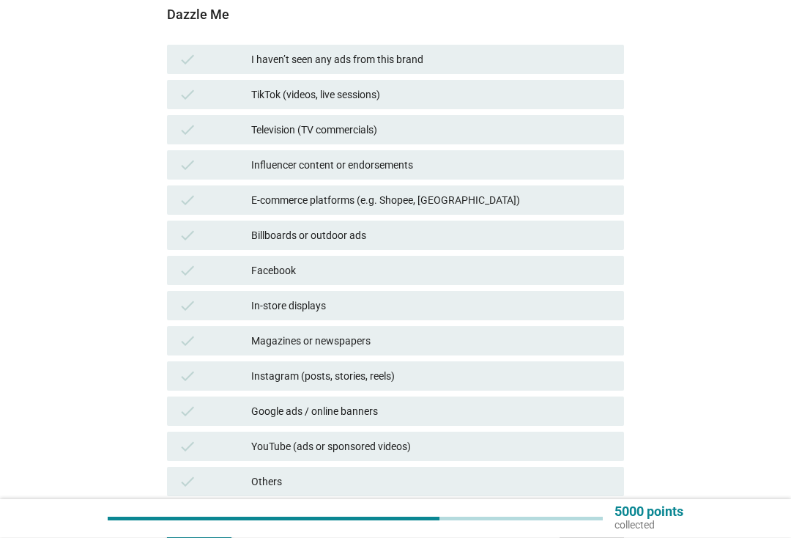
scroll to position [193, 0]
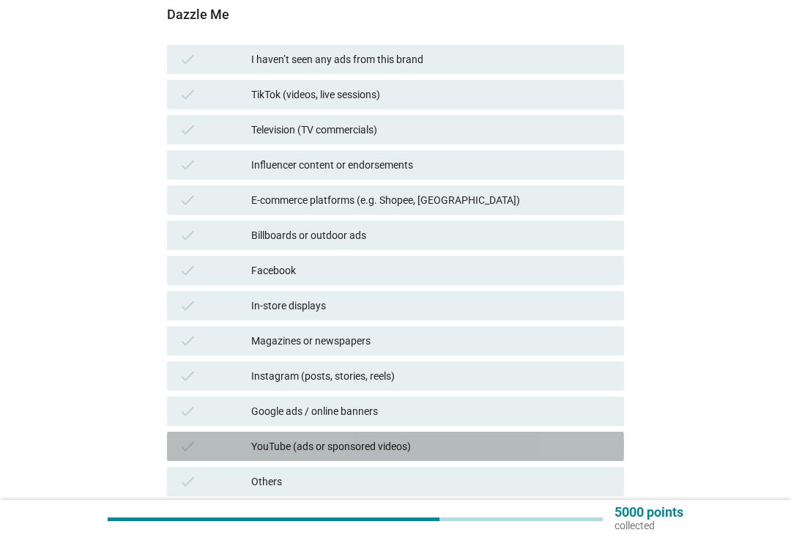
click at [448, 438] on div "YouTube (ads or sponsored videos)" at bounding box center [431, 446] width 361 height 18
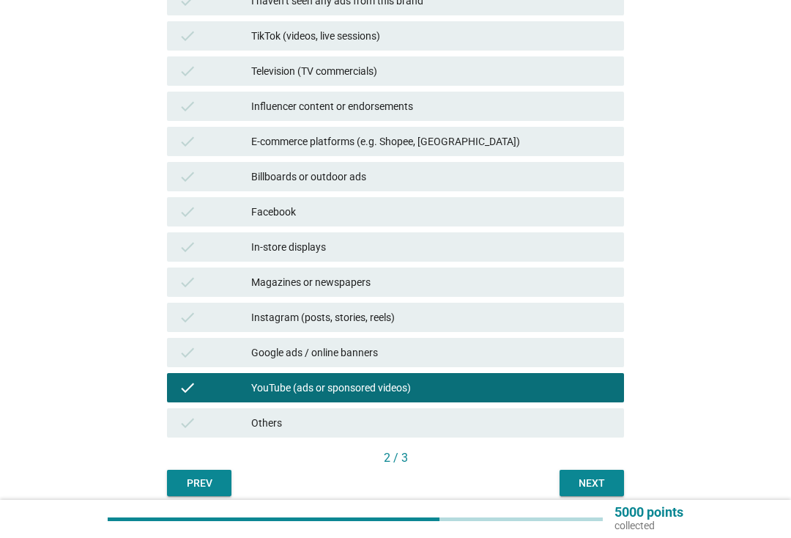
scroll to position [314, 0]
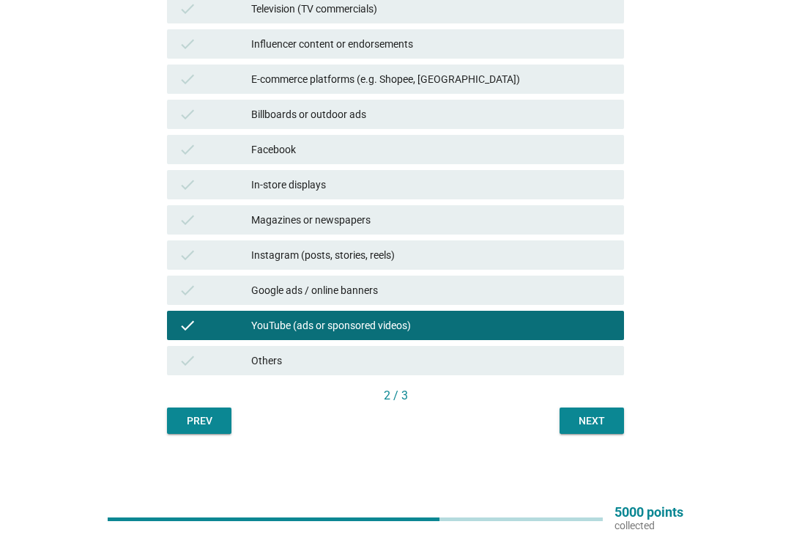
click at [606, 428] on div "Next" at bounding box center [591, 420] width 41 height 15
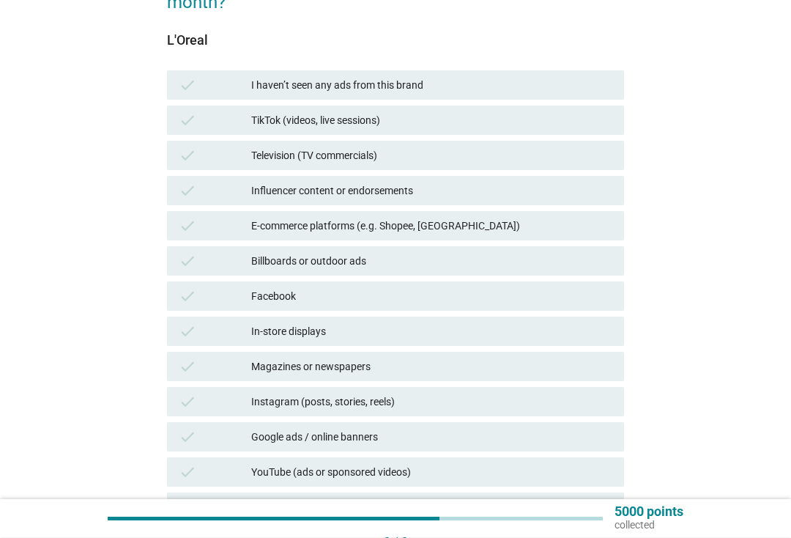
scroll to position [168, 0]
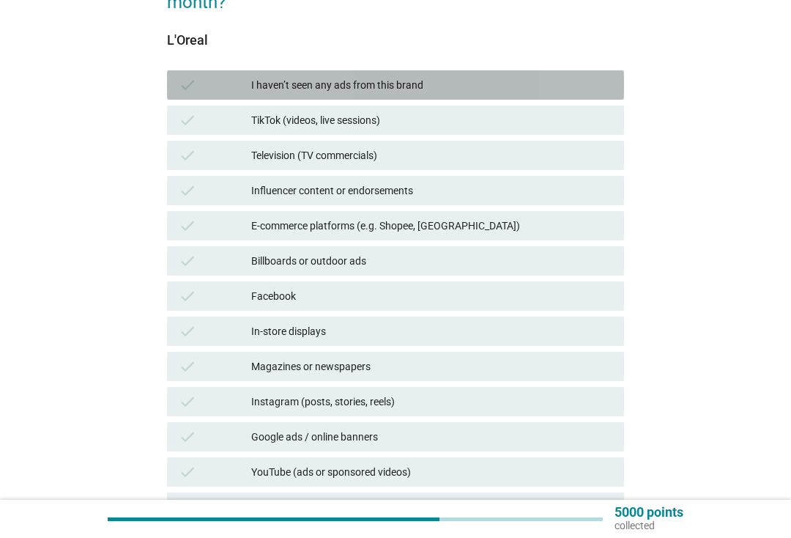
click at [505, 86] on div "I haven’t seen any ads from this brand" at bounding box center [431, 85] width 361 height 18
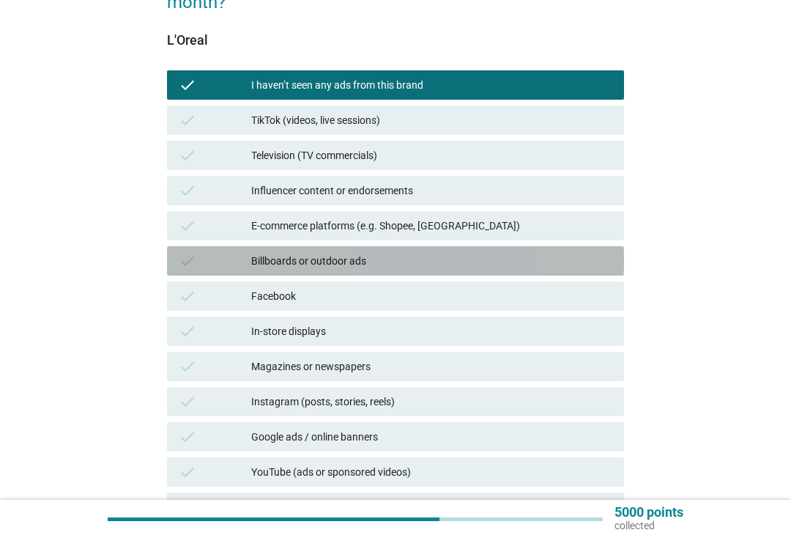
click at [493, 254] on div "Billboards or outdoor ads" at bounding box center [431, 261] width 361 height 18
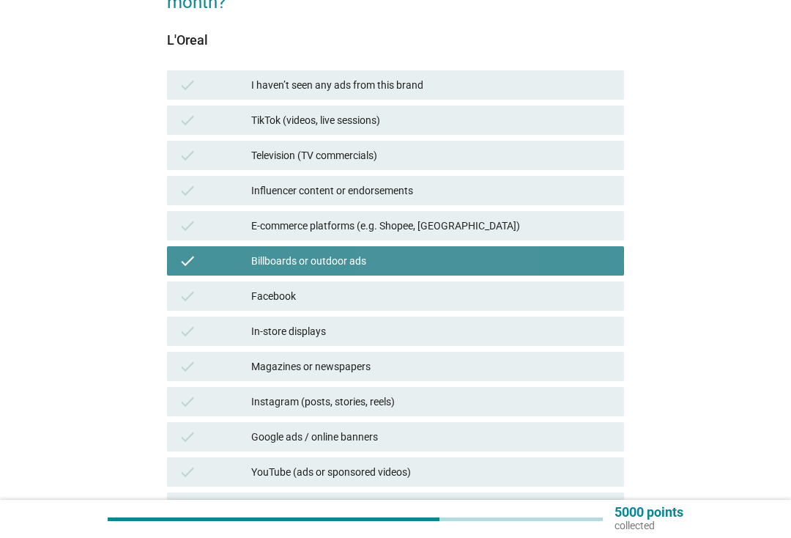
click at [546, 203] on div "check Influencer content or endorsements" at bounding box center [395, 190] width 457 height 29
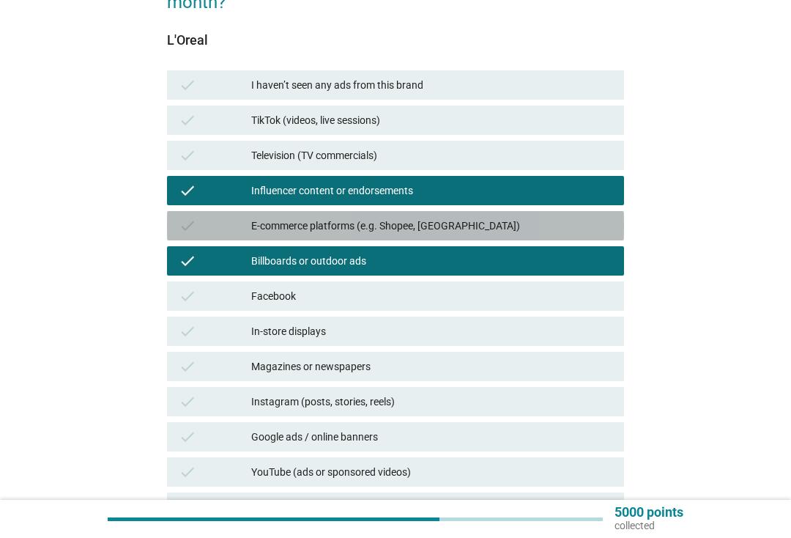
click at [557, 222] on div "E-commerce platforms (e.g. Shopee, [GEOGRAPHIC_DATA])" at bounding box center [431, 226] width 361 height 18
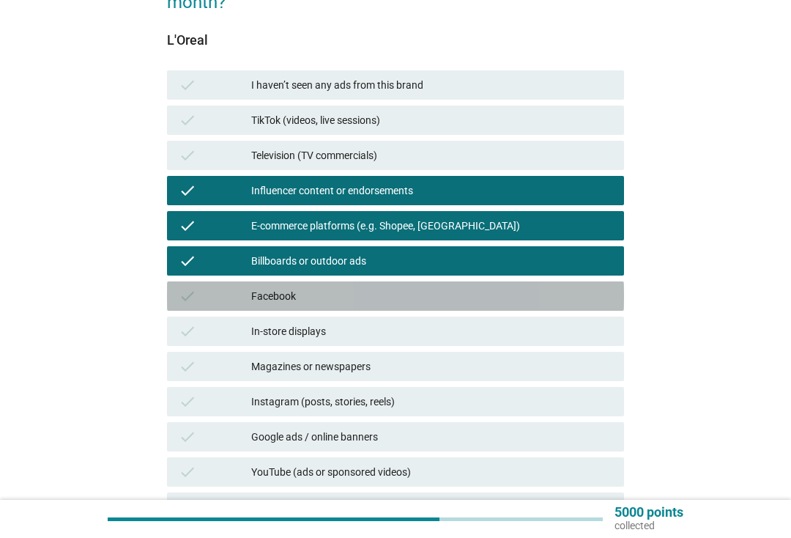
click at [506, 290] on div "Facebook" at bounding box center [431, 296] width 361 height 18
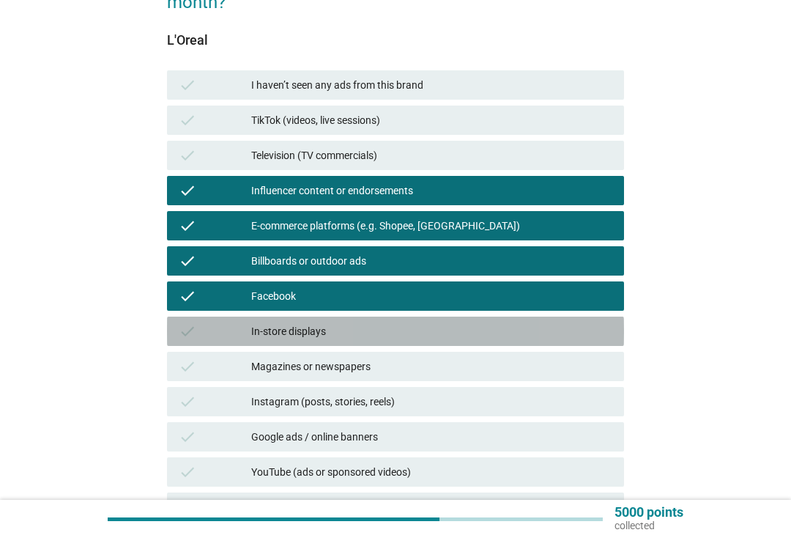
click at [494, 330] on div "In-store displays" at bounding box center [431, 331] width 361 height 18
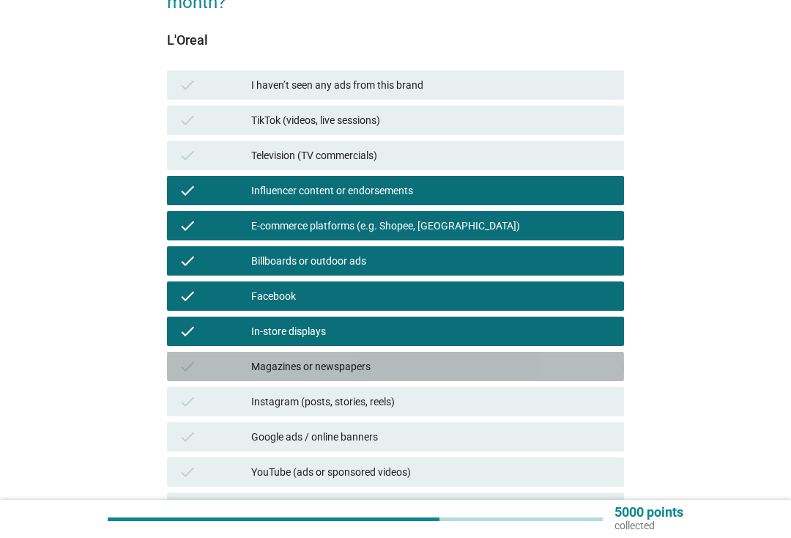
click at [453, 360] on div "Magazines or newspapers" at bounding box center [431, 366] width 361 height 18
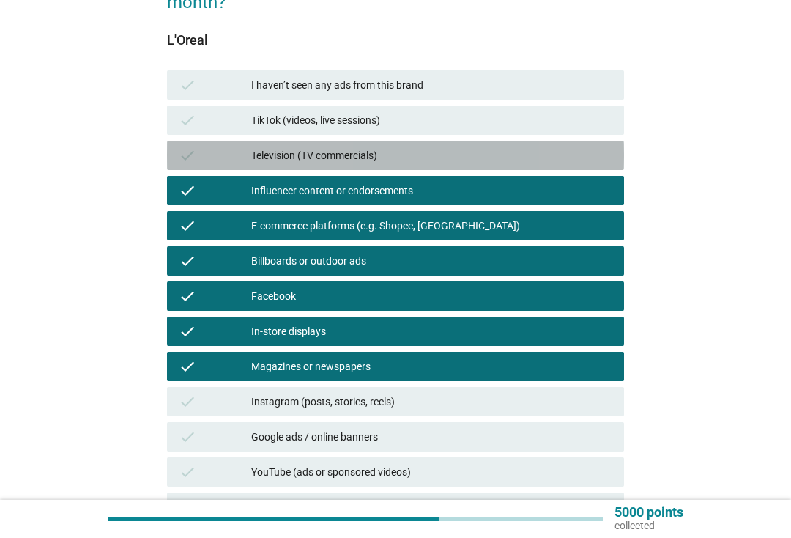
click at [445, 158] on div "Television (TV commercials)" at bounding box center [431, 156] width 361 height 18
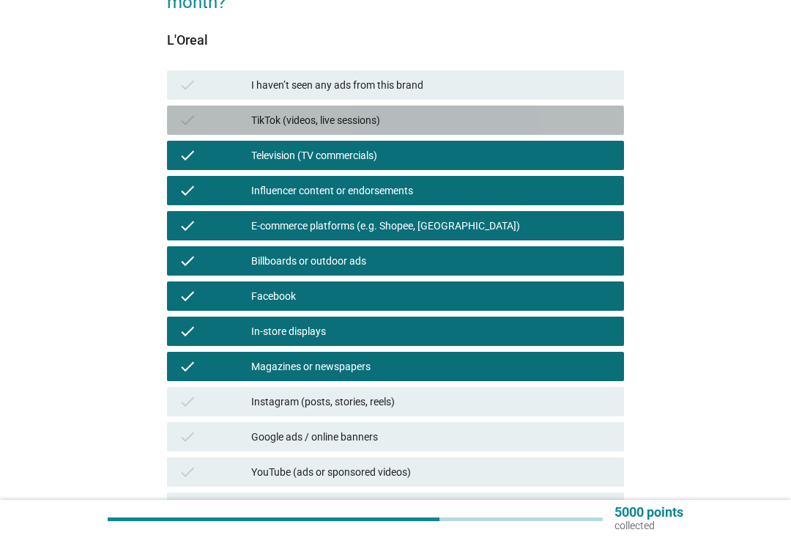
click at [439, 131] on div "check TikTok (videos, live sessions)" at bounding box center [395, 119] width 457 height 29
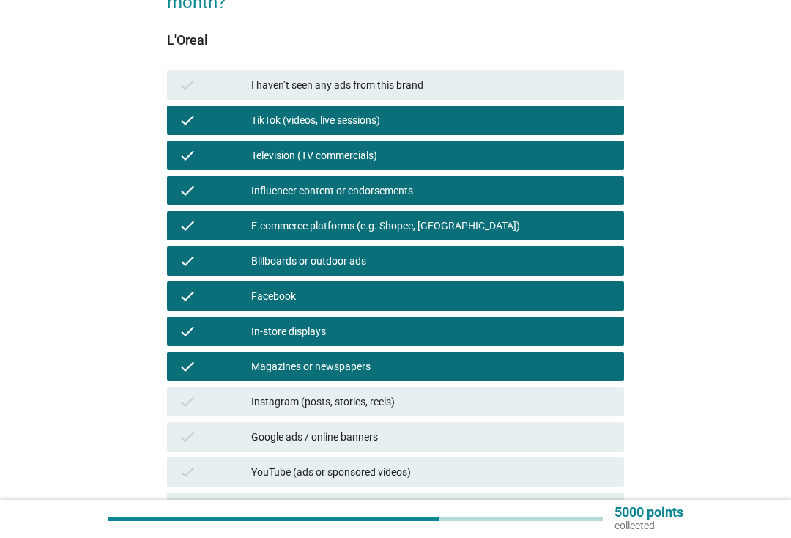
click at [393, 407] on div "Instagram (posts, stories, reels)" at bounding box center [431, 402] width 361 height 18
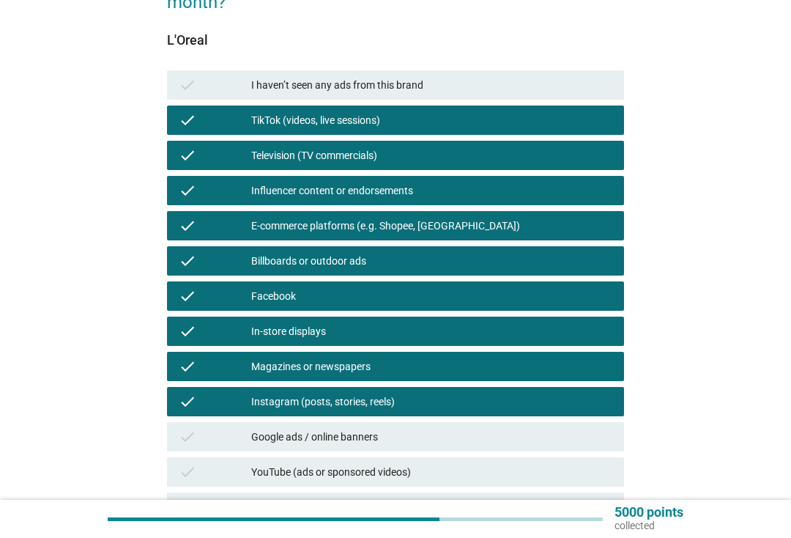
click at [395, 440] on div "Google ads / online banners" at bounding box center [431, 437] width 361 height 18
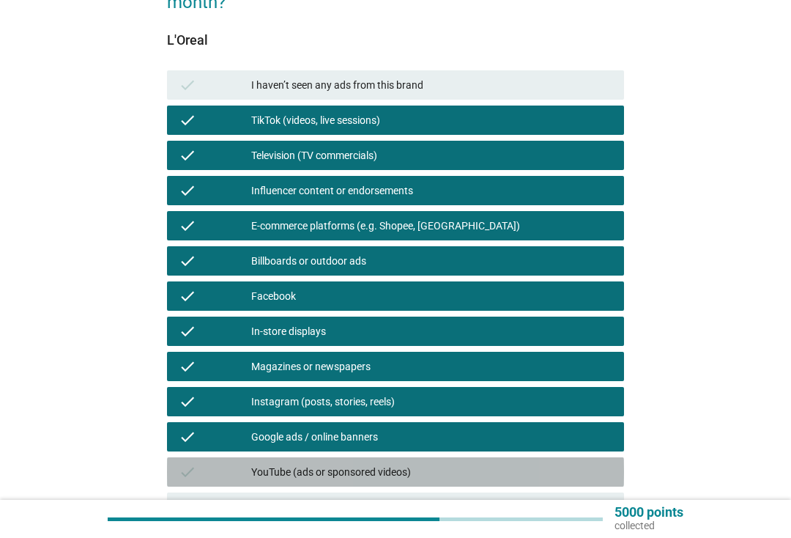
click at [407, 471] on div "YouTube (ads or sponsored videos)" at bounding box center [431, 472] width 361 height 18
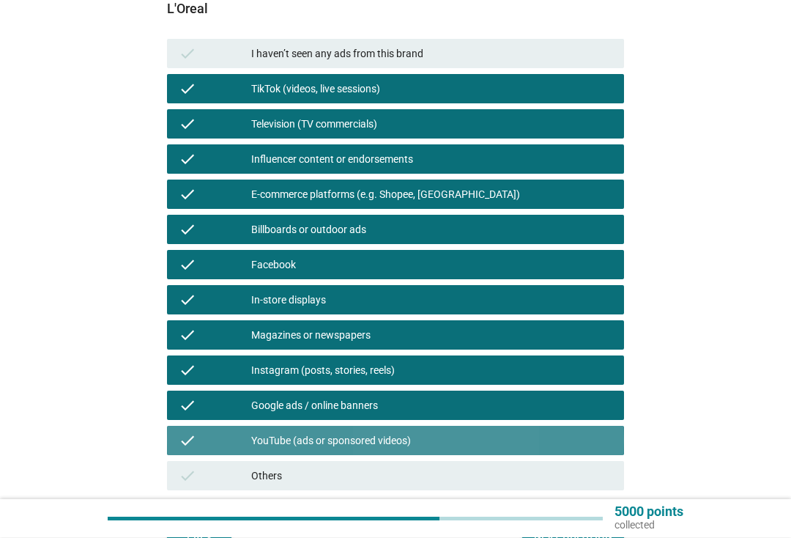
scroll to position [314, 0]
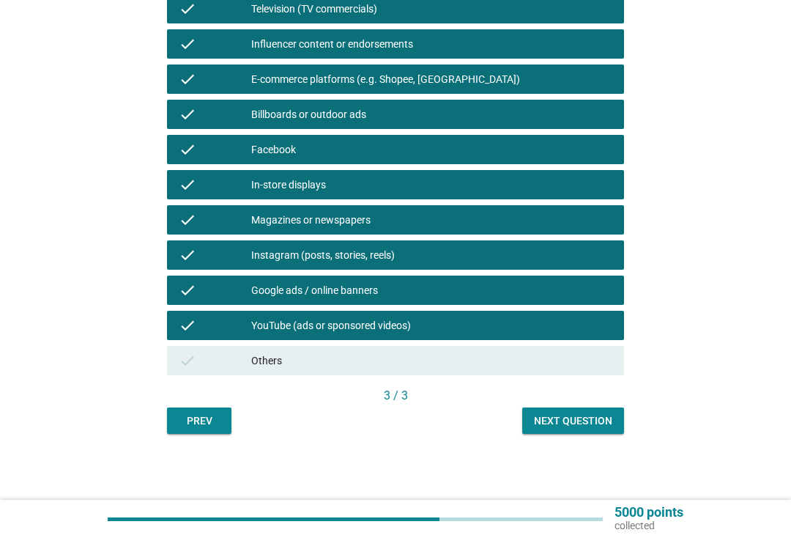
click at [583, 422] on div "Next question" at bounding box center [573, 420] width 78 height 15
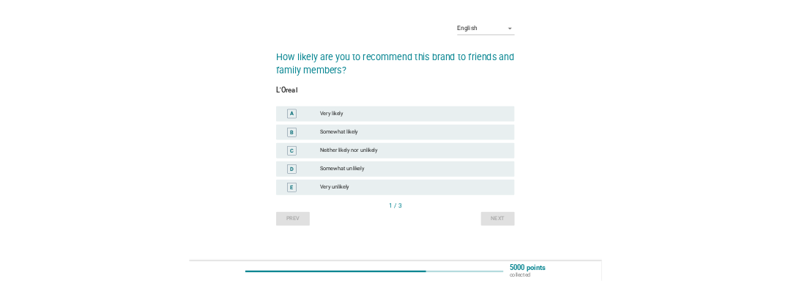
scroll to position [0, 0]
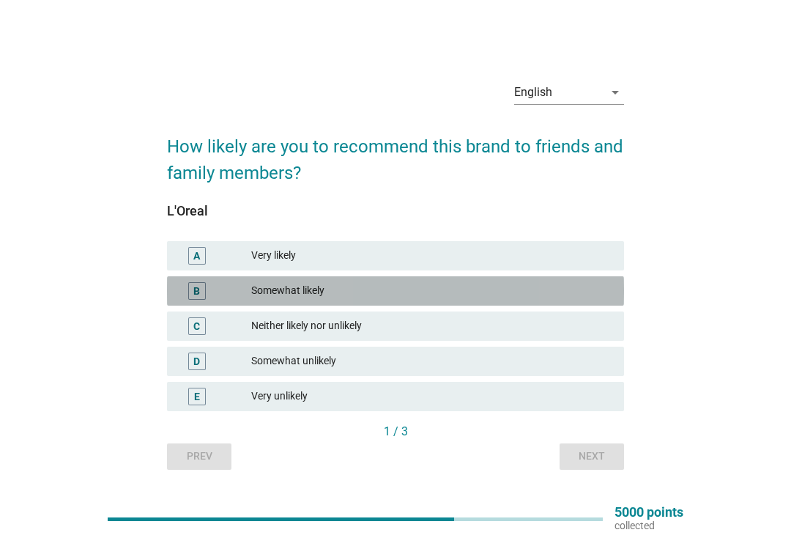
click at [439, 299] on div "Somewhat likely" at bounding box center [431, 291] width 361 height 18
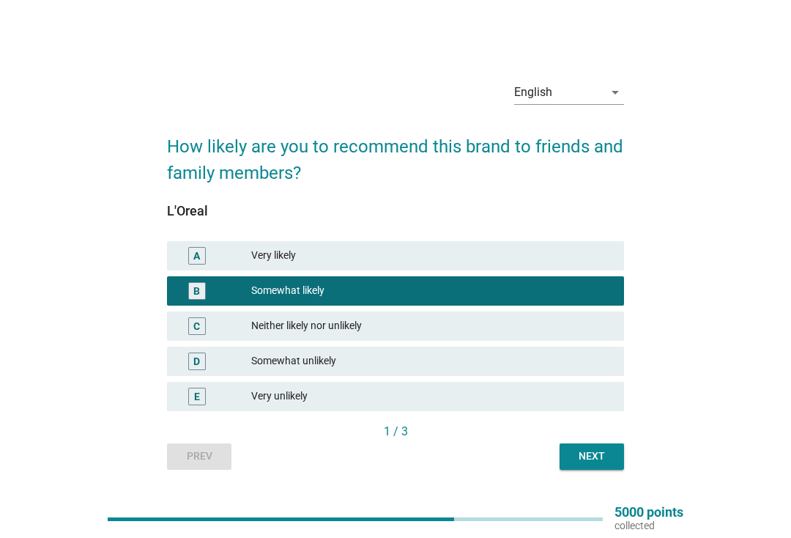
click at [600, 466] on button "Next" at bounding box center [592, 456] width 64 height 26
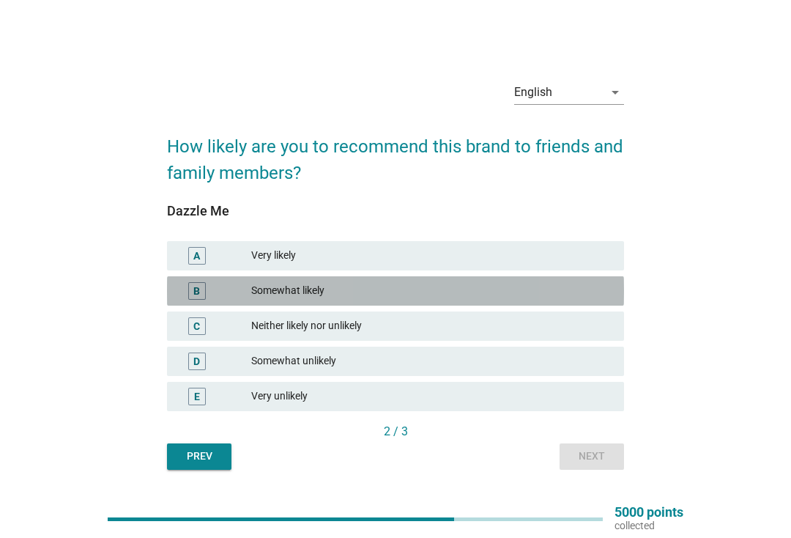
click at [566, 293] on div "Somewhat likely" at bounding box center [431, 291] width 361 height 18
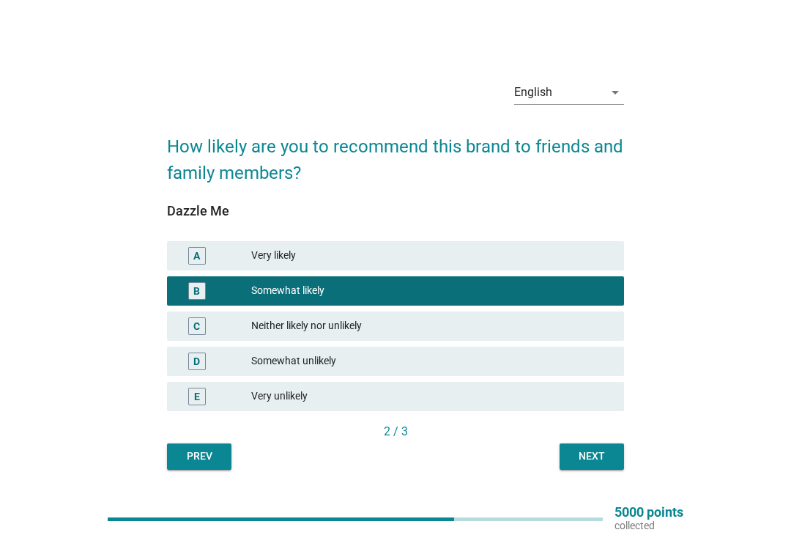
click at [601, 459] on div "Next" at bounding box center [591, 455] width 41 height 15
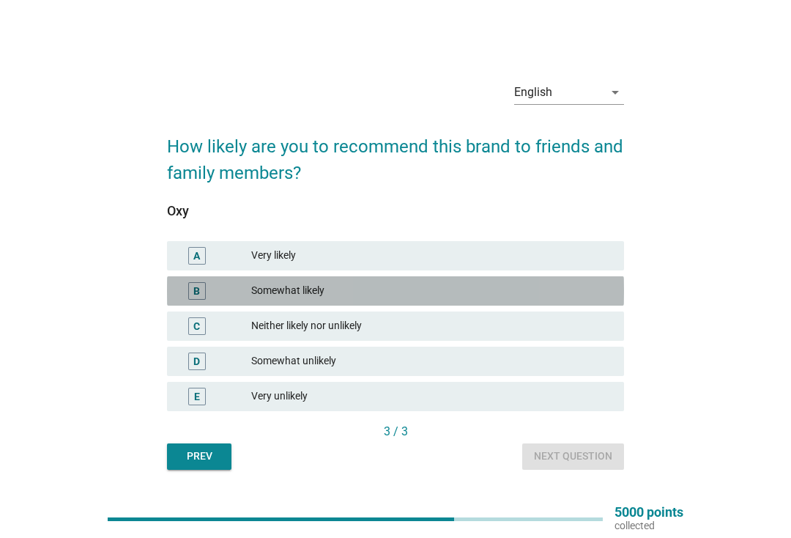
click at [524, 285] on div "Somewhat likely" at bounding box center [431, 291] width 361 height 18
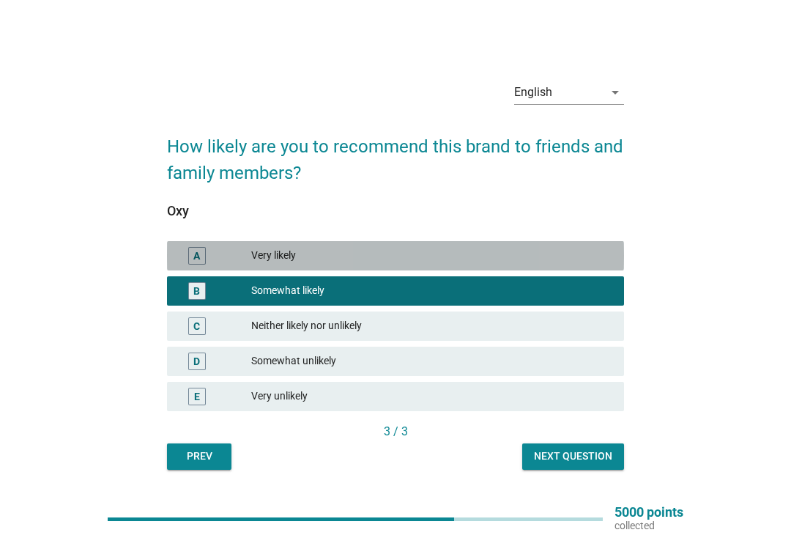
click at [566, 256] on div "Very likely" at bounding box center [431, 256] width 361 height 18
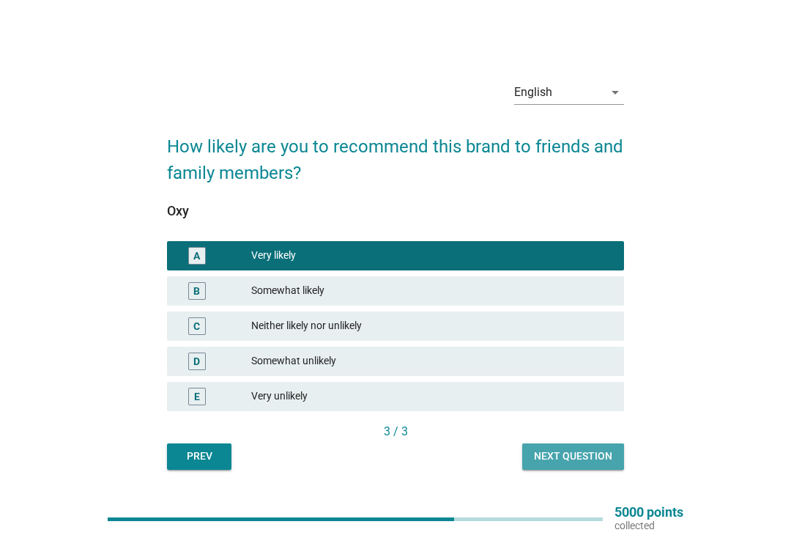
click at [590, 466] on button "Next question" at bounding box center [573, 456] width 102 height 26
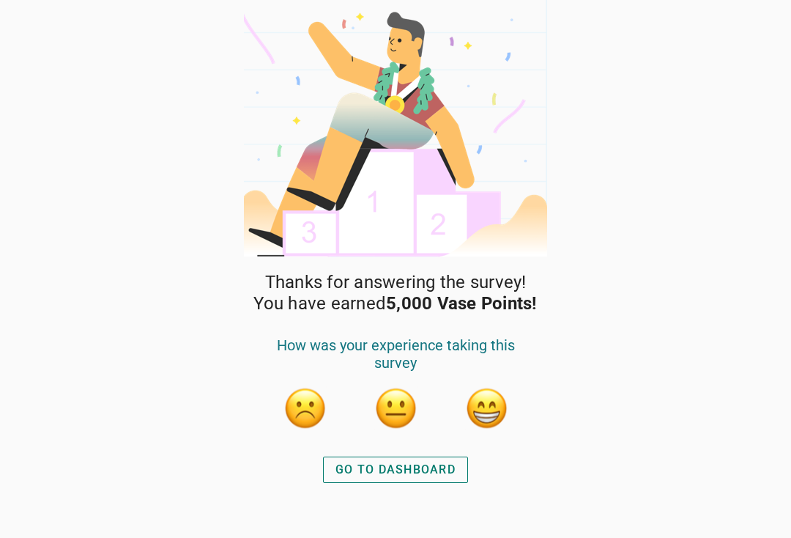
click at [492, 410] on button "button" at bounding box center [486, 408] width 44 height 44
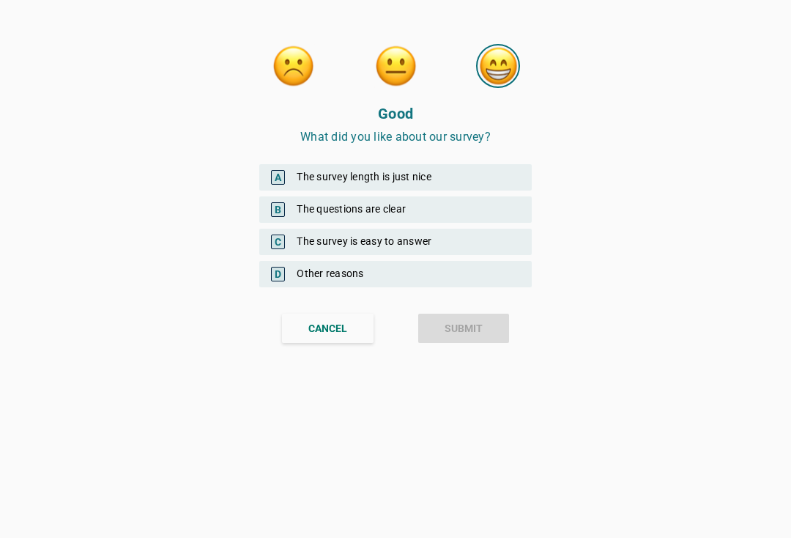
click at [497, 177] on div "A The survey length is just nice" at bounding box center [395, 177] width 273 height 26
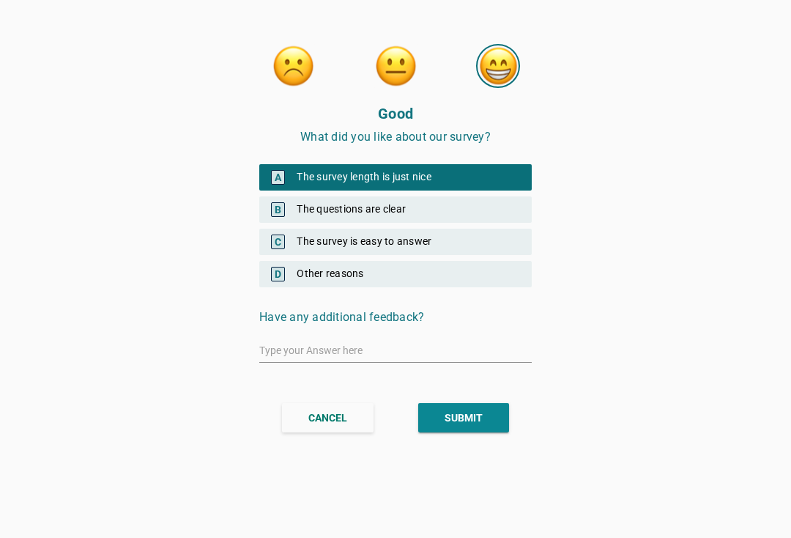
click at [483, 410] on button "SUBMIT" at bounding box center [463, 417] width 91 height 29
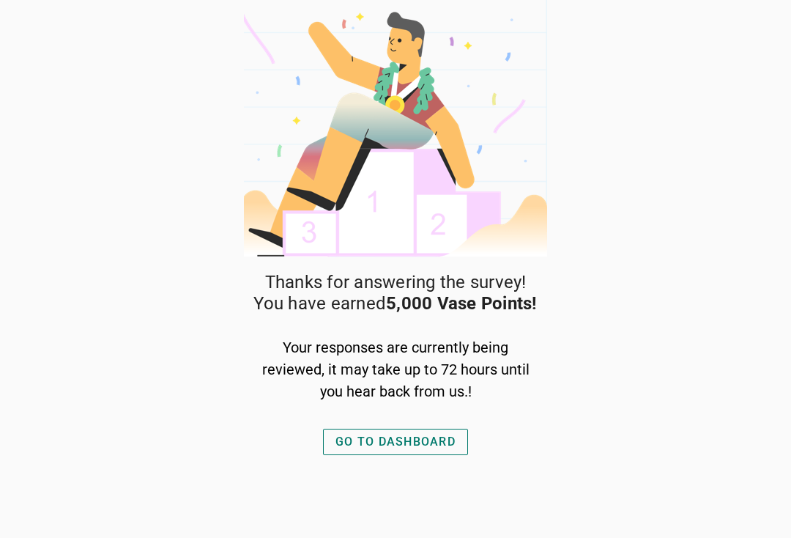
click at [455, 443] on div "GO TO DASHBOARD" at bounding box center [396, 442] width 120 height 18
